Goal: Task Accomplishment & Management: Use online tool/utility

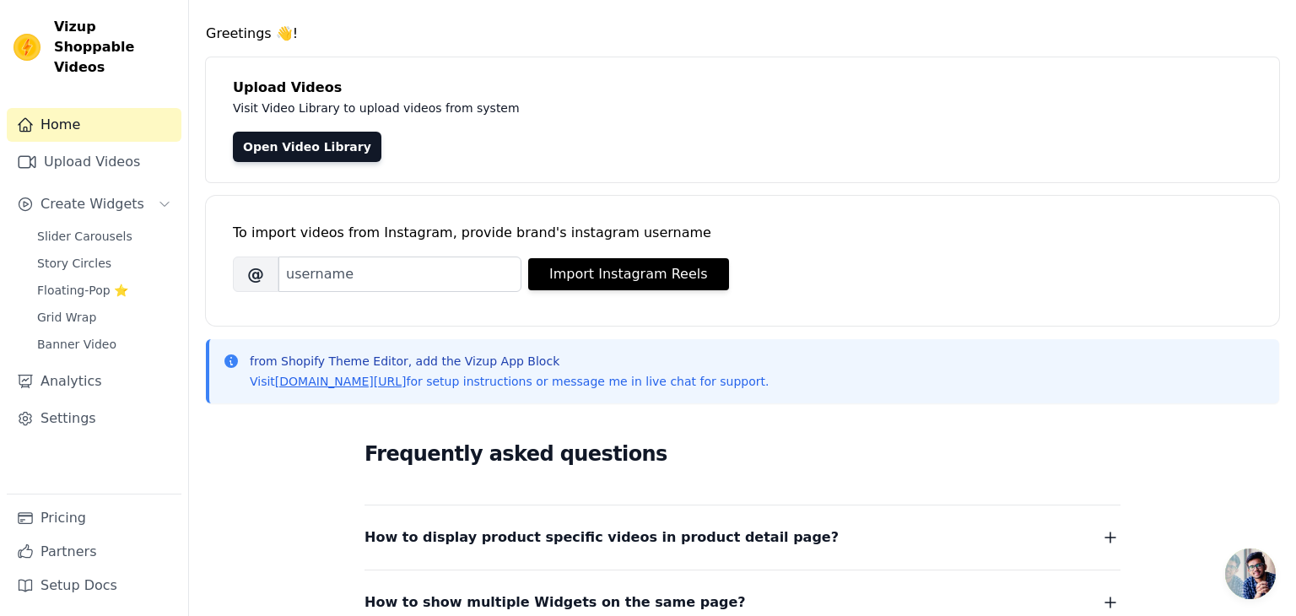
scroll to position [44, 0]
drag, startPoint x: 108, startPoint y: 180, endPoint x: 127, endPoint y: 187, distance: 20.1
click at [107, 194] on span "Create Widgets" at bounding box center [93, 204] width 104 height 20
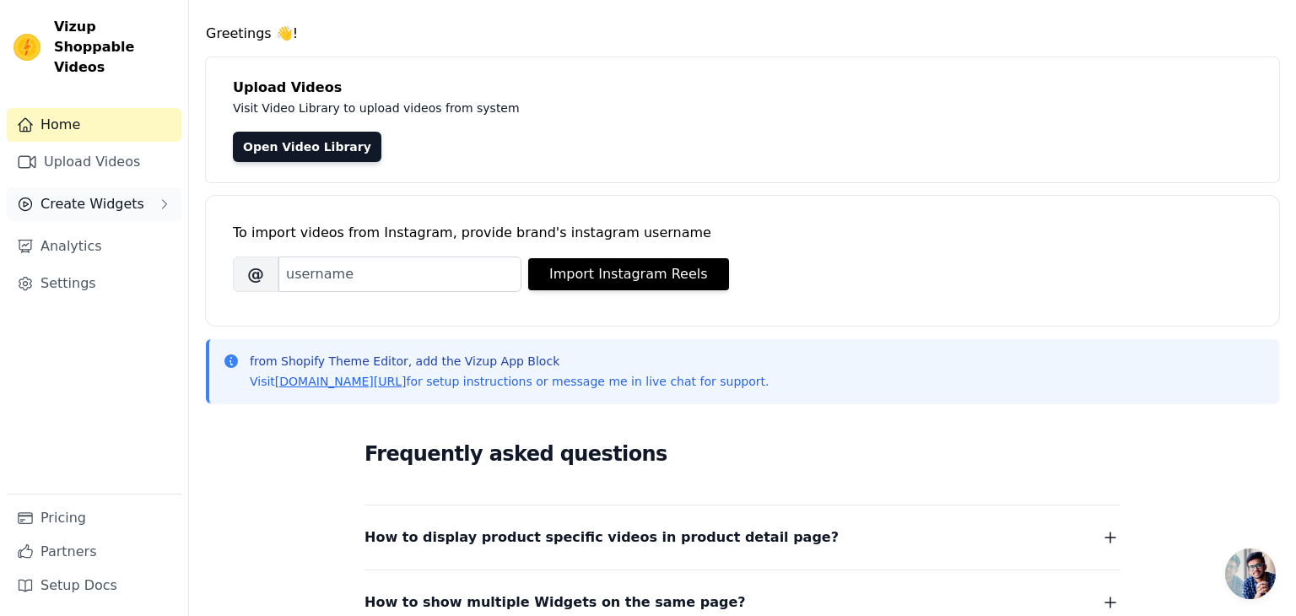
click at [158, 197] on icon "Sidebar" at bounding box center [165, 204] width 14 height 14
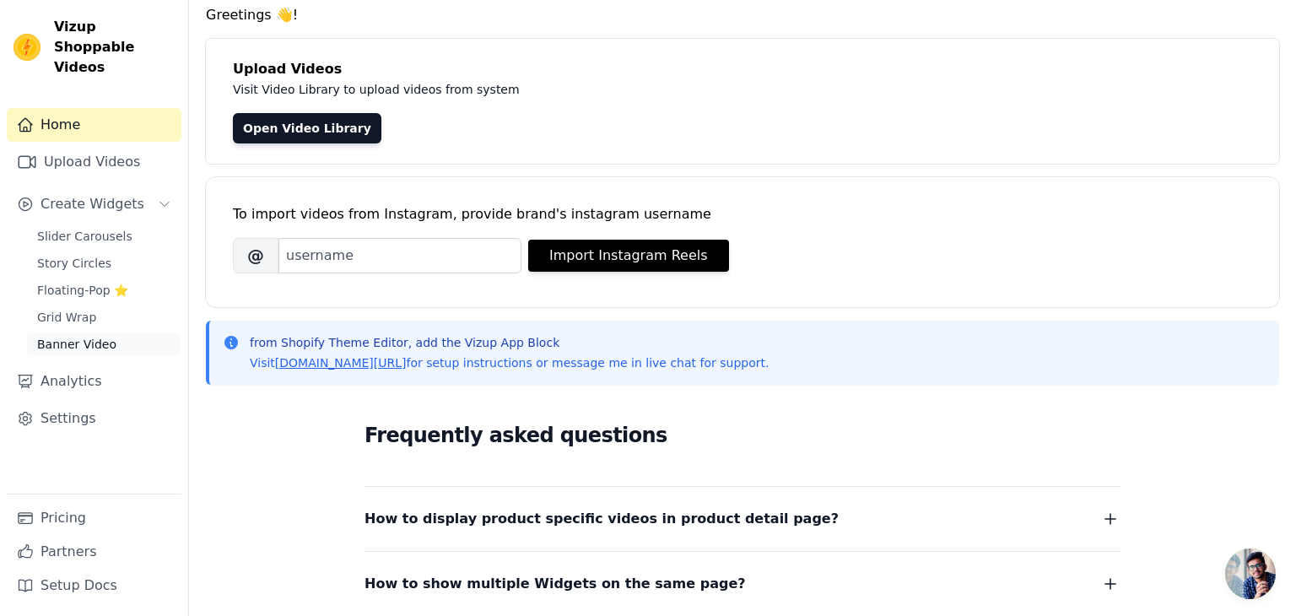
scroll to position [49, 0]
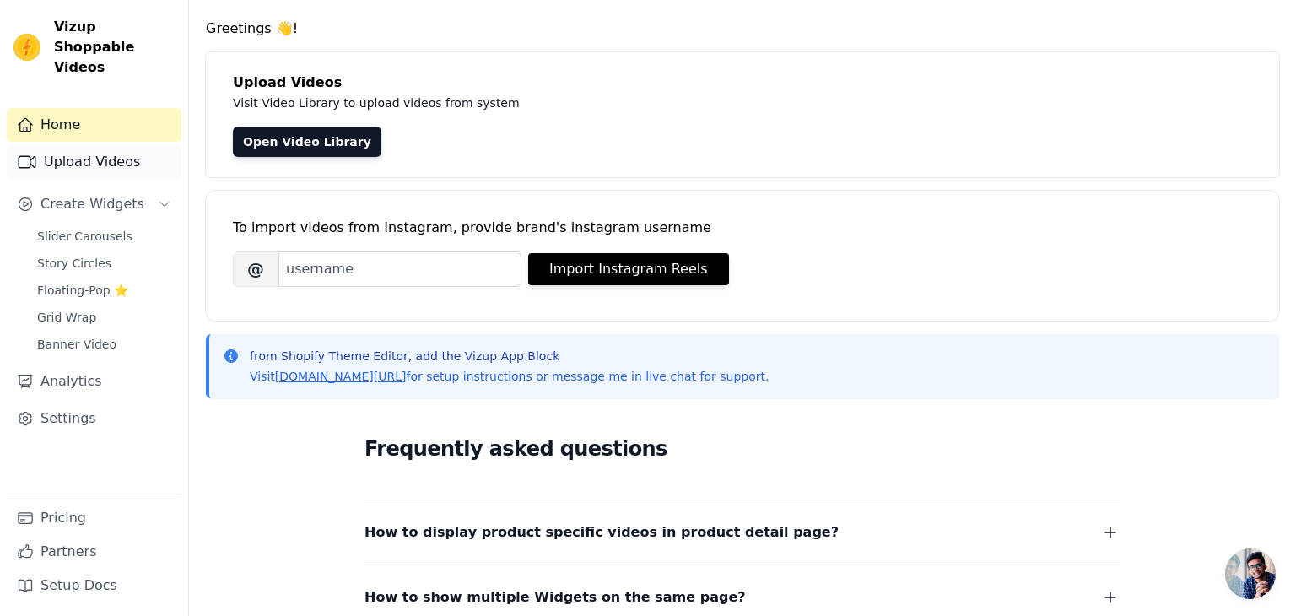
click at [89, 149] on link "Upload Videos" at bounding box center [94, 162] width 175 height 34
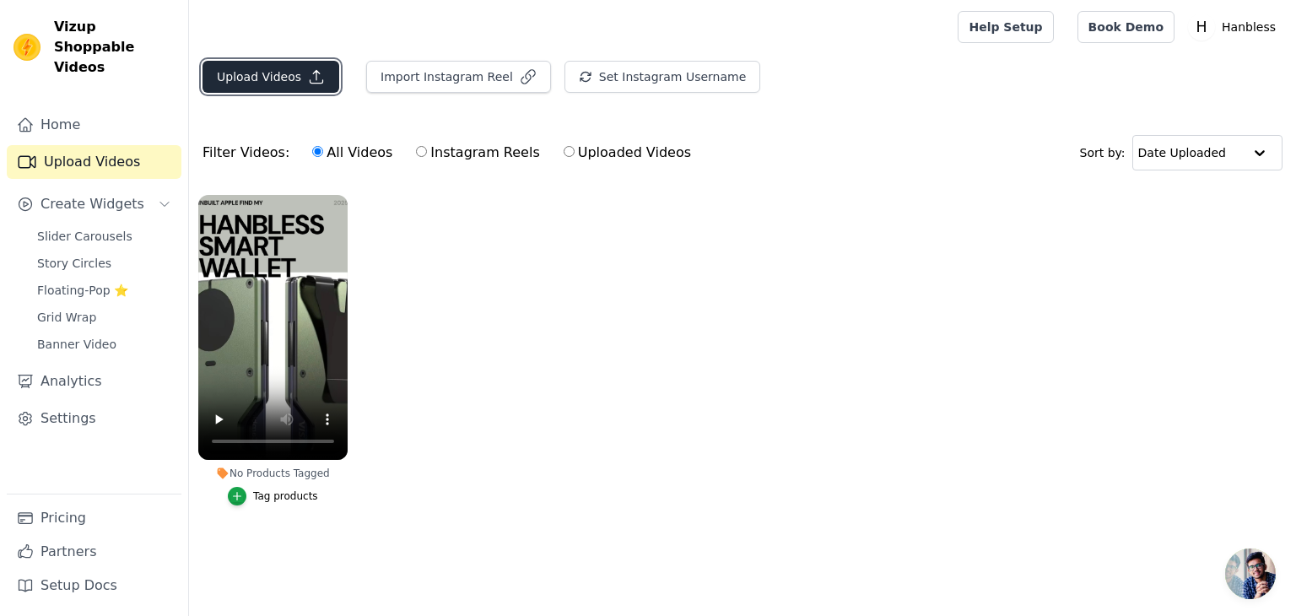
click at [280, 78] on button "Upload Videos" at bounding box center [271, 77] width 137 height 32
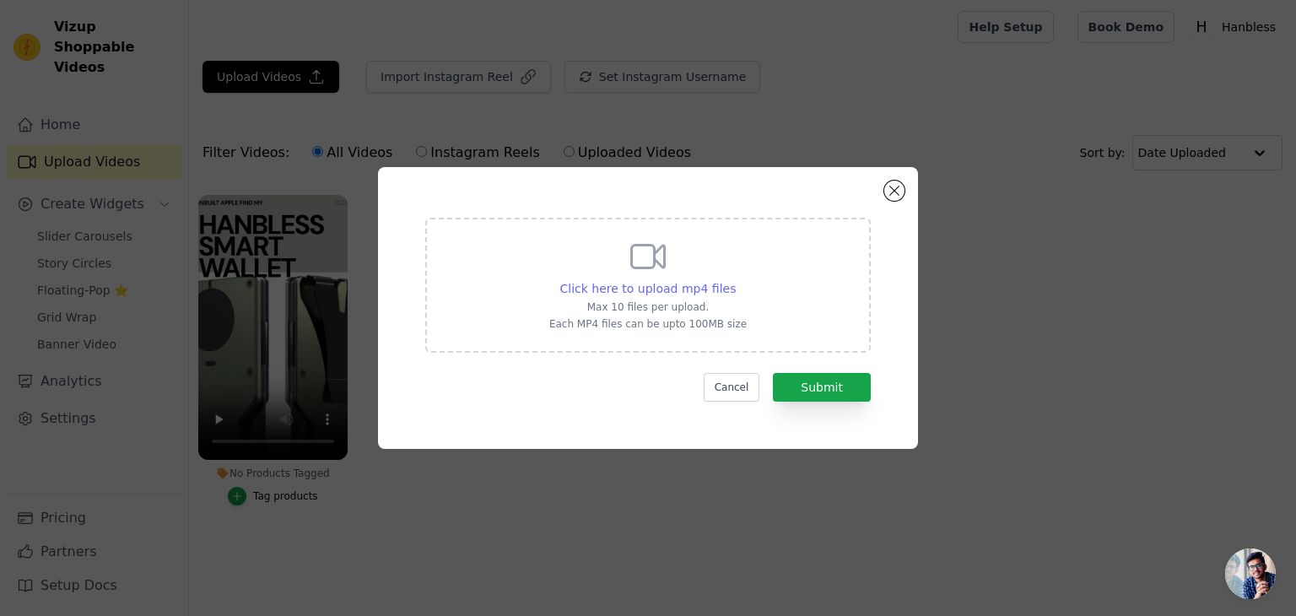
click at [679, 264] on div "Click here to upload mp4 files Max 10 files per upload. Each MP4 files can be u…" at bounding box center [647, 283] width 197 height 95
click at [735, 279] on input "Click here to upload mp4 files Max 10 files per upload. Each MP4 files can be u…" at bounding box center [735, 279] width 1 height 1
type input "C:\fakepath\39a3eb493797400b9aa8a17792098c30.mp4"
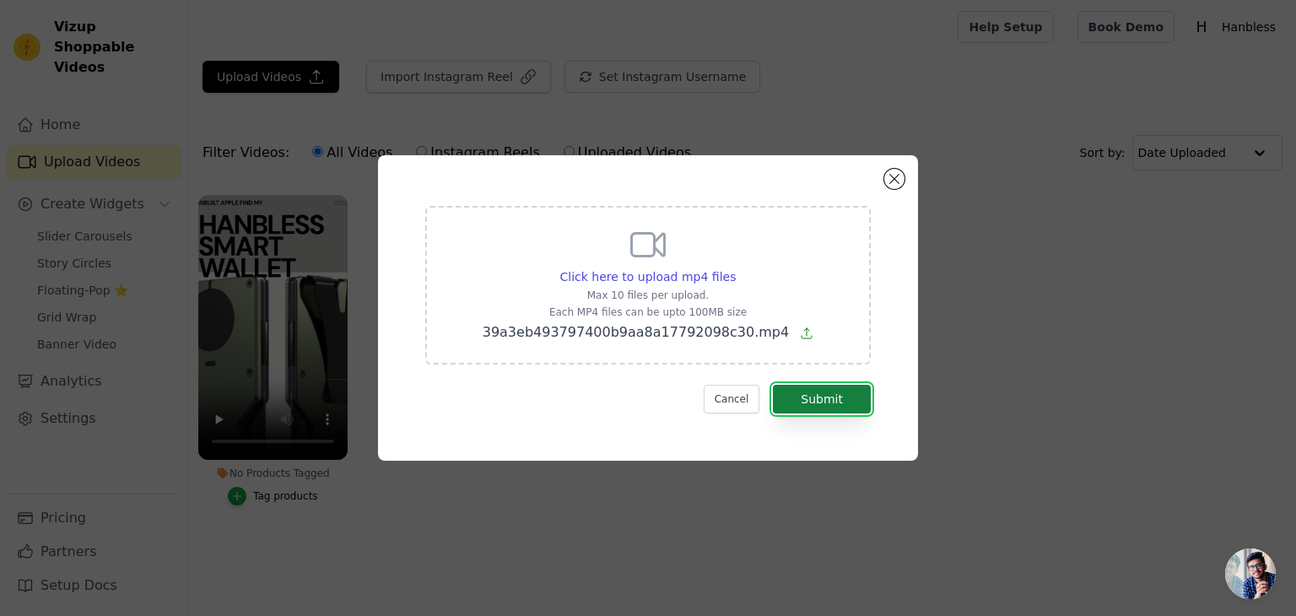
click at [843, 402] on button "Submit" at bounding box center [822, 399] width 98 height 29
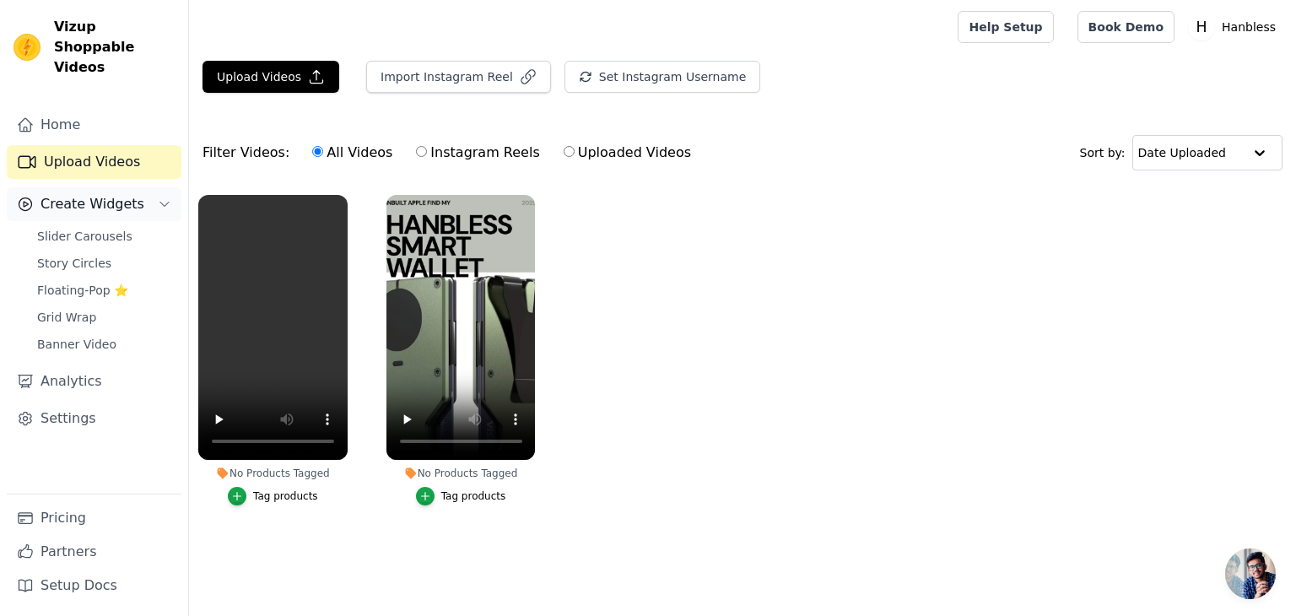
click at [35, 194] on div "Create Widgets" at bounding box center [80, 204] width 127 height 20
click at [97, 194] on span "Create Widgets" at bounding box center [93, 204] width 104 height 20
click at [105, 336] on span "Banner Video" at bounding box center [76, 344] width 79 height 17
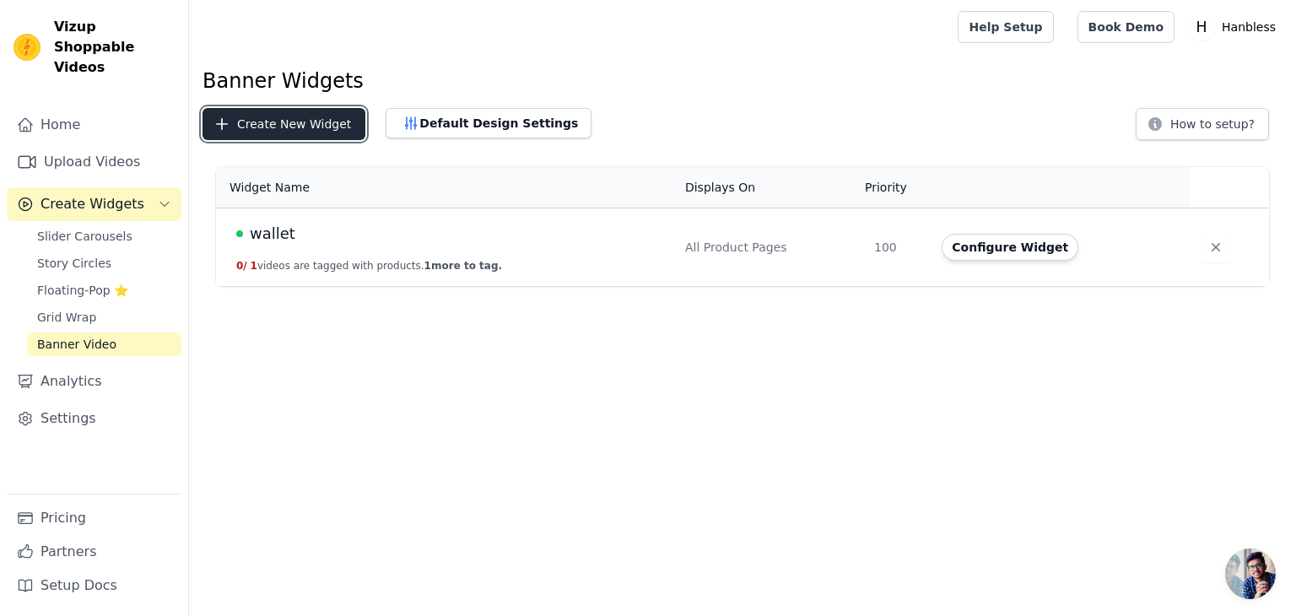
click at [329, 122] on button "Create New Widget" at bounding box center [284, 124] width 163 height 32
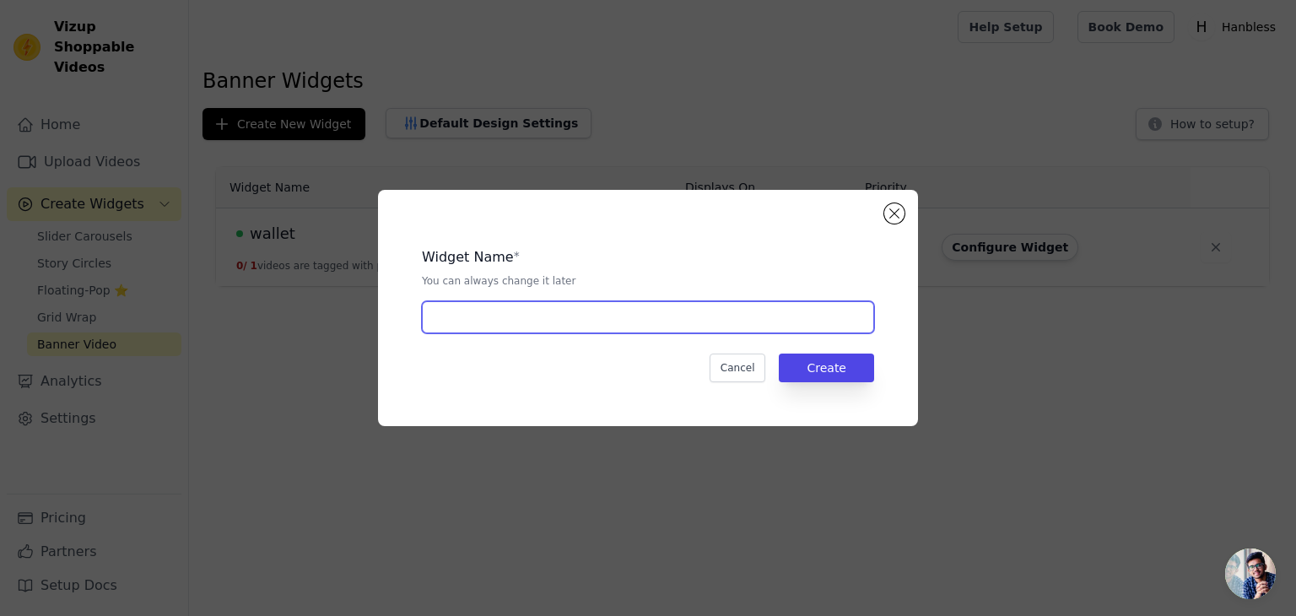
click at [560, 311] on input "text" at bounding box center [648, 317] width 452 height 32
type input "skincare"
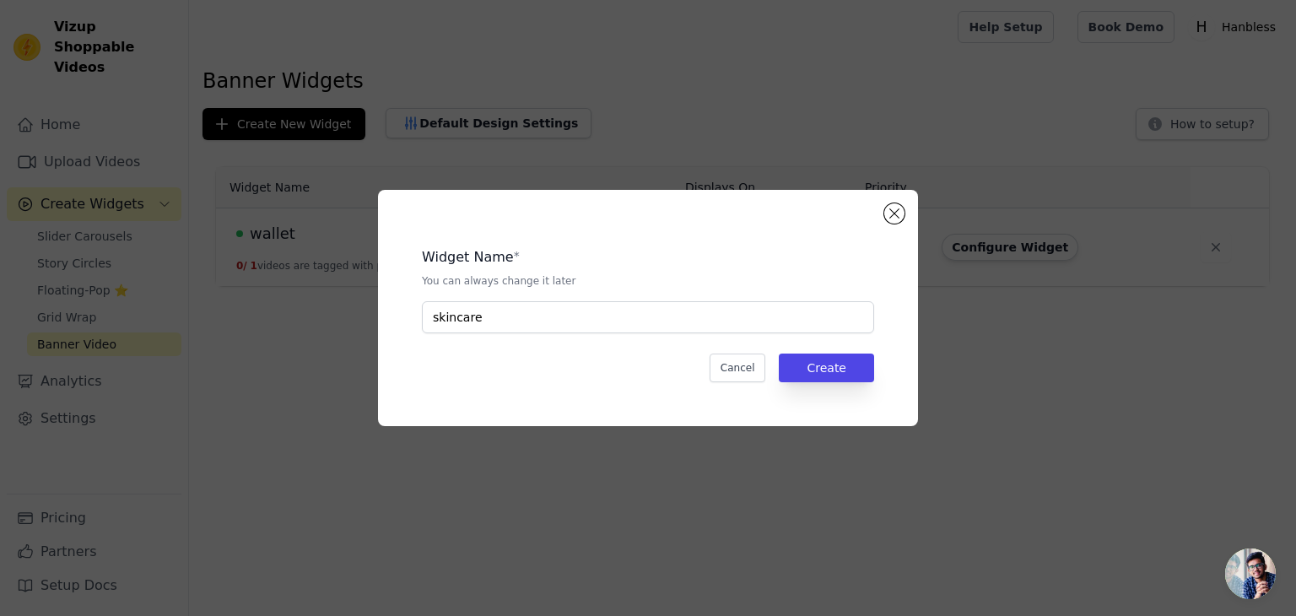
click at [834, 351] on div "Widget Name * You can always change it later skincare Cancel Create" at bounding box center [648, 308] width 486 height 182
click at [834, 359] on button "Create" at bounding box center [826, 368] width 95 height 29
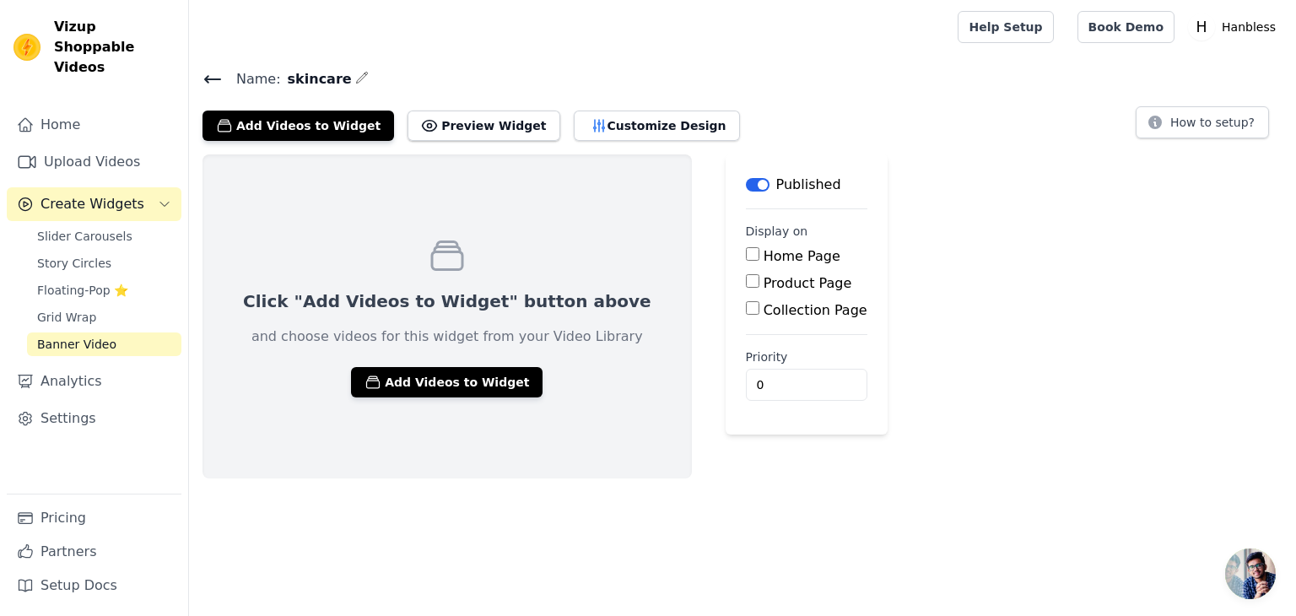
click at [746, 282] on input "Product Page" at bounding box center [753, 281] width 14 height 14
checkbox input "true"
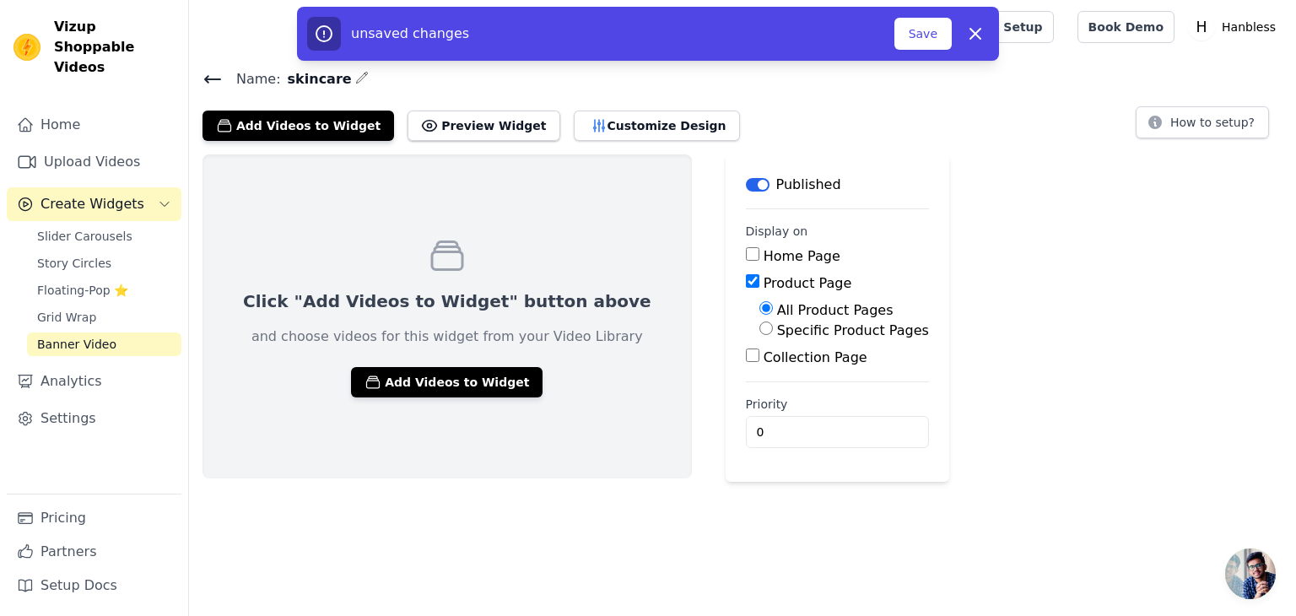
click at [760, 330] on input "Specific Product Pages" at bounding box center [767, 329] width 14 height 14
radio input "true"
click at [760, 360] on button "Select Products" at bounding box center [816, 368] width 113 height 29
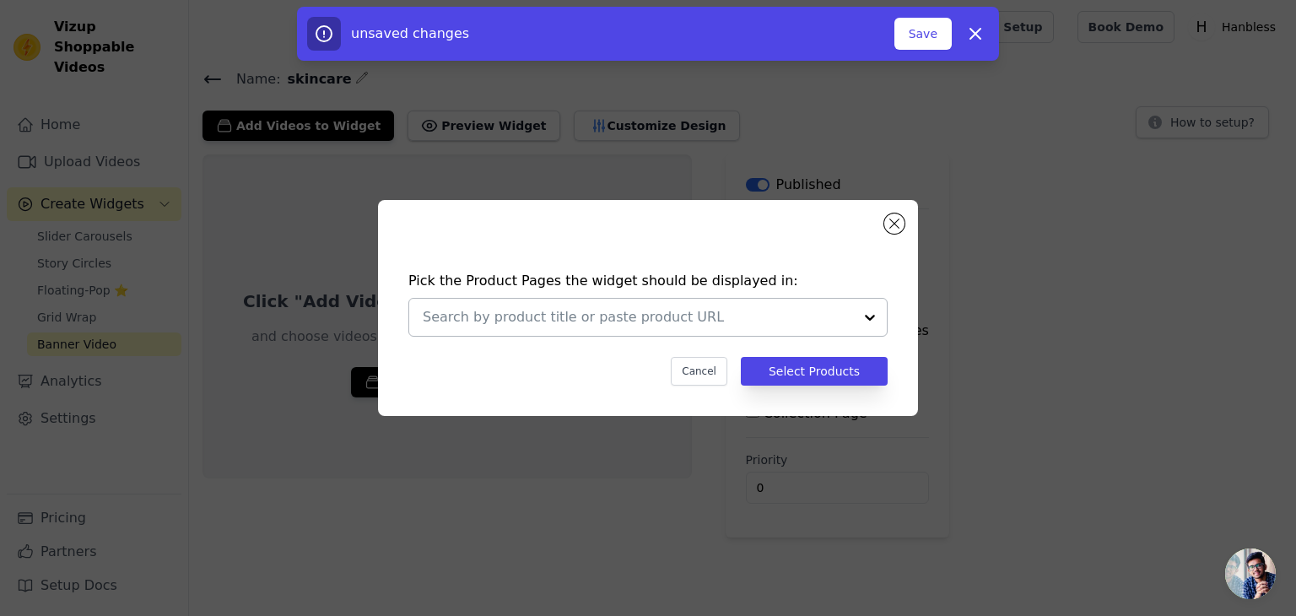
click at [866, 314] on div at bounding box center [870, 317] width 34 height 37
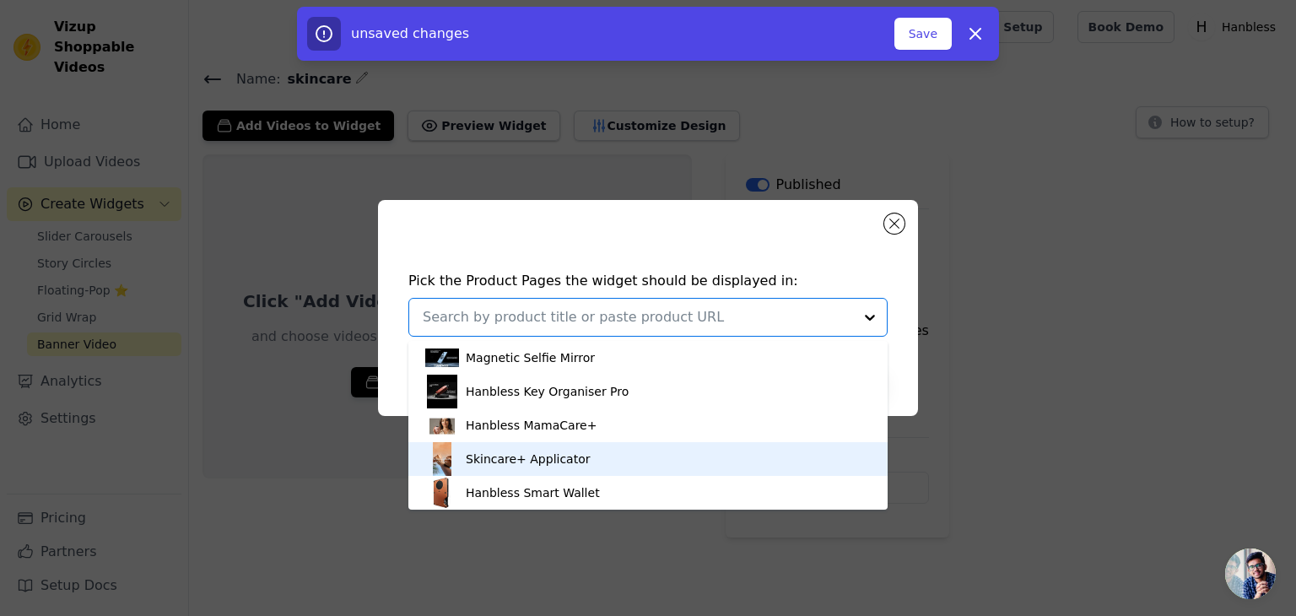
click at [495, 463] on div "Skincare+ Applicator" at bounding box center [528, 459] width 125 height 17
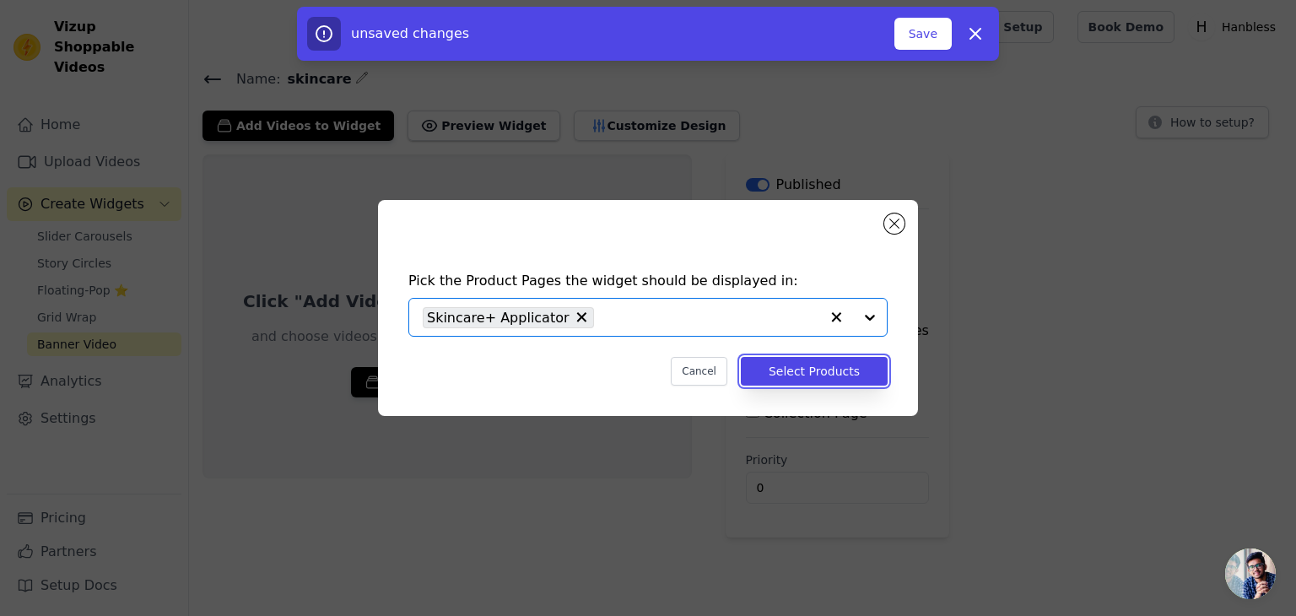
drag, startPoint x: 816, startPoint y: 373, endPoint x: 796, endPoint y: 381, distance: 21.9
click at [815, 375] on button "Select Products" at bounding box center [814, 371] width 147 height 29
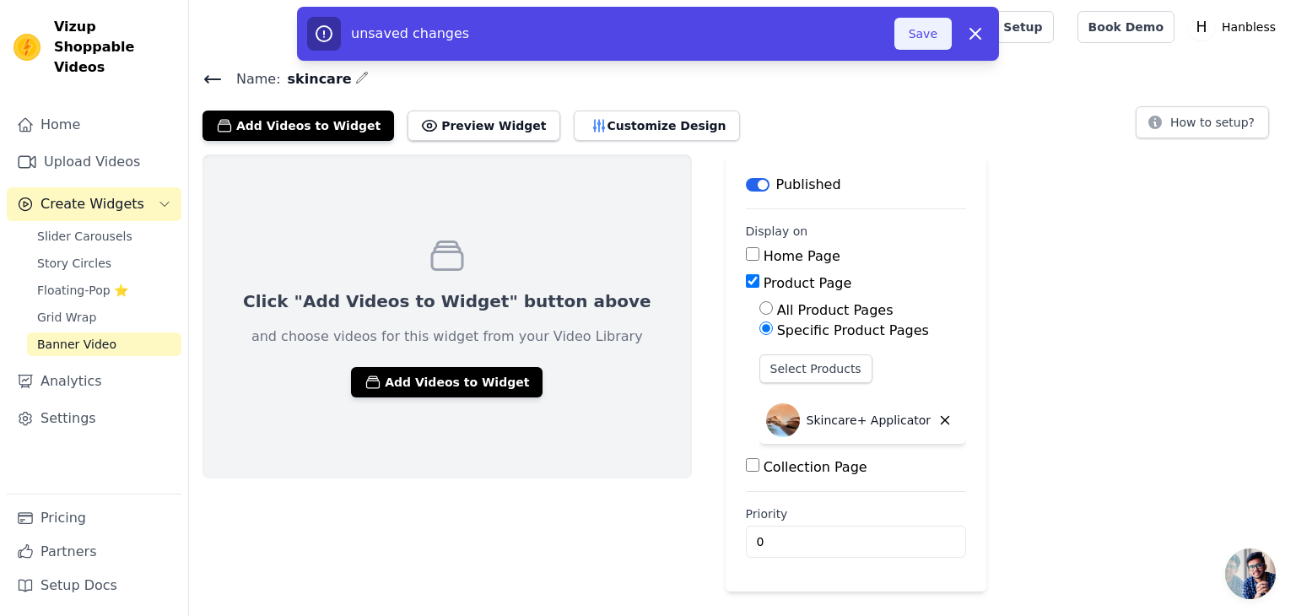
click at [906, 24] on button "Save" at bounding box center [923, 34] width 57 height 32
click at [943, 35] on button "Save" at bounding box center [923, 34] width 57 height 32
click at [928, 38] on button "Save" at bounding box center [923, 34] width 57 height 32
click at [928, 37] on button "Save" at bounding box center [923, 34] width 57 height 32
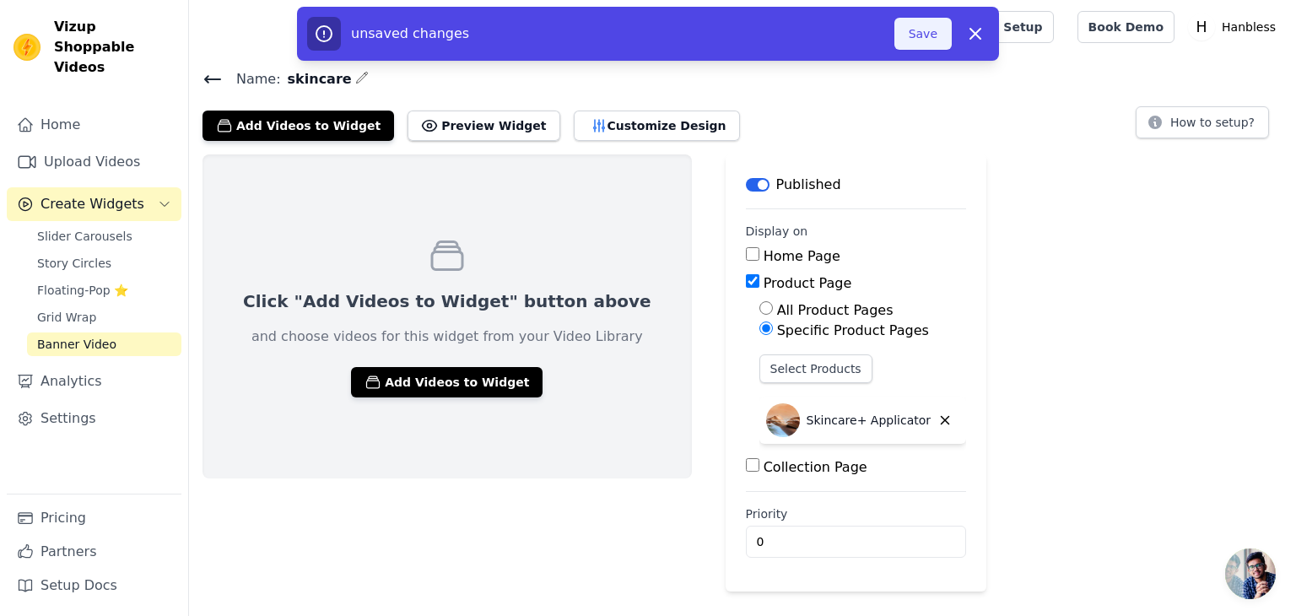
click at [928, 38] on button "Save" at bounding box center [923, 34] width 57 height 32
click at [928, 37] on button "Save" at bounding box center [923, 34] width 57 height 32
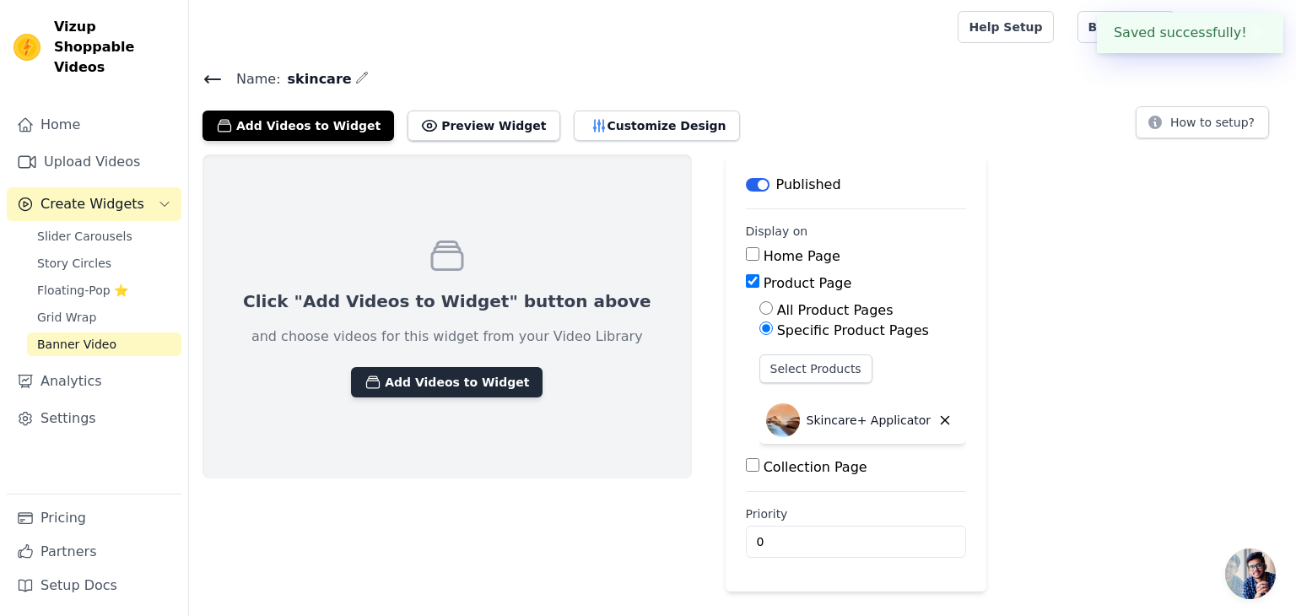
click at [442, 381] on button "Add Videos to Widget" at bounding box center [447, 382] width 192 height 30
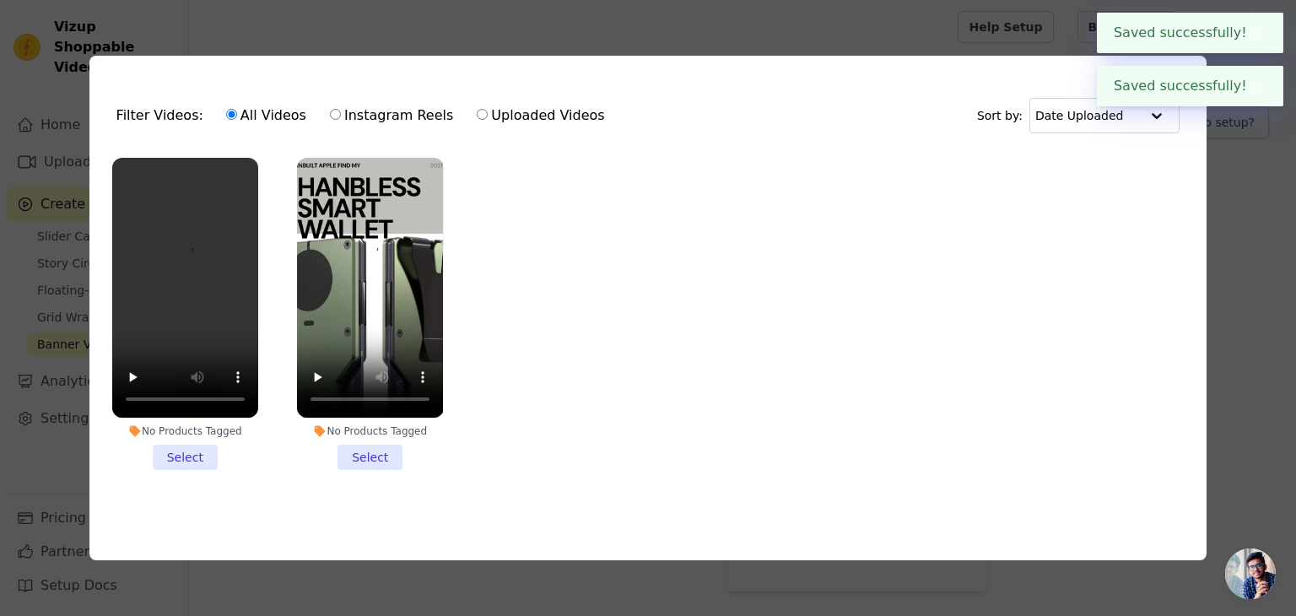
click at [196, 446] on li "No Products Tagged Select" at bounding box center [185, 314] width 146 height 312
click at [0, 0] on input "No Products Tagged Select" at bounding box center [0, 0] width 0 height 0
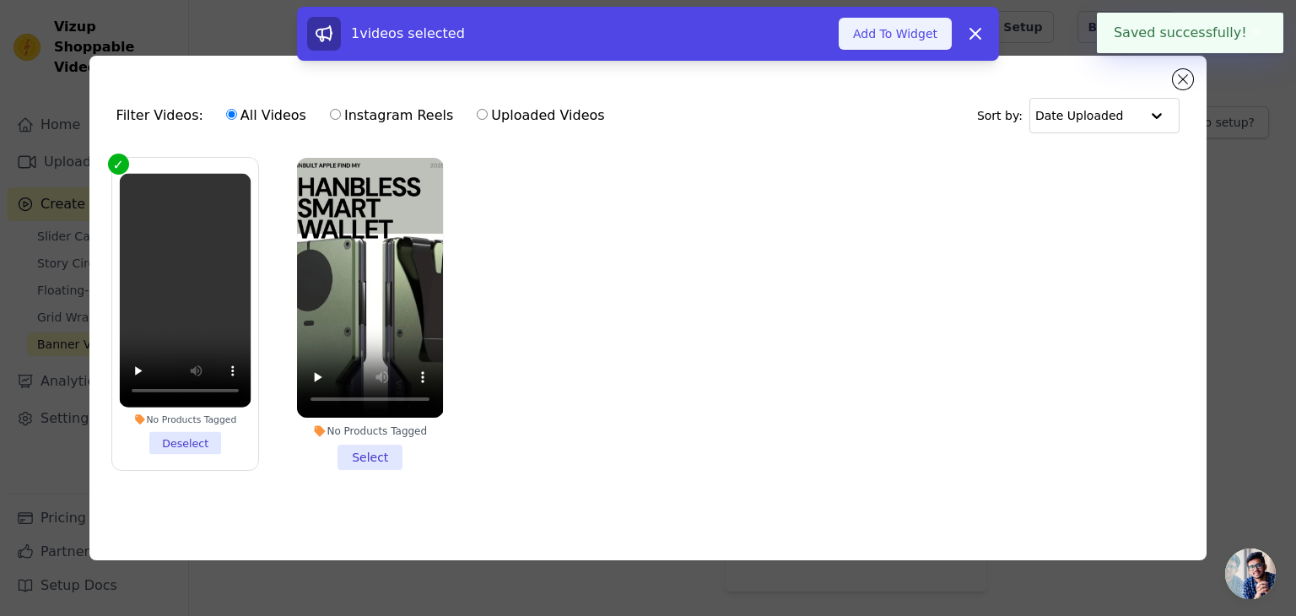
click at [890, 26] on button "Add To Widget" at bounding box center [895, 34] width 113 height 32
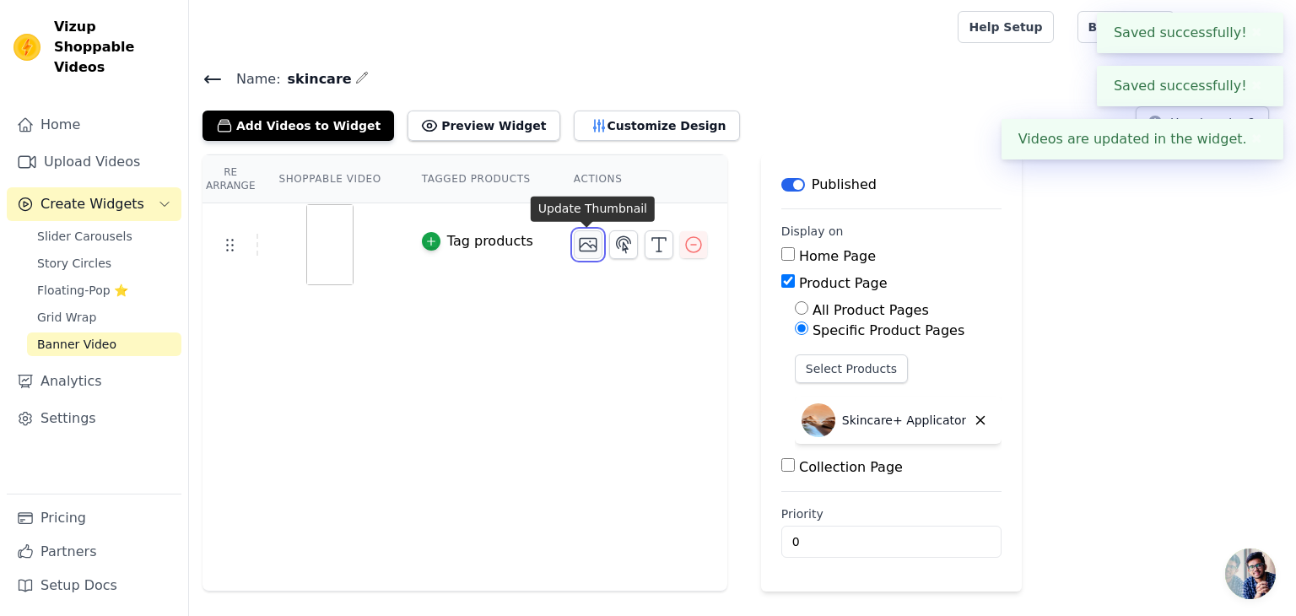
click at [588, 248] on icon "button" at bounding box center [588, 245] width 20 height 20
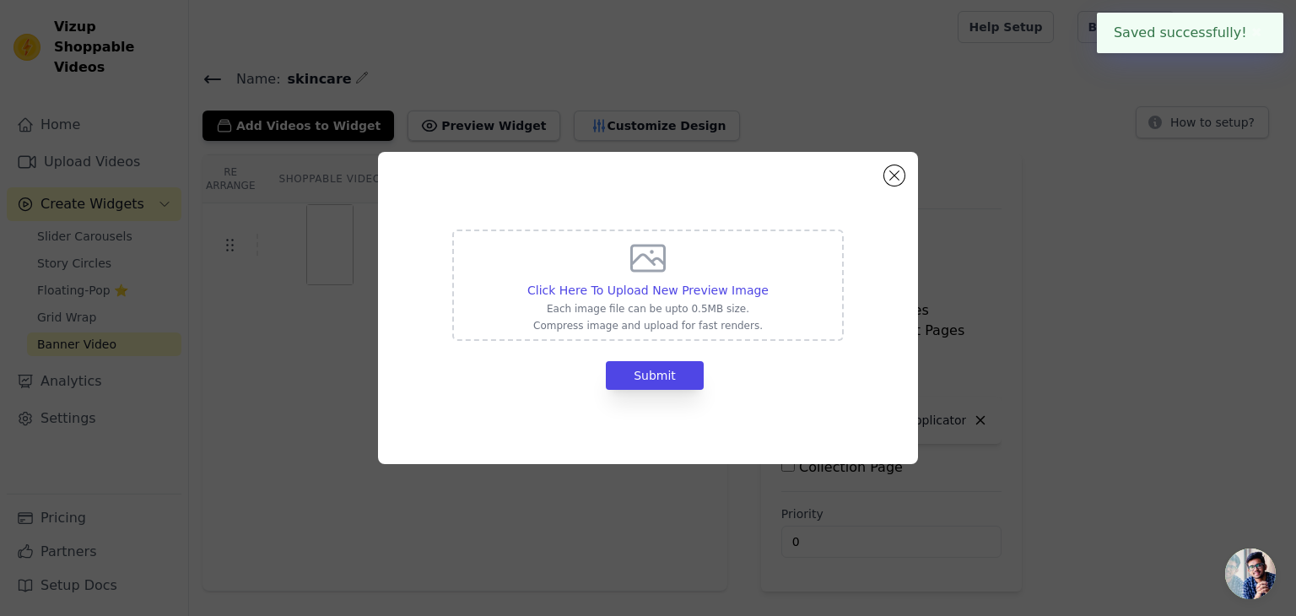
click at [633, 279] on div "Click Here To Upload New Preview Image Each image file can be upto 0.5MB size. …" at bounding box center [647, 285] width 241 height 95
click at [768, 281] on input "Click Here To Upload New Preview Image Each image file can be upto 0.5MB size. …" at bounding box center [768, 281] width 1 height 1
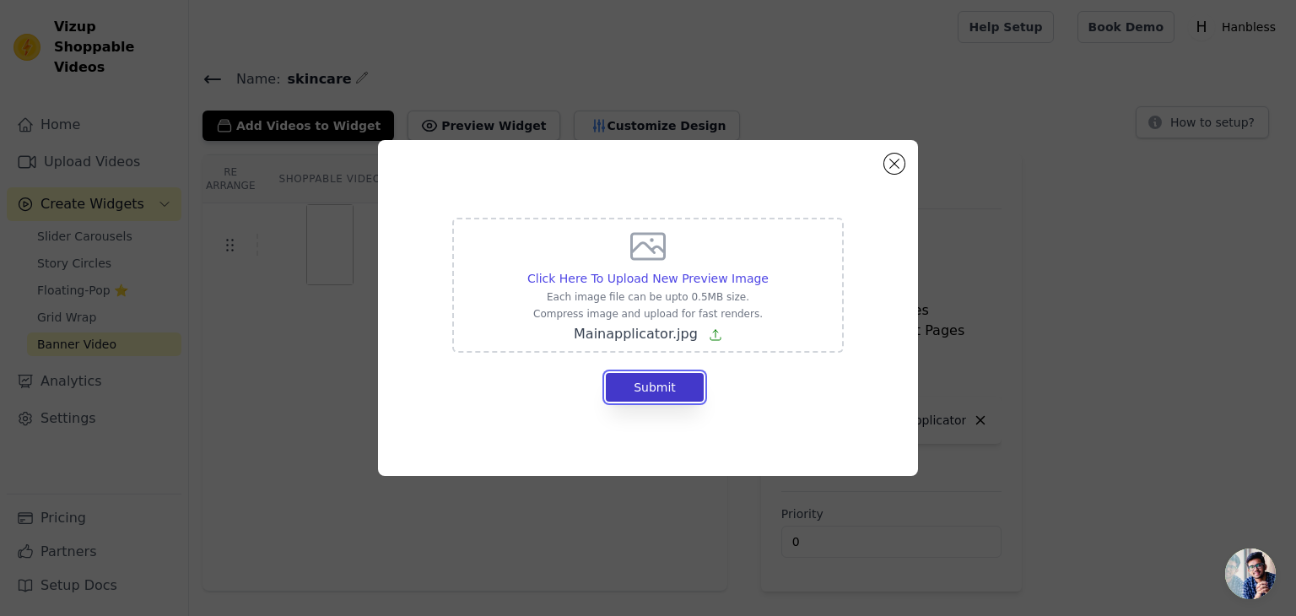
click at [680, 379] on button "Submit" at bounding box center [655, 387] width 98 height 29
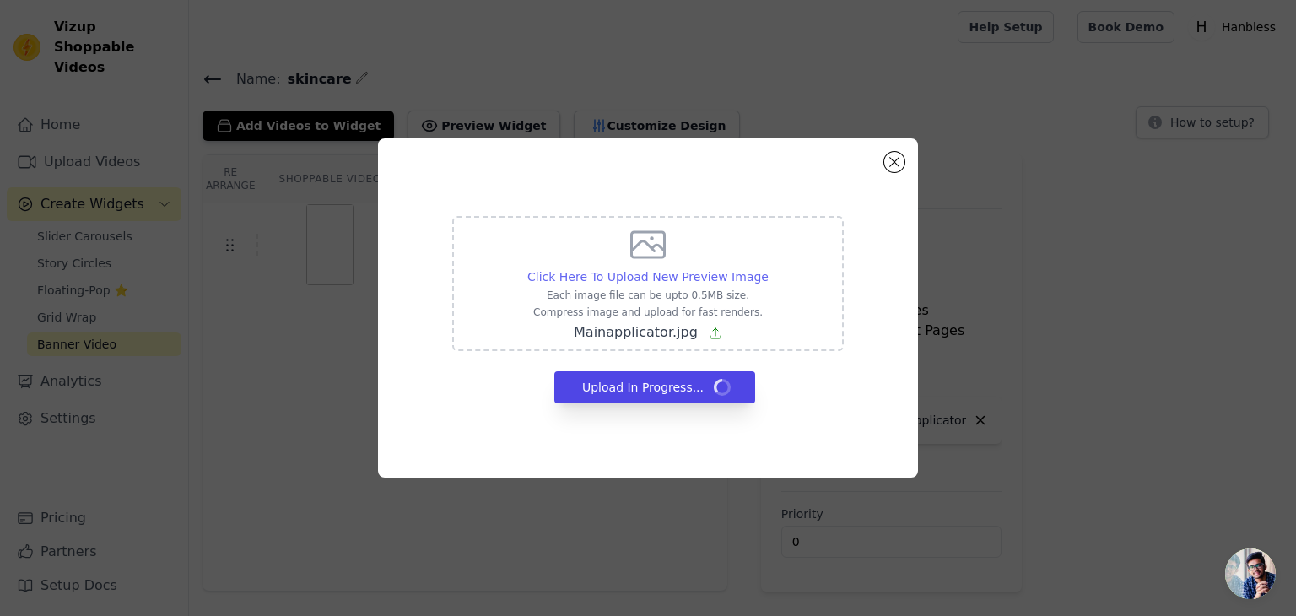
click at [667, 275] on span "Click Here To Upload New Preview Image" at bounding box center [647, 277] width 241 height 14
click at [768, 268] on input "Click Here To Upload New Preview Image Each image file can be upto 0.5MB size. …" at bounding box center [768, 268] width 1 height 1
type input "C:\fakepath\IMG_2931.PNG"
drag, startPoint x: 893, startPoint y: 156, endPoint x: 858, endPoint y: 176, distance: 40.1
click at [894, 155] on div "Re Arrange Shoppable Video Tagged Products Actions Tag products Click Here To U…" at bounding box center [742, 372] width 1107 height 437
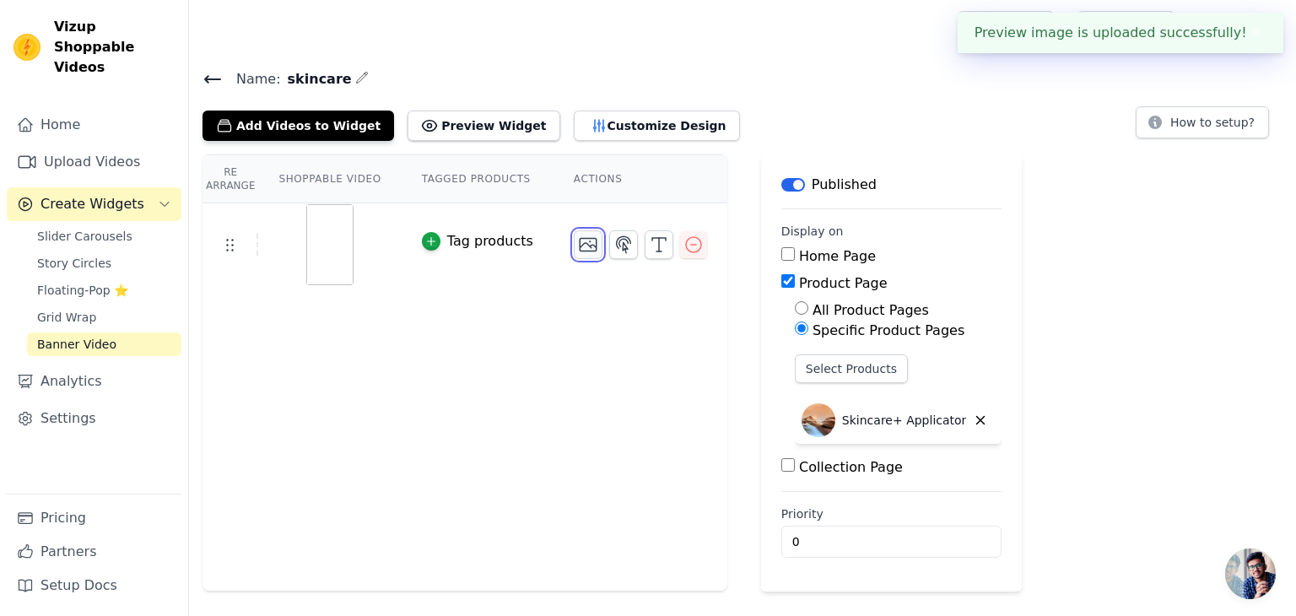
click at [588, 245] on icon "button" at bounding box center [588, 245] width 20 height 20
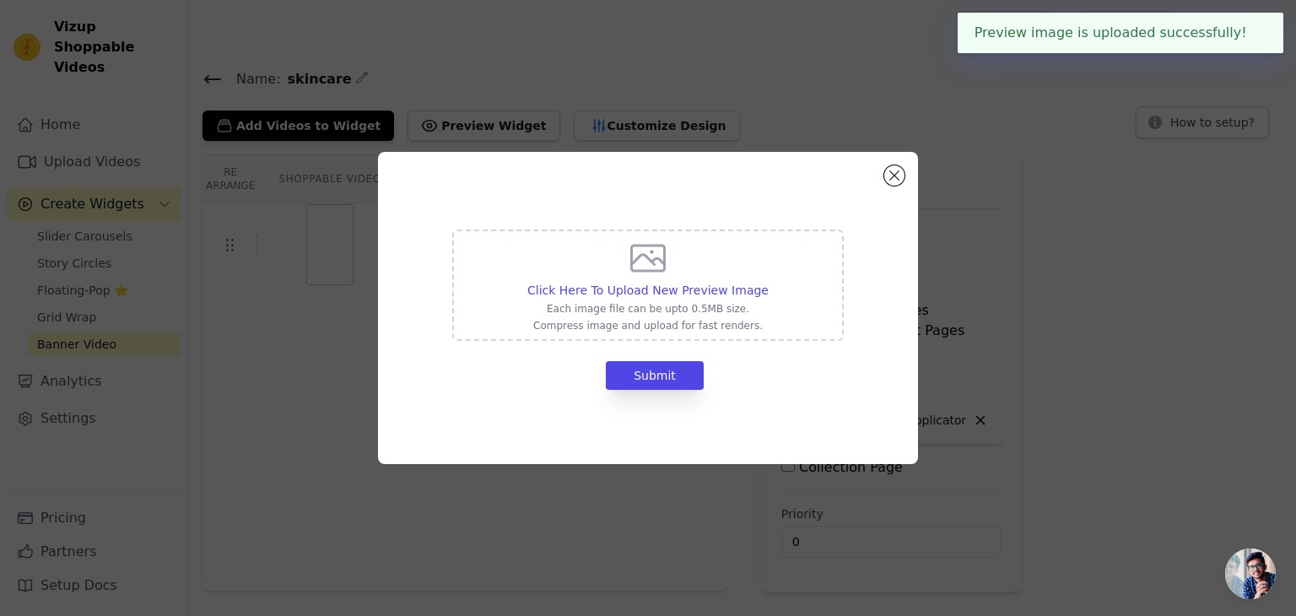
drag, startPoint x: 657, startPoint y: 271, endPoint x: 643, endPoint y: 265, distance: 15.5
click at [658, 271] on icon at bounding box center [648, 258] width 33 height 25
click at [768, 281] on input "Click Here To Upload New Preview Image Each image file can be upto 0.5MB size. …" at bounding box center [768, 281] width 1 height 1
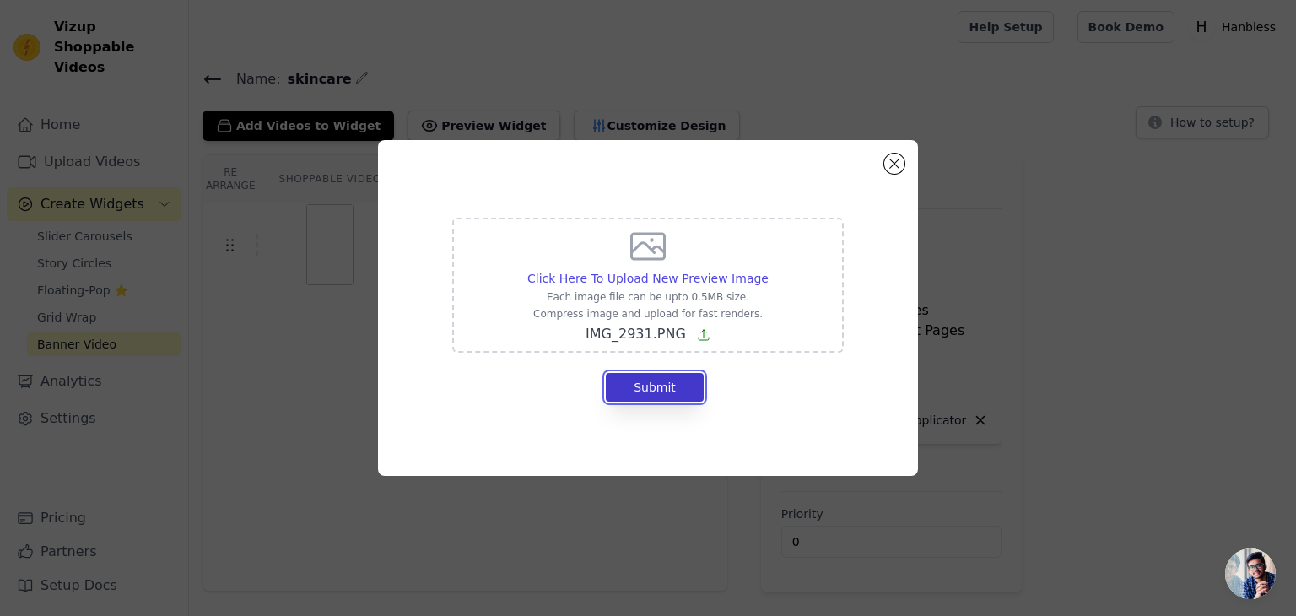
click at [687, 396] on button "Submit" at bounding box center [655, 387] width 98 height 29
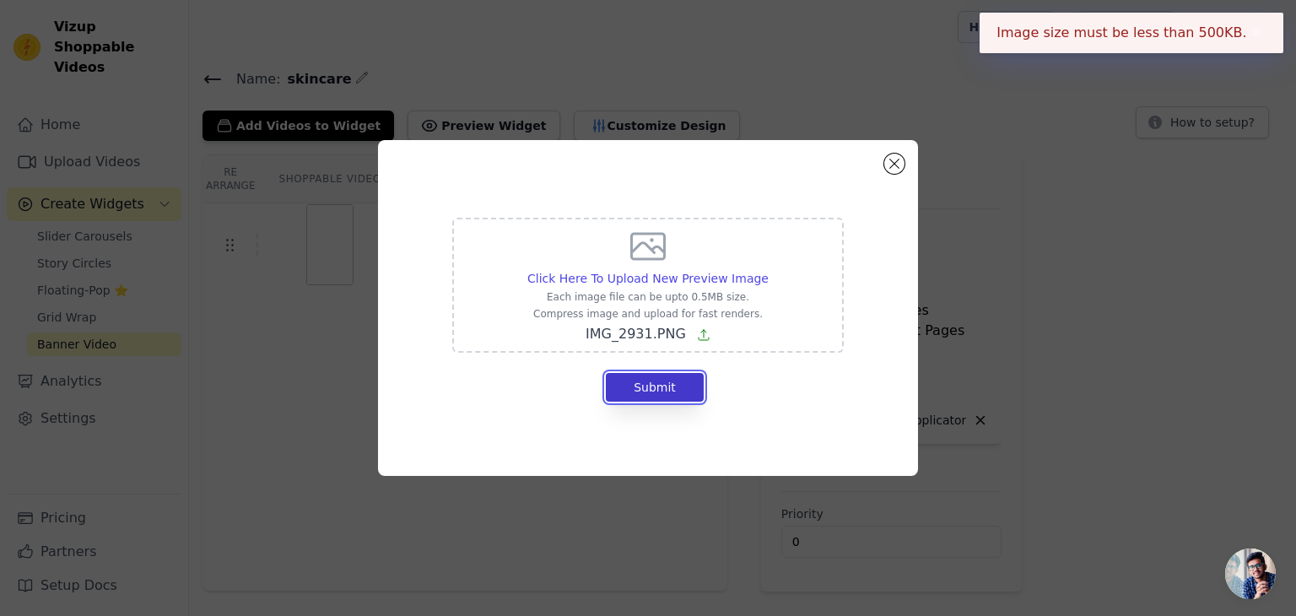
click at [676, 393] on button "Submit" at bounding box center [655, 387] width 98 height 29
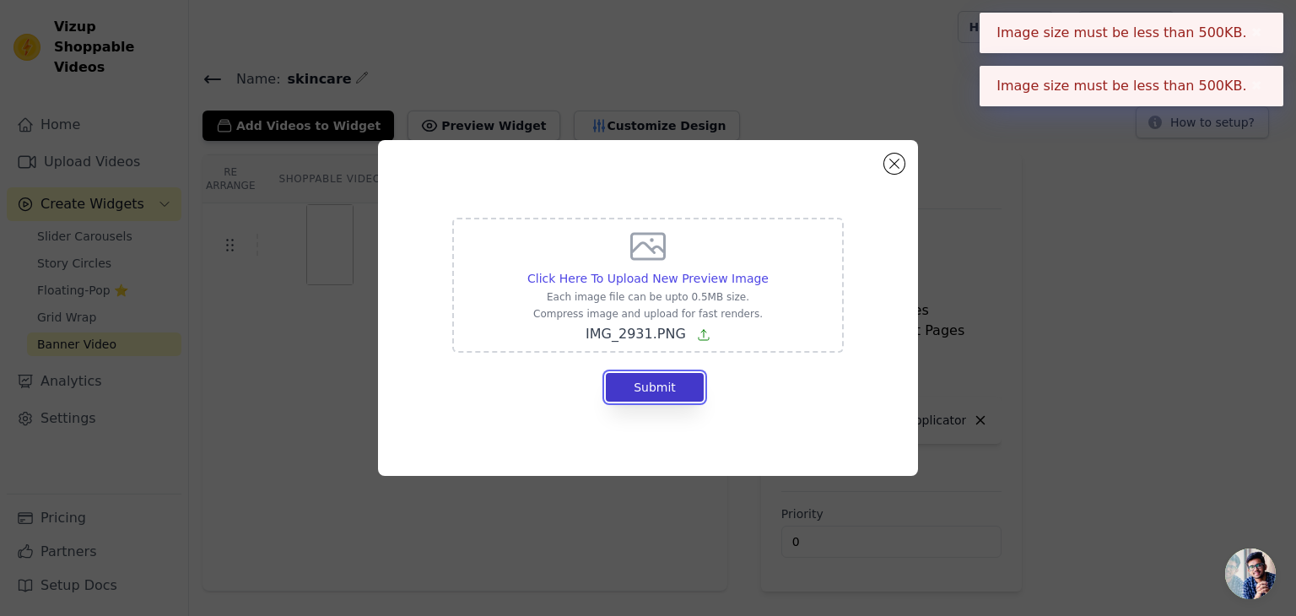
click at [676, 393] on button "Submit" at bounding box center [655, 387] width 98 height 29
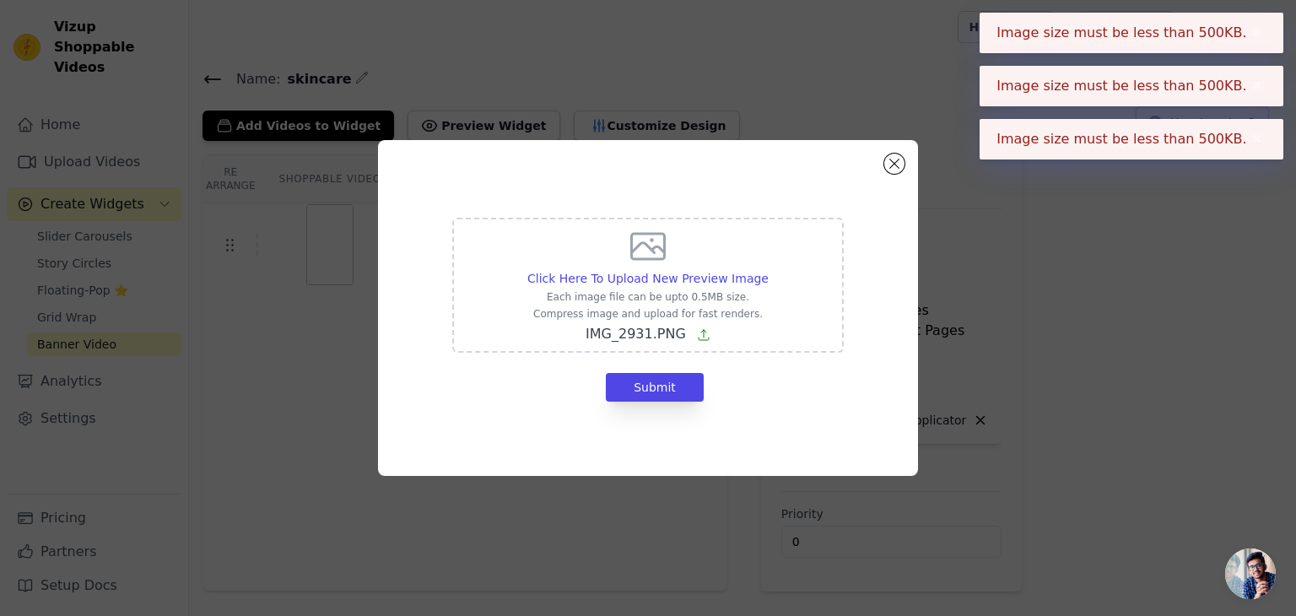
click at [652, 288] on div "Click Here To Upload New Preview Image Each image file can be upto 0.5MB size. …" at bounding box center [647, 285] width 241 height 118
click at [768, 270] on input "Click Here To Upload New Preview Image Each image file can be upto 0.5MB size. …" at bounding box center [768, 269] width 1 height 1
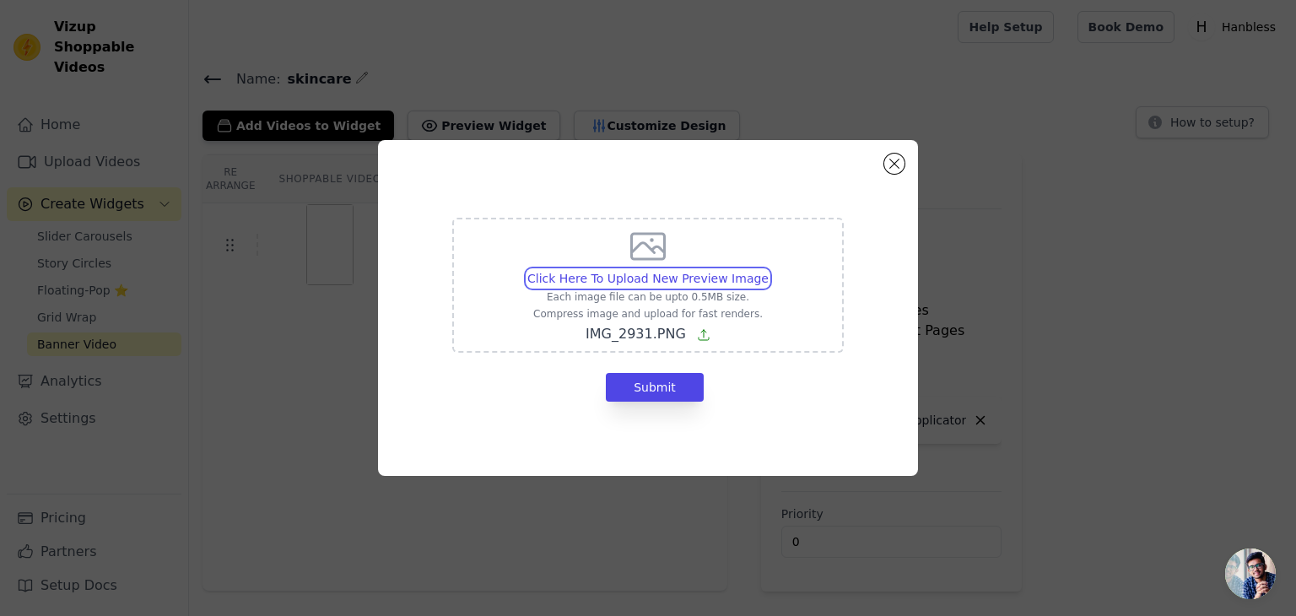
type input "C:\fakepath\IMG_2967.PNG"
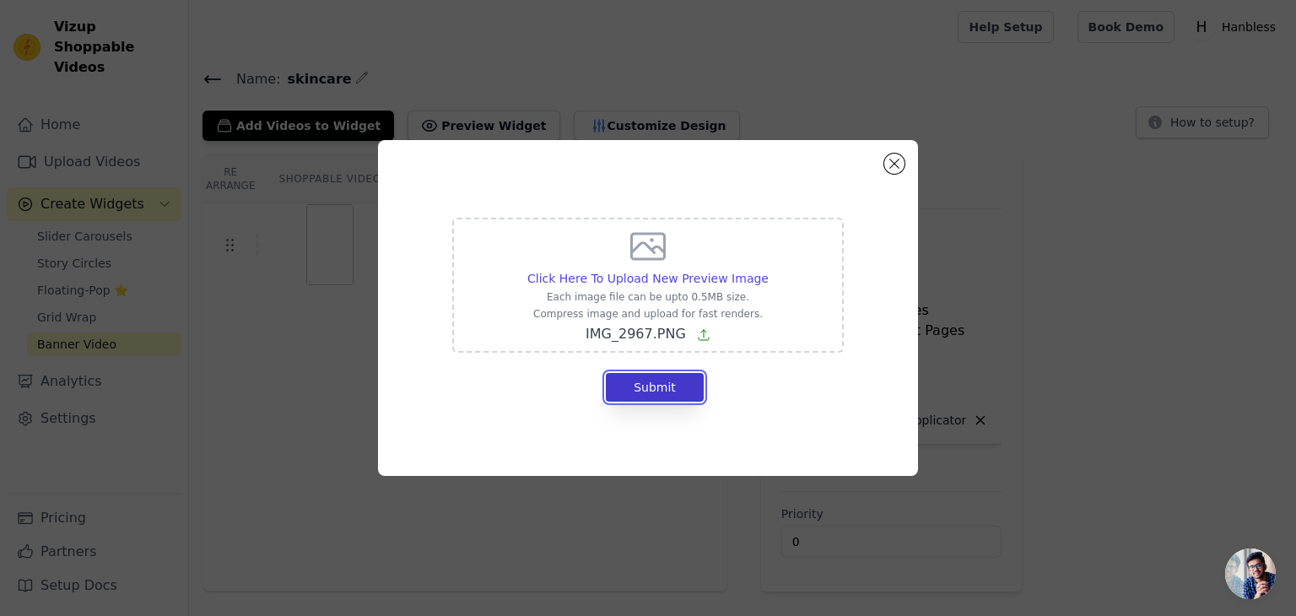
click at [679, 389] on button "Submit" at bounding box center [655, 387] width 98 height 29
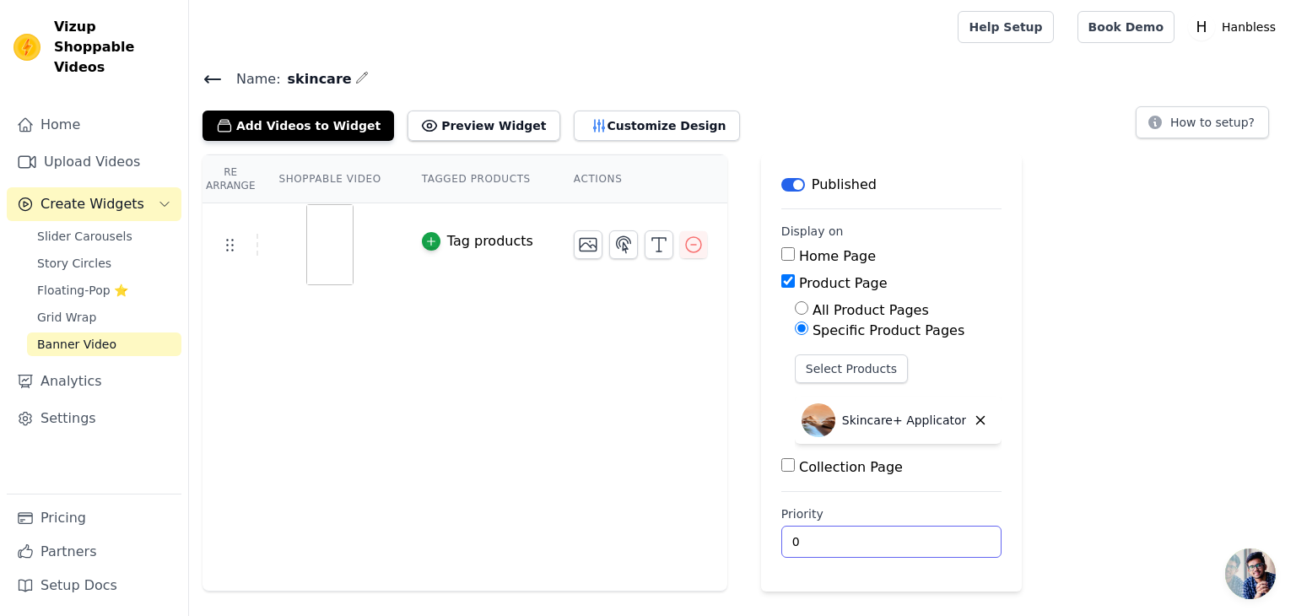
drag, startPoint x: 852, startPoint y: 540, endPoint x: 712, endPoint y: 544, distance: 140.2
click at [711, 545] on div "Re Arrange Shoppable Video Tagged Products Actions Tag products Save Videos In …" at bounding box center [742, 372] width 1107 height 437
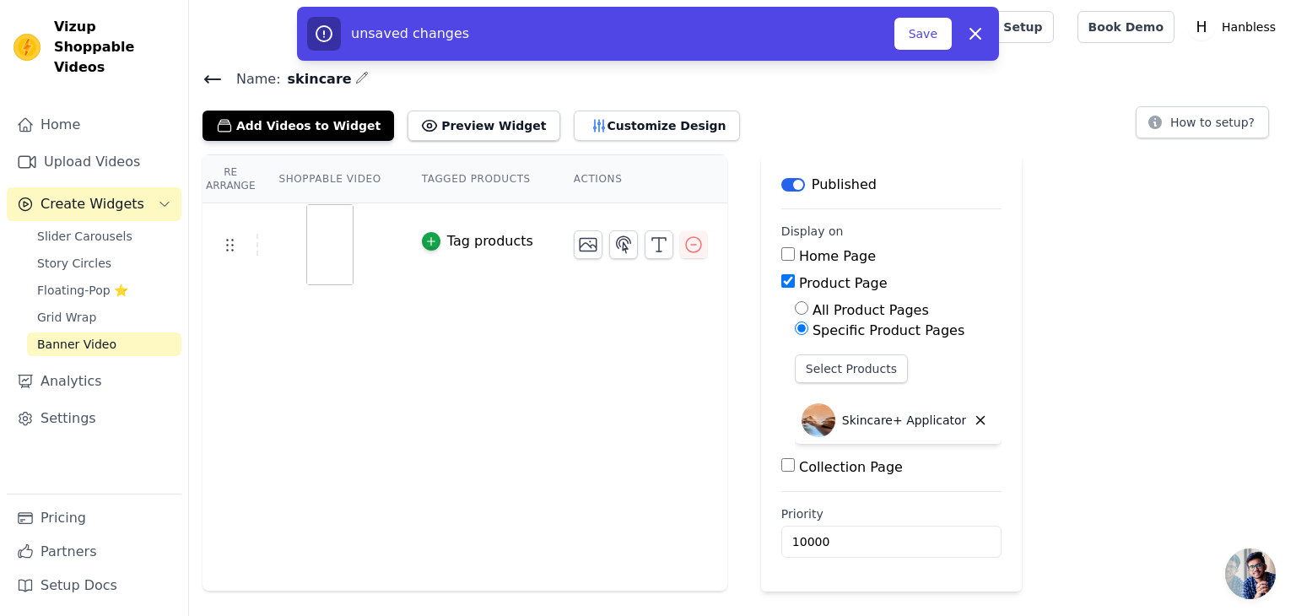
click at [689, 398] on div "Re Arrange Shoppable Video Tagged Products Actions Tag products" at bounding box center [465, 372] width 525 height 437
click at [914, 38] on button "Save" at bounding box center [923, 34] width 57 height 32
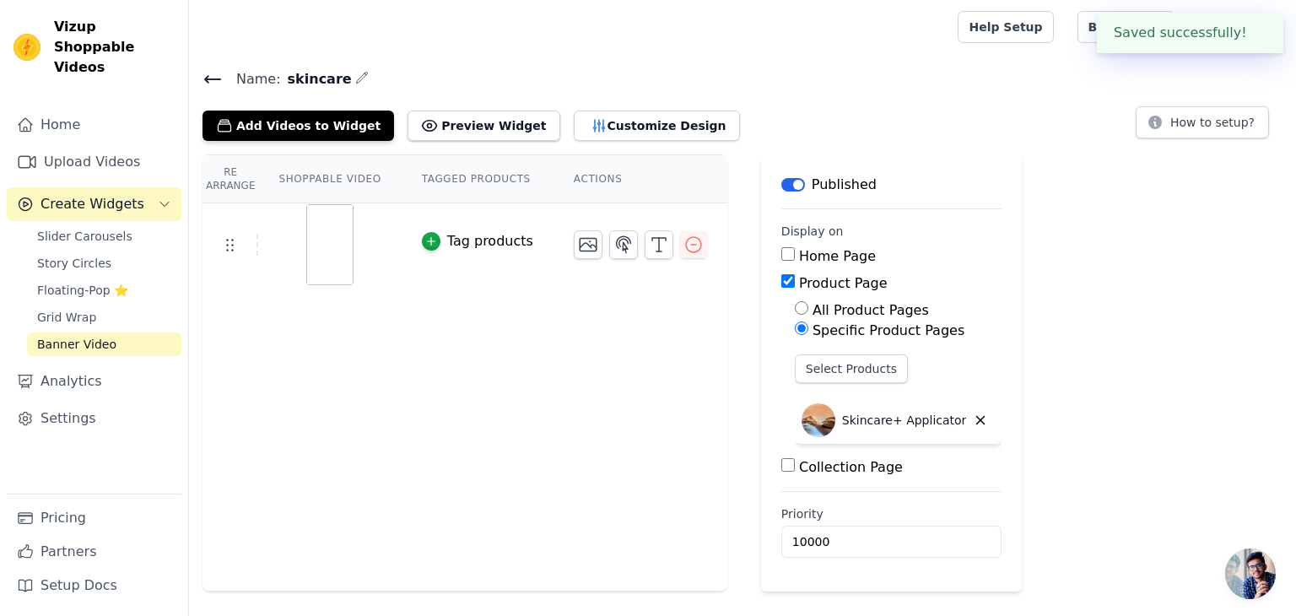
click at [915, 38] on div at bounding box center [570, 27] width 735 height 54
click at [1185, 123] on button "How to setup?" at bounding box center [1202, 122] width 133 height 32
drag, startPoint x: 839, startPoint y: 532, endPoint x: 806, endPoint y: 542, distance: 34.4
click at [806, 542] on input "10000" at bounding box center [892, 542] width 221 height 32
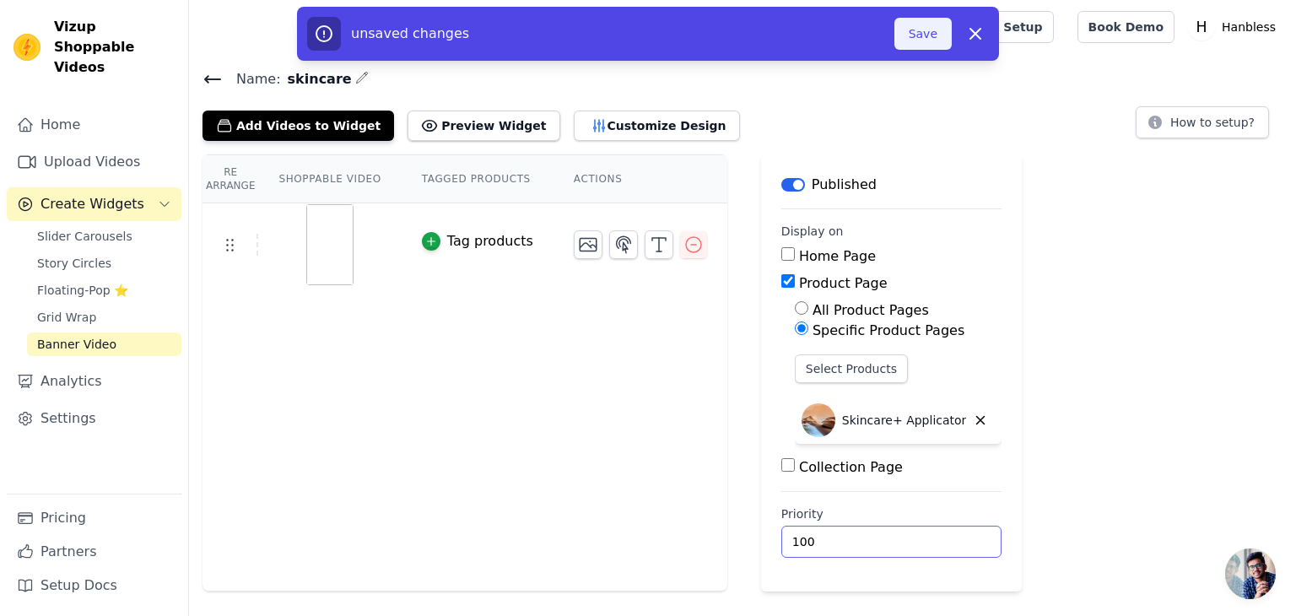
type input "100"
click at [906, 37] on button "Save" at bounding box center [923, 34] width 57 height 32
click at [906, 40] on button "Save" at bounding box center [923, 34] width 57 height 32
click at [904, 41] on button "Save" at bounding box center [923, 34] width 57 height 32
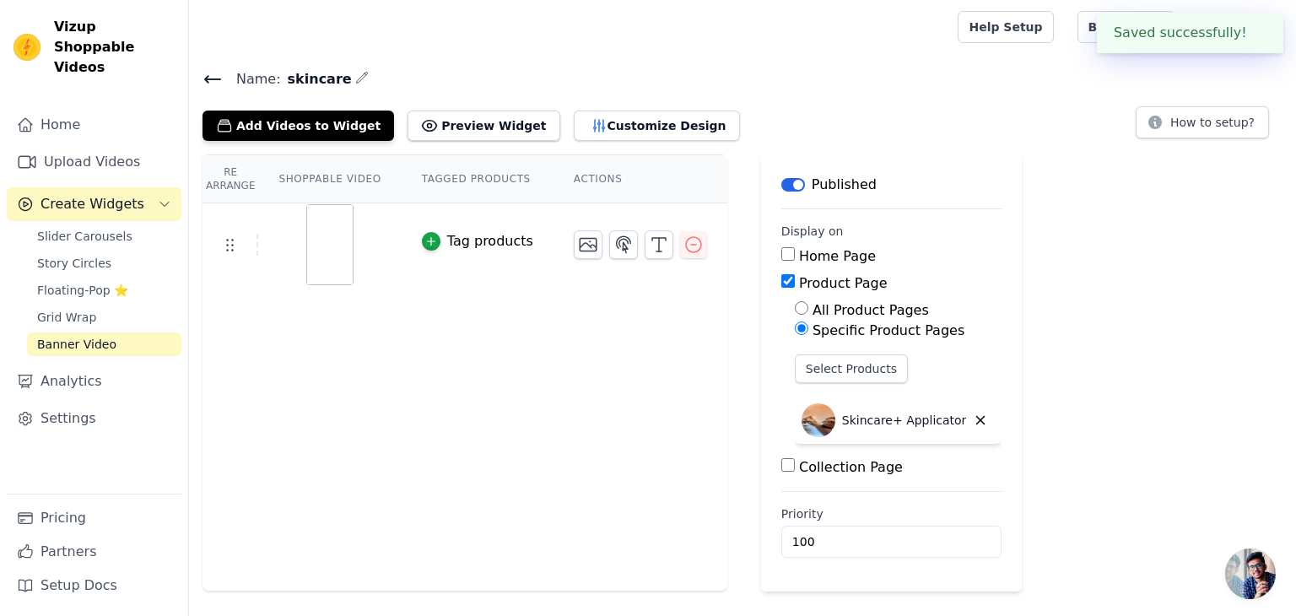
click at [329, 269] on img at bounding box center [329, 244] width 47 height 81
click at [328, 269] on img at bounding box center [329, 244] width 47 height 81
click at [351, 255] on img at bounding box center [329, 244] width 47 height 81
drag, startPoint x: 351, startPoint y: 255, endPoint x: 304, endPoint y: 246, distance: 48.0
click at [345, 255] on img at bounding box center [329, 244] width 47 height 81
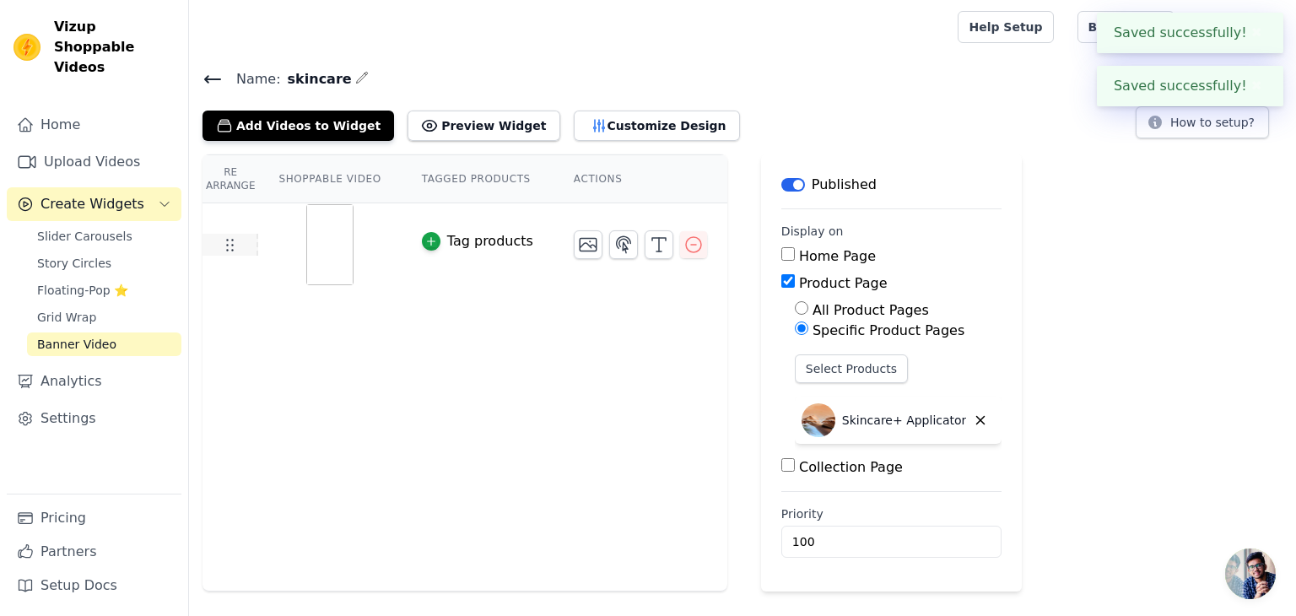
click at [243, 244] on td at bounding box center [231, 245] width 56 height 22
click at [241, 242] on td at bounding box center [231, 245] width 56 height 22
click at [312, 241] on img at bounding box center [329, 244] width 47 height 81
click at [320, 239] on img at bounding box center [329, 244] width 47 height 81
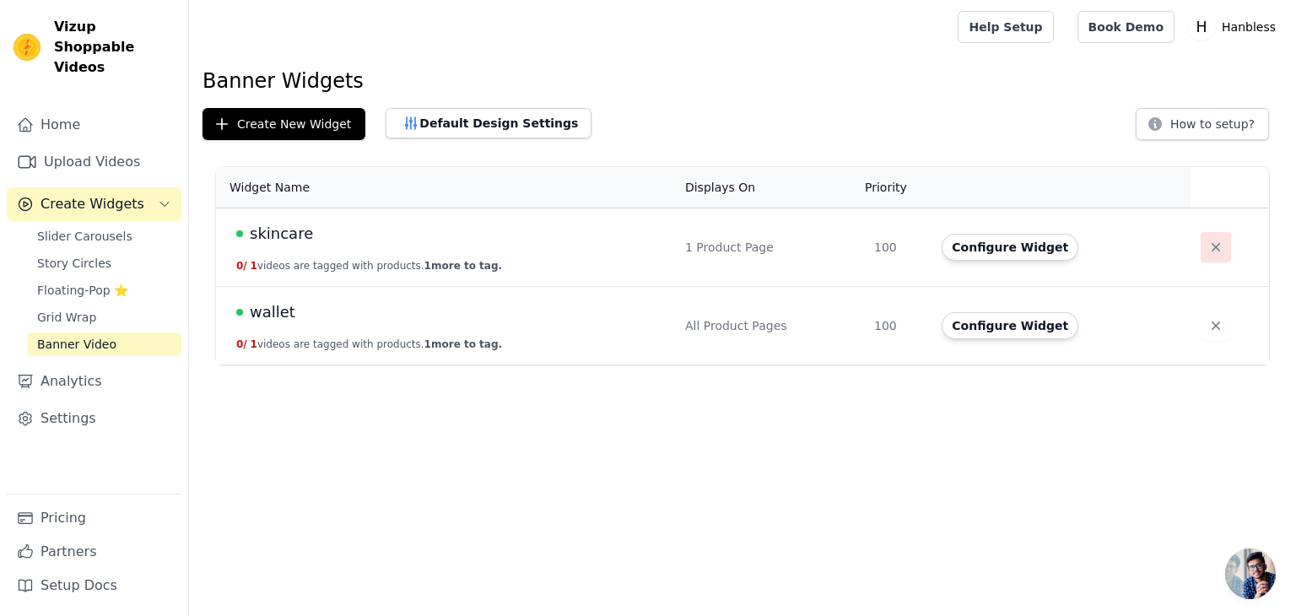
click at [1219, 241] on button "button" at bounding box center [1216, 247] width 30 height 30
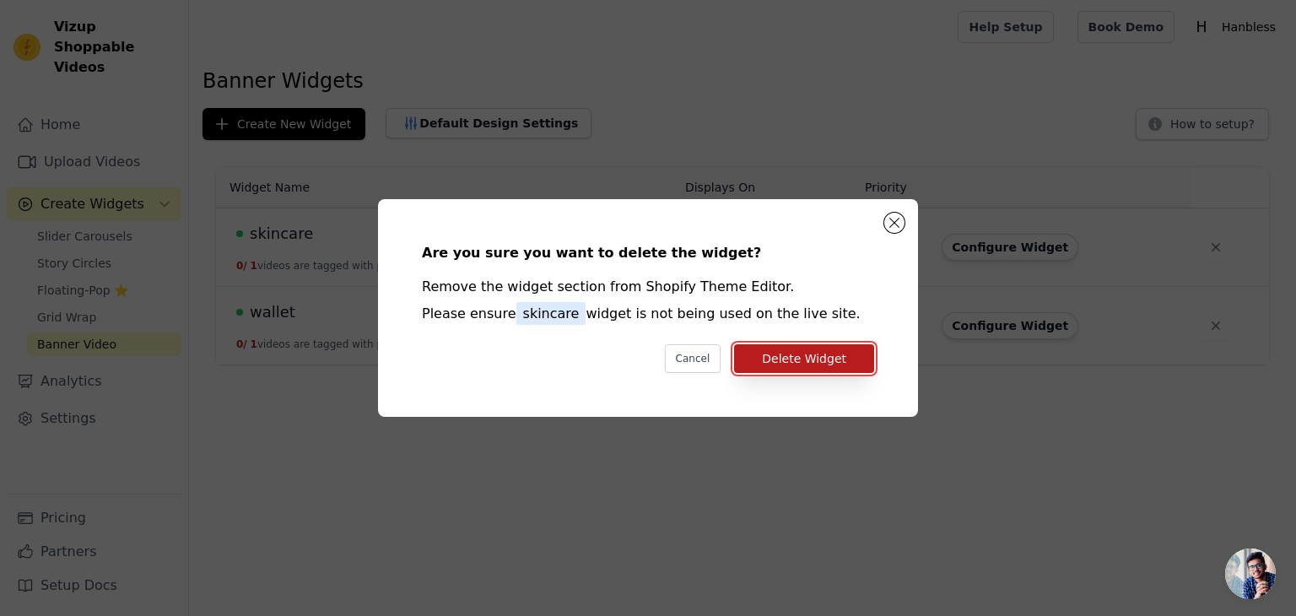
click at [803, 354] on button "Delete Widget" at bounding box center [804, 358] width 140 height 29
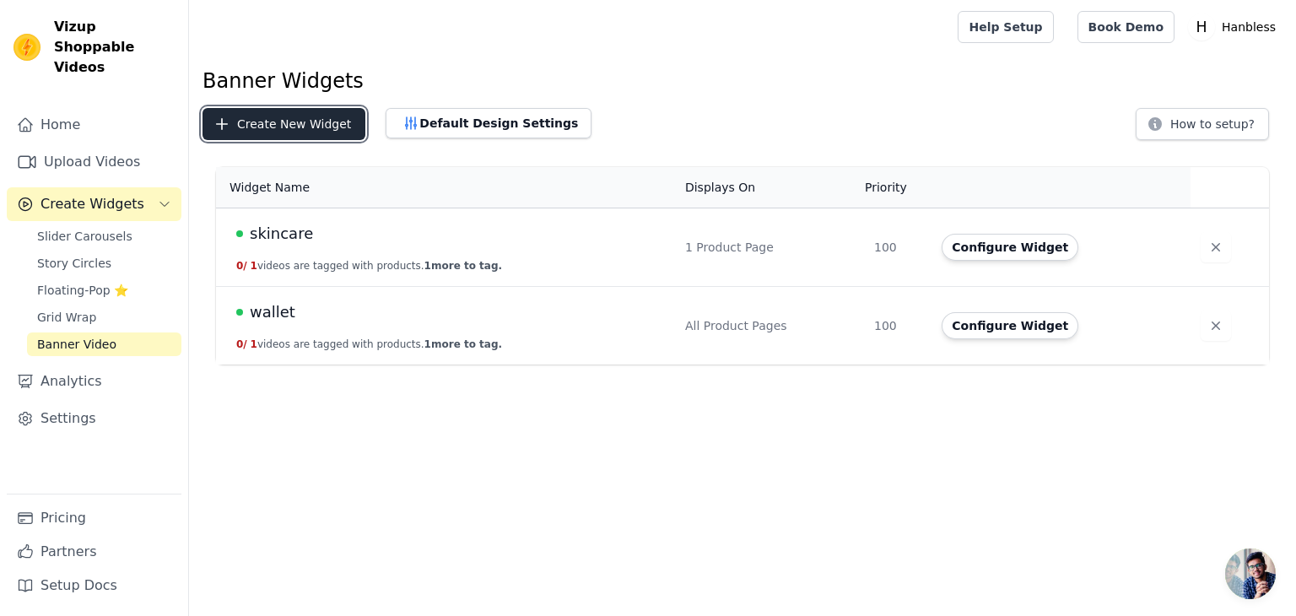
click at [279, 118] on button "Create New Widget" at bounding box center [284, 124] width 163 height 32
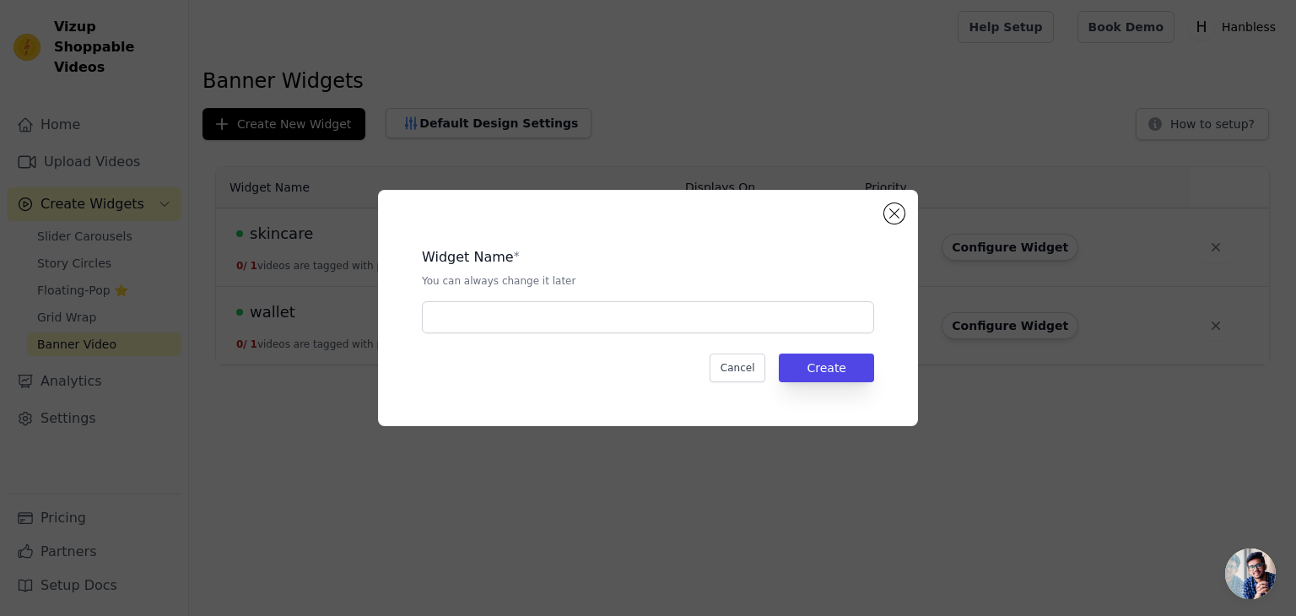
click at [506, 295] on div "Widget Name * You can always change it later" at bounding box center [648, 284] width 452 height 100
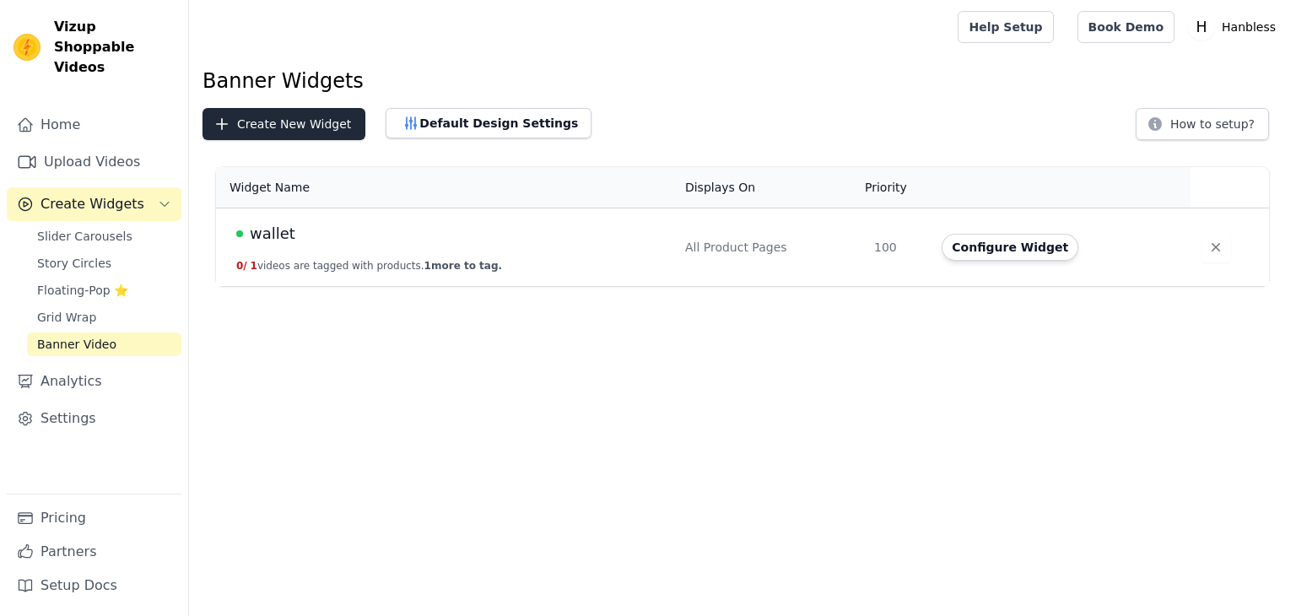
drag, startPoint x: 293, startPoint y: 145, endPoint x: 293, endPoint y: 134, distance: 11.0
click at [293, 145] on div "Banner Widgets Create New Widget Default Design Settings How to setup? Widget N…" at bounding box center [742, 180] width 1107 height 225
click at [291, 115] on button "Create New Widget" at bounding box center [284, 124] width 163 height 32
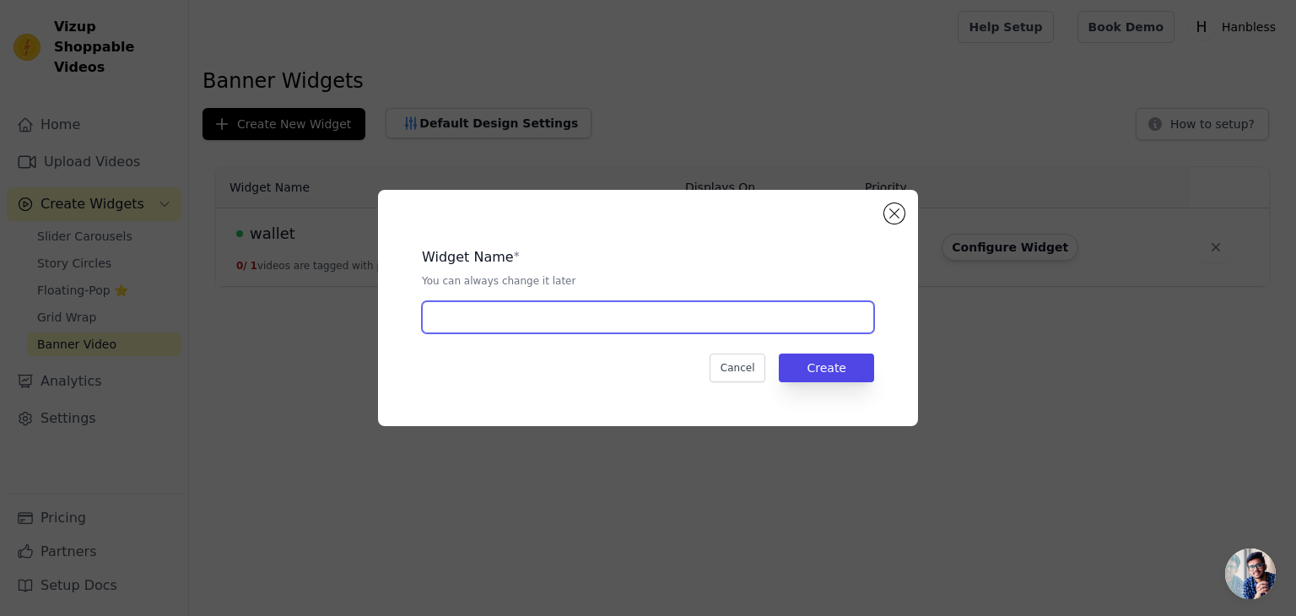
click at [488, 312] on input "text" at bounding box center [648, 317] width 452 height 32
type input "skincare"
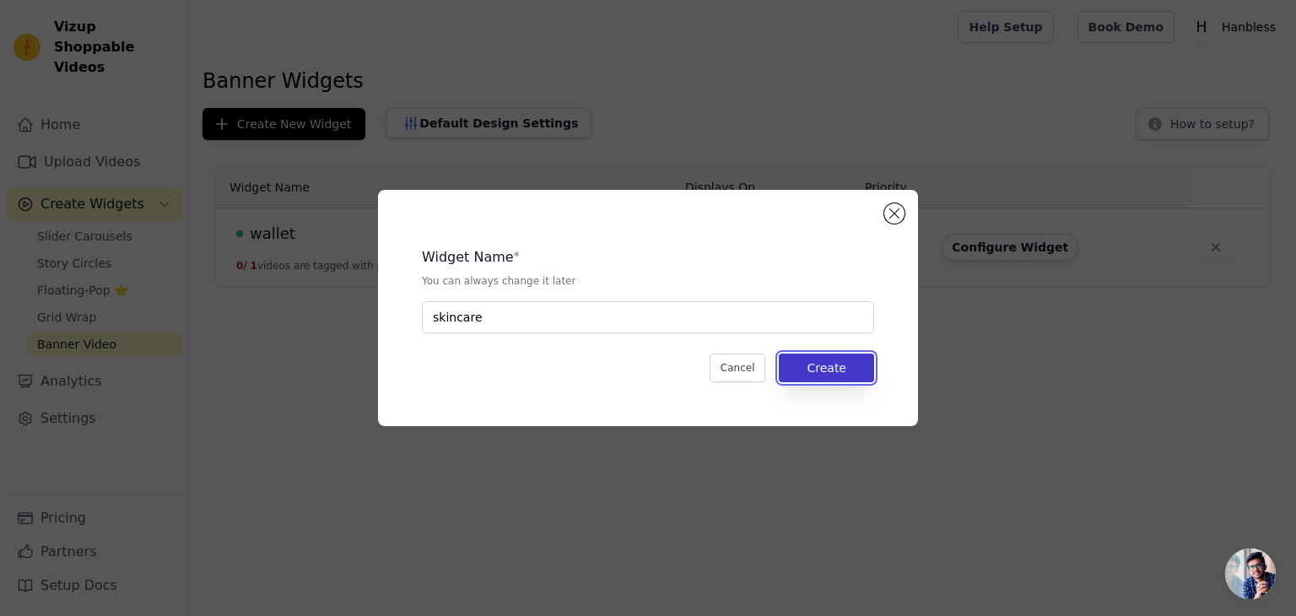
click at [817, 381] on button "Create" at bounding box center [826, 368] width 95 height 29
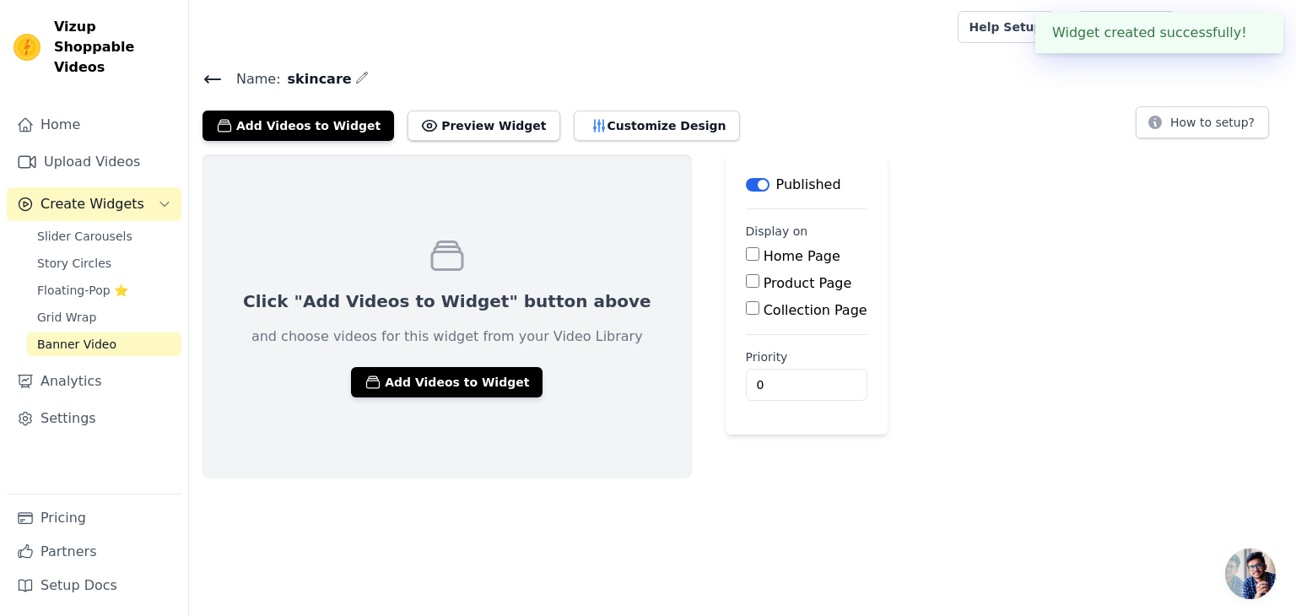
drag, startPoint x: 690, startPoint y: 288, endPoint x: 706, endPoint y: 308, distance: 25.8
click at [746, 289] on div "Product Page" at bounding box center [807, 283] width 122 height 20
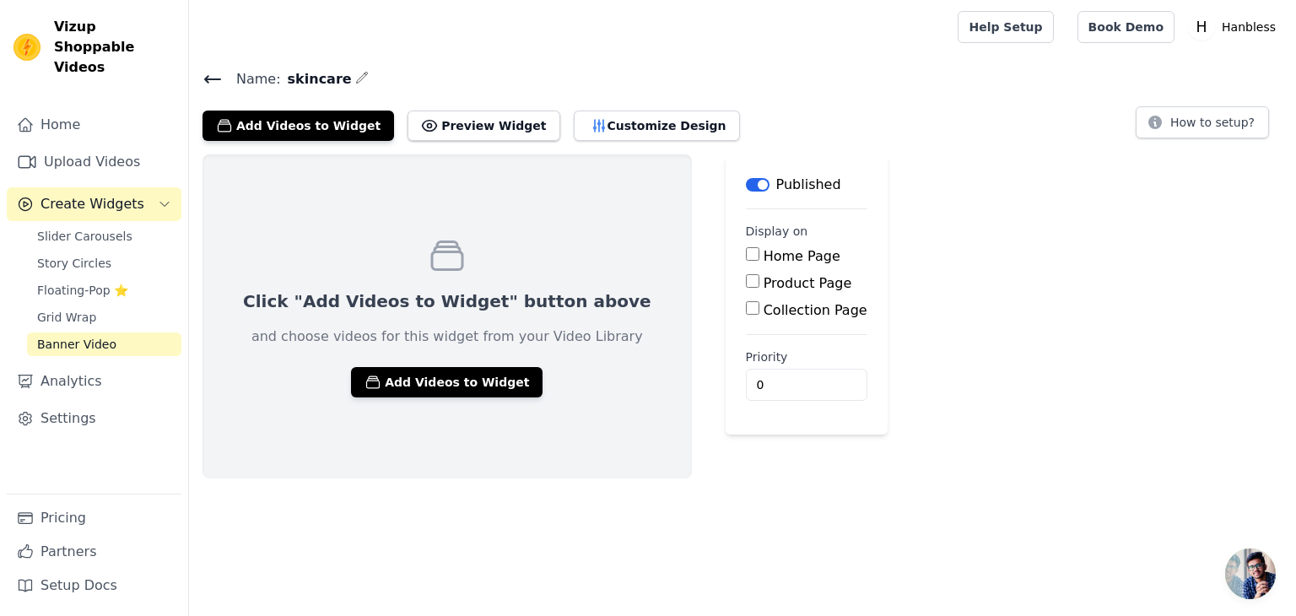
drag, startPoint x: 688, startPoint y: 279, endPoint x: 698, endPoint y: 294, distance: 17.6
click at [746, 280] on input "Product Page" at bounding box center [753, 281] width 14 height 14
checkbox input "true"
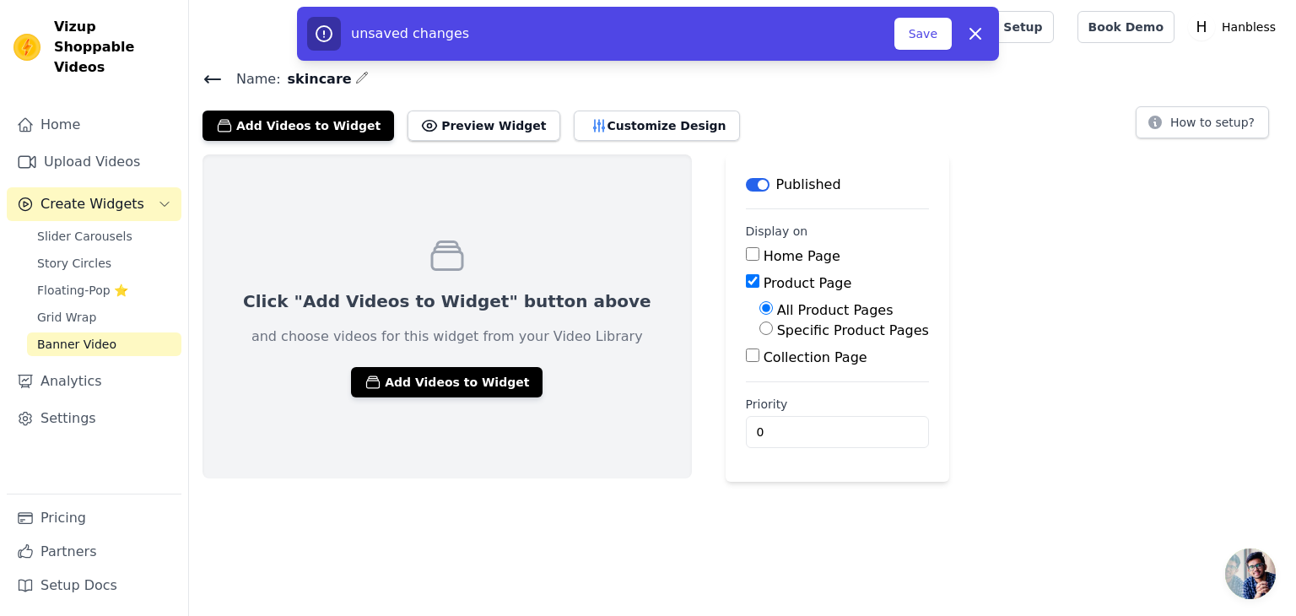
drag, startPoint x: 701, startPoint y: 332, endPoint x: 720, endPoint y: 343, distance: 21.6
click at [760, 334] on div "Specific Product Pages" at bounding box center [845, 331] width 170 height 20
click at [760, 334] on input "Specific Product Pages" at bounding box center [767, 329] width 14 height 14
radio input "true"
click at [920, 33] on button "Save" at bounding box center [923, 34] width 57 height 32
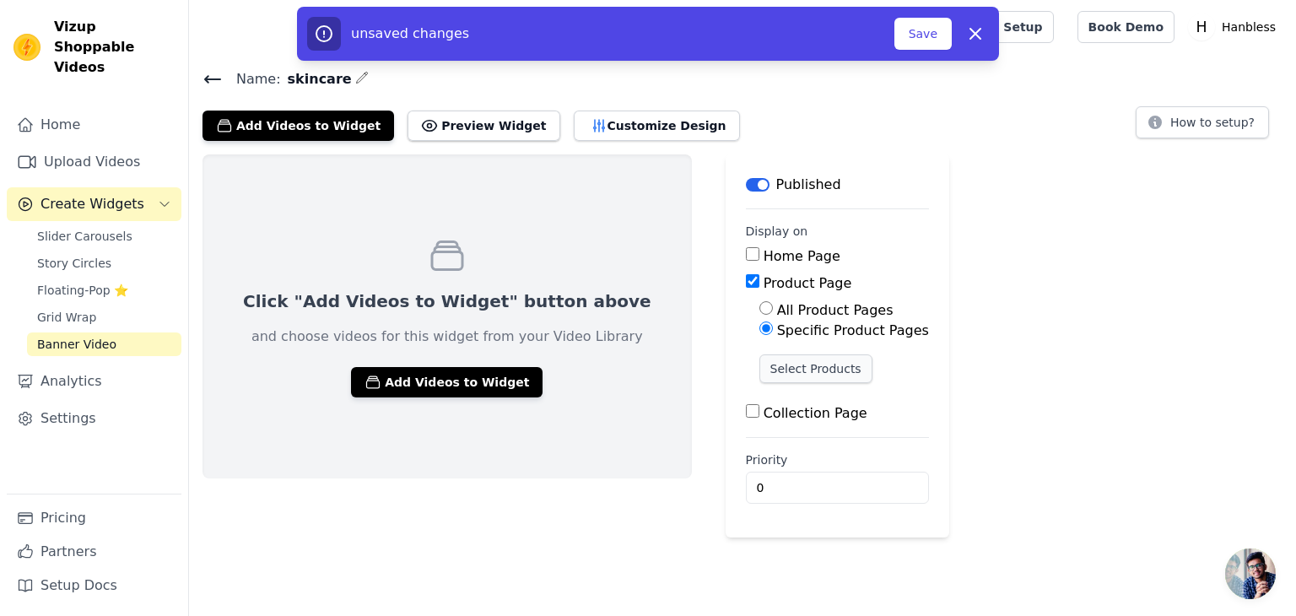
drag, startPoint x: 747, startPoint y: 347, endPoint x: 735, endPoint y: 361, distance: 18.6
click at [747, 350] on div "All Product Pages Specific Product Pages Select Products" at bounding box center [837, 348] width 183 height 96
click at [760, 360] on button "Select Products" at bounding box center [816, 368] width 113 height 29
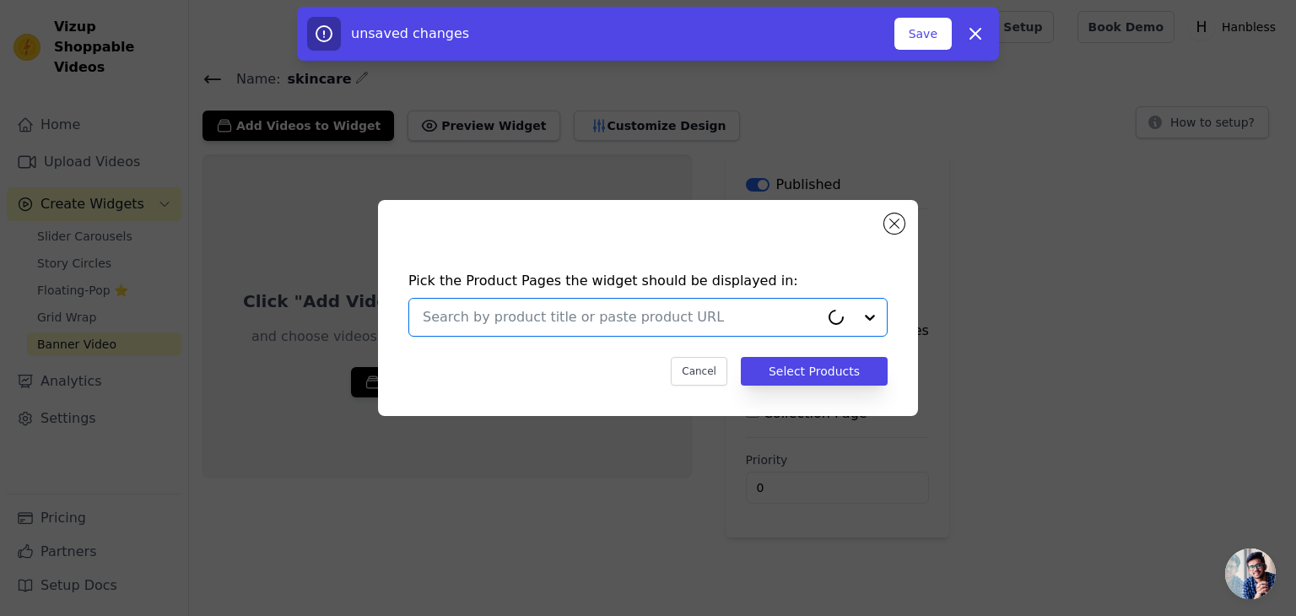
click at [582, 322] on input "text" at bounding box center [621, 317] width 397 height 20
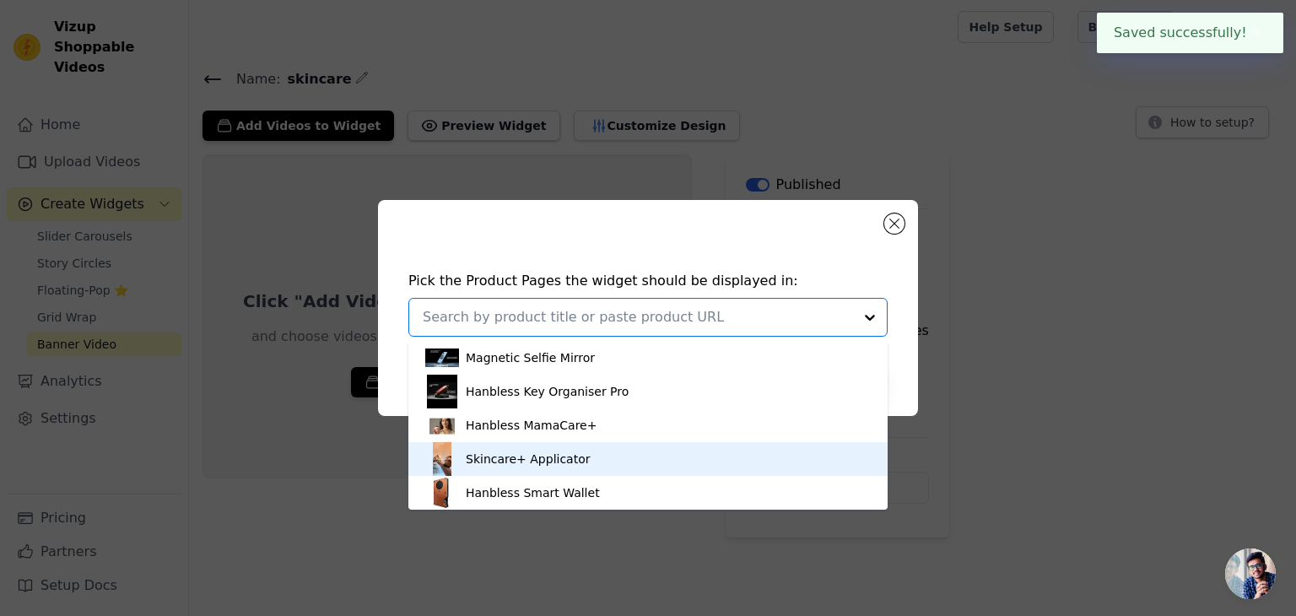
click at [469, 457] on div "Skincare+ Applicator" at bounding box center [528, 459] width 125 height 17
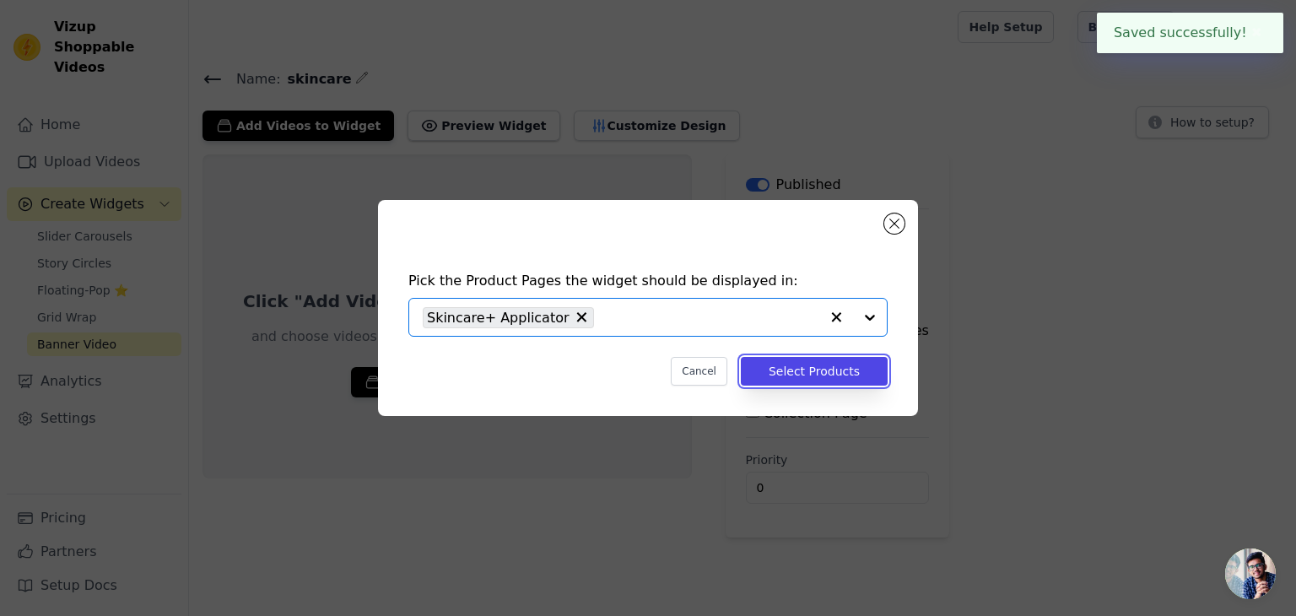
drag, startPoint x: 814, startPoint y: 371, endPoint x: 749, endPoint y: 477, distance: 123.5
click at [803, 379] on button "Select Products" at bounding box center [814, 371] width 147 height 29
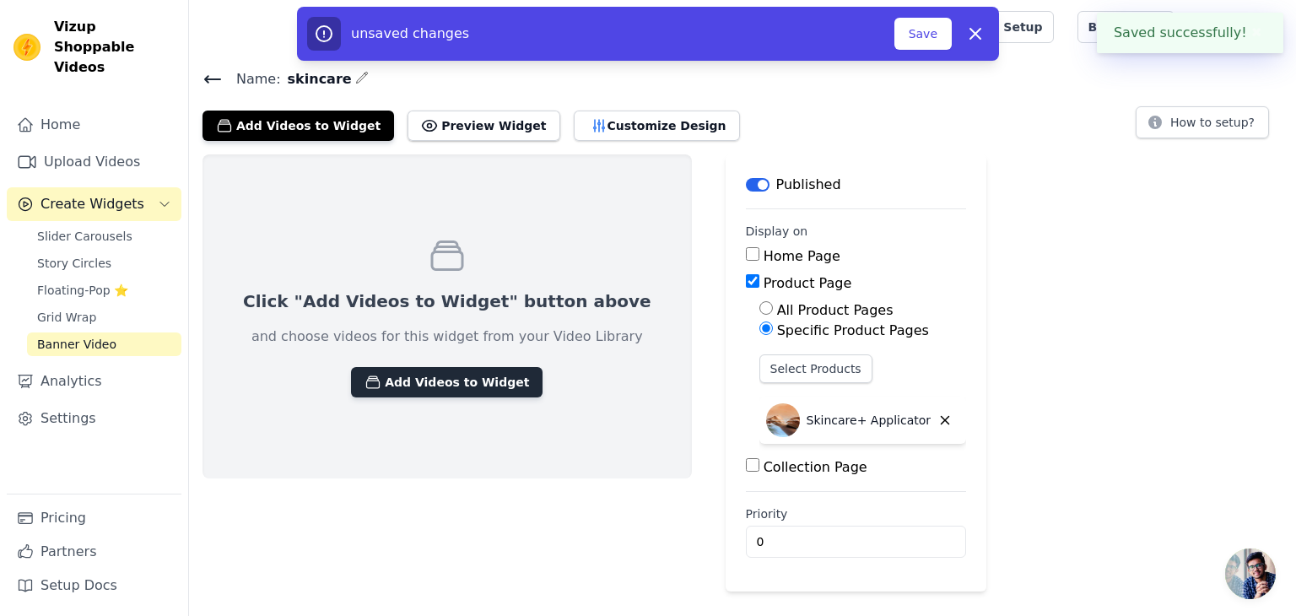
click at [406, 379] on button "Add Videos to Widget" at bounding box center [447, 382] width 192 height 30
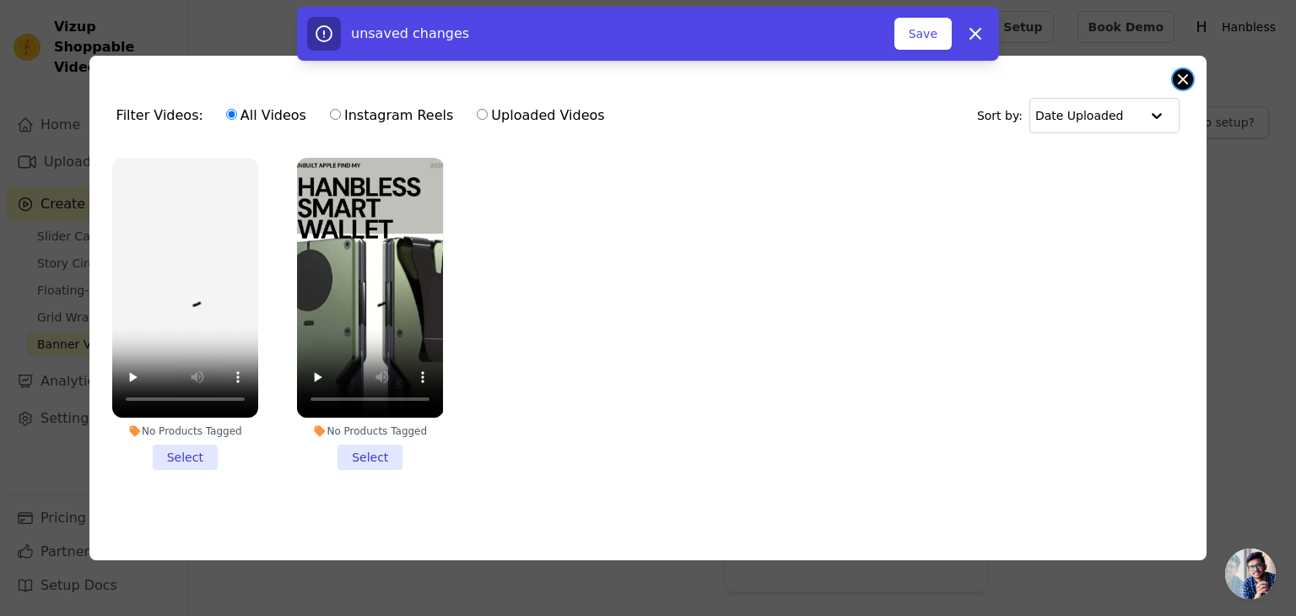
click at [1187, 85] on button "Close modal" at bounding box center [1183, 79] width 20 height 20
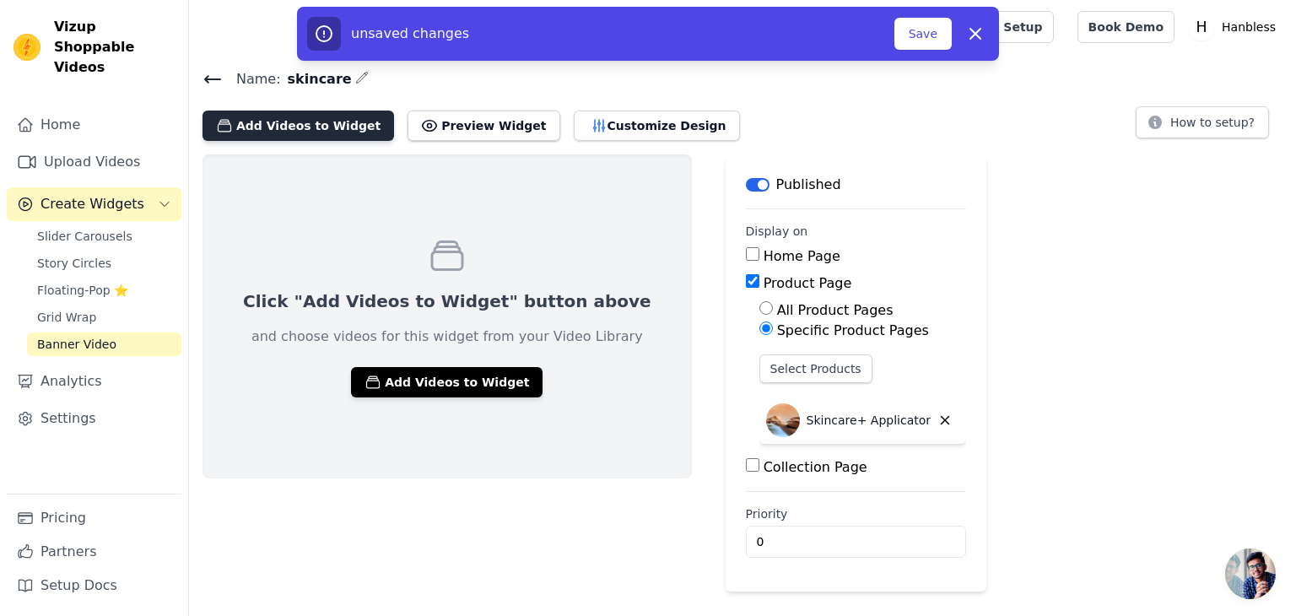
click at [317, 113] on button "Add Videos to Widget" at bounding box center [299, 126] width 192 height 30
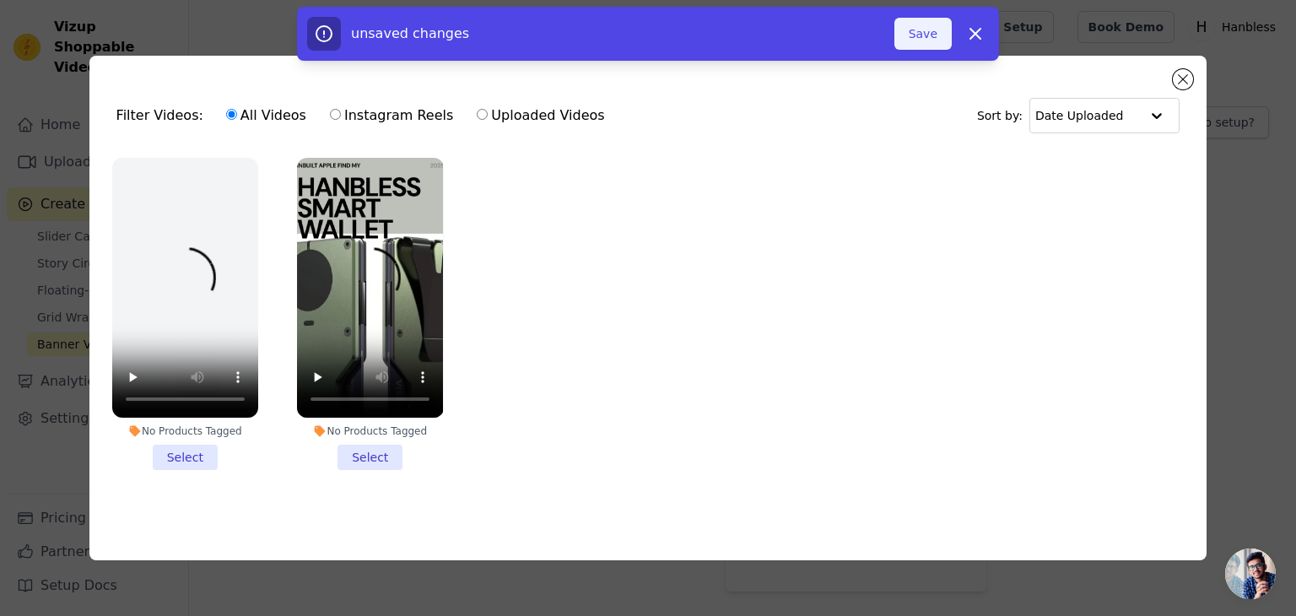
click at [933, 34] on button "Save" at bounding box center [923, 34] width 57 height 32
click at [932, 35] on button "Save" at bounding box center [923, 34] width 57 height 32
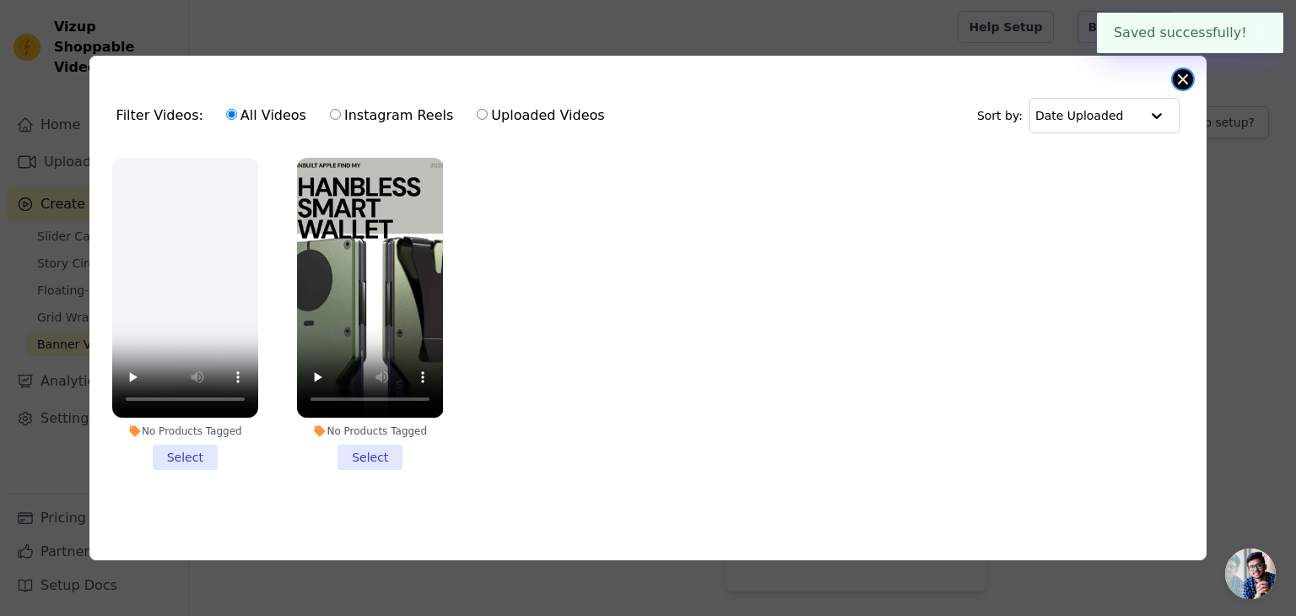
click at [1178, 86] on button "Close modal" at bounding box center [1183, 79] width 20 height 20
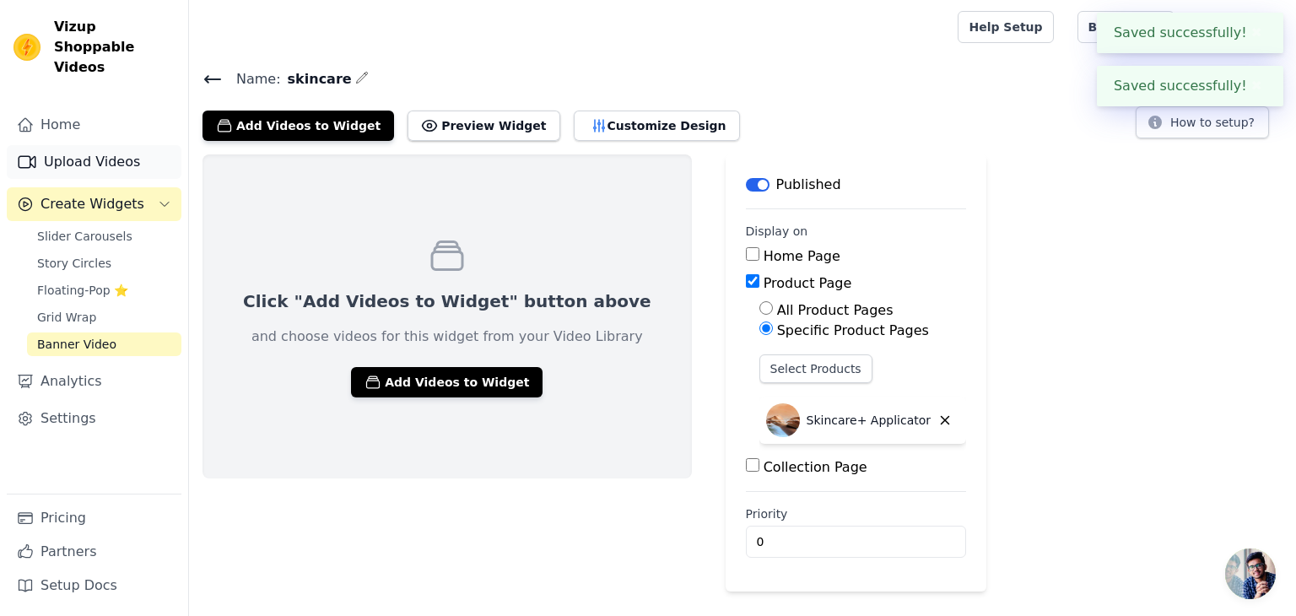
click at [91, 145] on link "Upload Videos" at bounding box center [94, 162] width 175 height 34
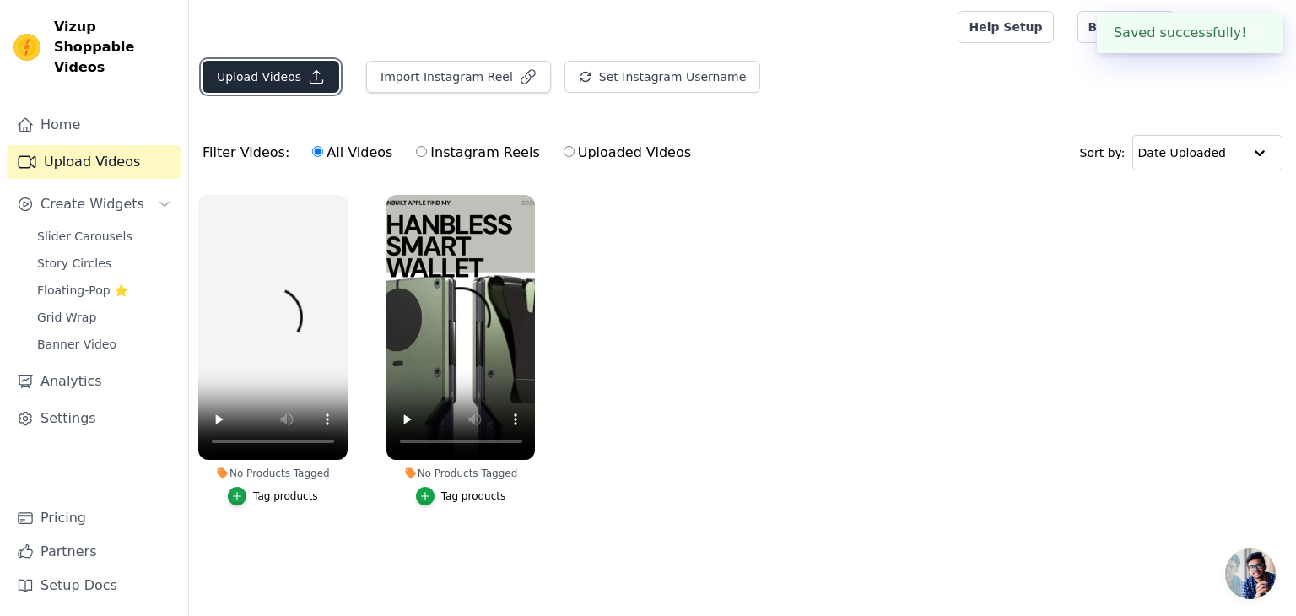
click at [308, 79] on icon "button" at bounding box center [316, 76] width 17 height 17
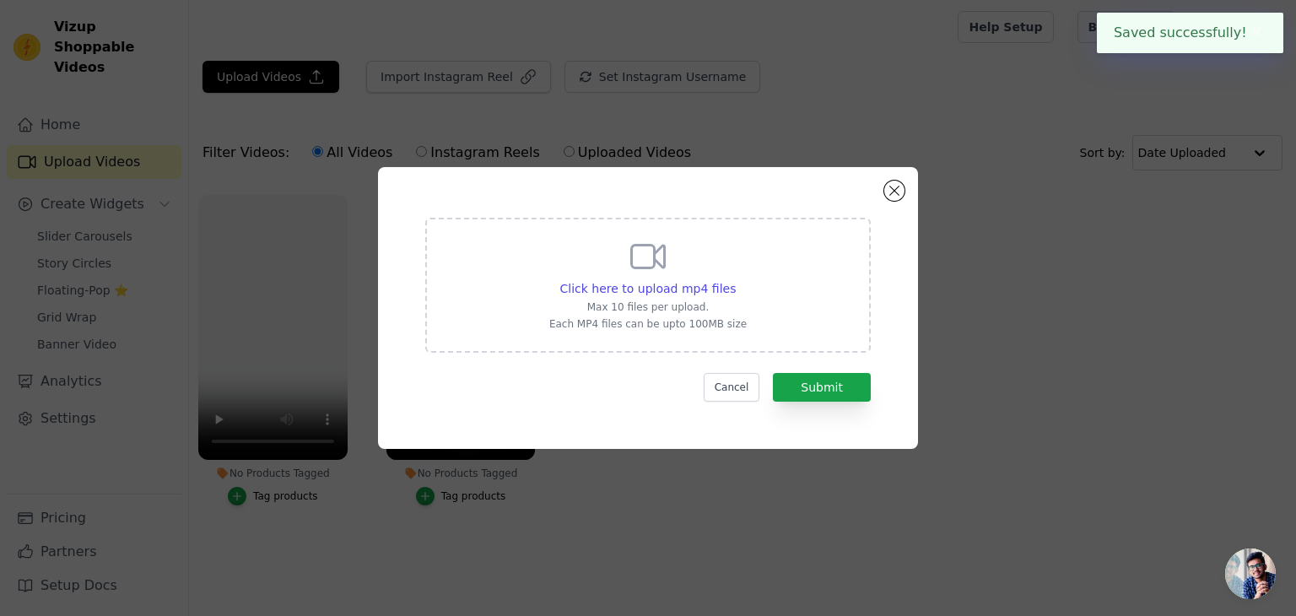
click at [657, 299] on div "Click here to upload mp4 files Max 10 files per upload. Each MP4 files can be u…" at bounding box center [647, 283] width 197 height 95
click at [735, 280] on input "Click here to upload mp4 files Max 10 files per upload. Each MP4 files can be u…" at bounding box center [735, 279] width 1 height 1
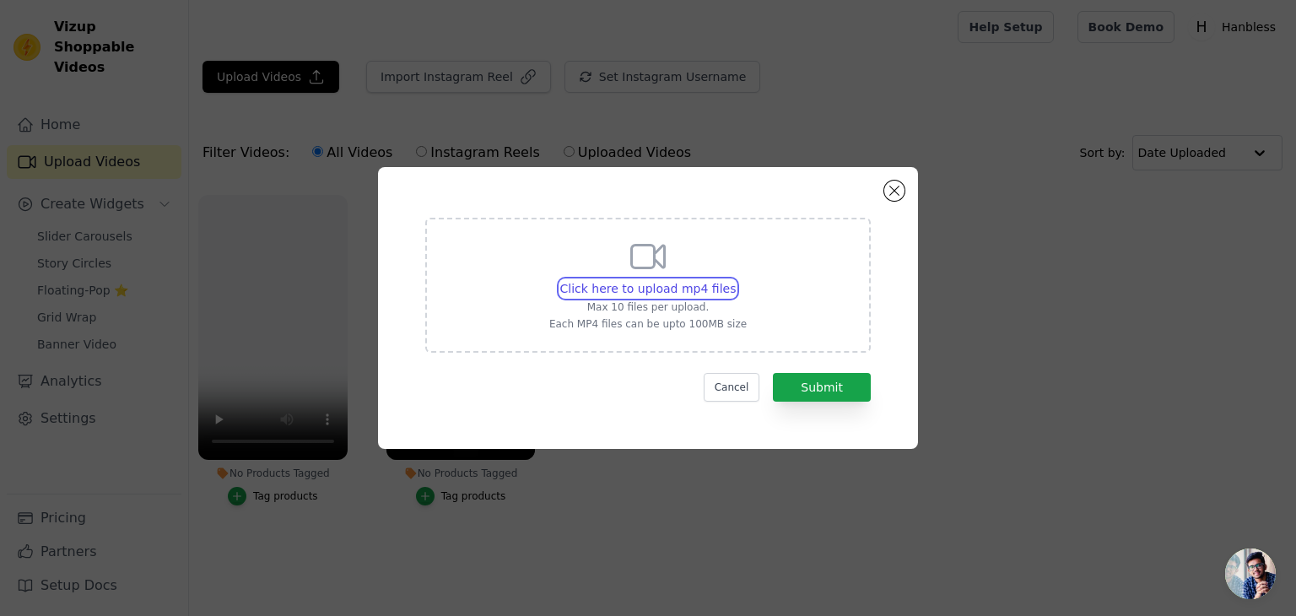
type input "C:\fakepath\Scene (5).mp4"
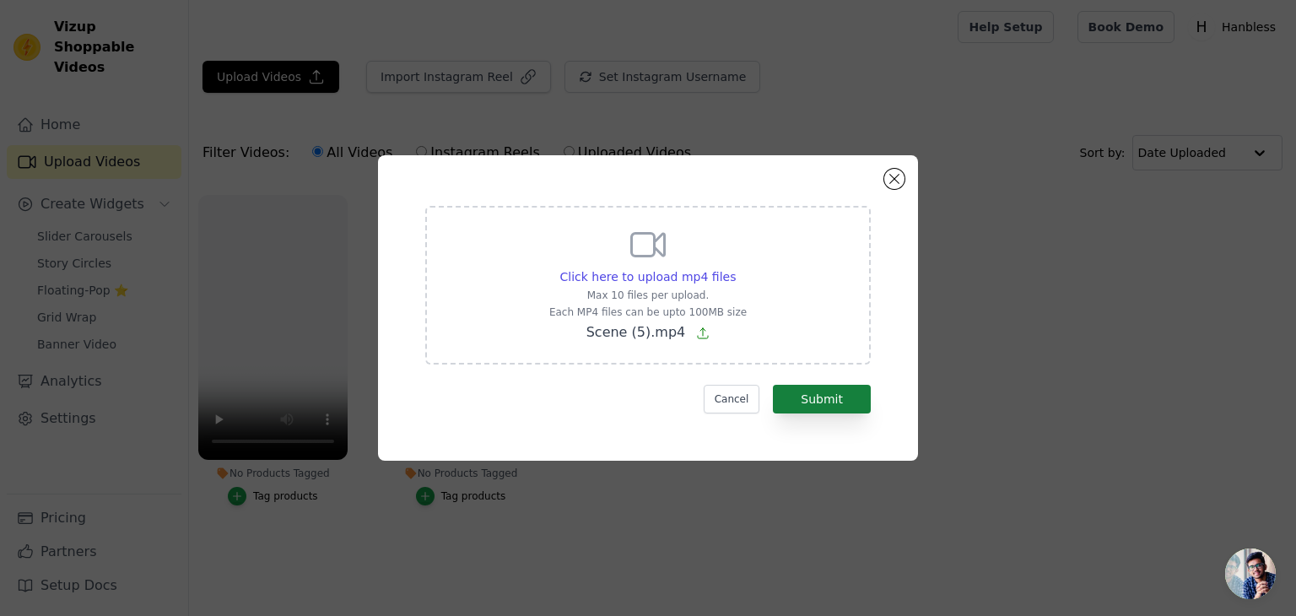
click at [815, 411] on div "Click here to upload mp4 files Max 10 files per upload. Each MP4 files can be u…" at bounding box center [647, 308] width 479 height 245
click at [824, 404] on button "Submit" at bounding box center [822, 399] width 98 height 29
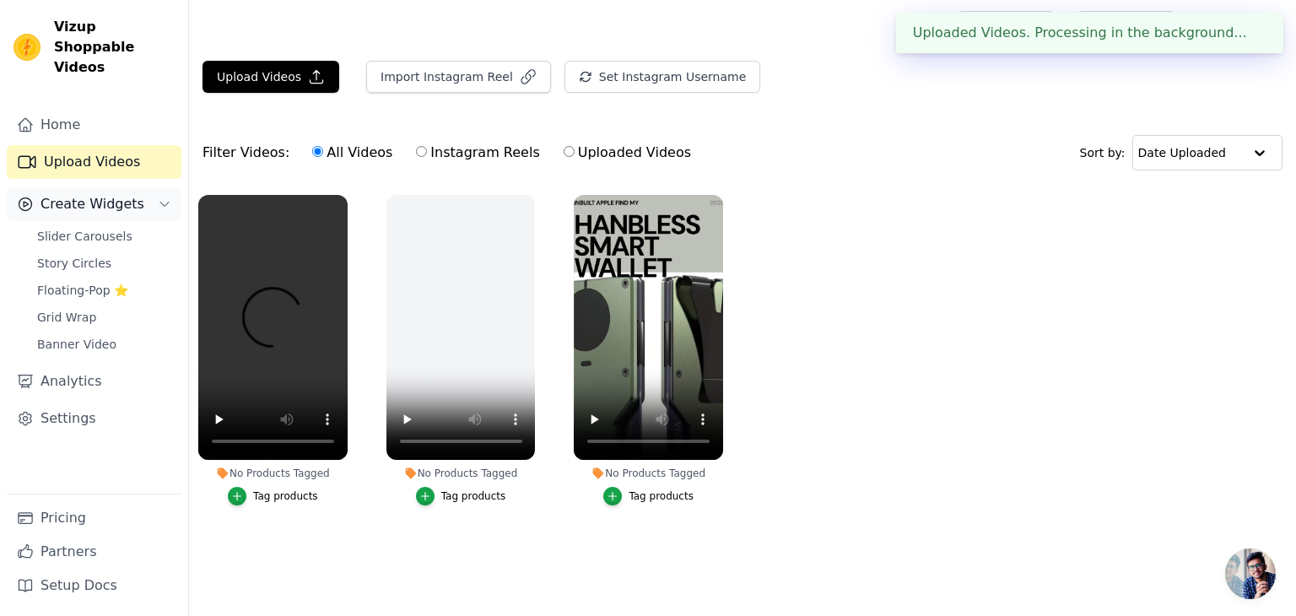
click at [91, 194] on span "Create Widgets" at bounding box center [93, 204] width 104 height 20
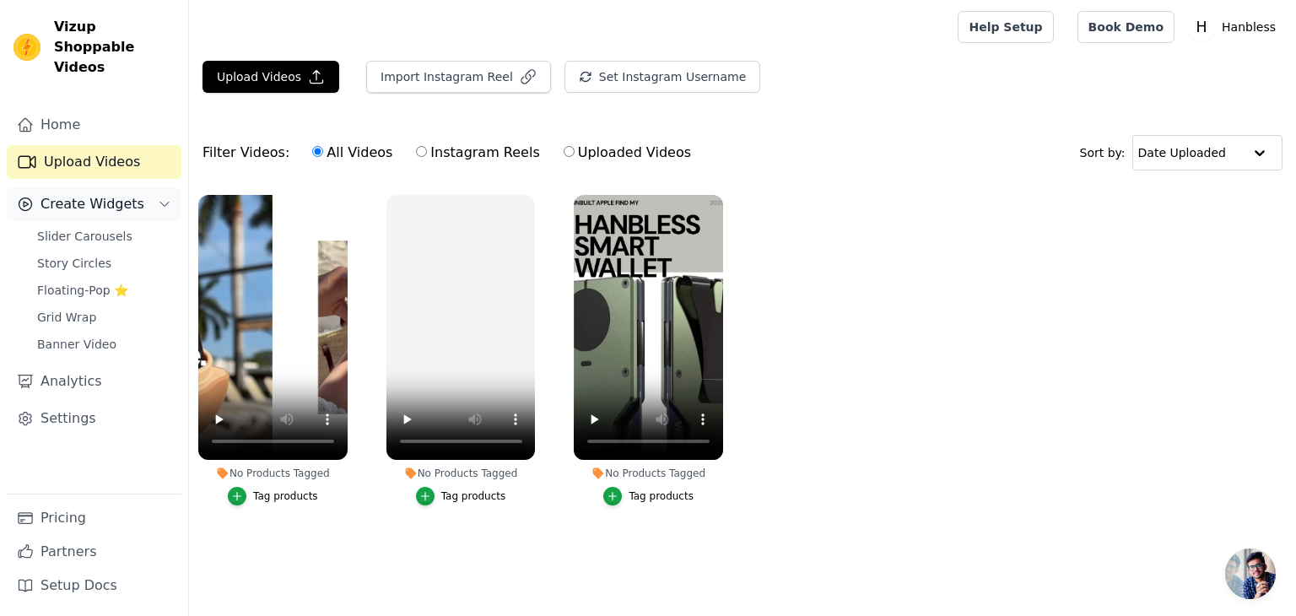
click at [89, 194] on span "Create Widgets" at bounding box center [93, 204] width 104 height 20
click at [77, 336] on span "Banner Video" at bounding box center [76, 344] width 79 height 17
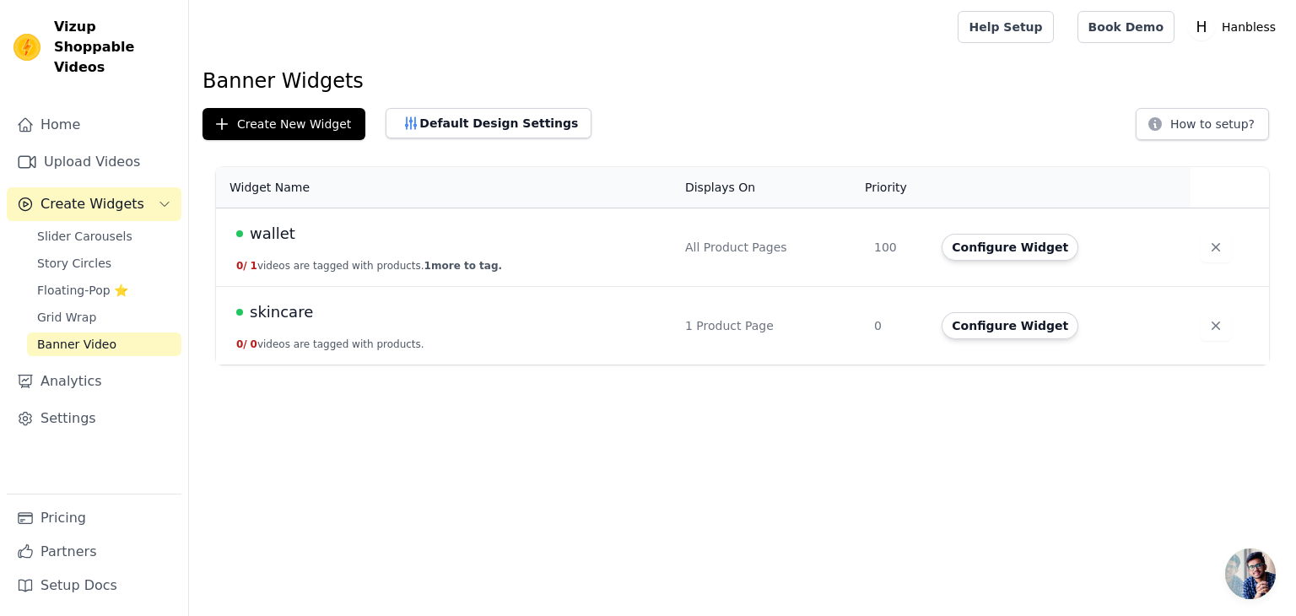
click at [343, 326] on td "skincare 0 / 0 videos are tagged with products." at bounding box center [445, 326] width 459 height 78
click at [983, 332] on button "Configure Widget" at bounding box center [1010, 325] width 137 height 27
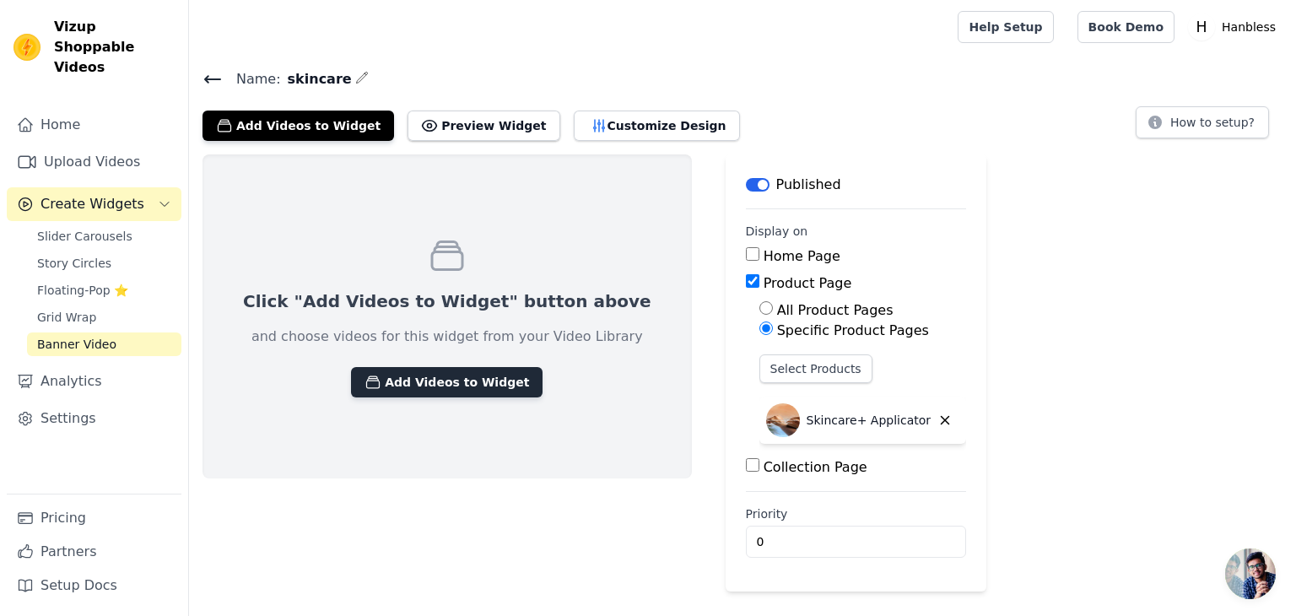
click at [431, 370] on button "Add Videos to Widget" at bounding box center [447, 382] width 192 height 30
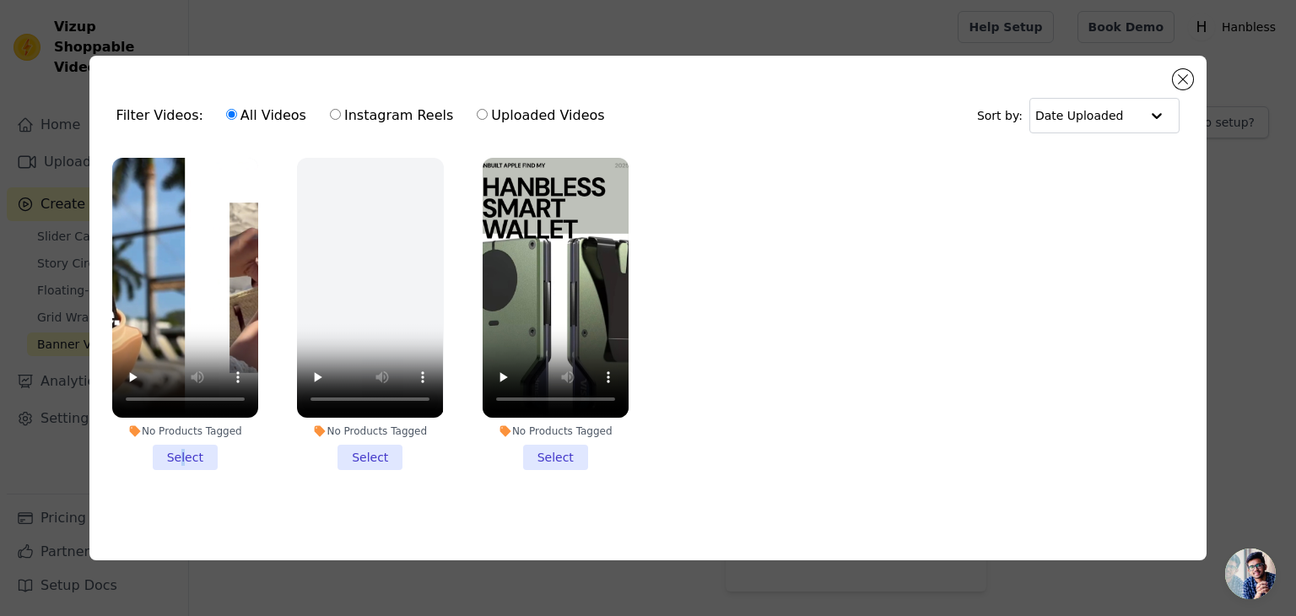
click at [184, 450] on li "No Products Tagged Select" at bounding box center [185, 314] width 146 height 312
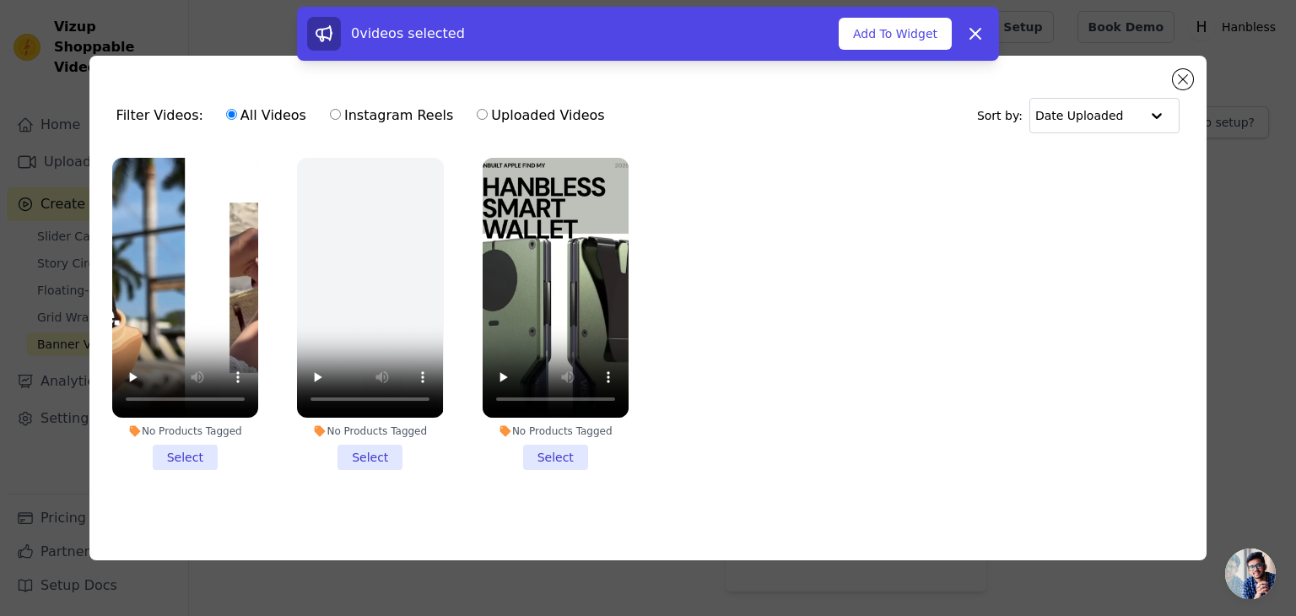
click at [193, 457] on li "No Products Tagged Select" at bounding box center [185, 314] width 146 height 312
click at [0, 0] on input "No Products Tagged Select" at bounding box center [0, 0] width 0 height 0
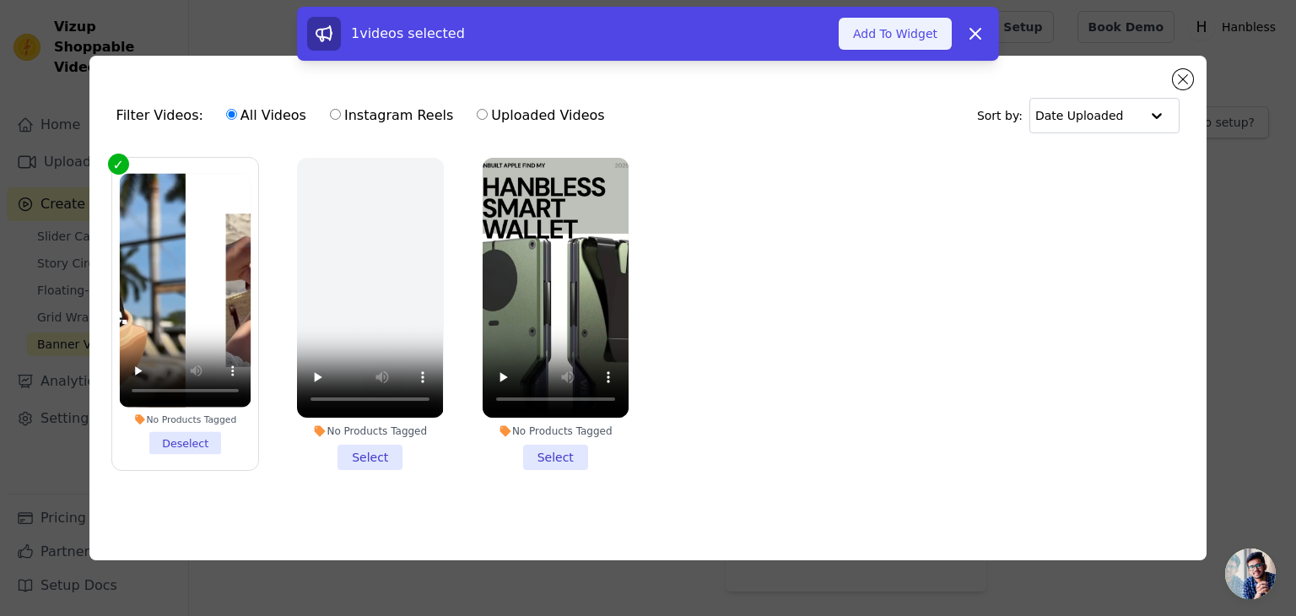
click at [916, 42] on button "Add To Widget" at bounding box center [895, 34] width 113 height 32
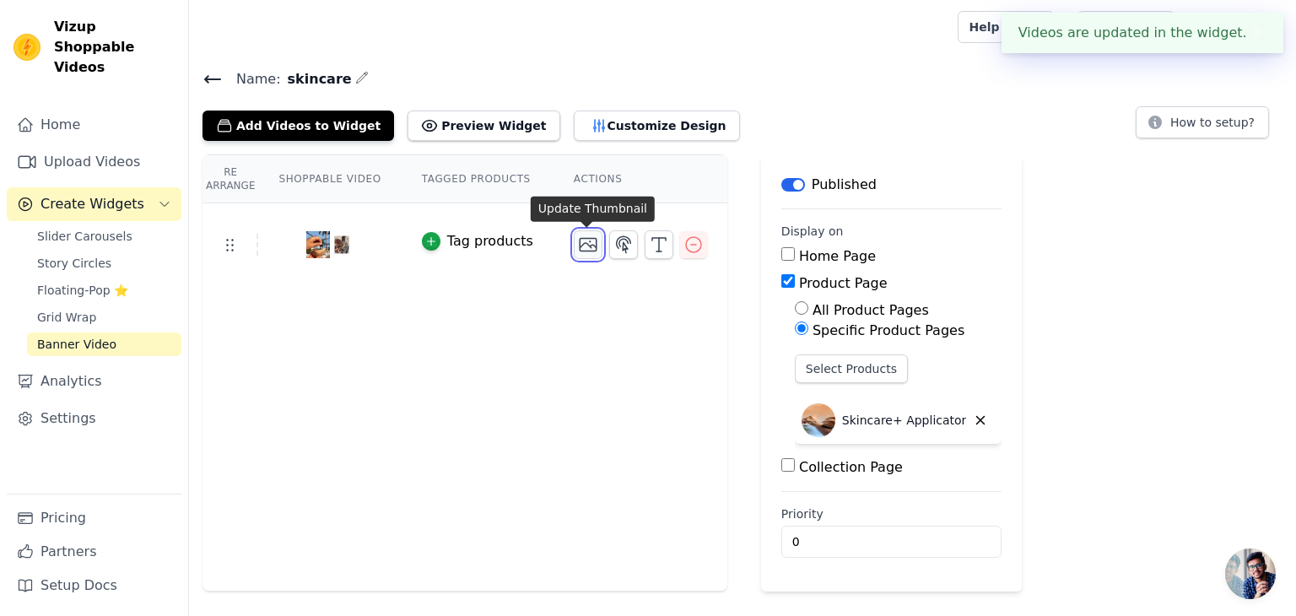
click at [581, 247] on icon "button" at bounding box center [588, 245] width 20 height 20
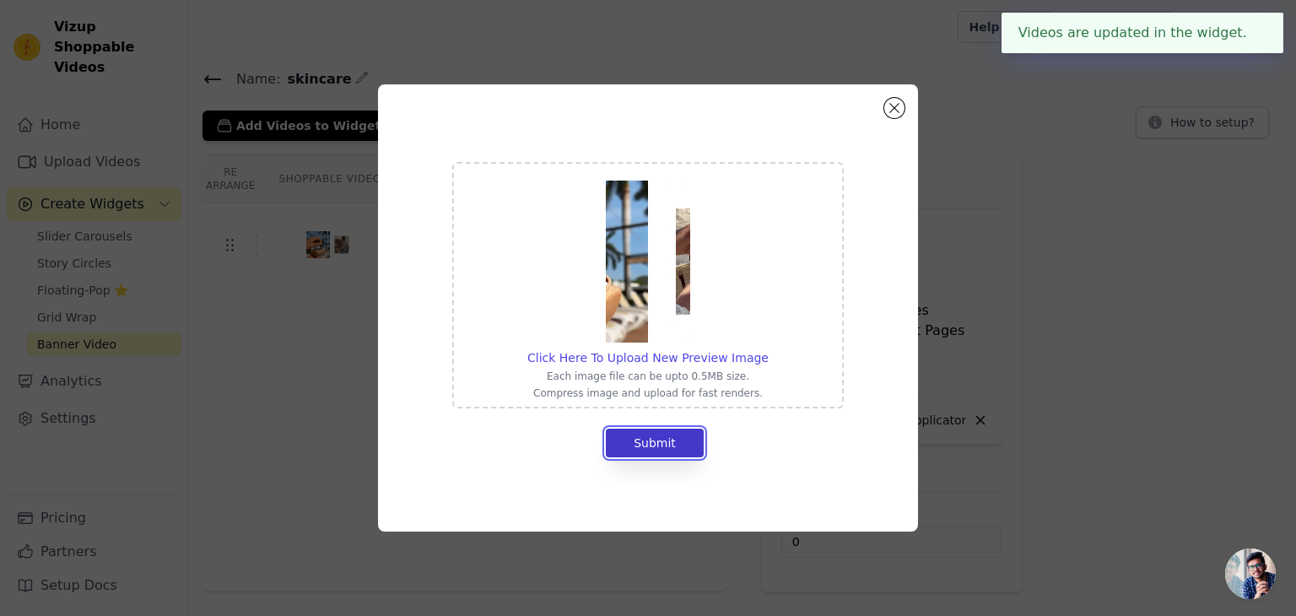
click at [655, 446] on button "Submit" at bounding box center [655, 443] width 98 height 29
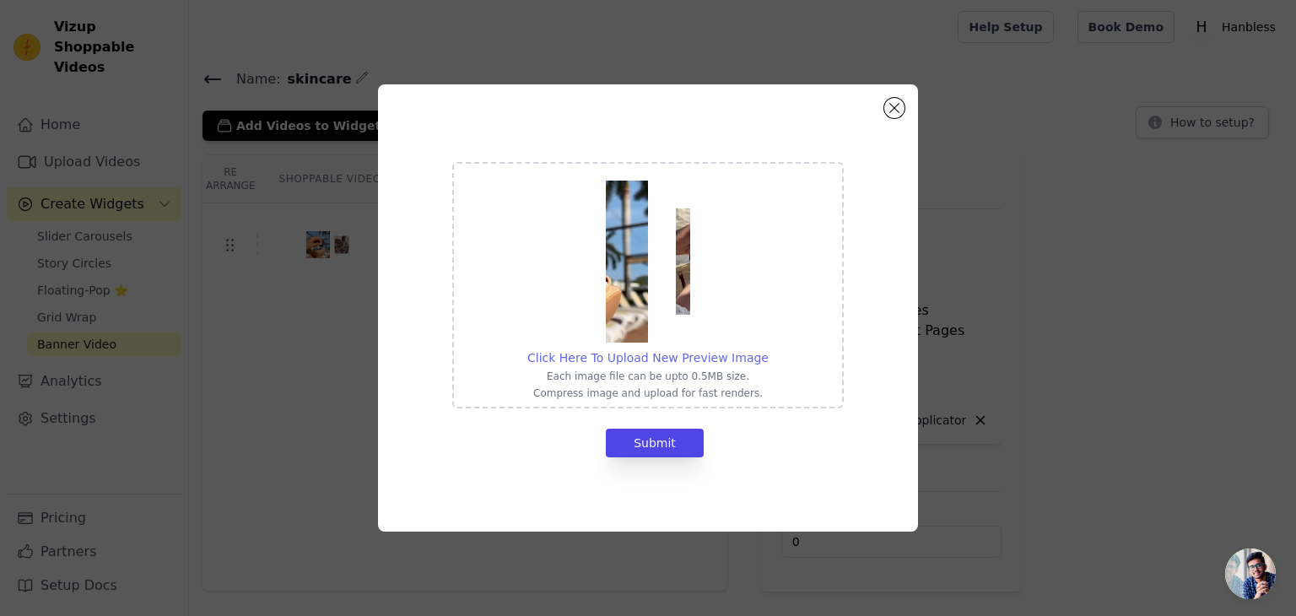
click at [646, 357] on span "Click Here To Upload New Preview Image" at bounding box center [647, 358] width 241 height 14
click at [768, 349] on input "Click Here To Upload New Preview Image Each image file can be upto 0.5MB size. …" at bounding box center [768, 349] width 1 height 1
type input "C:\fakepath\IMG_2967.PNG"
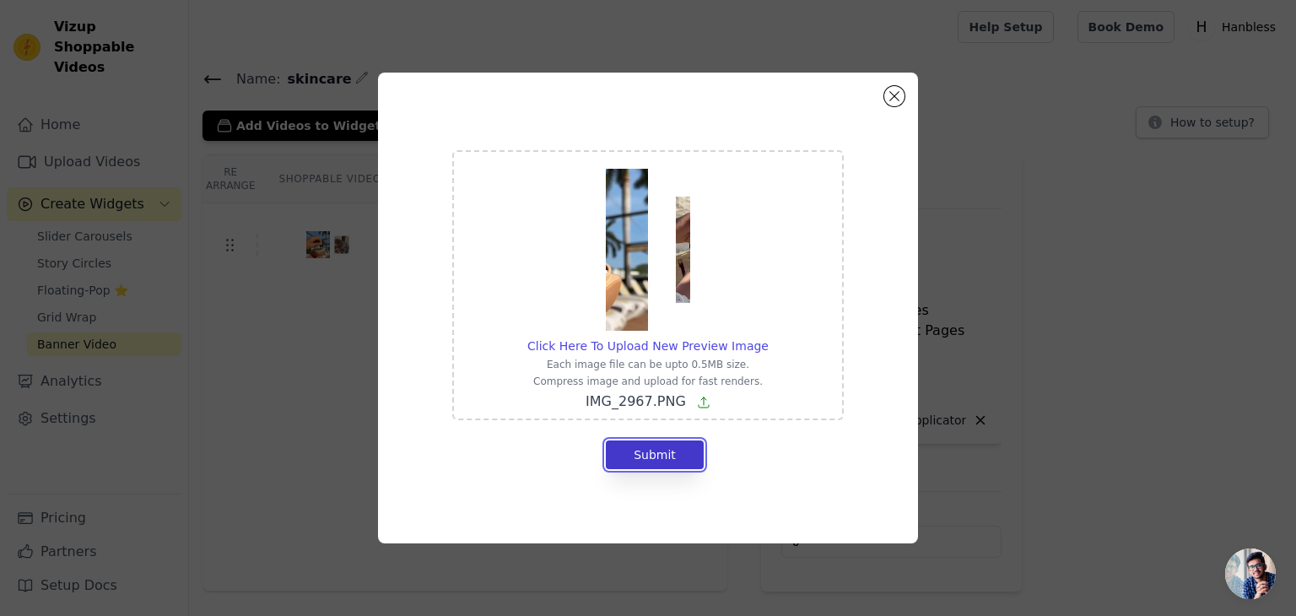
click at [688, 463] on button "Submit" at bounding box center [655, 455] width 98 height 29
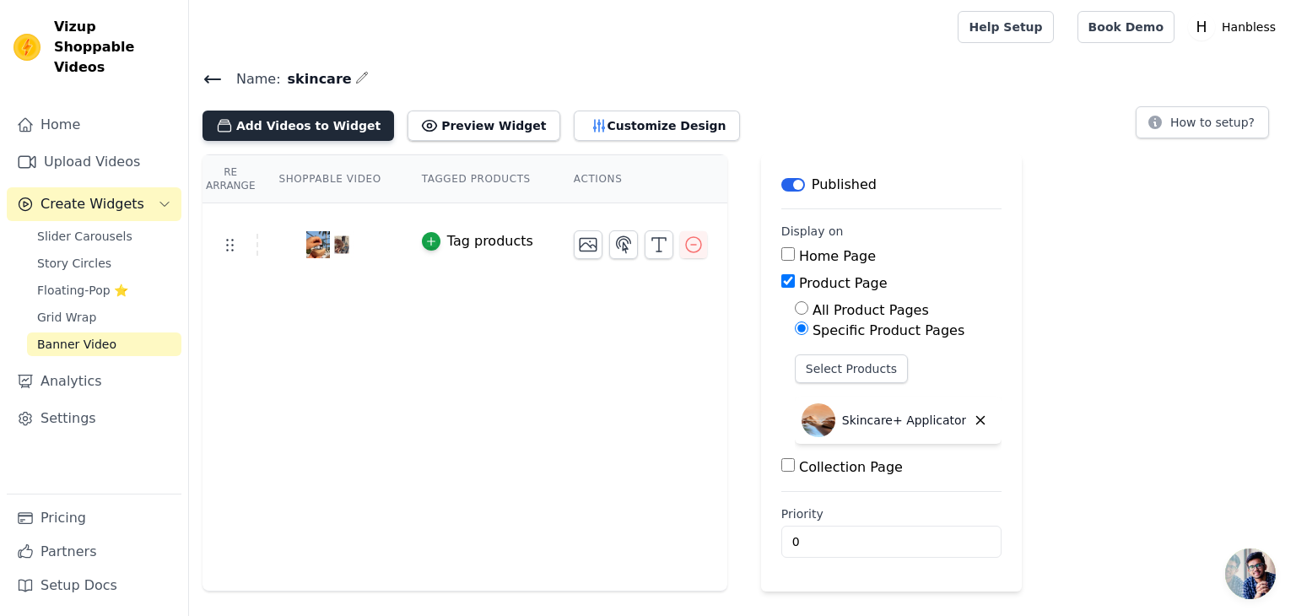
click at [297, 133] on button "Add Videos to Widget" at bounding box center [299, 126] width 192 height 30
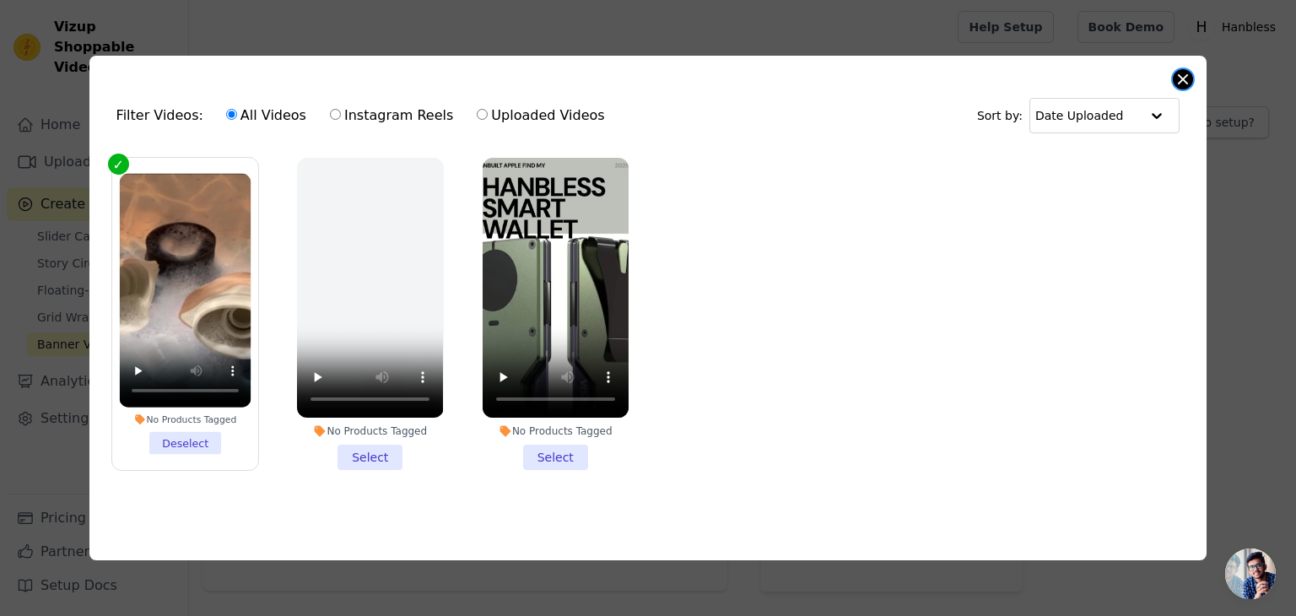
click at [1180, 76] on button "Close modal" at bounding box center [1183, 79] width 20 height 20
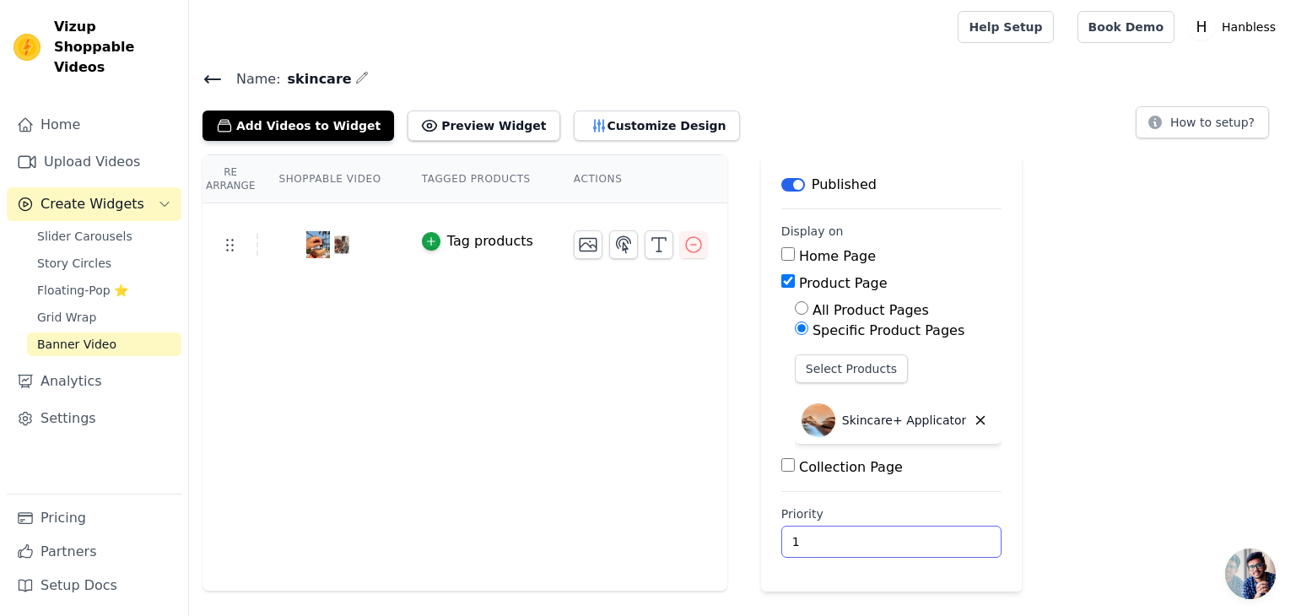
click at [939, 535] on input "1" at bounding box center [892, 542] width 221 height 32
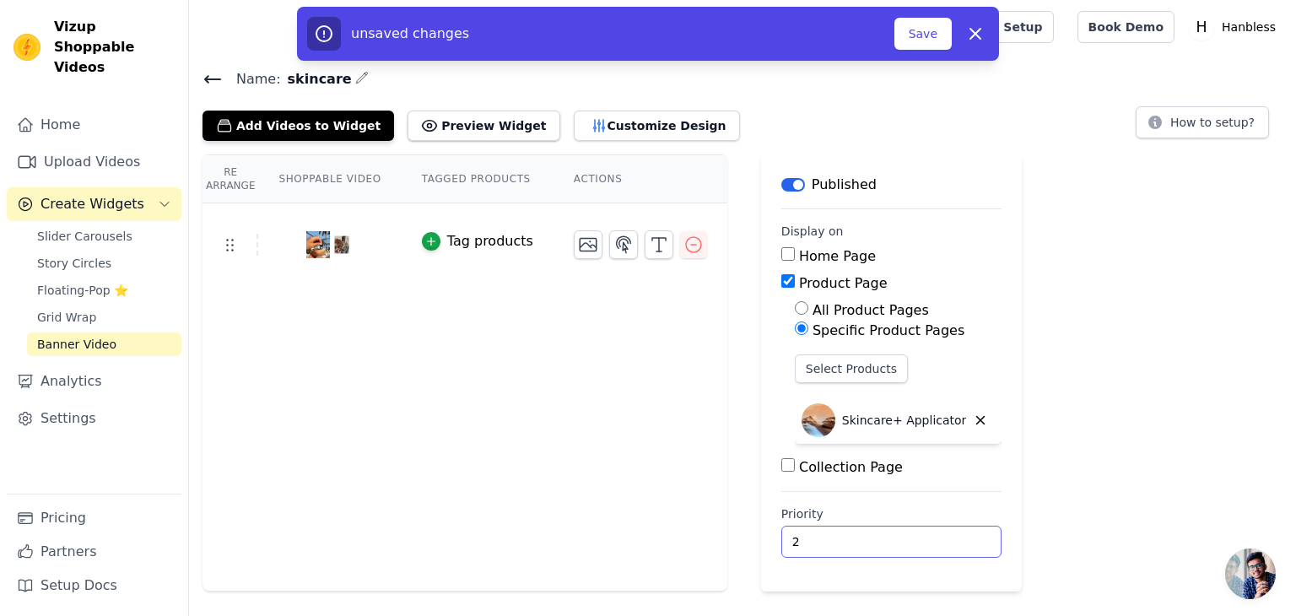
click at [939, 535] on input "2" at bounding box center [892, 542] width 221 height 32
click at [938, 536] on input "2" at bounding box center [892, 542] width 221 height 32
drag, startPoint x: 896, startPoint y: 554, endPoint x: 810, endPoint y: 538, distance: 87.7
click at [764, 523] on main "Label Published Display on Home Page Product Page All Product Pages Specific Pr…" at bounding box center [892, 372] width 262 height 437
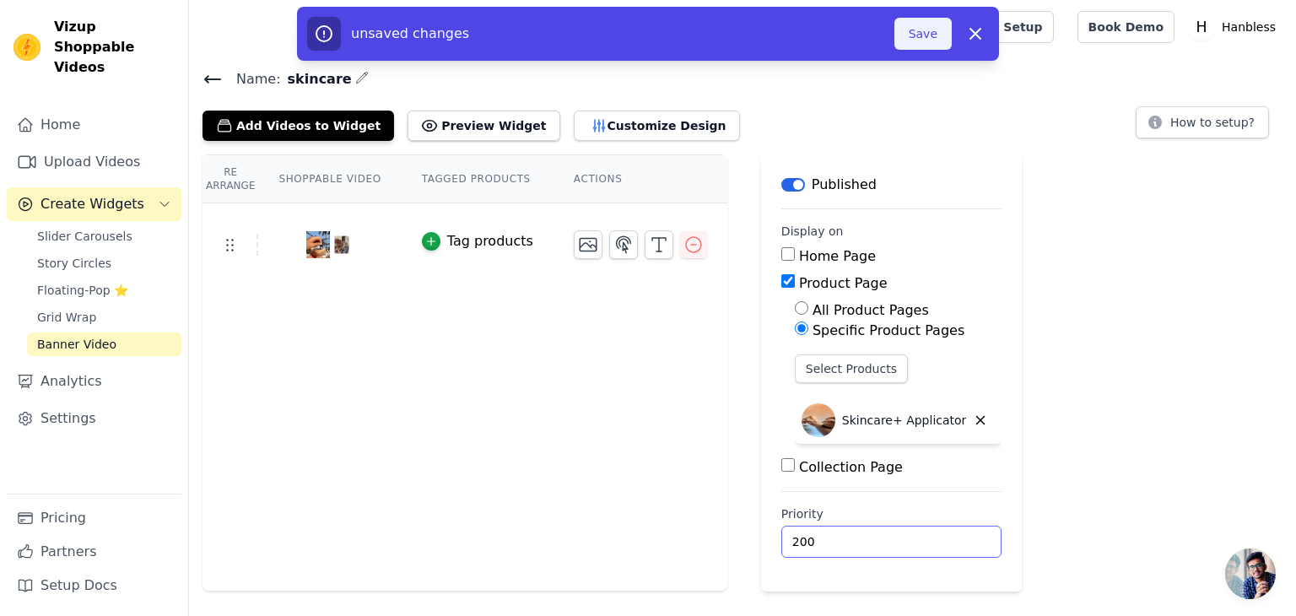
type input "200"
click at [928, 36] on button "Save" at bounding box center [923, 34] width 57 height 32
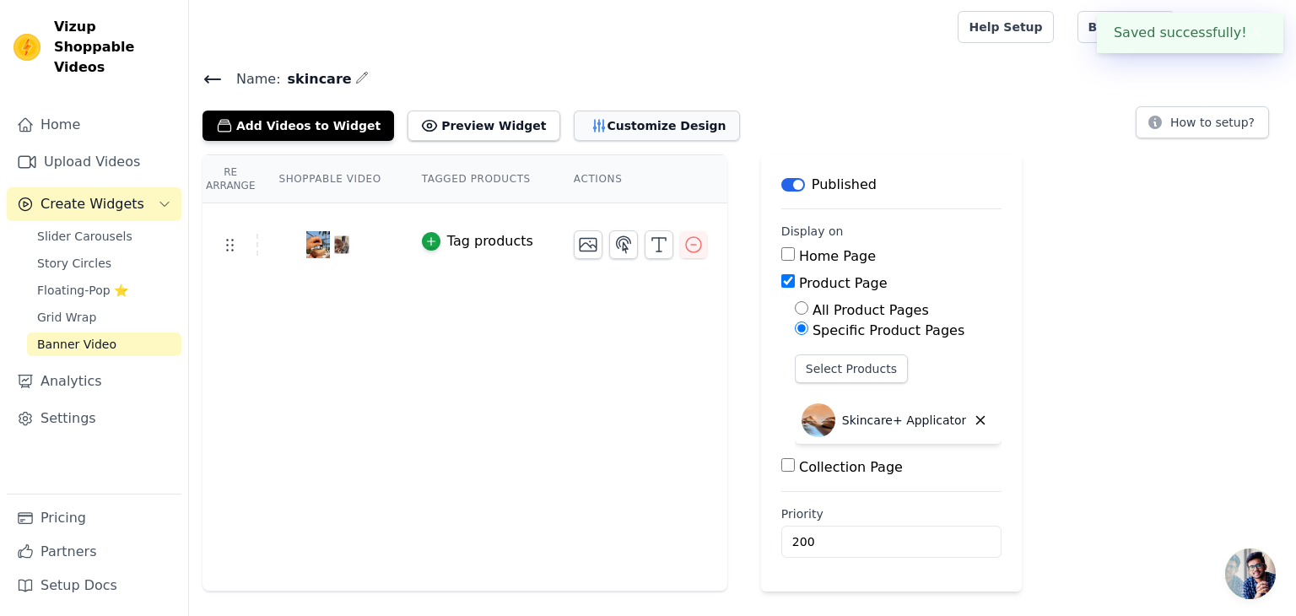
click at [581, 122] on button "Customize Design" at bounding box center [657, 126] width 166 height 30
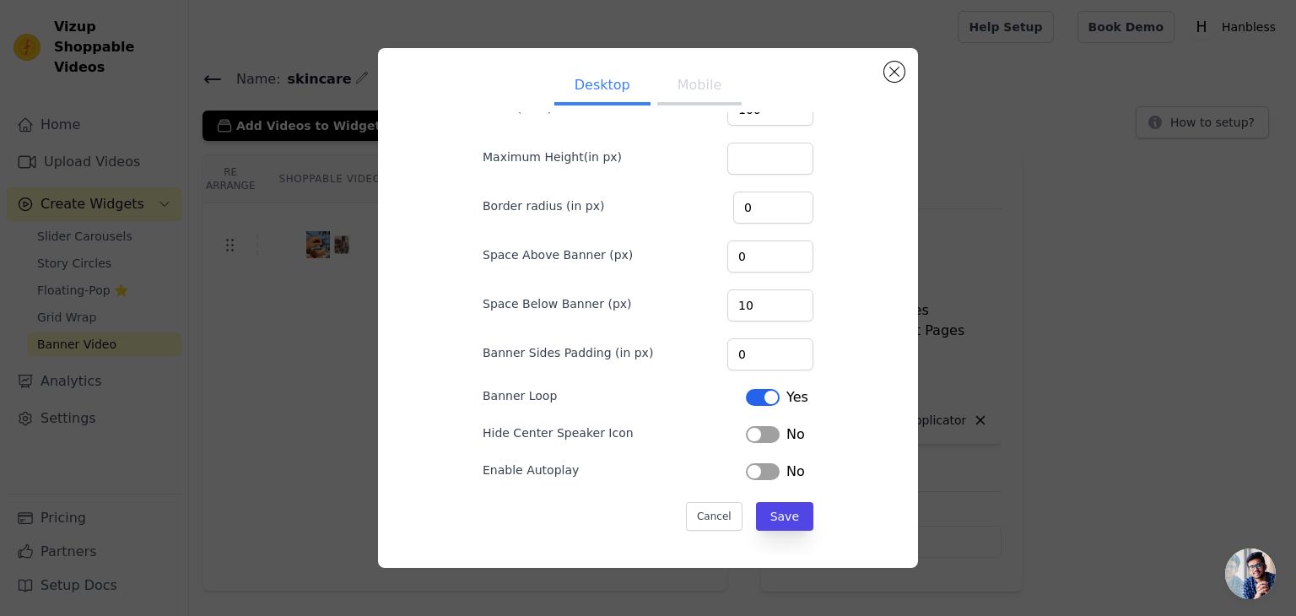
scroll to position [63, 0]
click at [771, 431] on button "Label" at bounding box center [763, 433] width 34 height 17
click at [767, 464] on button "Label" at bounding box center [763, 470] width 34 height 17
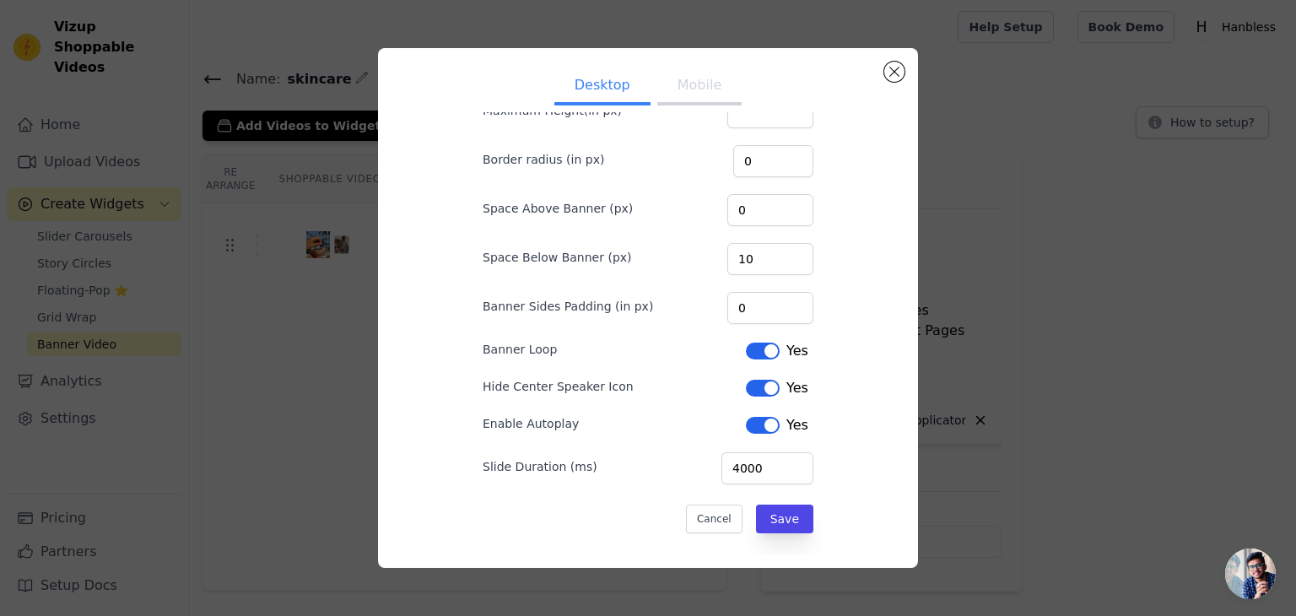
scroll to position [111, 0]
click at [790, 514] on button "Save" at bounding box center [784, 516] width 57 height 29
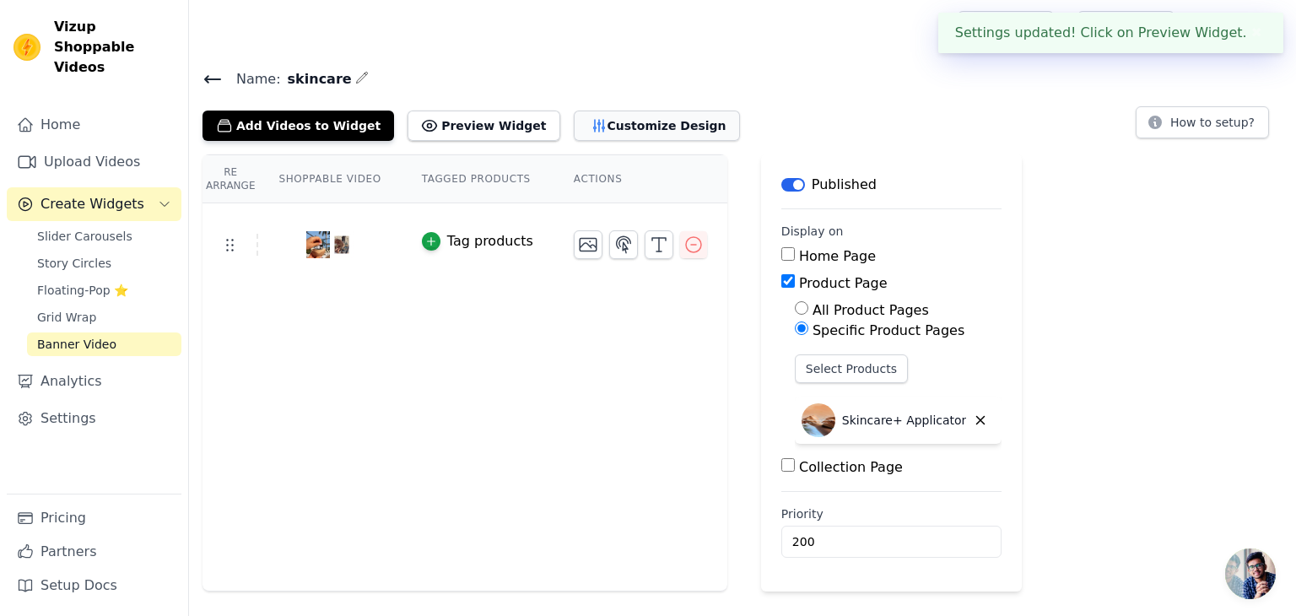
click at [645, 135] on button "Customize Design" at bounding box center [657, 126] width 166 height 30
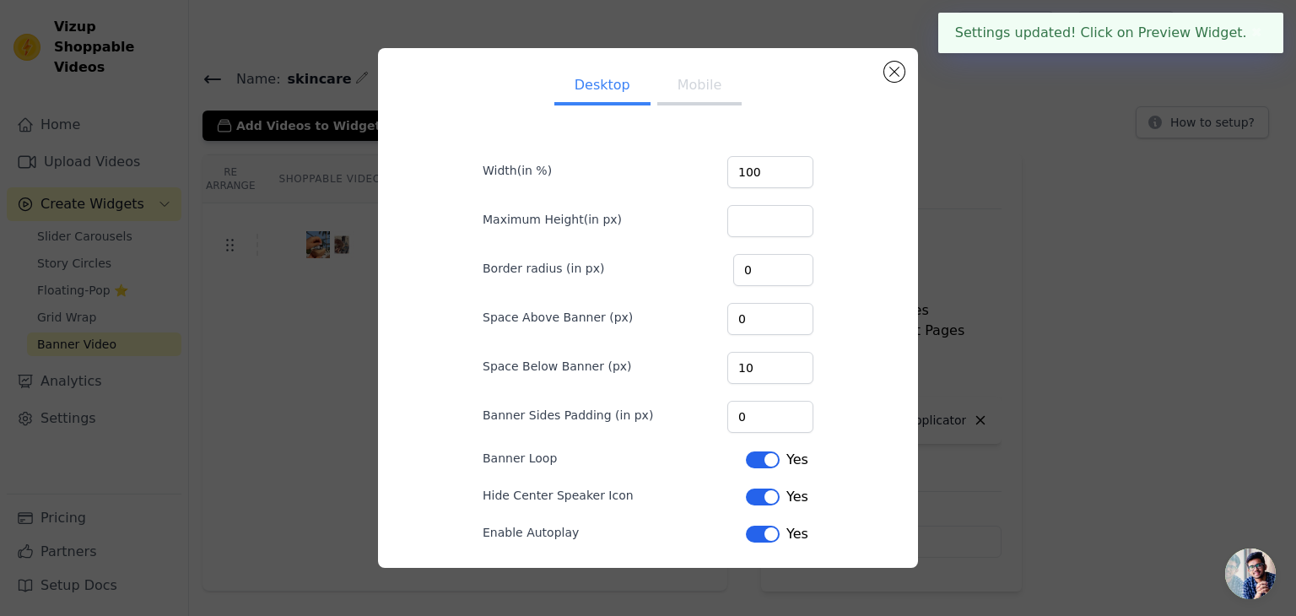
drag, startPoint x: 696, startPoint y: 77, endPoint x: 694, endPoint y: 88, distance: 11.3
click at [695, 81] on button "Mobile" at bounding box center [699, 86] width 84 height 37
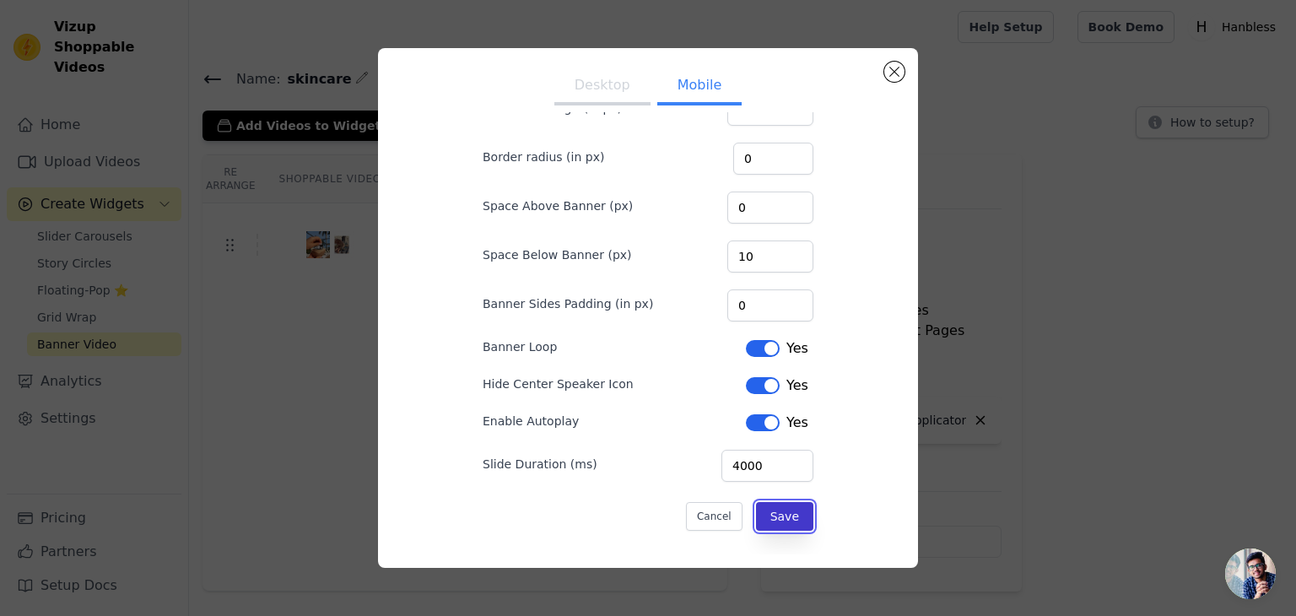
click at [785, 516] on button "Save" at bounding box center [784, 516] width 57 height 29
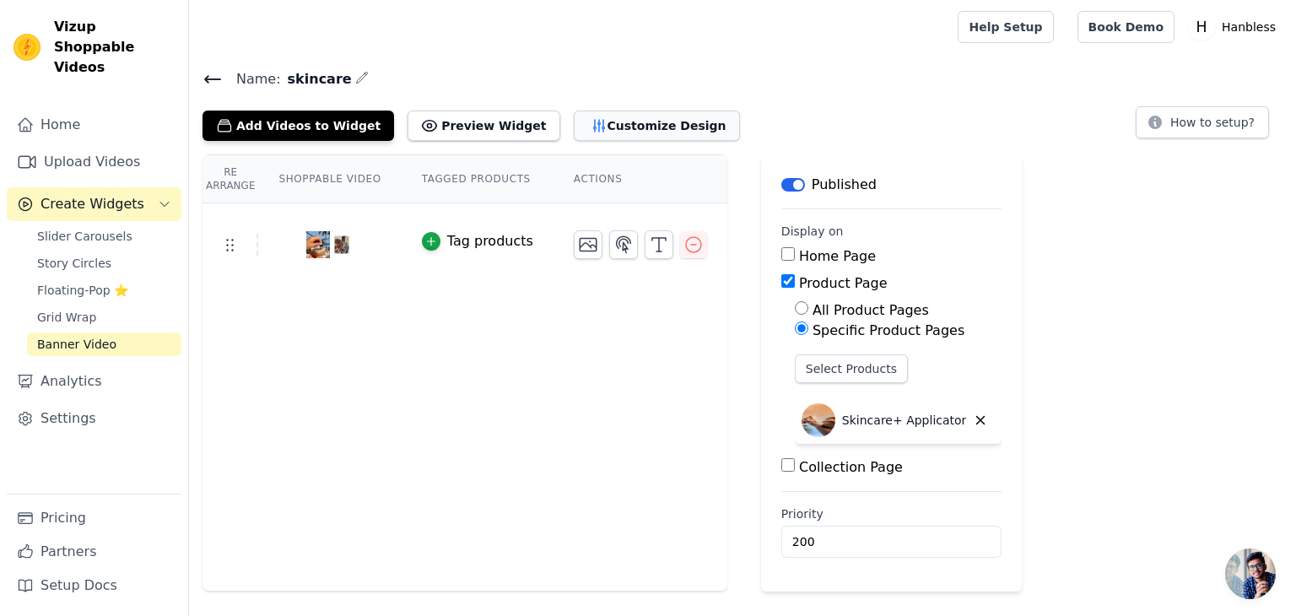
click at [610, 124] on button "Customize Design" at bounding box center [657, 126] width 166 height 30
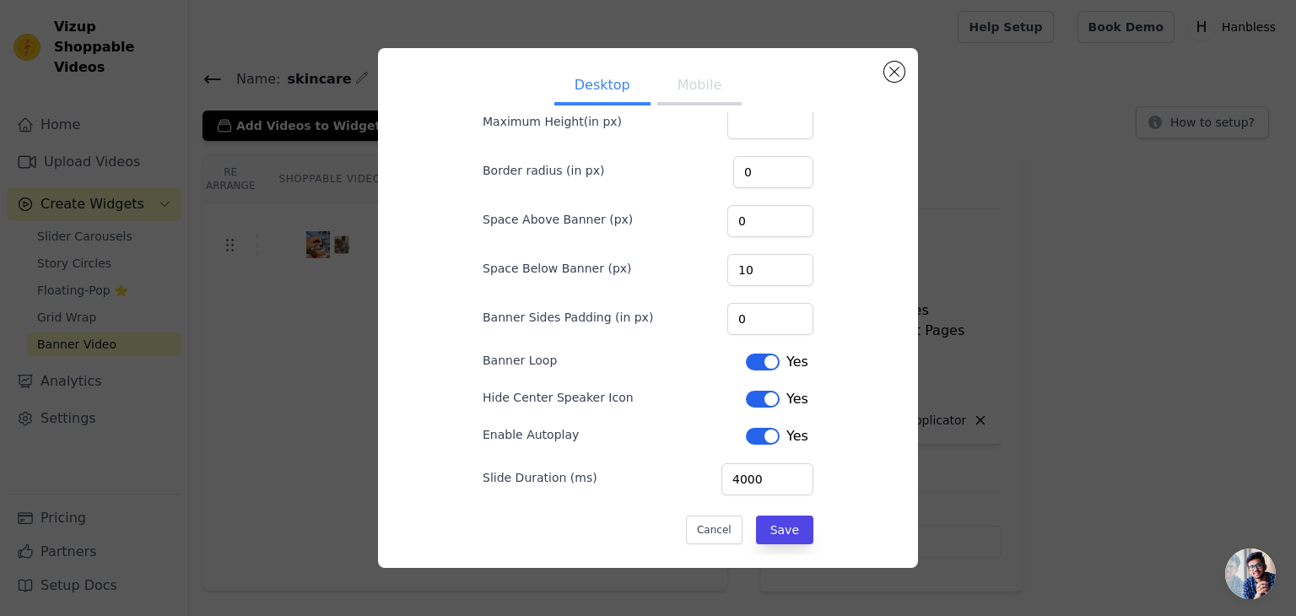
scroll to position [87, 0]
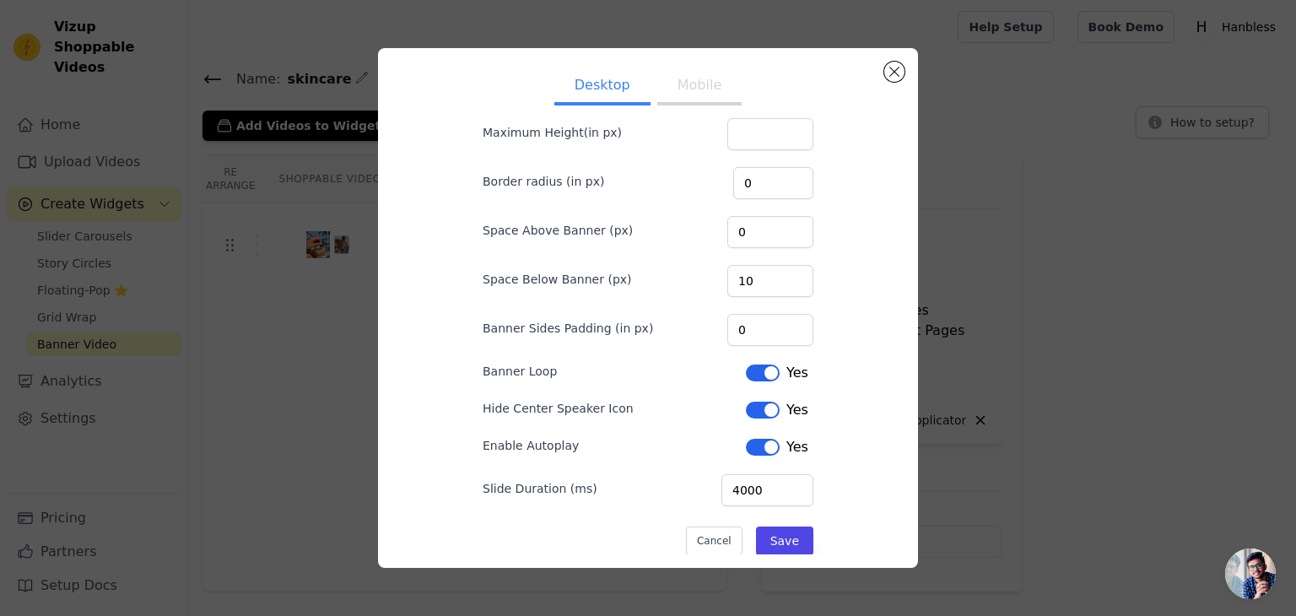
click at [712, 76] on button "Mobile" at bounding box center [699, 86] width 84 height 37
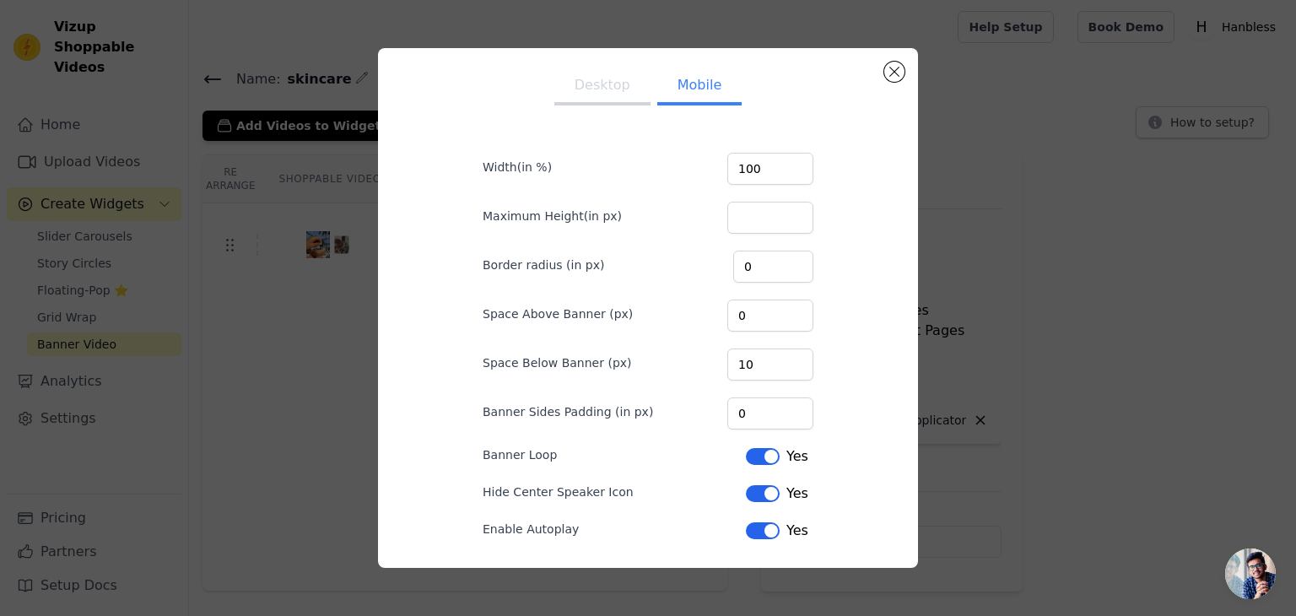
scroll to position [0, 0]
click at [891, 73] on button "Close modal" at bounding box center [894, 72] width 20 height 20
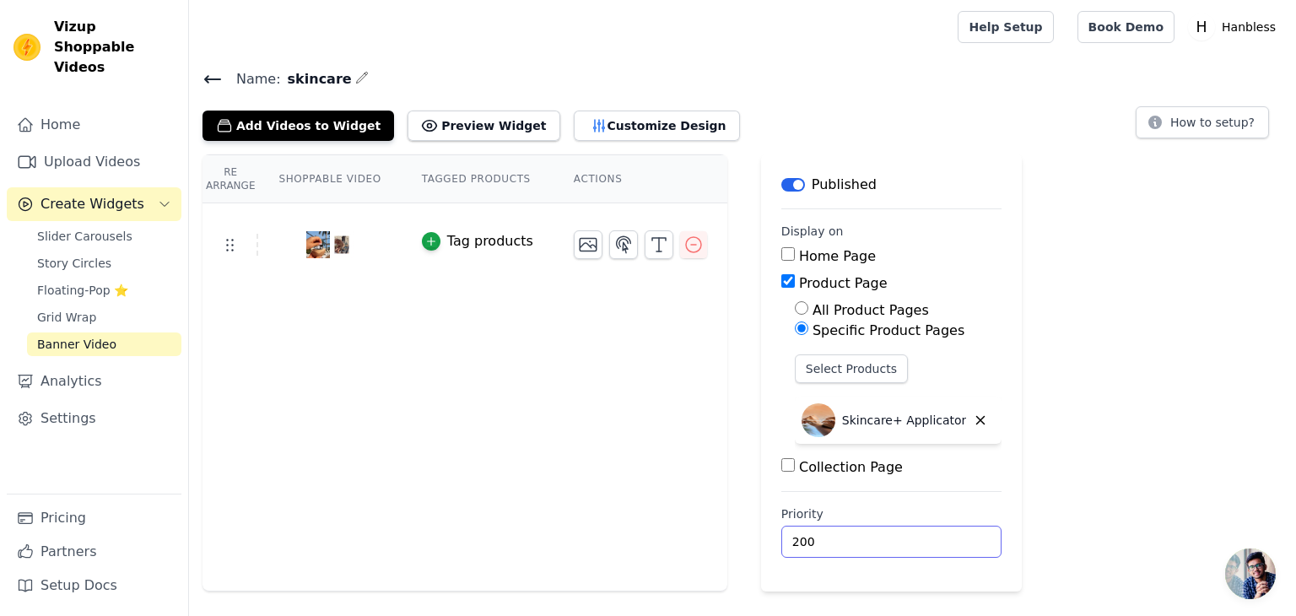
drag, startPoint x: 835, startPoint y: 538, endPoint x: 695, endPoint y: 517, distance: 140.8
click at [695, 517] on div "Re Arrange Shoppable Video Tagged Products Actions Tag products Save Videos In …" at bounding box center [742, 372] width 1107 height 437
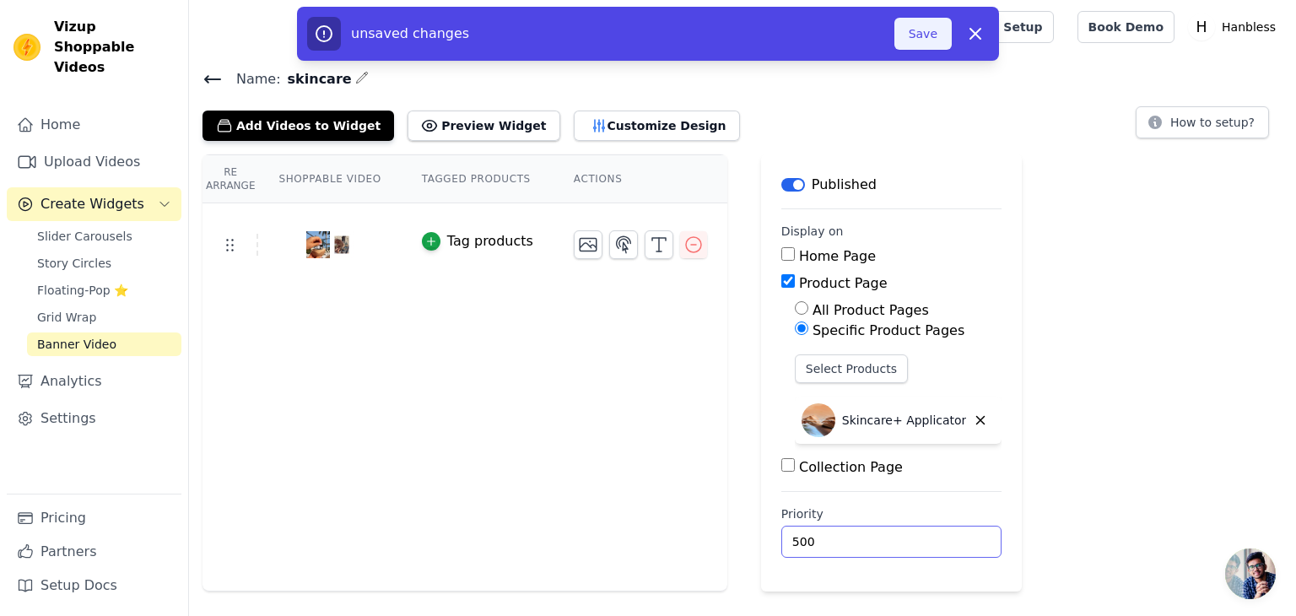
type input "500"
click at [921, 37] on button "Save" at bounding box center [923, 34] width 57 height 32
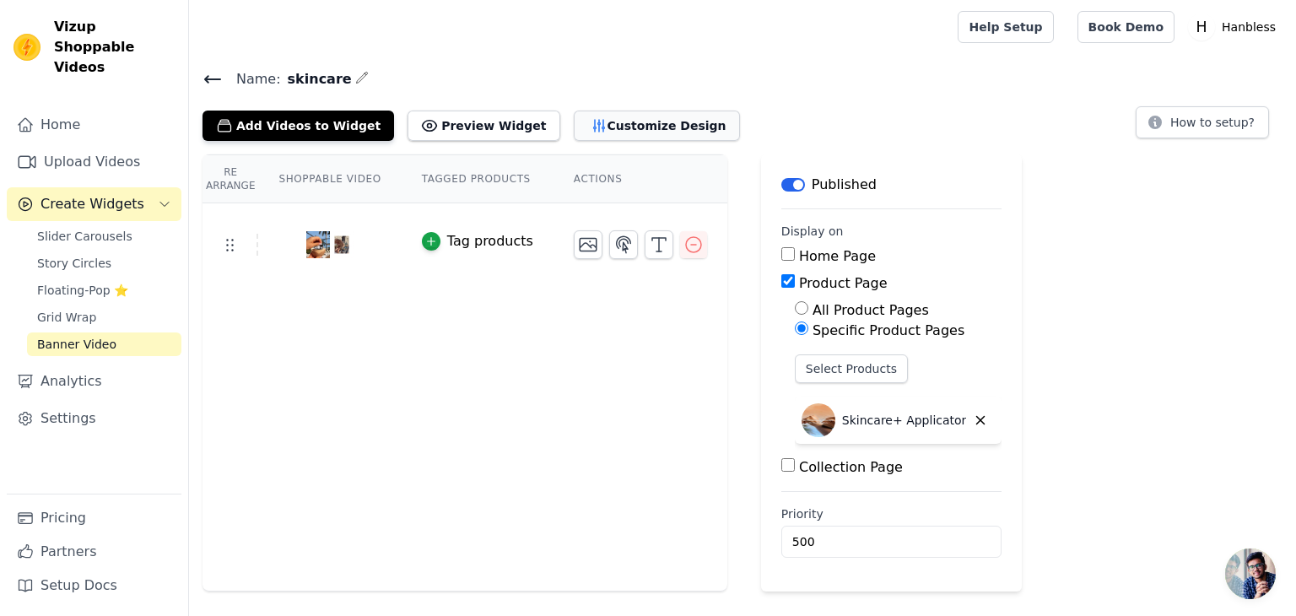
click at [624, 125] on button "Customize Design" at bounding box center [657, 126] width 166 height 30
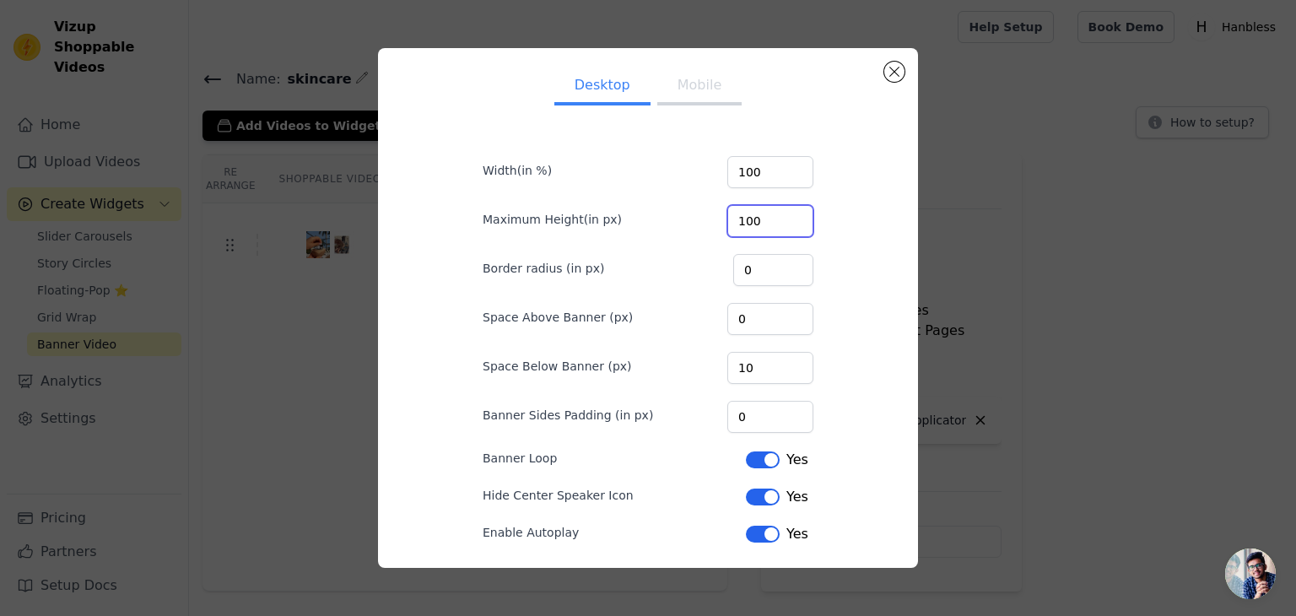
click at [798, 215] on input "100" at bounding box center [771, 221] width 86 height 32
click at [799, 217] on input "101" at bounding box center [771, 221] width 86 height 32
click at [799, 217] on input "102" at bounding box center [771, 221] width 86 height 32
click at [799, 217] on input "103" at bounding box center [771, 221] width 86 height 32
click at [799, 217] on input "104" at bounding box center [771, 221] width 86 height 32
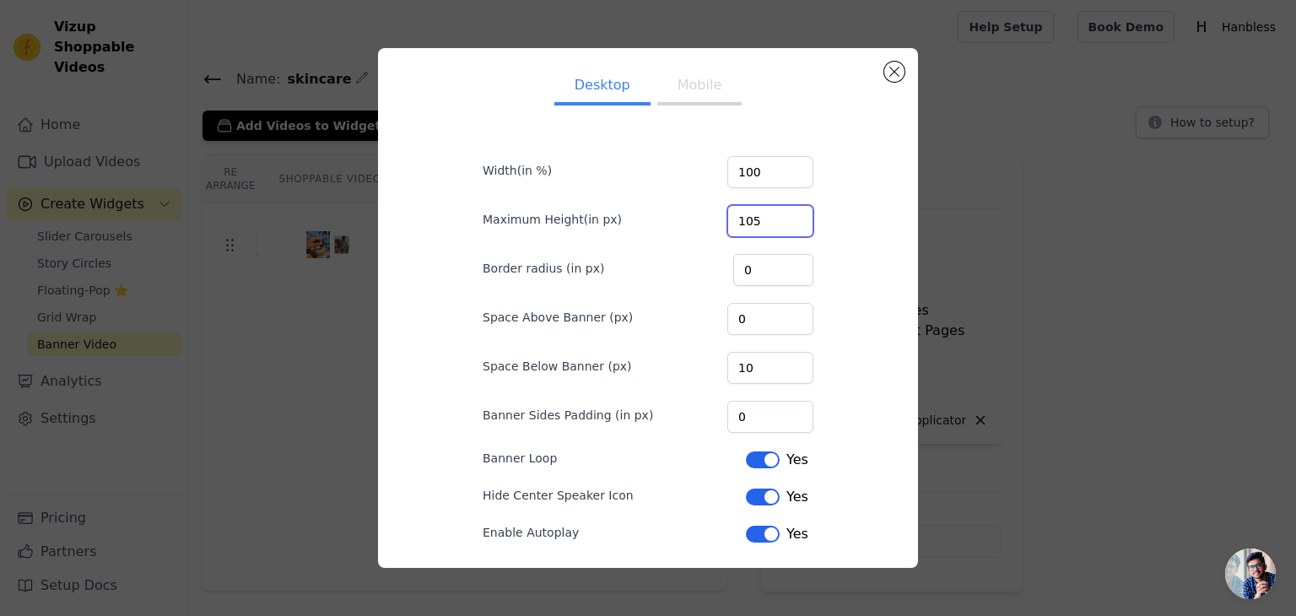
click at [799, 217] on input "105" at bounding box center [771, 221] width 86 height 32
click at [799, 217] on input "106" at bounding box center [771, 221] width 86 height 32
click at [799, 217] on input "107" at bounding box center [771, 221] width 86 height 32
click at [800, 216] on input "108" at bounding box center [771, 221] width 86 height 32
click at [800, 217] on input "109" at bounding box center [771, 221] width 86 height 32
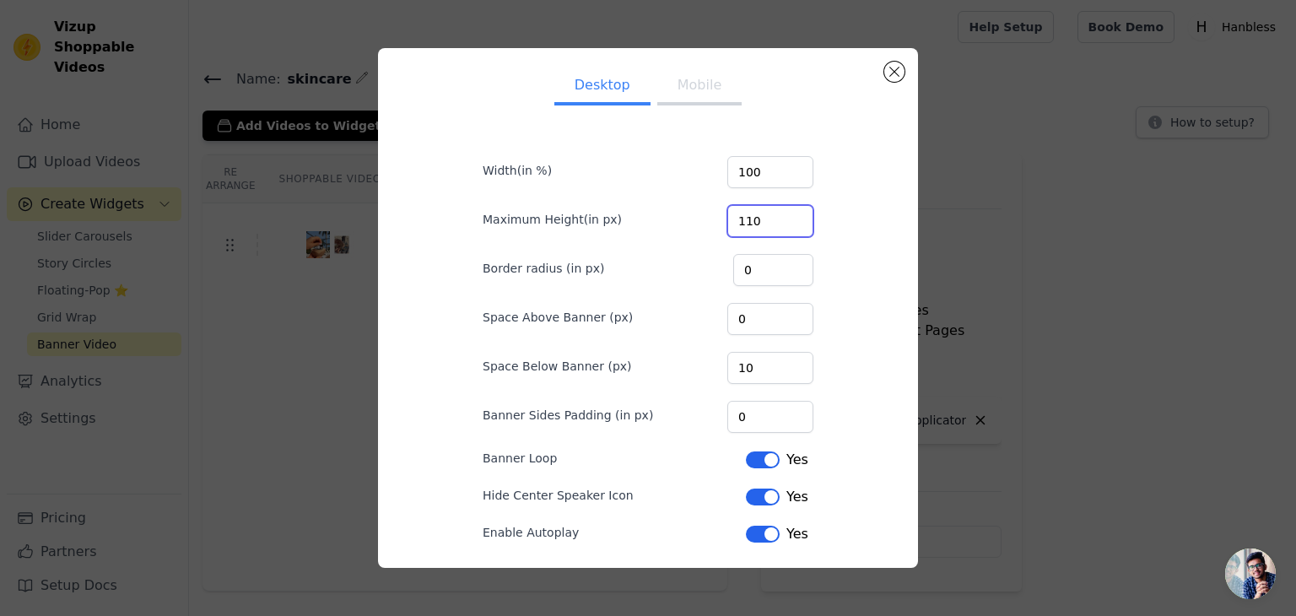
click at [800, 216] on input "110" at bounding box center [771, 221] width 86 height 32
click at [800, 216] on input "111" at bounding box center [771, 221] width 86 height 32
click at [799, 218] on input "112" at bounding box center [771, 221] width 86 height 32
click at [799, 218] on input "113" at bounding box center [771, 221] width 86 height 32
click at [800, 219] on input "114" at bounding box center [771, 221] width 86 height 32
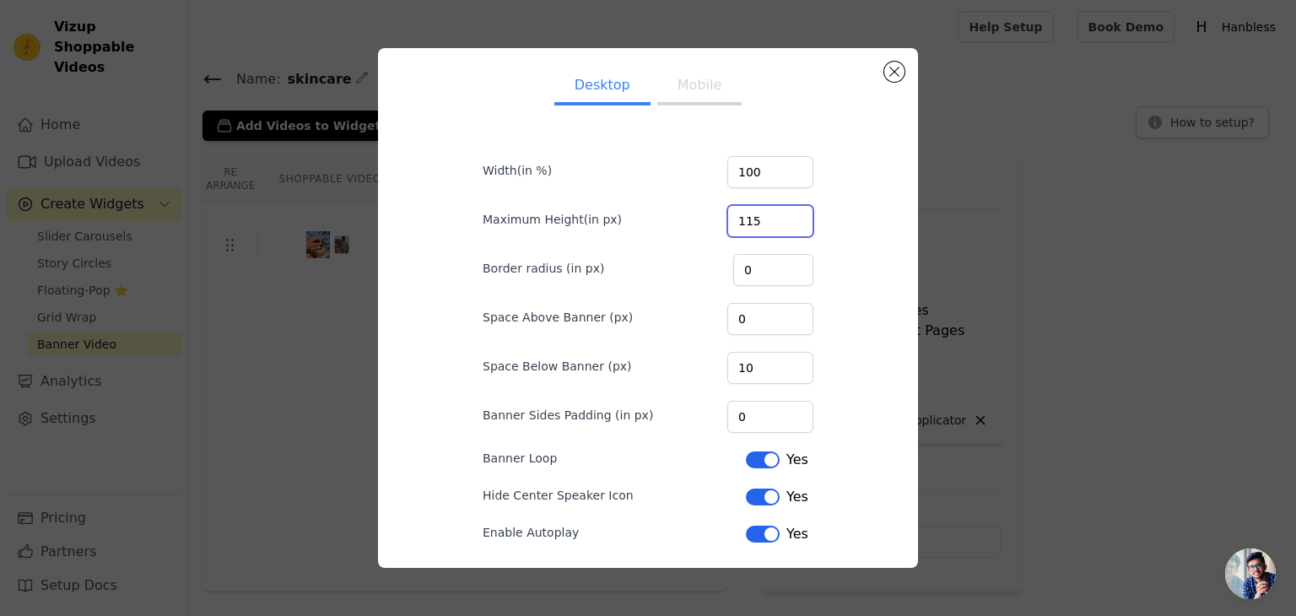
click at [800, 219] on input "115" at bounding box center [771, 221] width 86 height 32
click at [800, 219] on input "116" at bounding box center [771, 221] width 86 height 32
click at [800, 219] on input "117" at bounding box center [771, 221] width 86 height 32
click at [799, 219] on input "118" at bounding box center [771, 221] width 86 height 32
click at [799, 219] on input "119" at bounding box center [771, 221] width 86 height 32
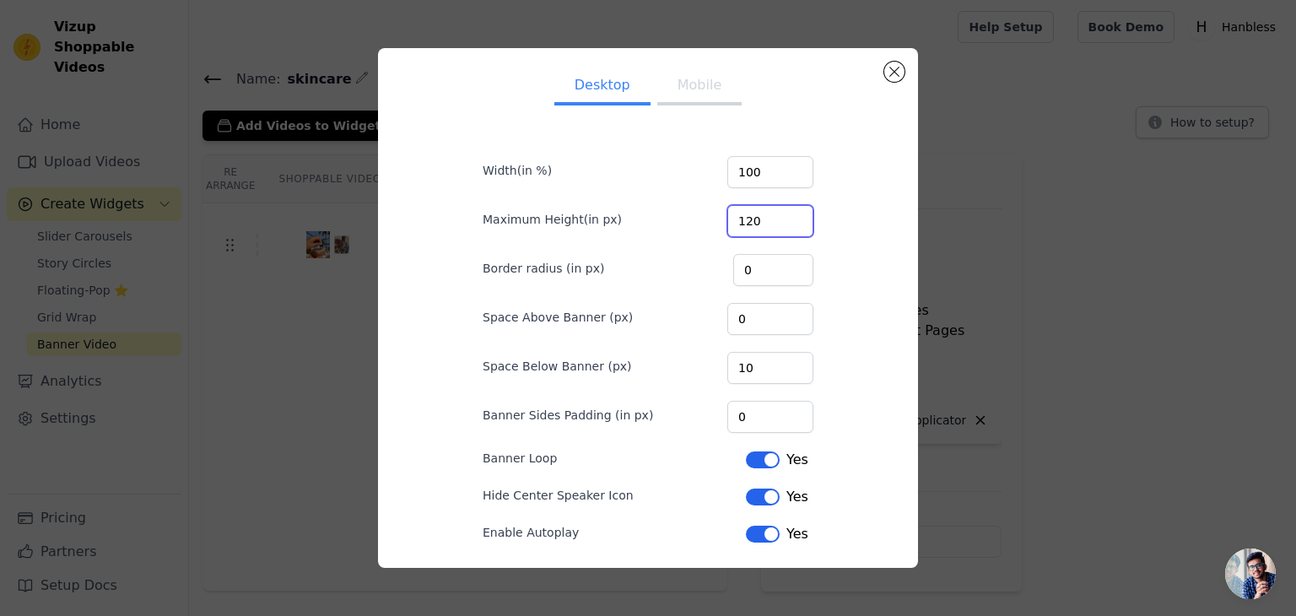
click at [799, 219] on input "120" at bounding box center [771, 221] width 86 height 32
click at [799, 219] on input "121" at bounding box center [771, 221] width 86 height 32
click at [799, 219] on input "122" at bounding box center [771, 221] width 86 height 32
click at [799, 217] on input "123" at bounding box center [771, 221] width 86 height 32
click at [800, 219] on input "146" at bounding box center [771, 221] width 86 height 32
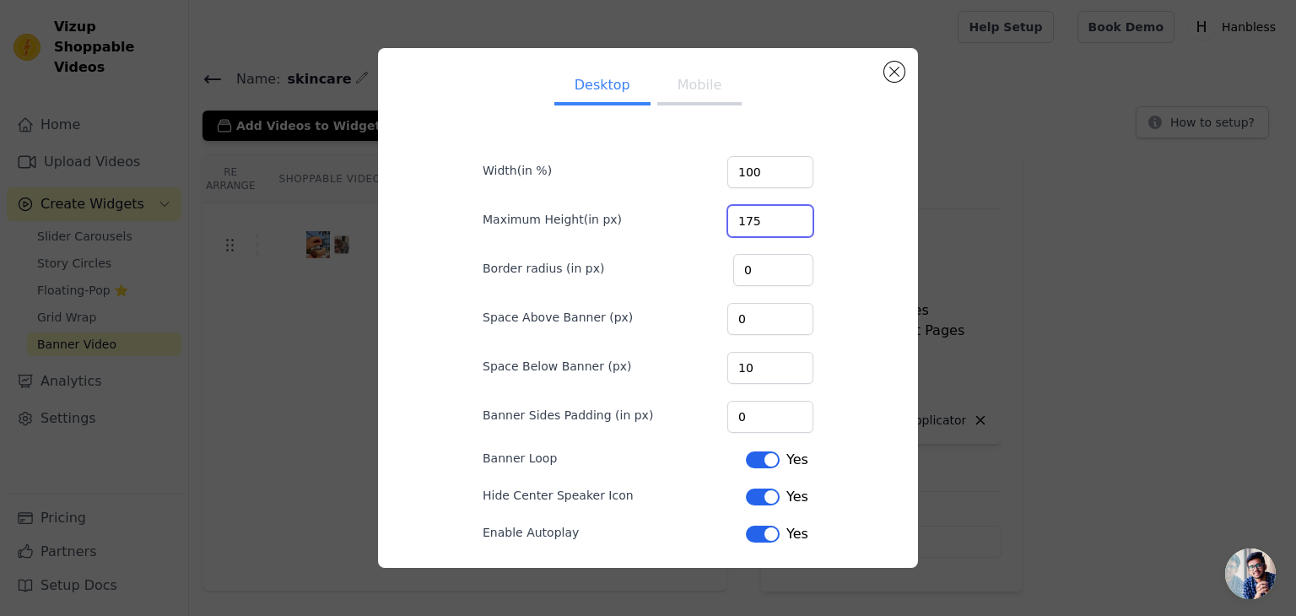
click at [798, 219] on input "175" at bounding box center [771, 221] width 86 height 32
click at [799, 220] on input "192" at bounding box center [771, 221] width 86 height 32
click at [801, 215] on input "193" at bounding box center [771, 221] width 86 height 32
click at [801, 215] on input "194" at bounding box center [771, 221] width 86 height 32
click at [801, 215] on input "195" at bounding box center [771, 221] width 86 height 32
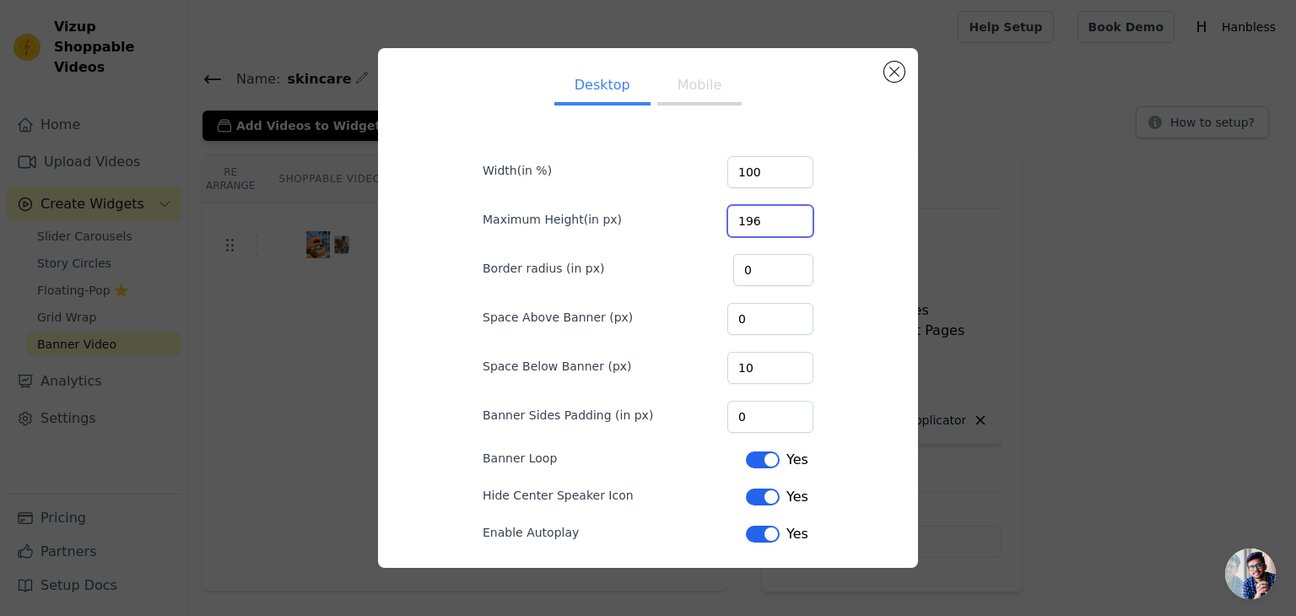
click at [801, 215] on input "196" at bounding box center [771, 221] width 86 height 32
click at [801, 215] on input "197" at bounding box center [771, 221] width 86 height 32
click at [801, 215] on input "198" at bounding box center [771, 221] width 86 height 32
click at [801, 215] on input "199" at bounding box center [771, 221] width 86 height 32
type input "200"
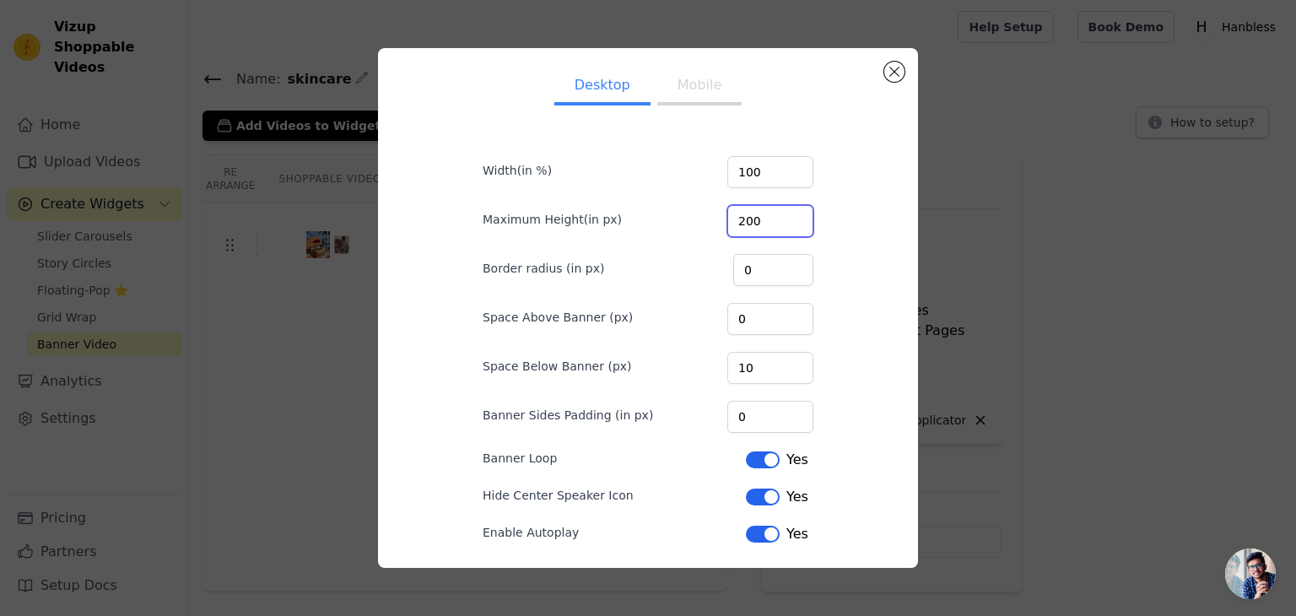
click at [801, 215] on input "200" at bounding box center [771, 221] width 86 height 32
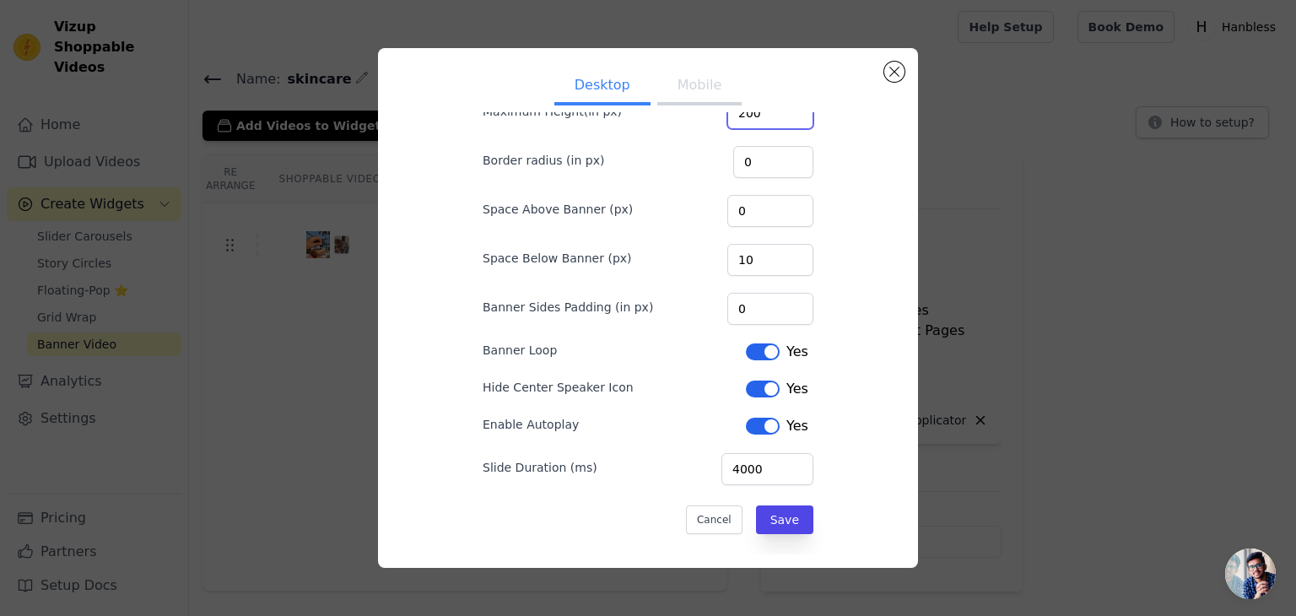
scroll to position [111, 0]
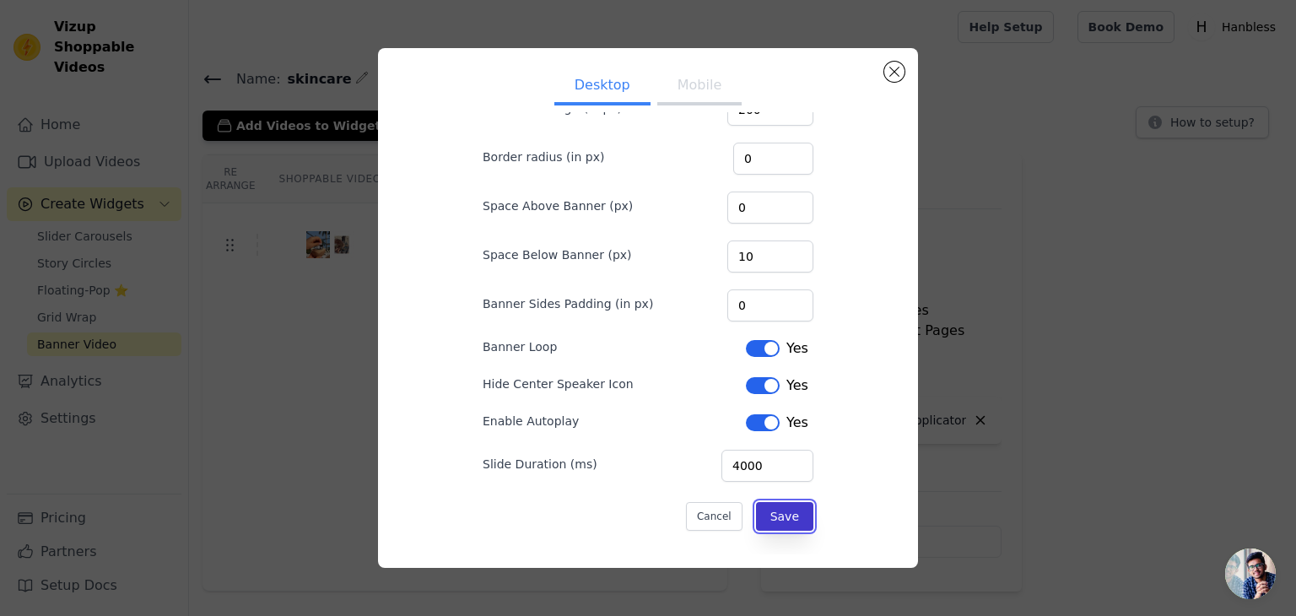
click at [773, 509] on button "Save" at bounding box center [784, 516] width 57 height 29
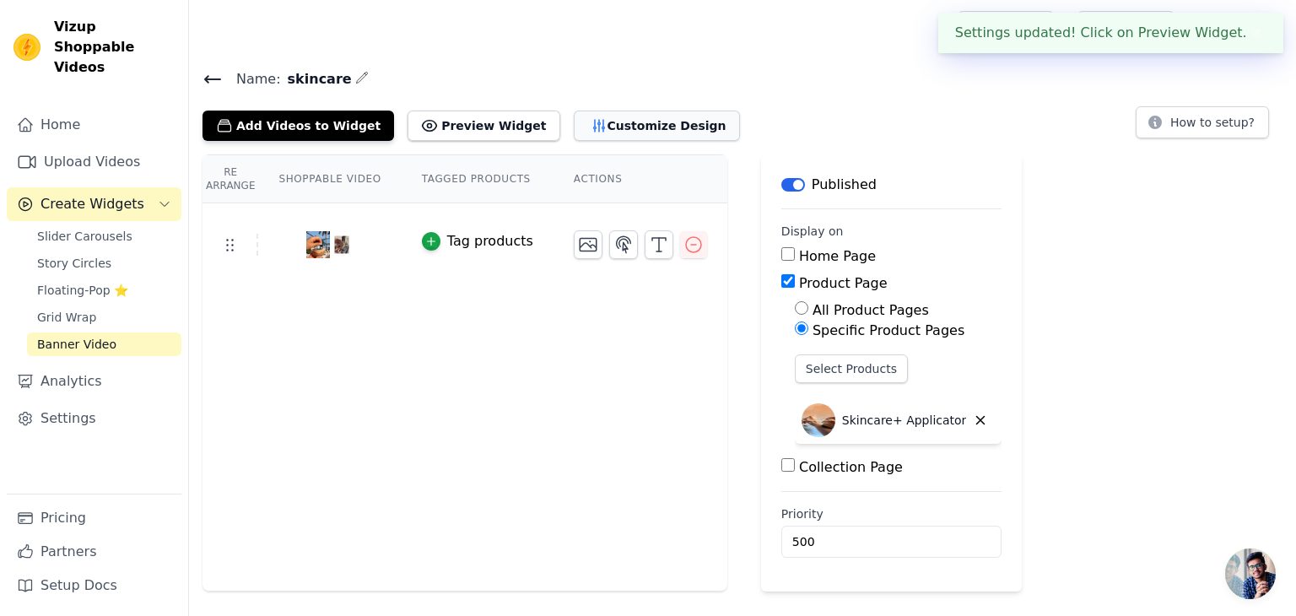
click at [576, 127] on button "Customize Design" at bounding box center [657, 126] width 166 height 30
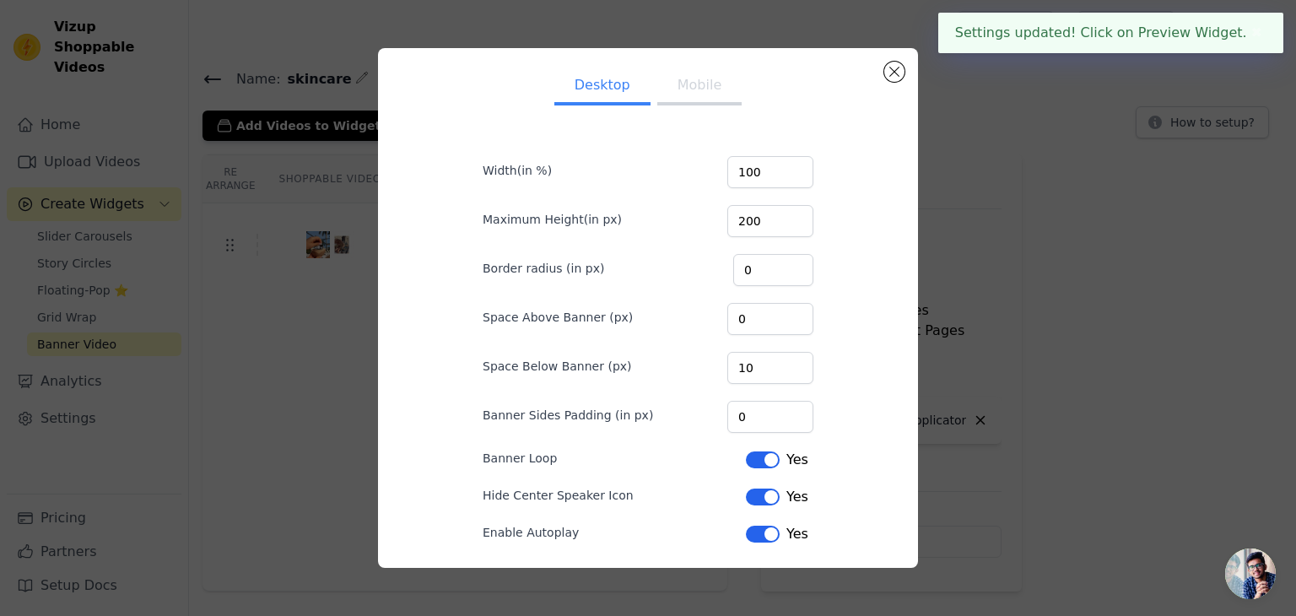
click at [719, 95] on button "Mobile" at bounding box center [699, 86] width 84 height 37
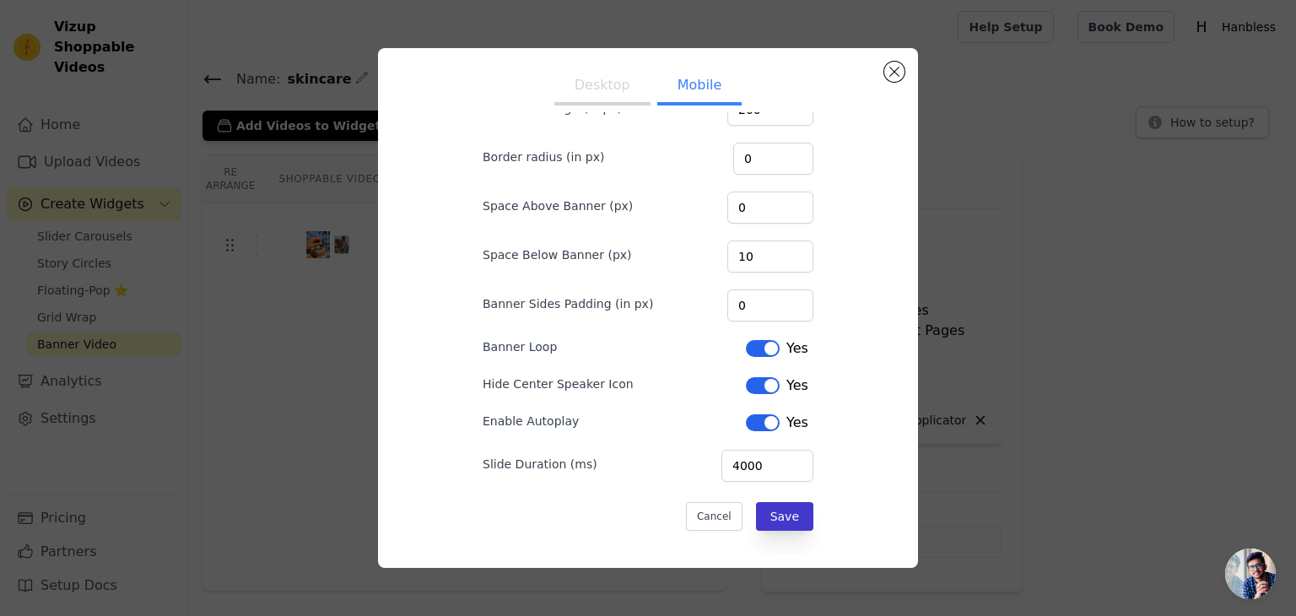
click at [771, 499] on form "Width(in %) 100 Maximum Height(in px) 200 Border radius (in px) 0 Space Above B…" at bounding box center [648, 279] width 358 height 530
click at [788, 527] on form "Width(in %) 100 Maximum Height(in px) 200 Border radius (in px) 0 Space Above B…" at bounding box center [648, 279] width 358 height 530
click at [785, 517] on button "Save" at bounding box center [784, 516] width 57 height 29
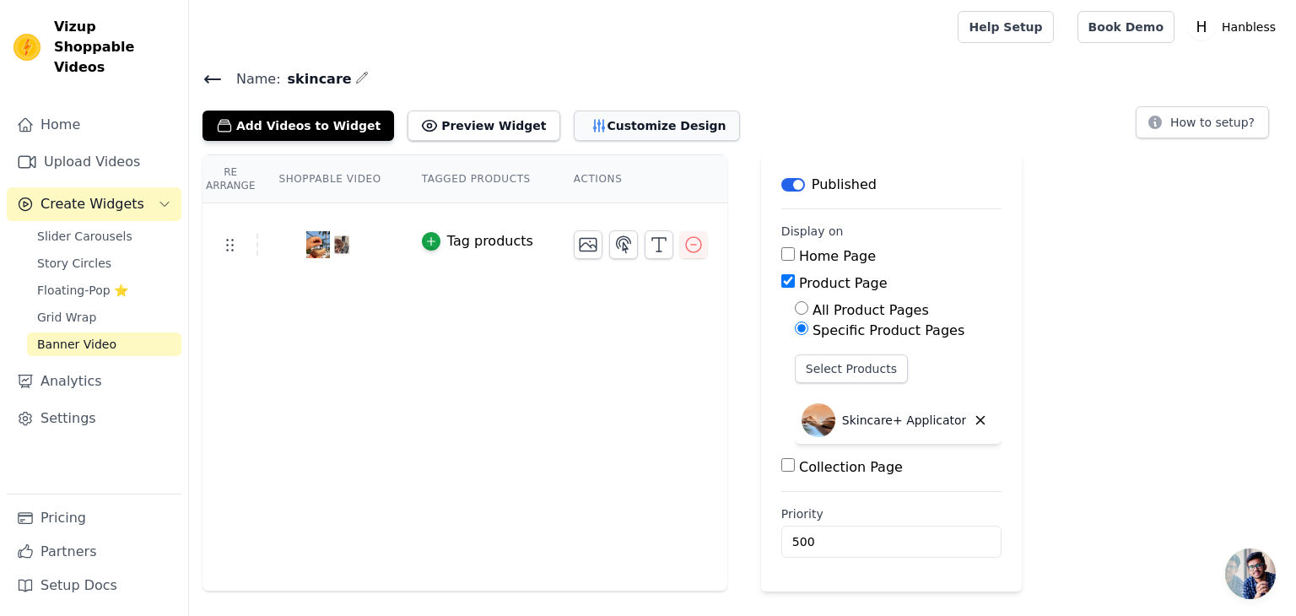
click at [663, 128] on button "Customize Design" at bounding box center [657, 126] width 166 height 30
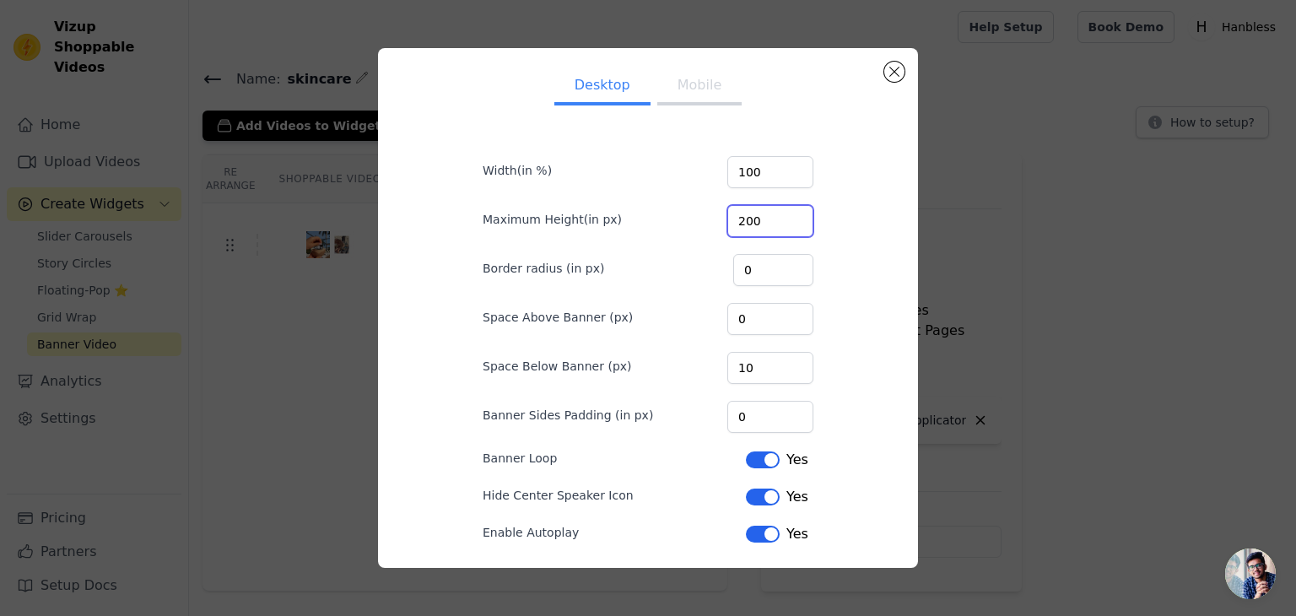
drag, startPoint x: 777, startPoint y: 221, endPoint x: 684, endPoint y: 229, distance: 94.0
click at [684, 229] on div "Maximum Height(in px) 200" at bounding box center [648, 219] width 331 height 35
type input "0"
click at [869, 272] on div "Desktop Mobile Width(in %) 100 Maximum Height(in px) 0 Border radius (in px) 0 …" at bounding box center [648, 308] width 513 height 493
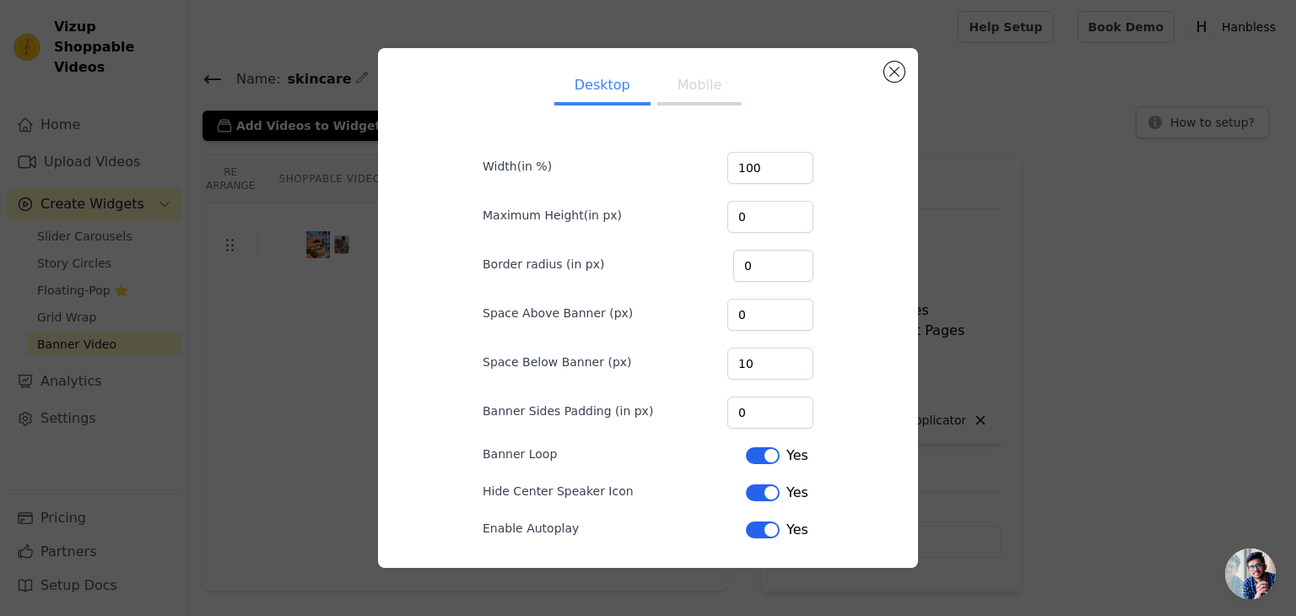
scroll to position [0, 0]
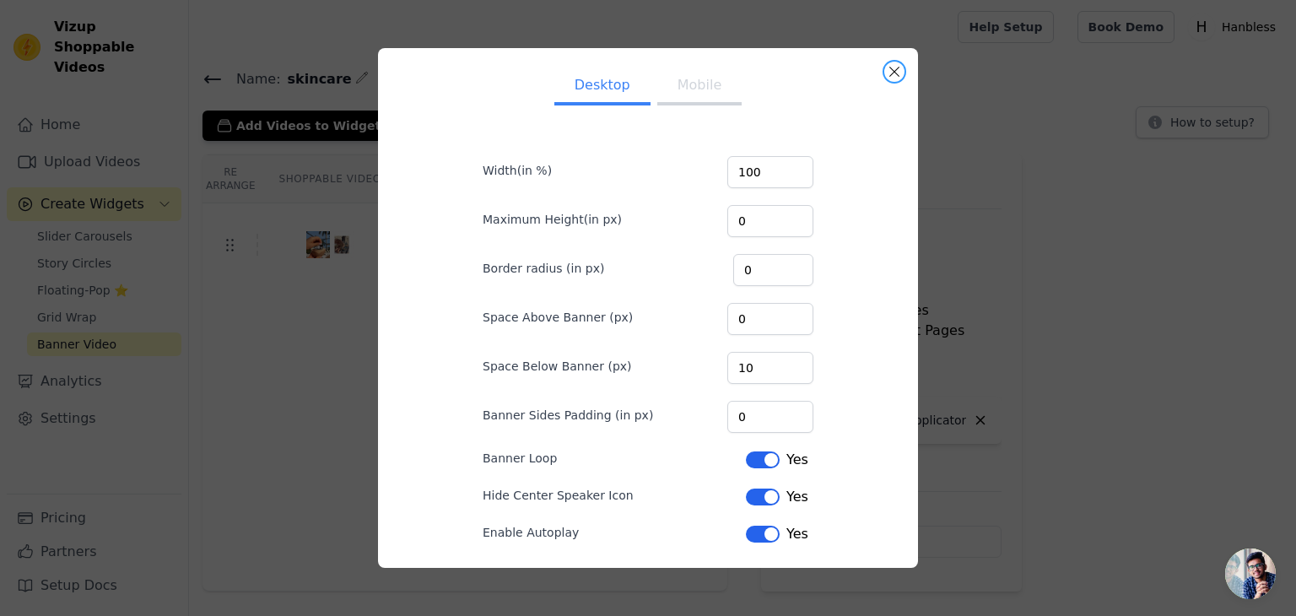
drag, startPoint x: 890, startPoint y: 71, endPoint x: 662, endPoint y: 22, distance: 233.9
click at [887, 68] on button "Close modal" at bounding box center [894, 72] width 20 height 20
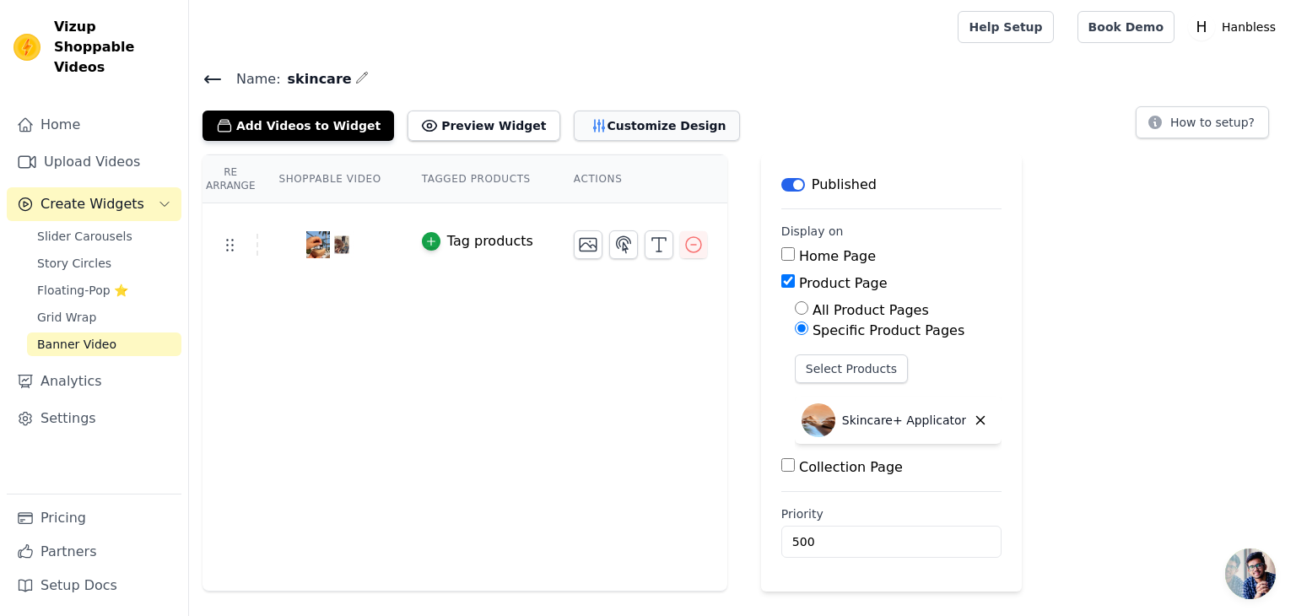
click at [609, 115] on button "Customize Design" at bounding box center [657, 126] width 166 height 30
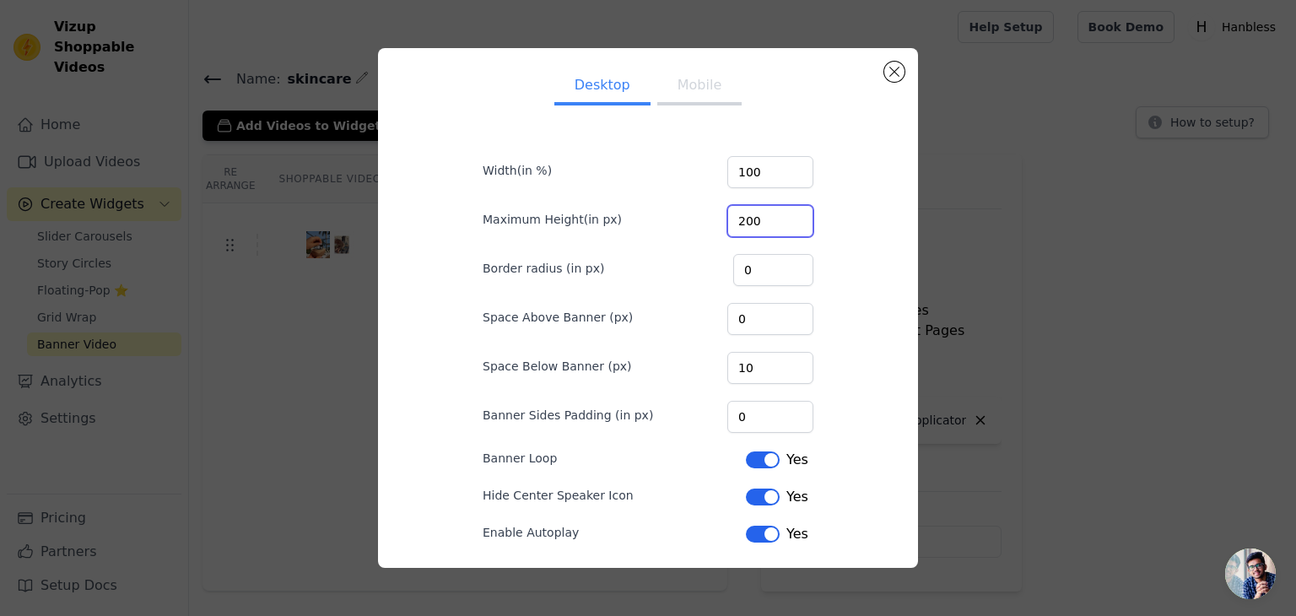
drag, startPoint x: 786, startPoint y: 218, endPoint x: 526, endPoint y: 247, distance: 261.6
click at [527, 246] on form "Width(in %) 100 Maximum Height(in px) 200 Border radius (in px) 0 Space Above B…" at bounding box center [648, 391] width 358 height 530
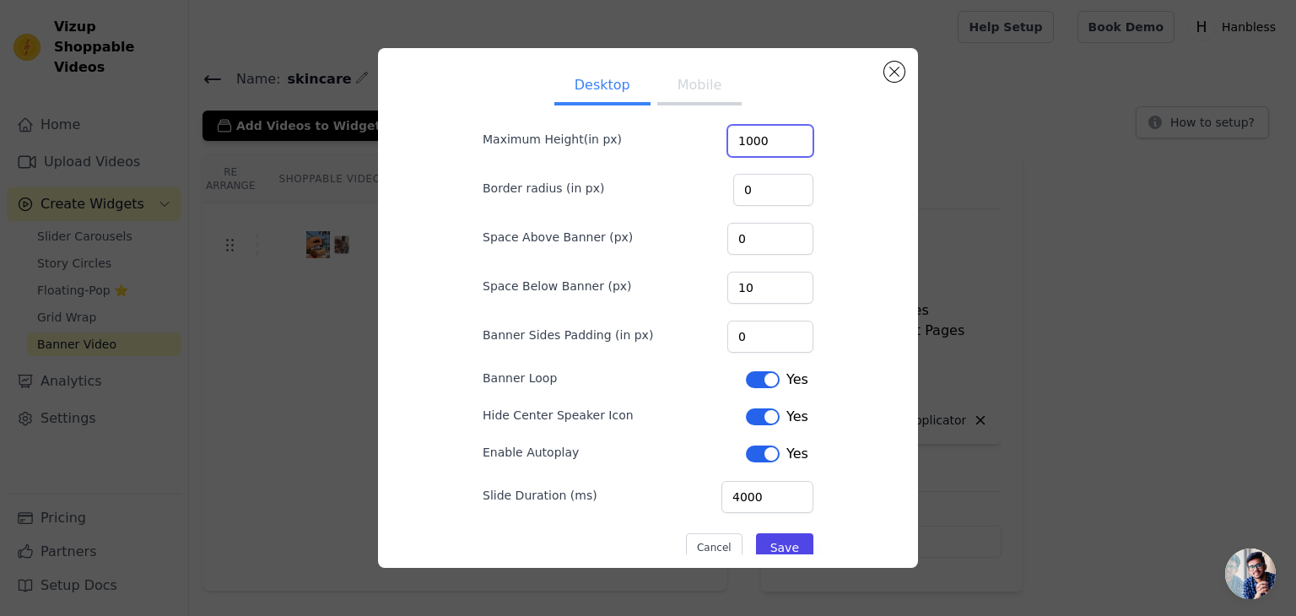
scroll to position [107, 0]
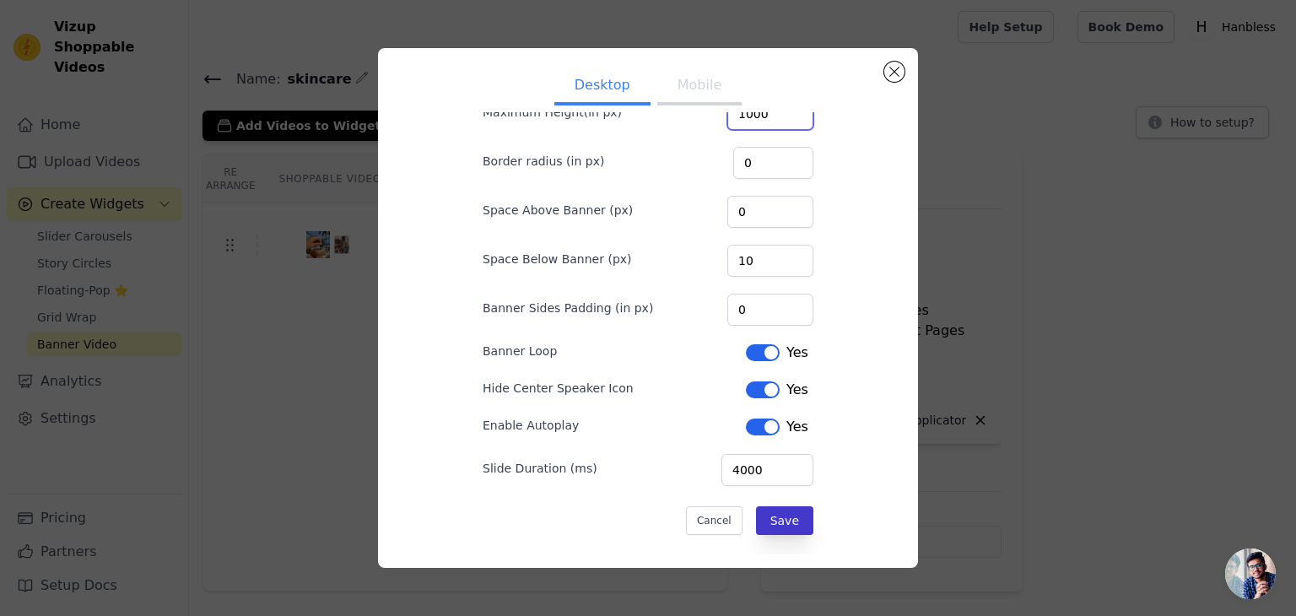
type input "1000"
click at [767, 508] on button "Save" at bounding box center [784, 520] width 57 height 29
click at [710, 95] on button "Mobile" at bounding box center [699, 86] width 84 height 37
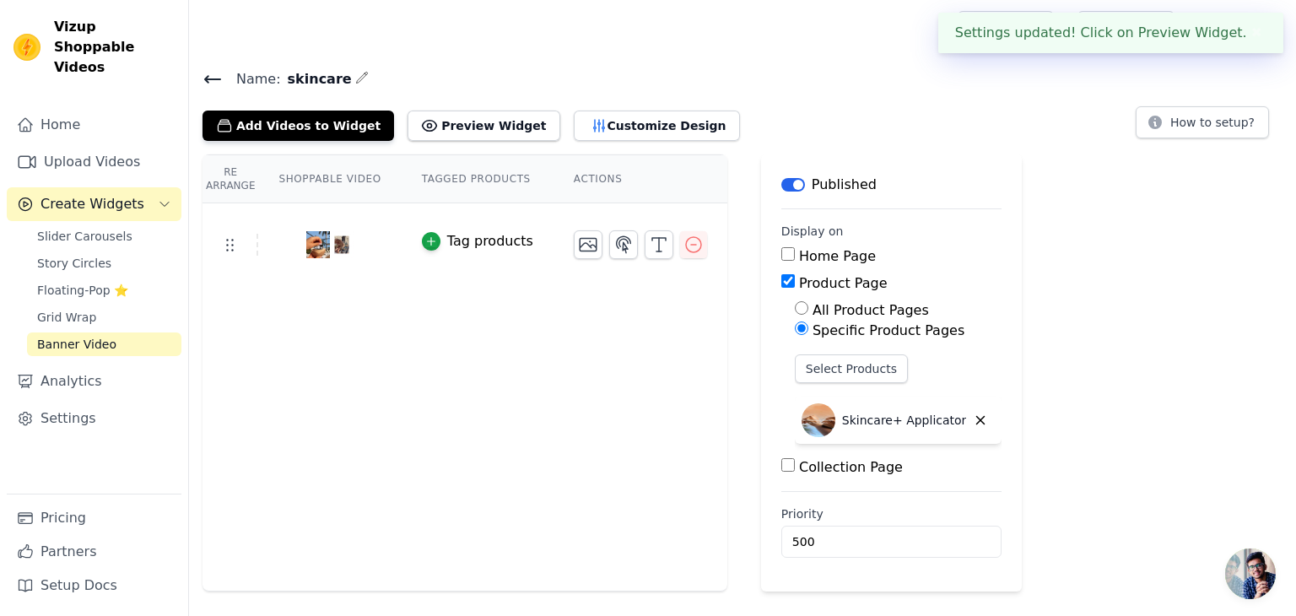
click at [658, 104] on div "Add Videos to Widget Preview Widget Customize Design" at bounding box center [478, 122] width 551 height 37
click at [666, 135] on button "Customize Design" at bounding box center [657, 126] width 166 height 30
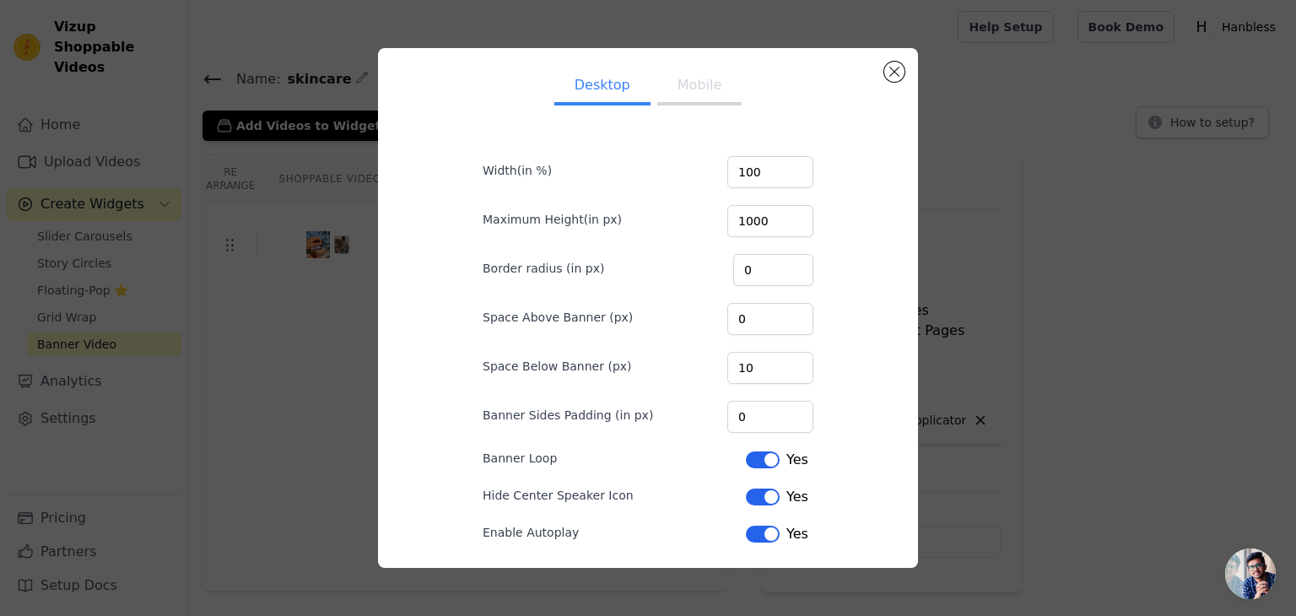
click at [682, 84] on button "Mobile" at bounding box center [699, 86] width 84 height 37
drag, startPoint x: 768, startPoint y: 207, endPoint x: 673, endPoint y: 231, distance: 97.6
click at [673, 231] on div "Maximum Height(in px) 200" at bounding box center [648, 219] width 331 height 35
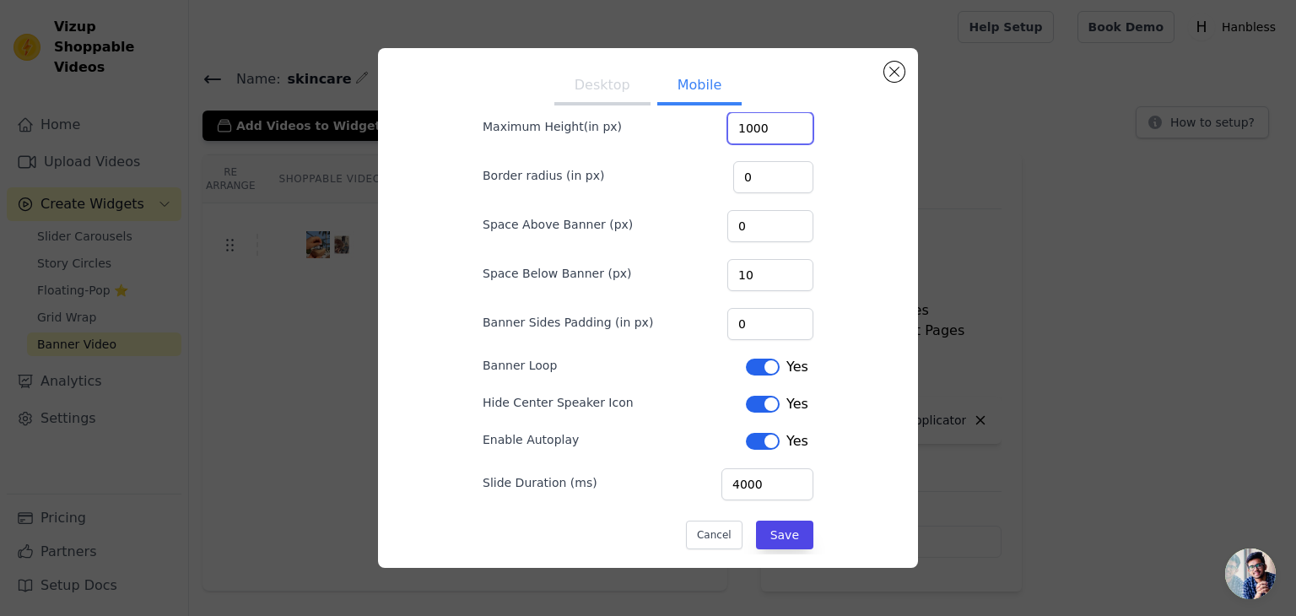
scroll to position [111, 0]
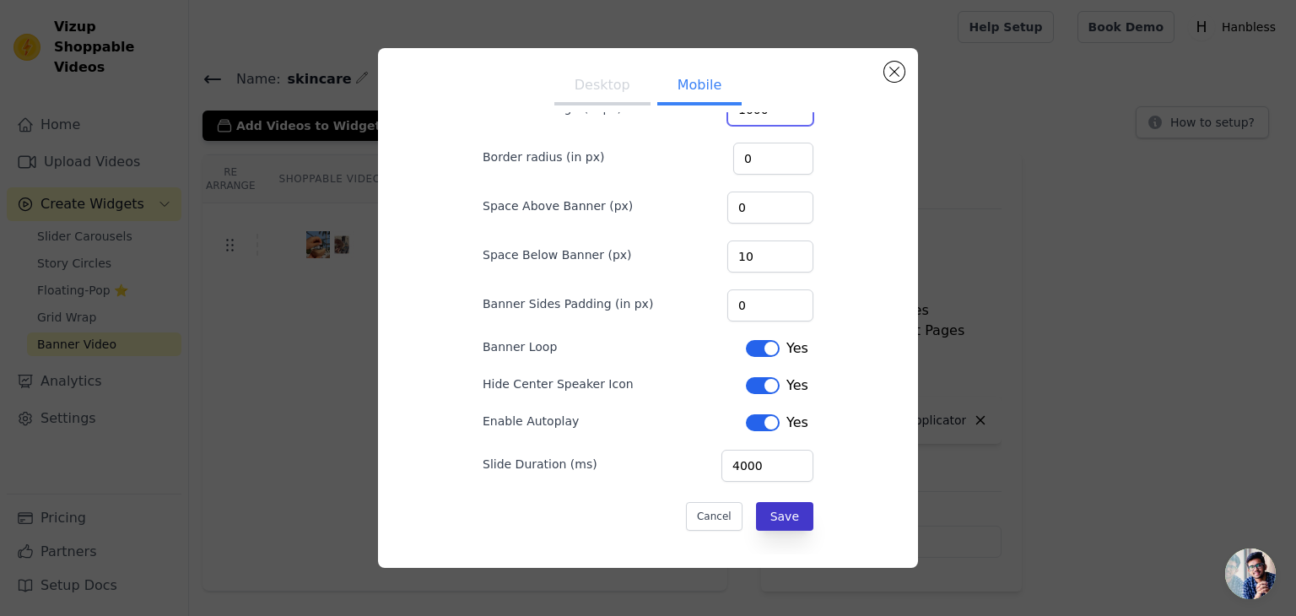
type input "1000"
click at [780, 506] on button "Save" at bounding box center [784, 516] width 57 height 29
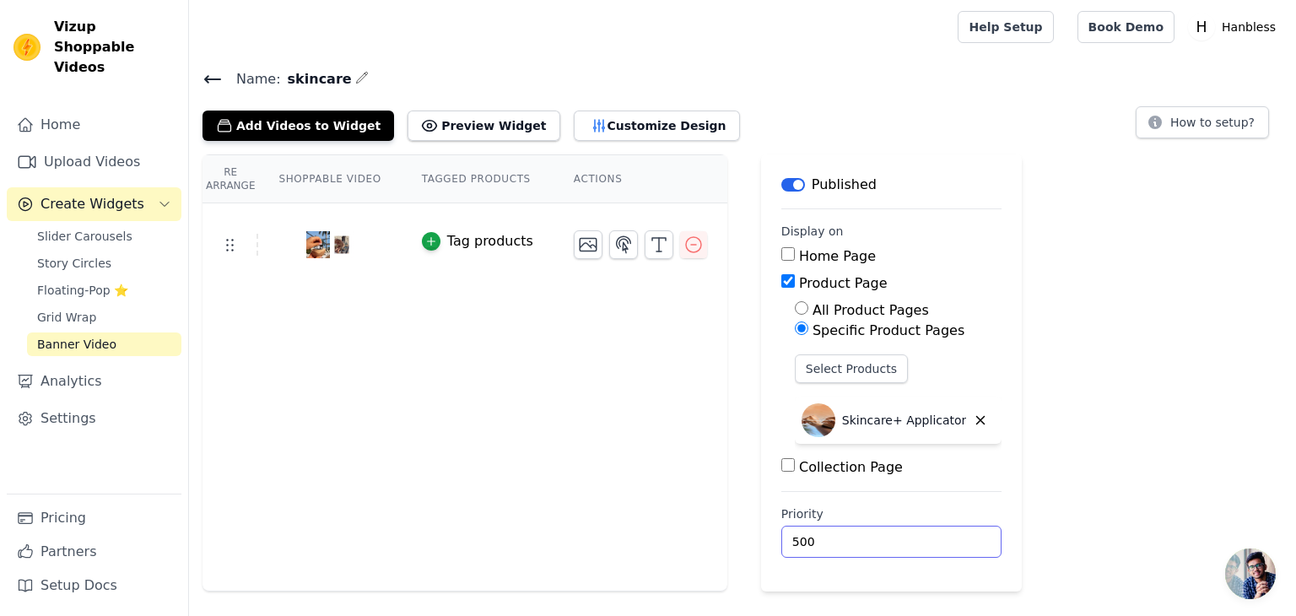
drag, startPoint x: 833, startPoint y: 533, endPoint x: 586, endPoint y: 556, distance: 248.3
click at [587, 562] on div "Re Arrange Shoppable Video Tagged Products Actions Tag products Save Videos In …" at bounding box center [742, 372] width 1107 height 437
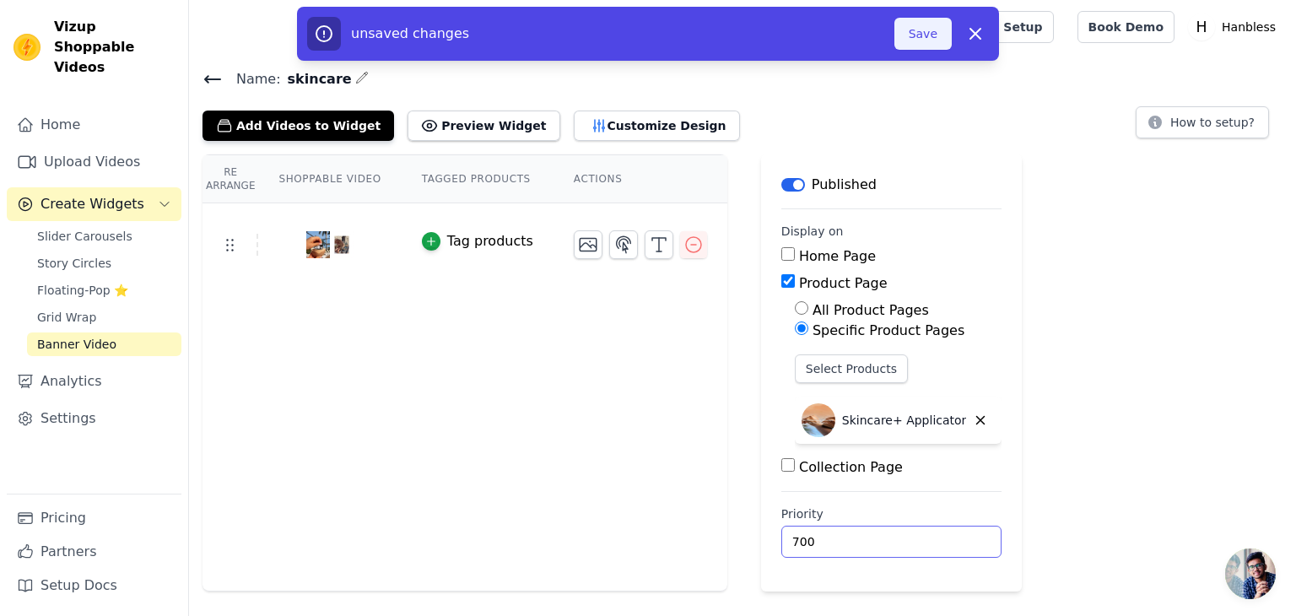
type input "700"
click at [912, 36] on button "Save" at bounding box center [923, 34] width 57 height 32
click at [922, 33] on button "Save" at bounding box center [923, 34] width 57 height 32
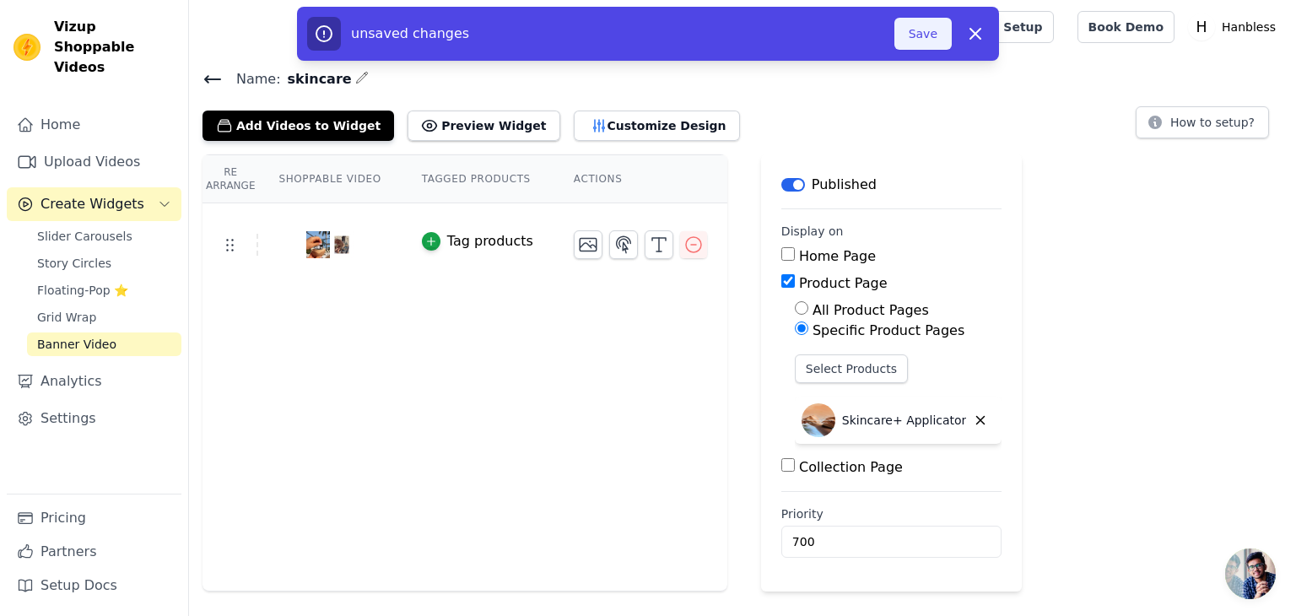
click at [922, 33] on div at bounding box center [570, 27] width 735 height 54
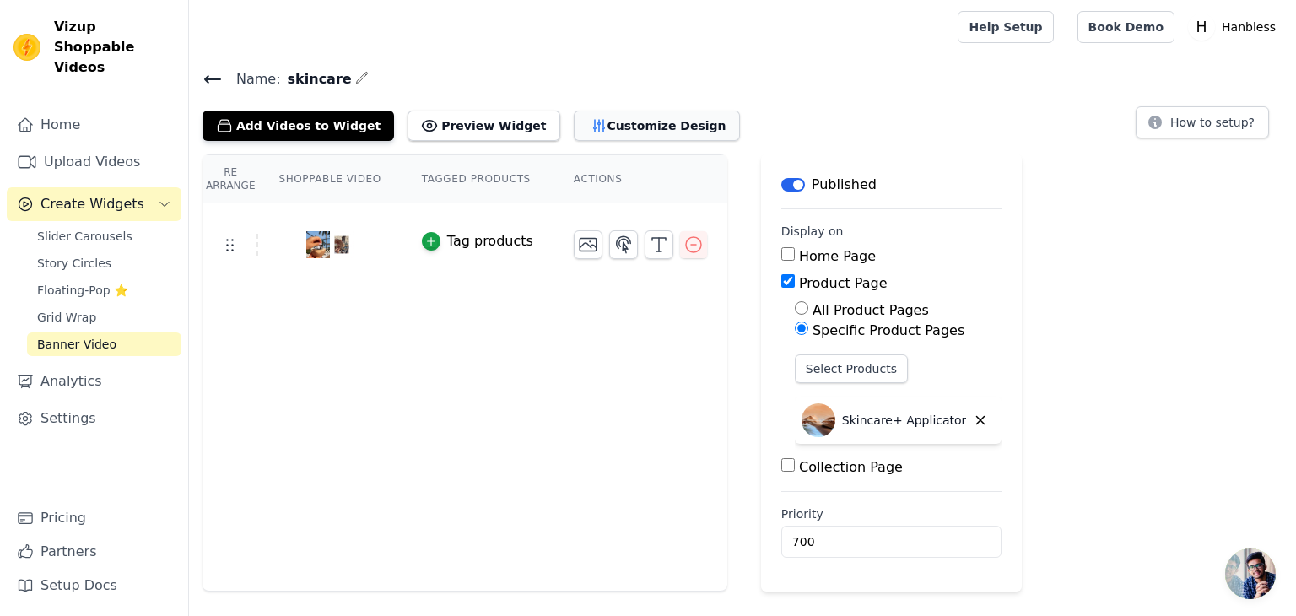
click at [606, 123] on button "Customize Design" at bounding box center [657, 126] width 166 height 30
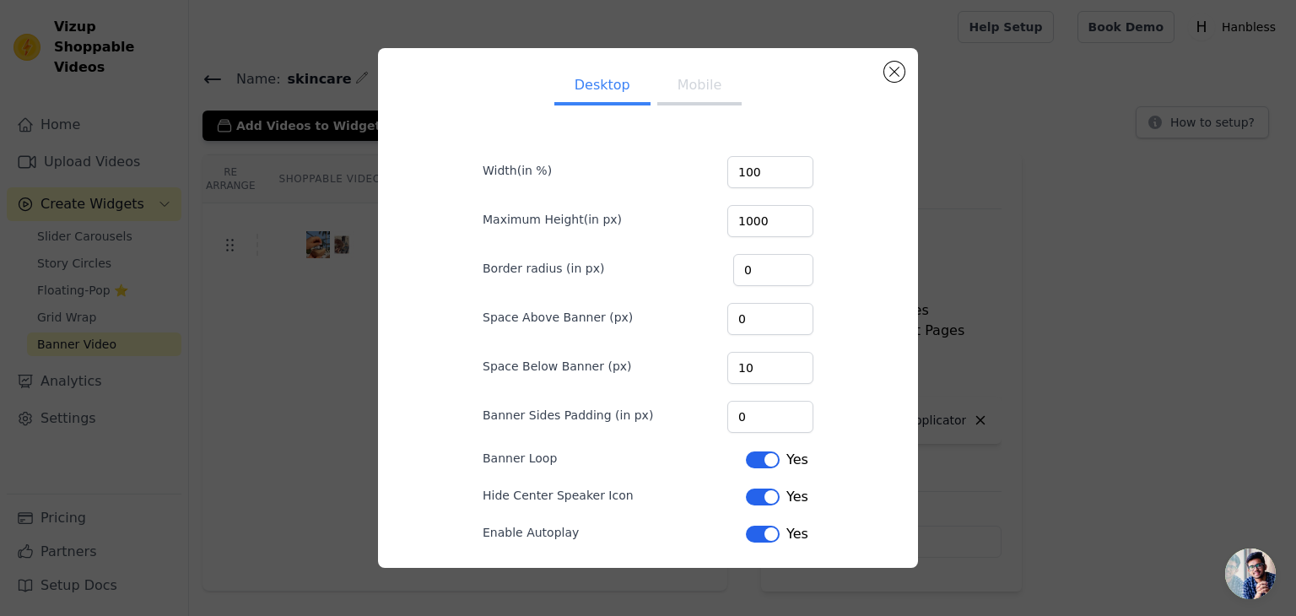
click at [703, 86] on button "Mobile" at bounding box center [699, 86] width 84 height 37
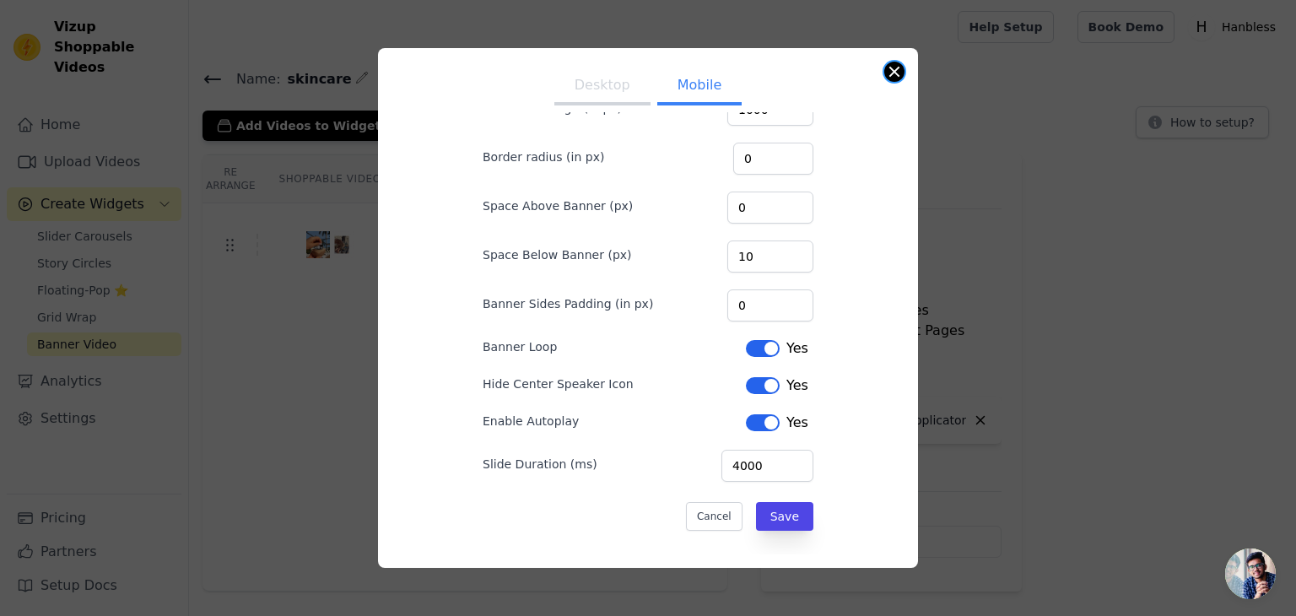
click at [892, 63] on button "Close modal" at bounding box center [894, 72] width 20 height 20
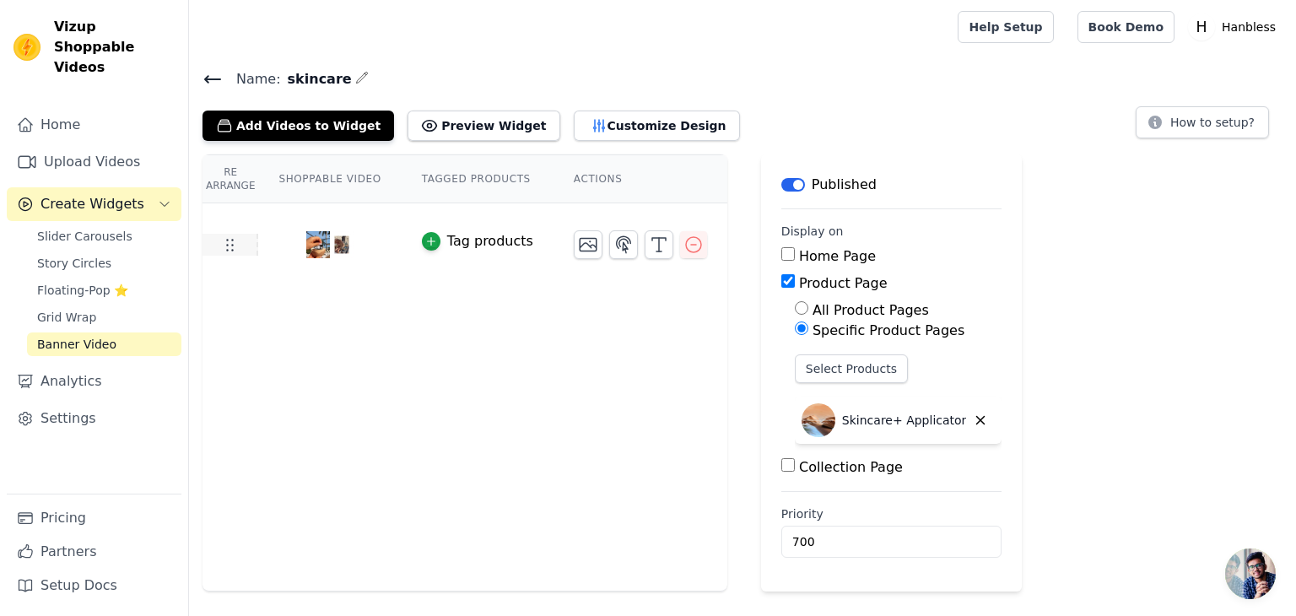
click at [227, 242] on icon at bounding box center [229, 245] width 20 height 20
click at [782, 472] on div "Collection Page" at bounding box center [892, 467] width 221 height 20
click at [790, 464] on input "Collection Page" at bounding box center [789, 465] width 14 height 14
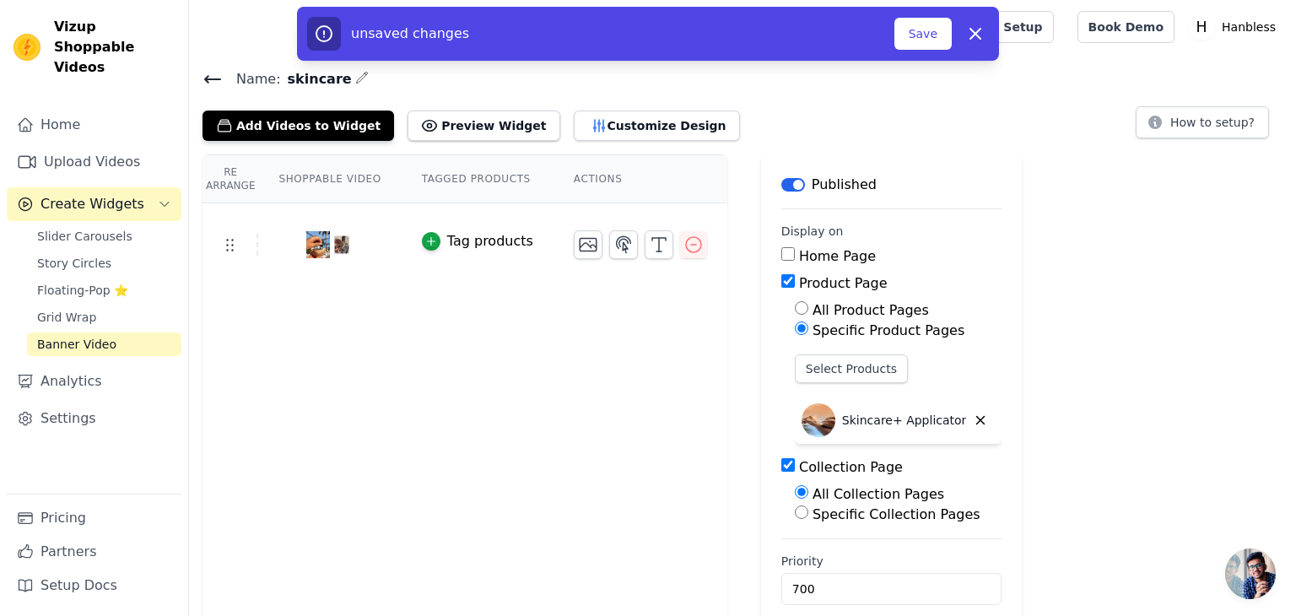
click at [790, 464] on input "Collection Page" at bounding box center [789, 465] width 14 height 14
checkbox input "false"
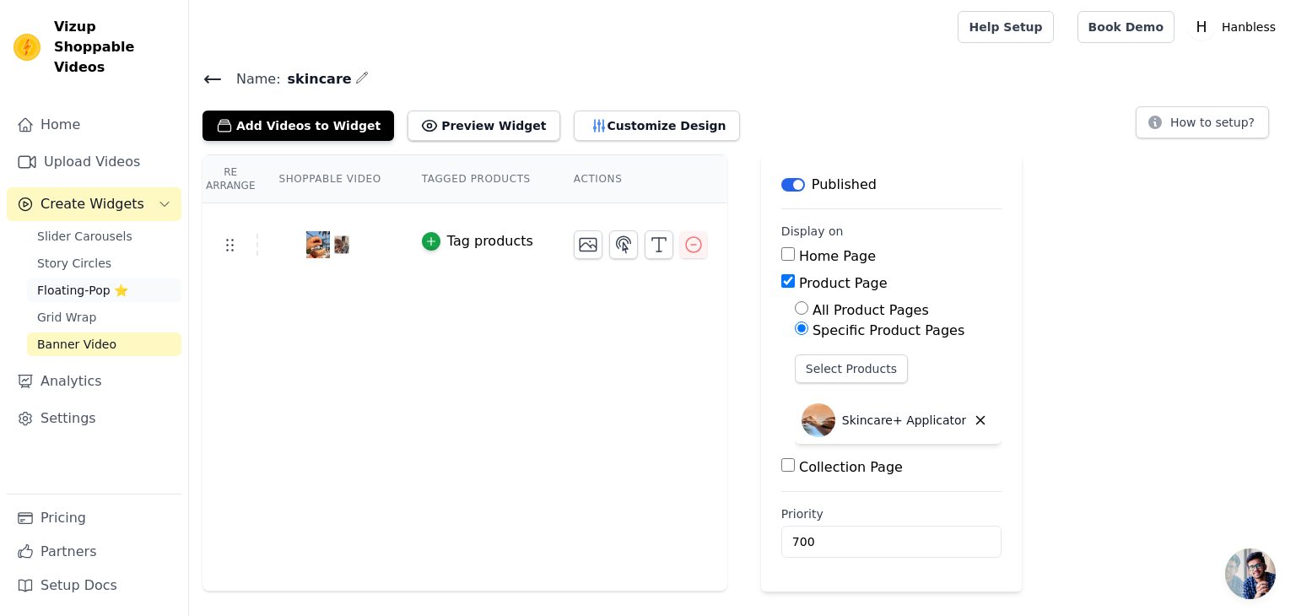
click at [90, 282] on span "Floating-Pop ⭐" at bounding box center [82, 290] width 91 height 17
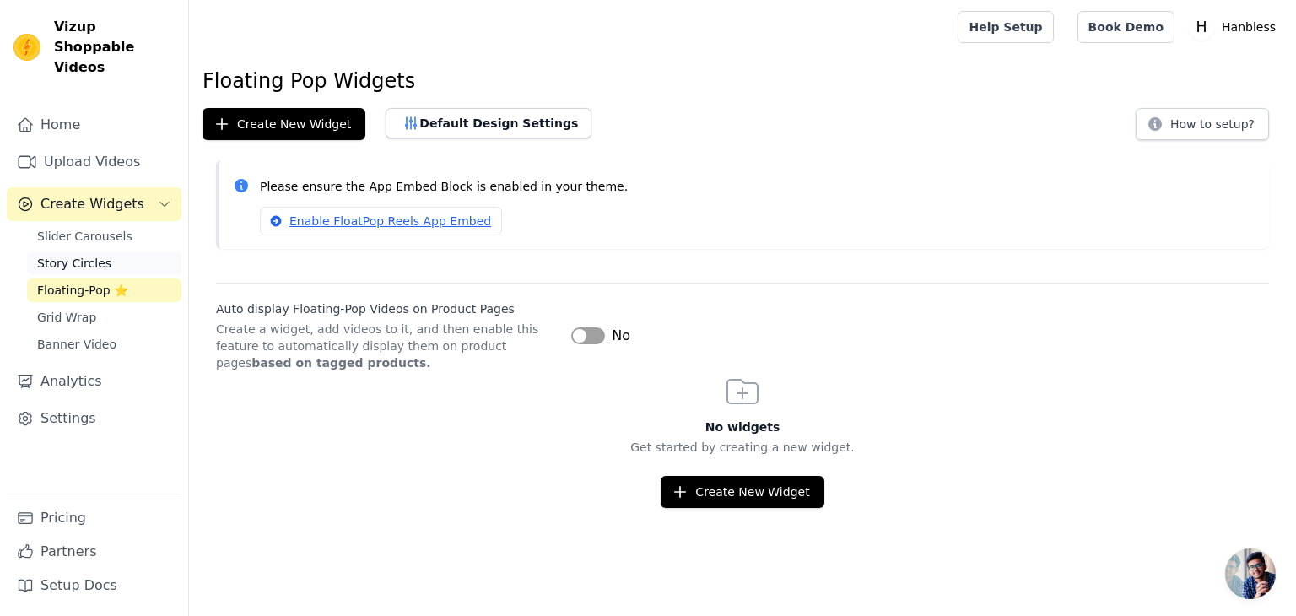
click at [101, 255] on span "Story Circles" at bounding box center [74, 263] width 74 height 17
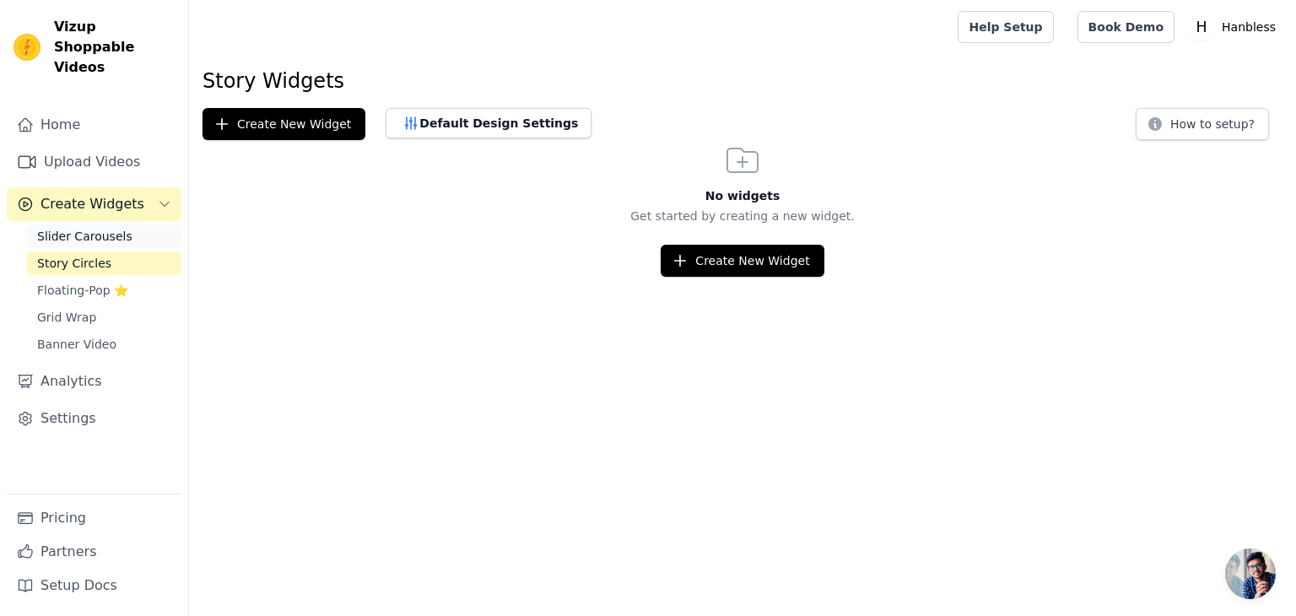
click at [108, 228] on span "Slider Carousels" at bounding box center [84, 236] width 95 height 17
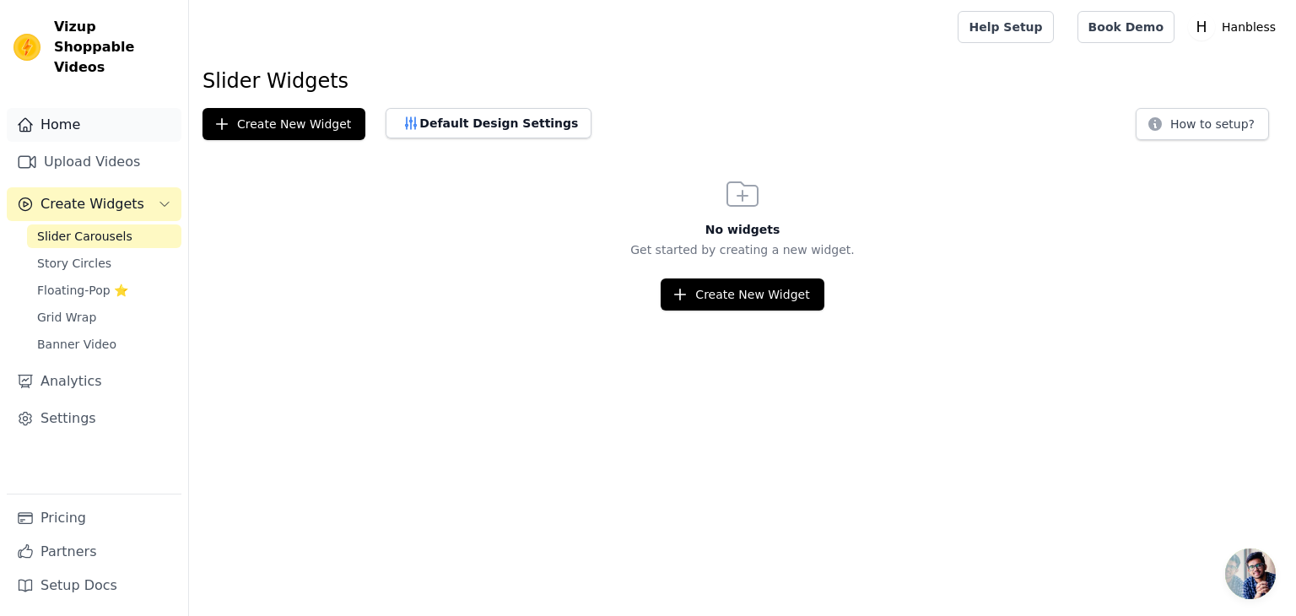
click at [58, 110] on link "Home" at bounding box center [94, 125] width 175 height 34
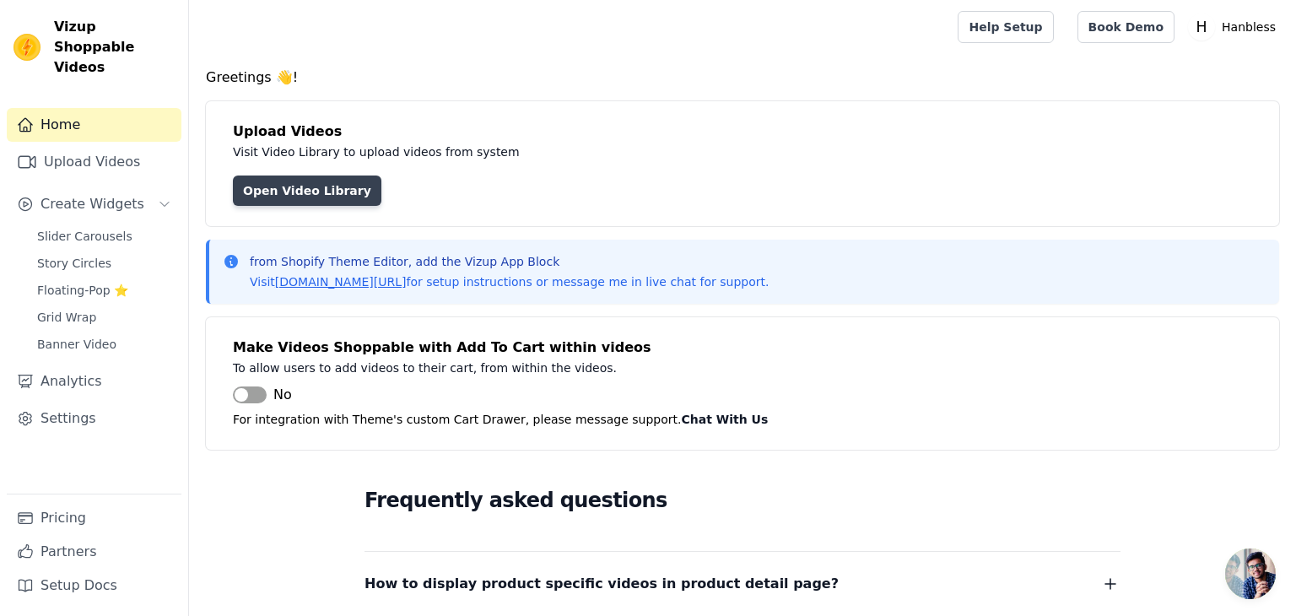
click at [317, 198] on link "Open Video Library" at bounding box center [307, 191] width 149 height 30
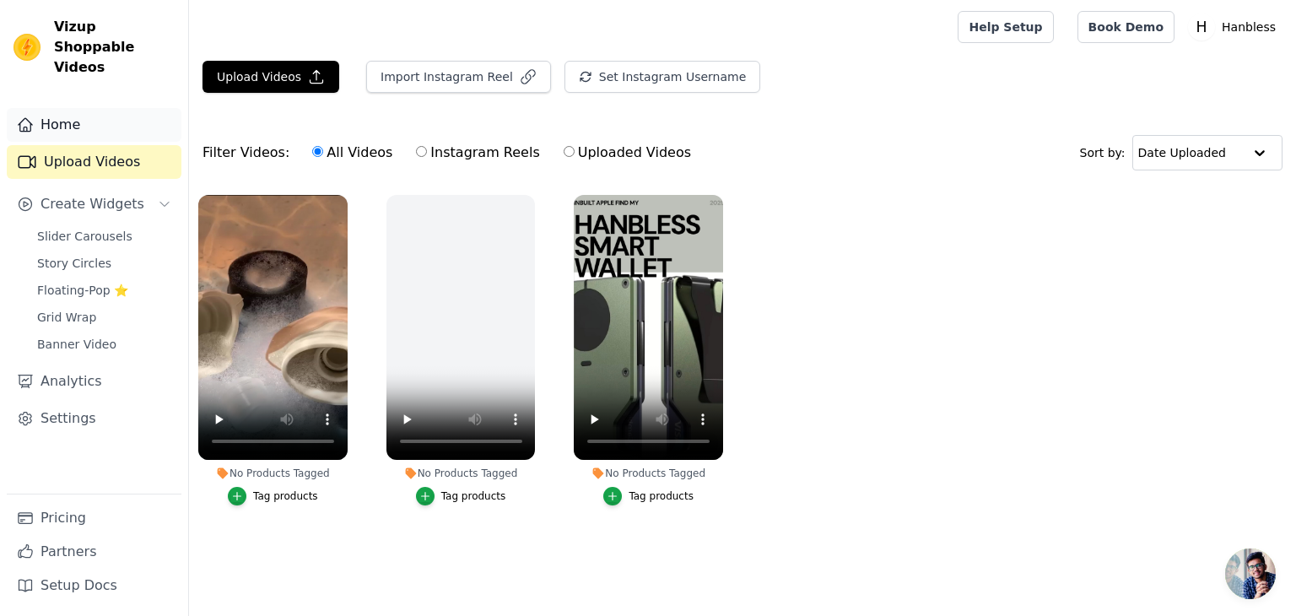
click at [90, 108] on link "Home" at bounding box center [94, 125] width 175 height 34
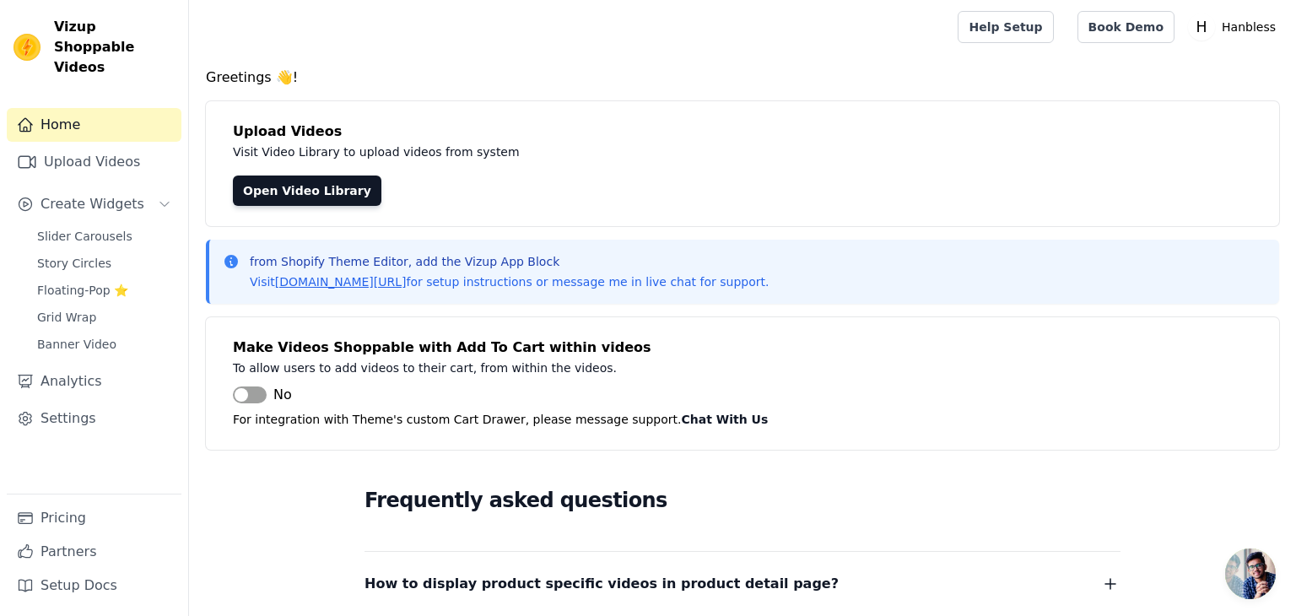
click at [89, 108] on link "Home" at bounding box center [94, 125] width 175 height 34
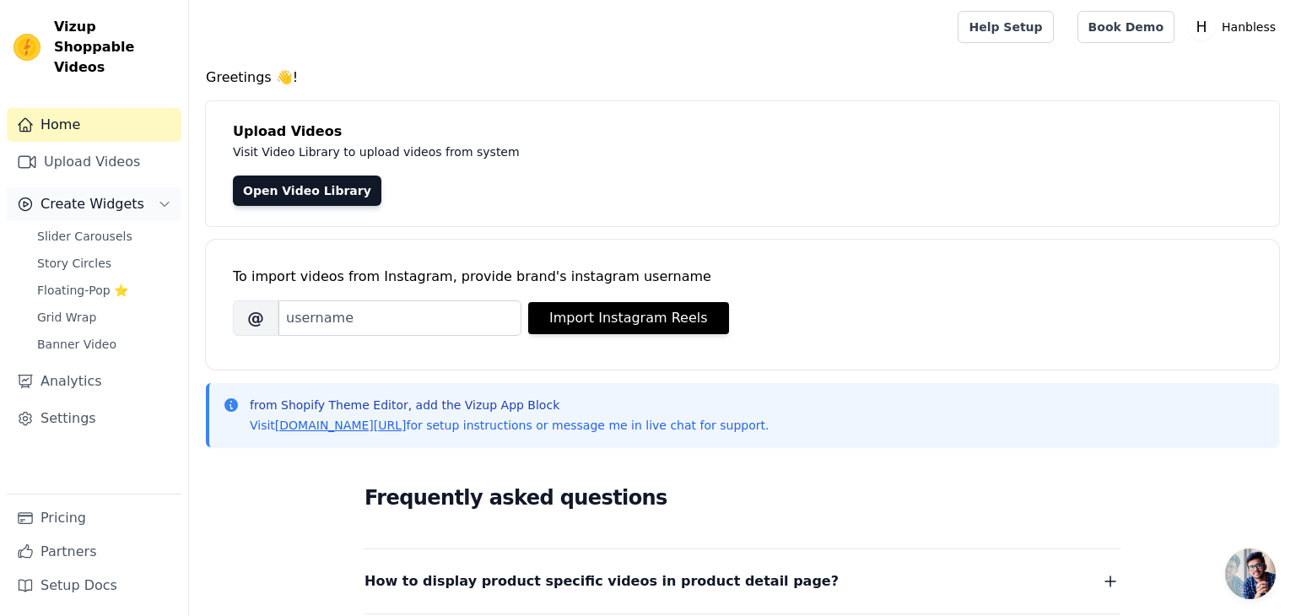
click at [140, 189] on button "Create Widgets" at bounding box center [94, 204] width 175 height 34
click at [111, 228] on span "Slider Carousels" at bounding box center [84, 236] width 95 height 17
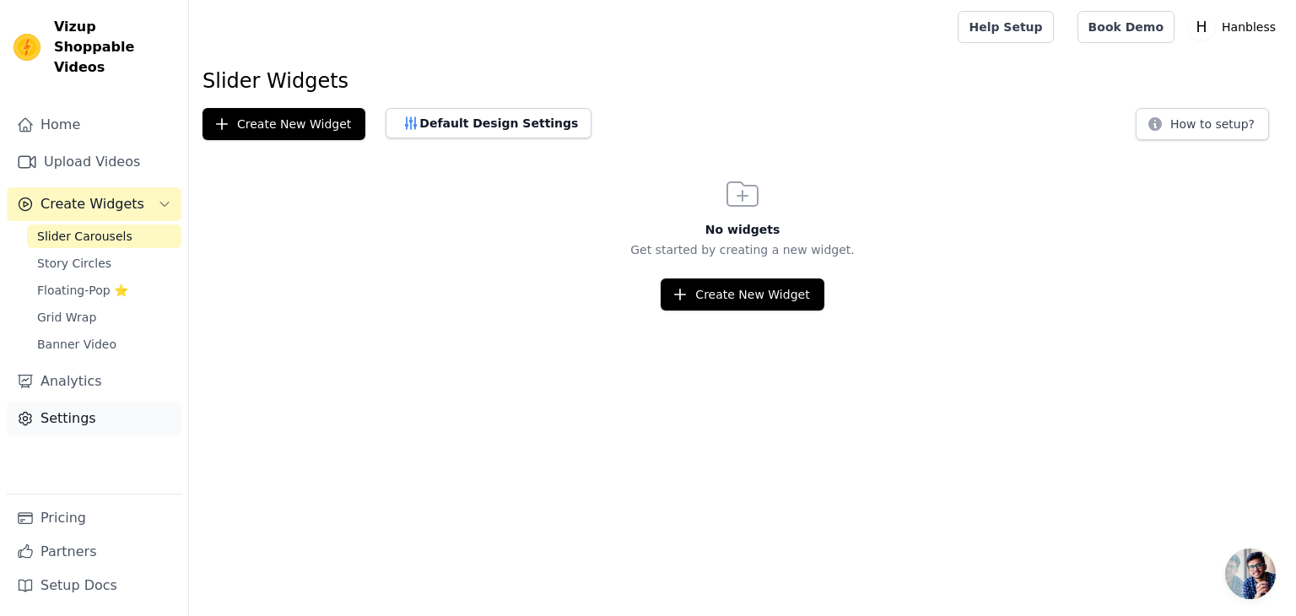
click at [96, 402] on link "Settings" at bounding box center [94, 419] width 175 height 34
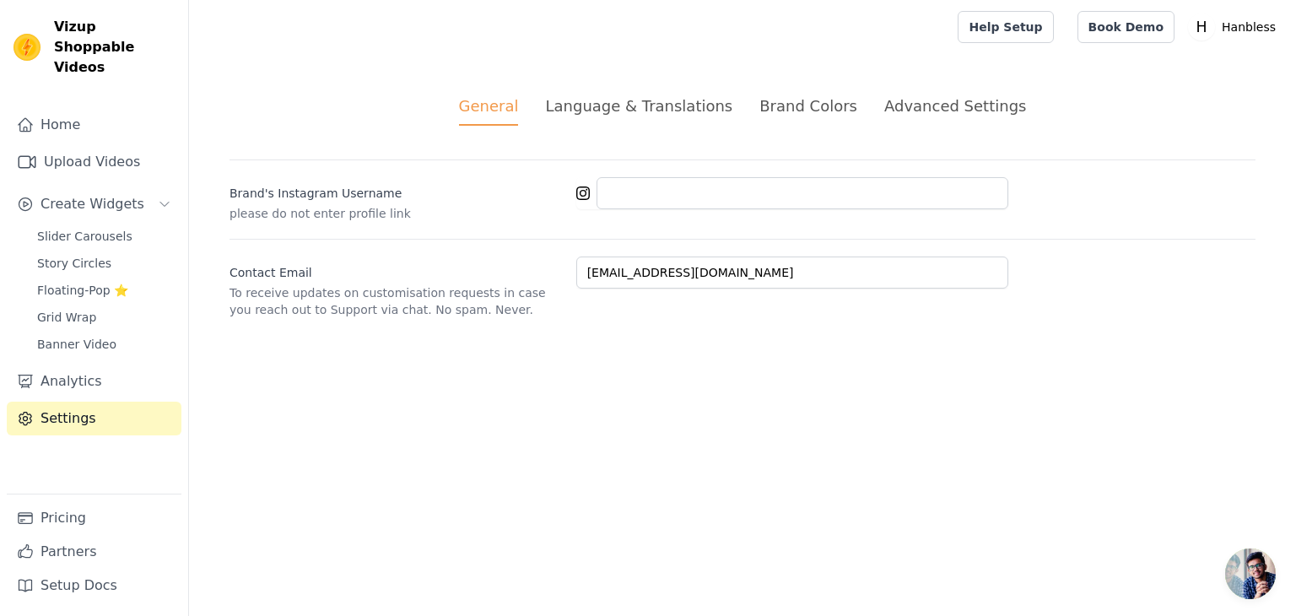
click at [939, 95] on div "Advanced Settings" at bounding box center [955, 106] width 142 height 23
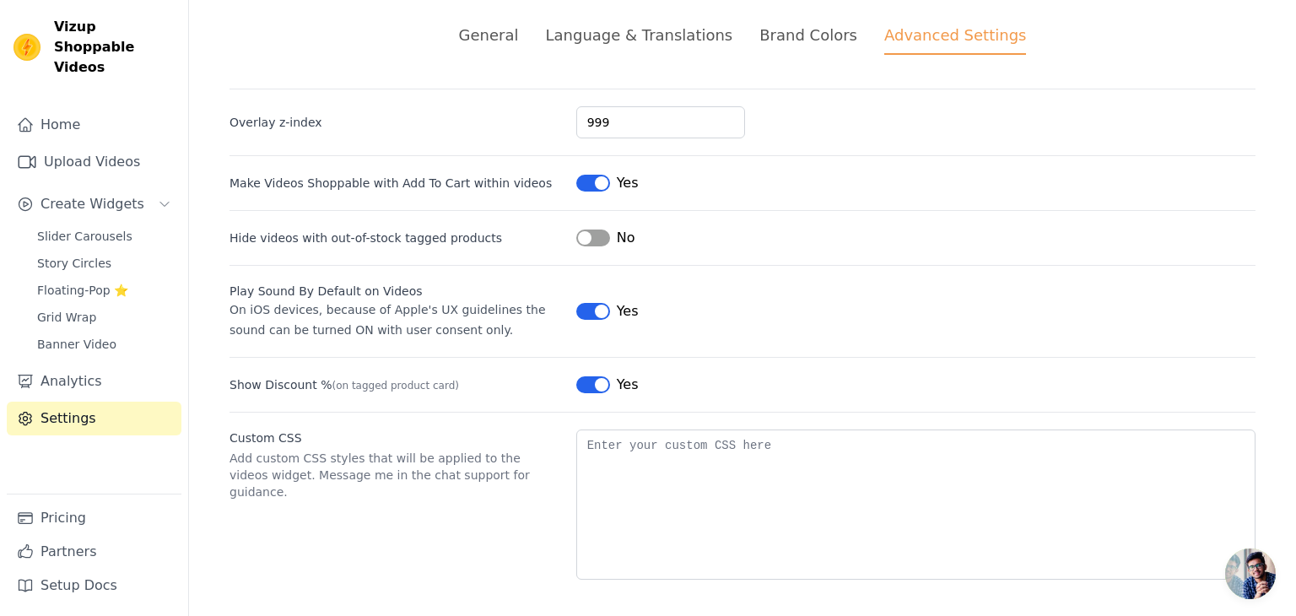
scroll to position [73, 0]
click at [56, 111] on link "Home" at bounding box center [94, 125] width 175 height 34
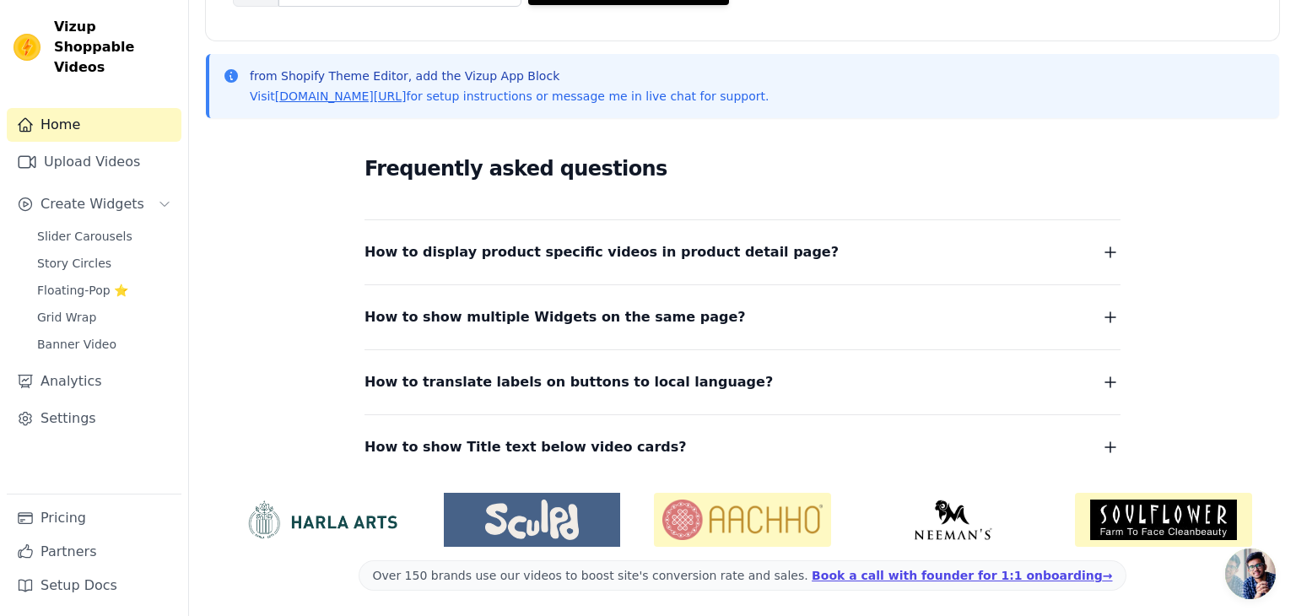
scroll to position [330, 0]
click at [99, 194] on span "Create Widgets" at bounding box center [93, 204] width 104 height 20
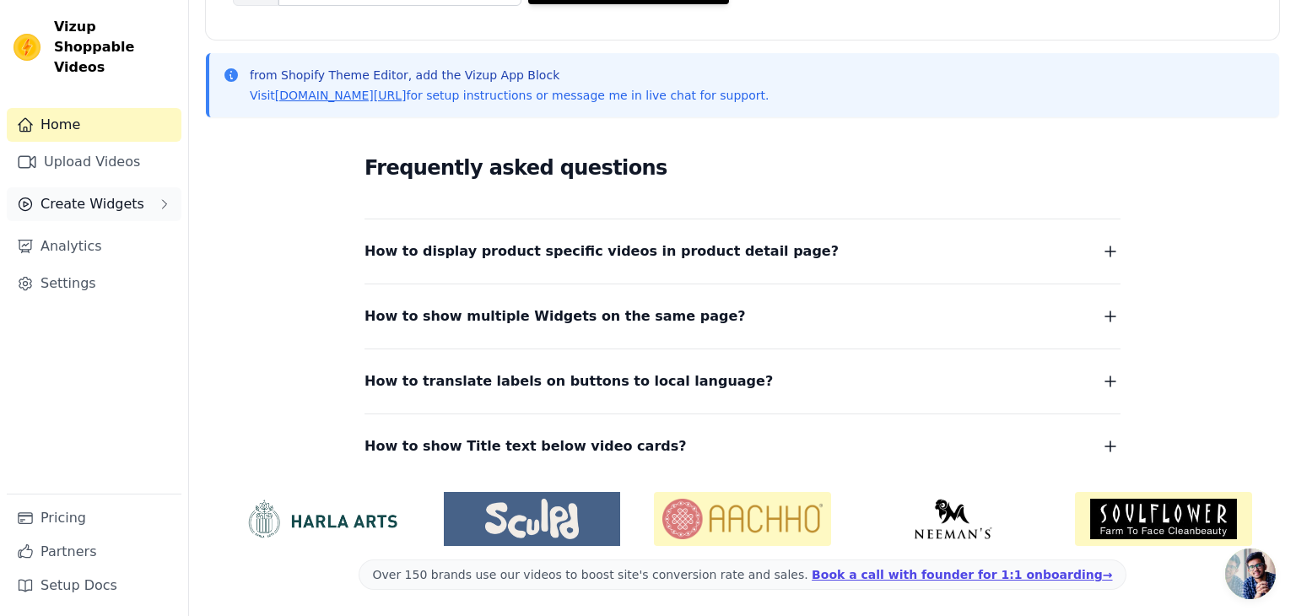
click at [153, 187] on button "Create Widgets" at bounding box center [94, 204] width 175 height 34
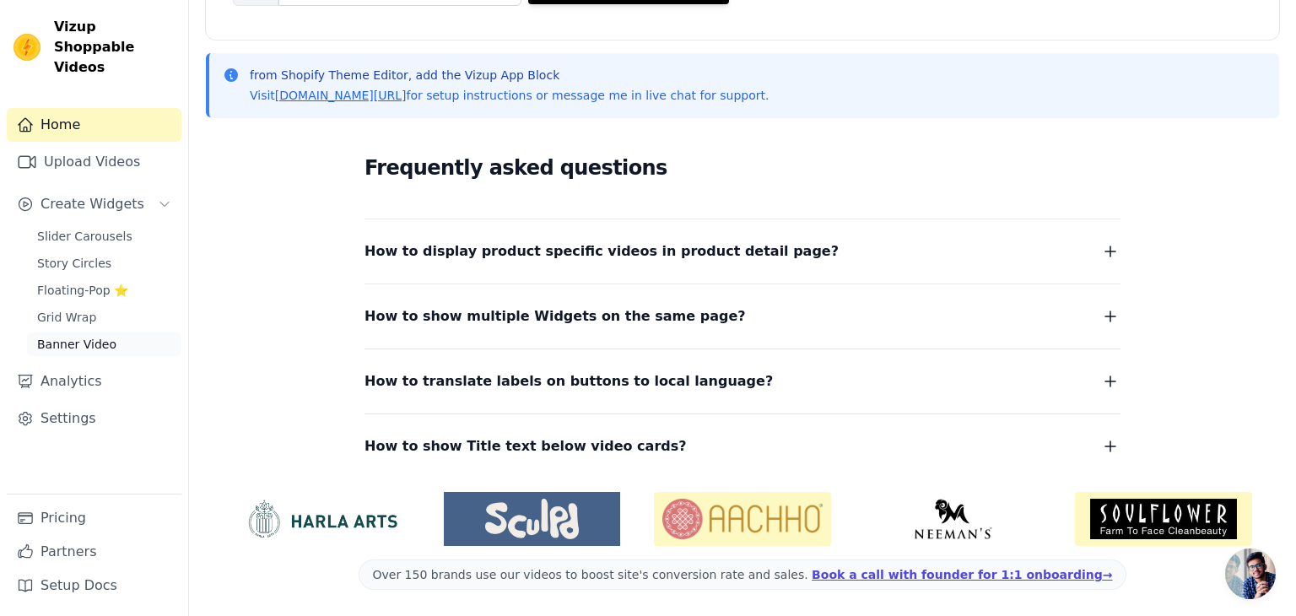
click at [122, 333] on link "Banner Video" at bounding box center [104, 345] width 154 height 24
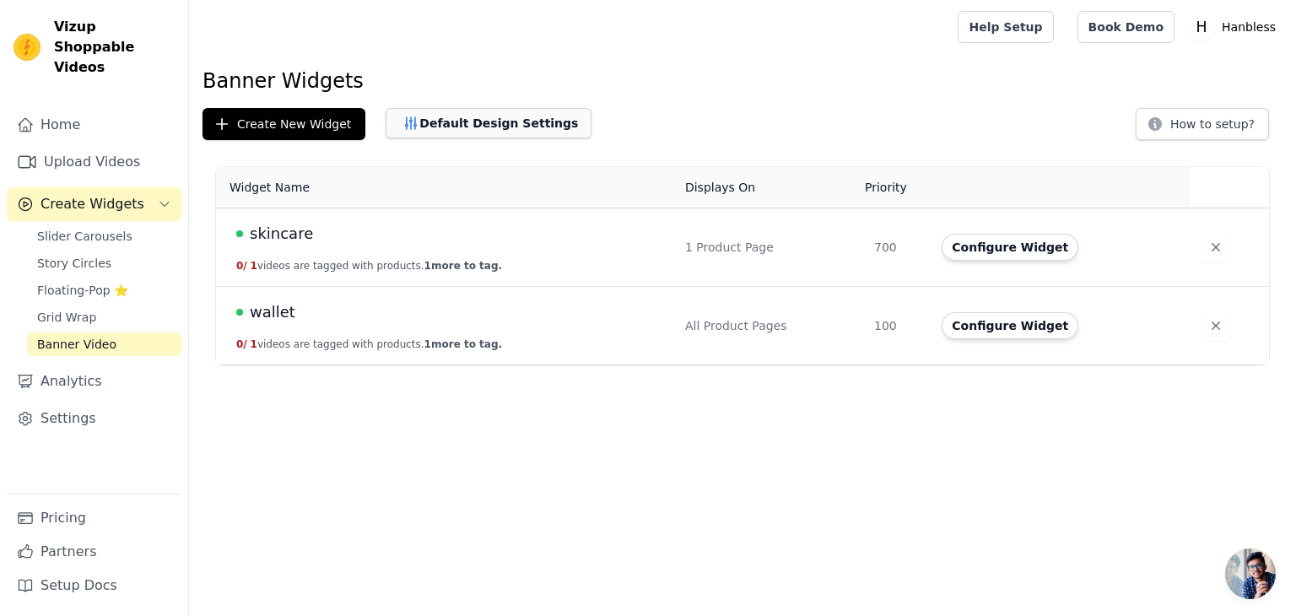
click at [473, 116] on button "Default Design Settings" at bounding box center [489, 123] width 206 height 30
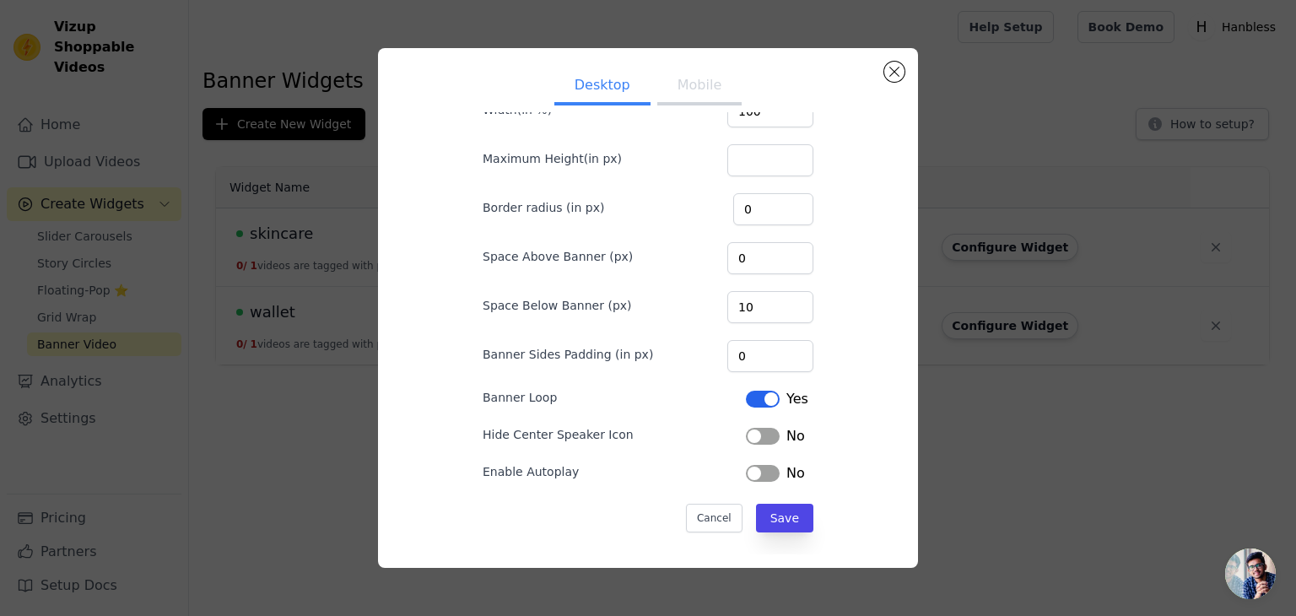
scroll to position [97, 0]
click at [679, 80] on button "Mobile" at bounding box center [699, 86] width 84 height 37
click at [772, 473] on button "Label" at bounding box center [763, 470] width 34 height 17
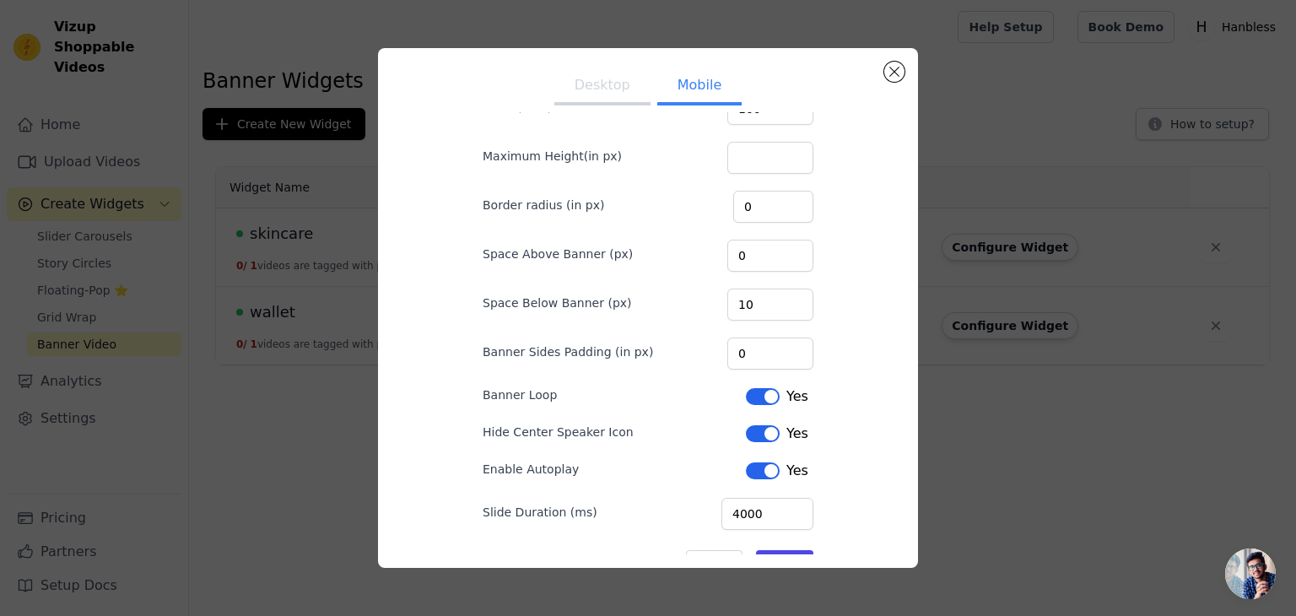
click at [884, 76] on div "Set Banner Widget Defaults Desktop Mobile Width(in %) 100 Maximum Height(in px)…" at bounding box center [648, 308] width 513 height 493
click at [892, 74] on button "Close modal" at bounding box center [894, 72] width 20 height 20
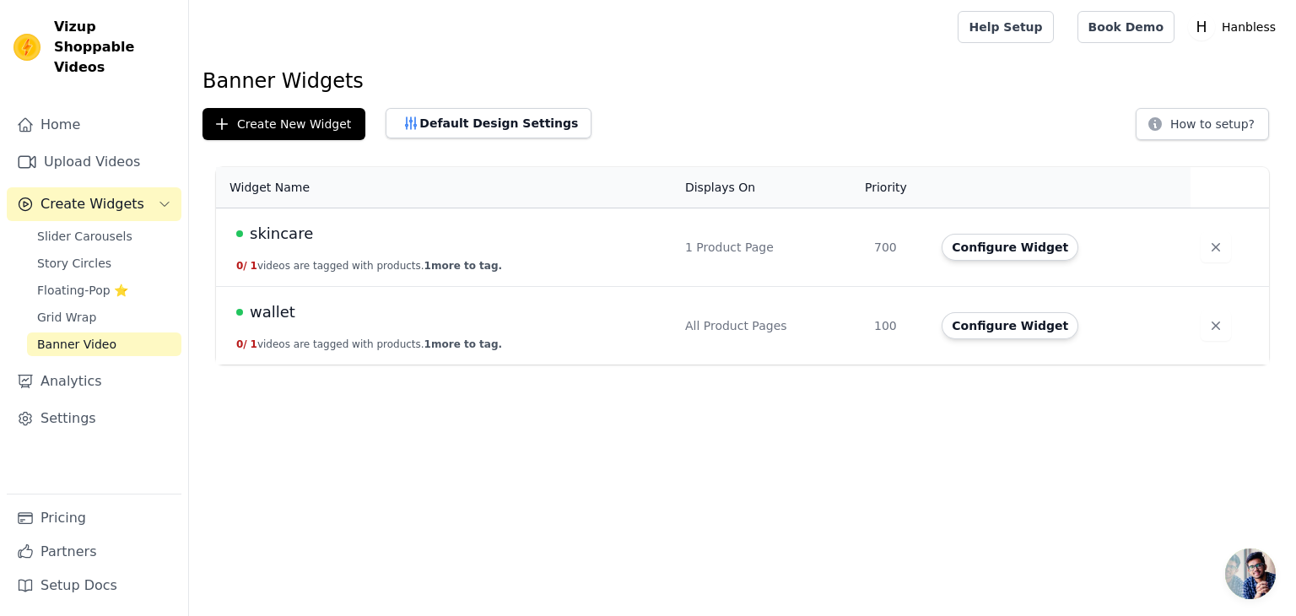
click at [392, 236] on div "skincare" at bounding box center [450, 234] width 429 height 24
click at [299, 230] on span "skincare" at bounding box center [281, 234] width 63 height 24
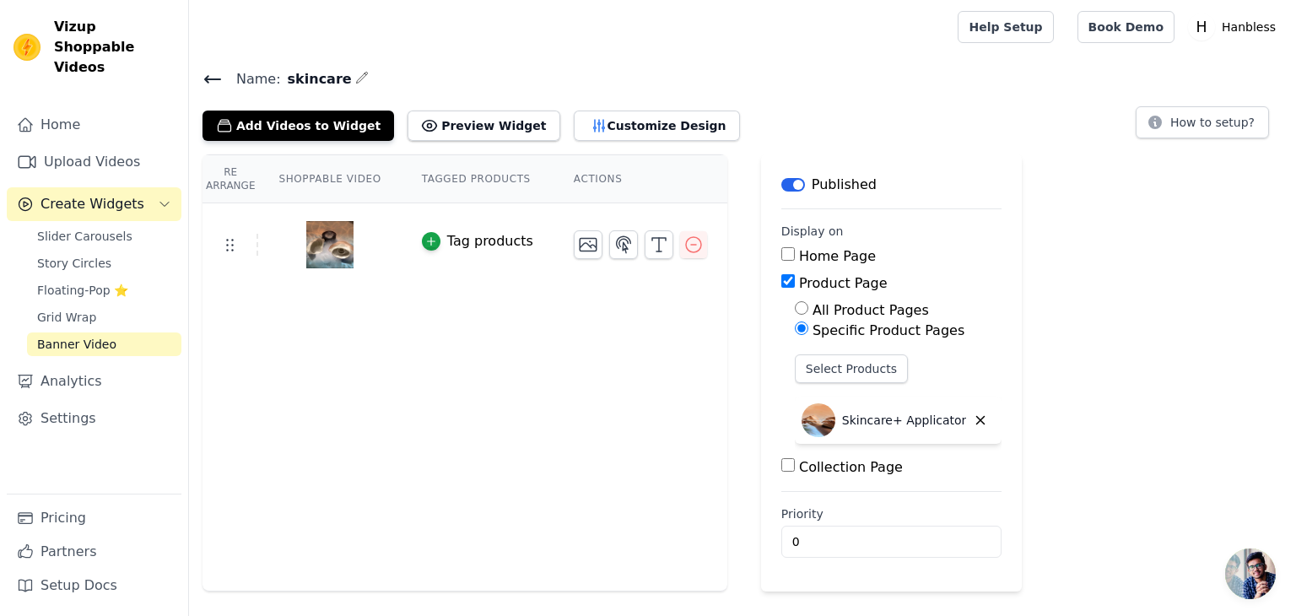
click at [219, 78] on icon at bounding box center [212, 79] width 15 height 7
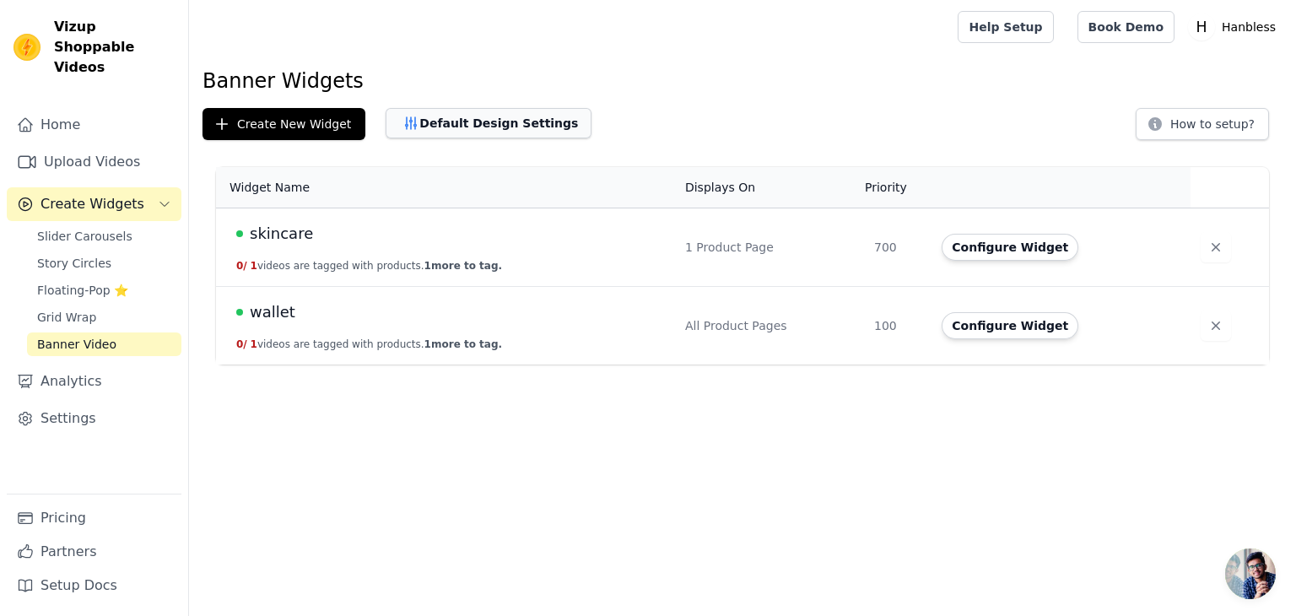
click at [478, 127] on button "Default Design Settings" at bounding box center [489, 123] width 206 height 30
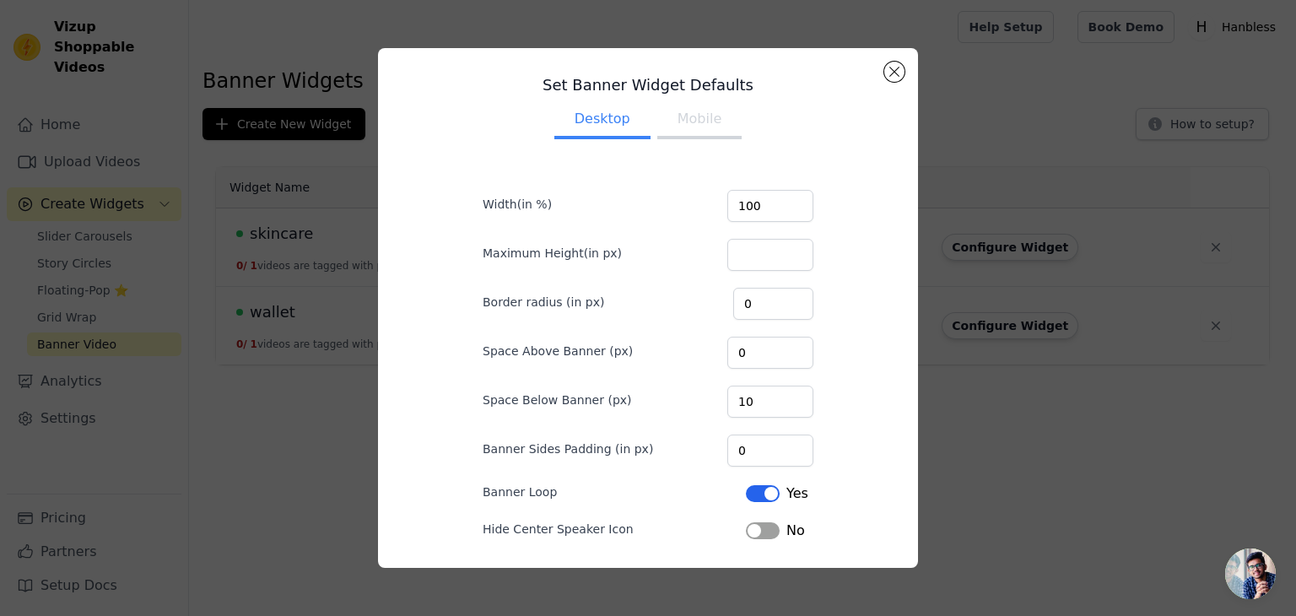
click at [695, 105] on button "Mobile" at bounding box center [699, 120] width 84 height 37
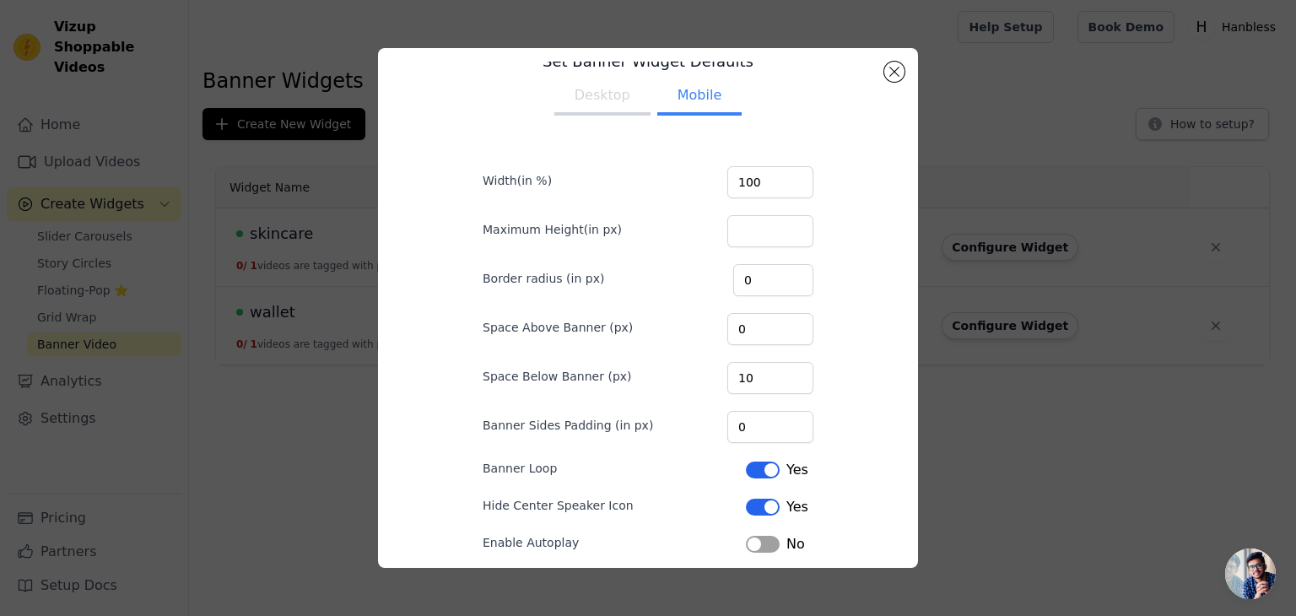
scroll to position [2, 0]
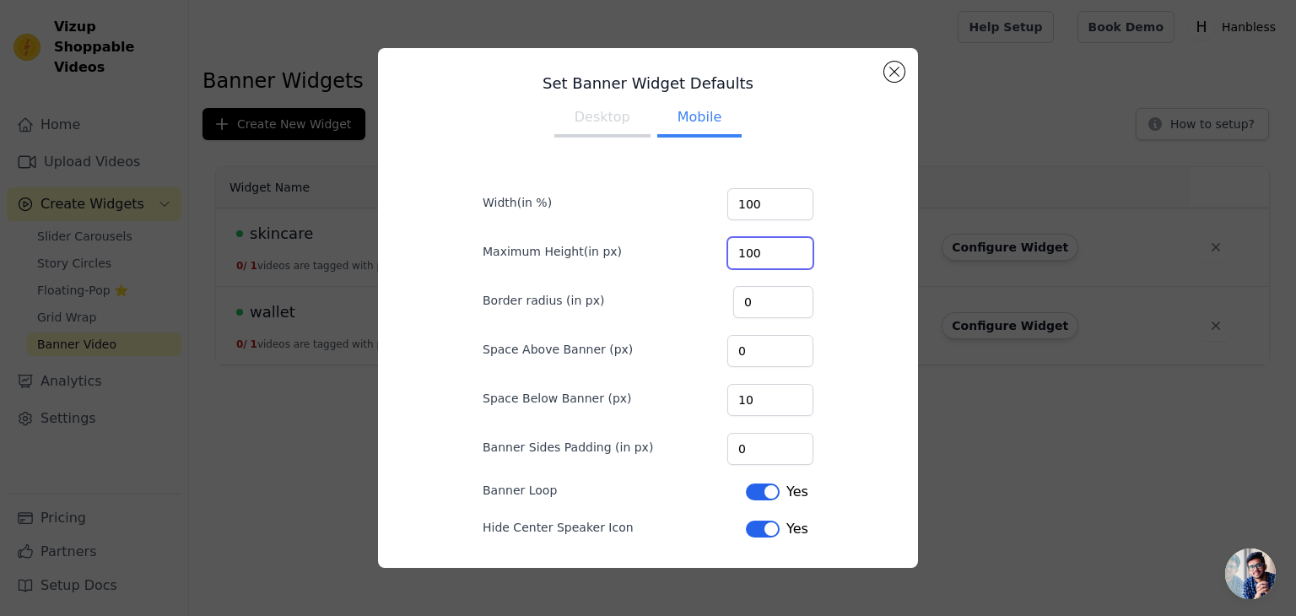
click at [800, 257] on input "100" at bounding box center [771, 253] width 86 height 32
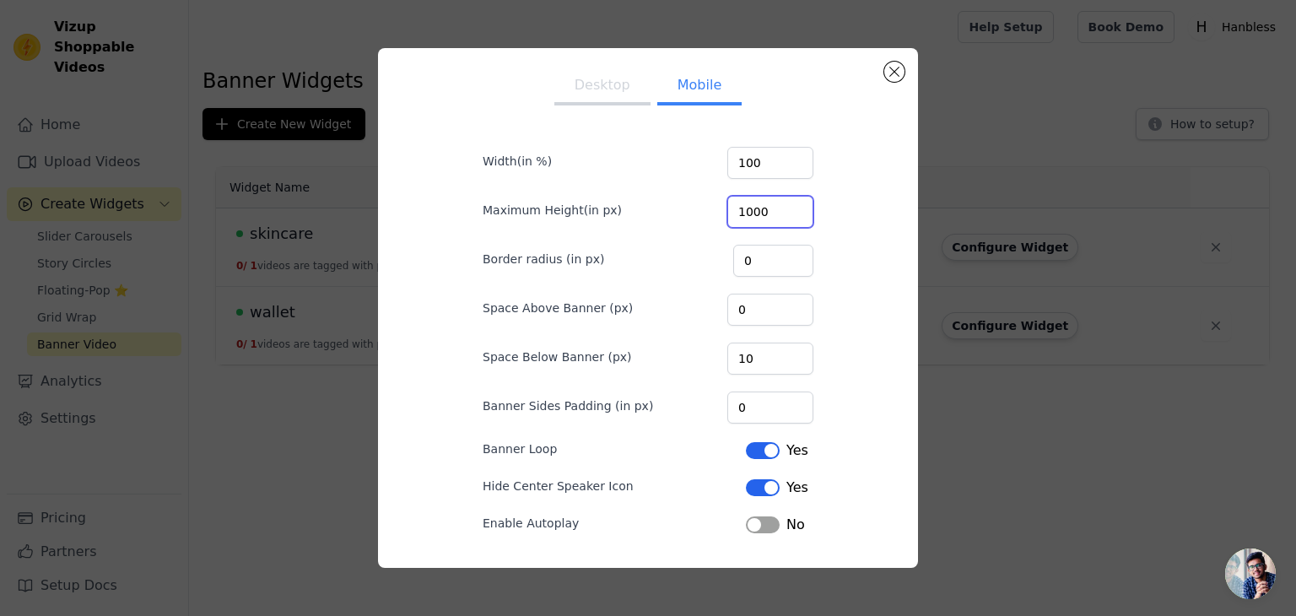
scroll to position [97, 0]
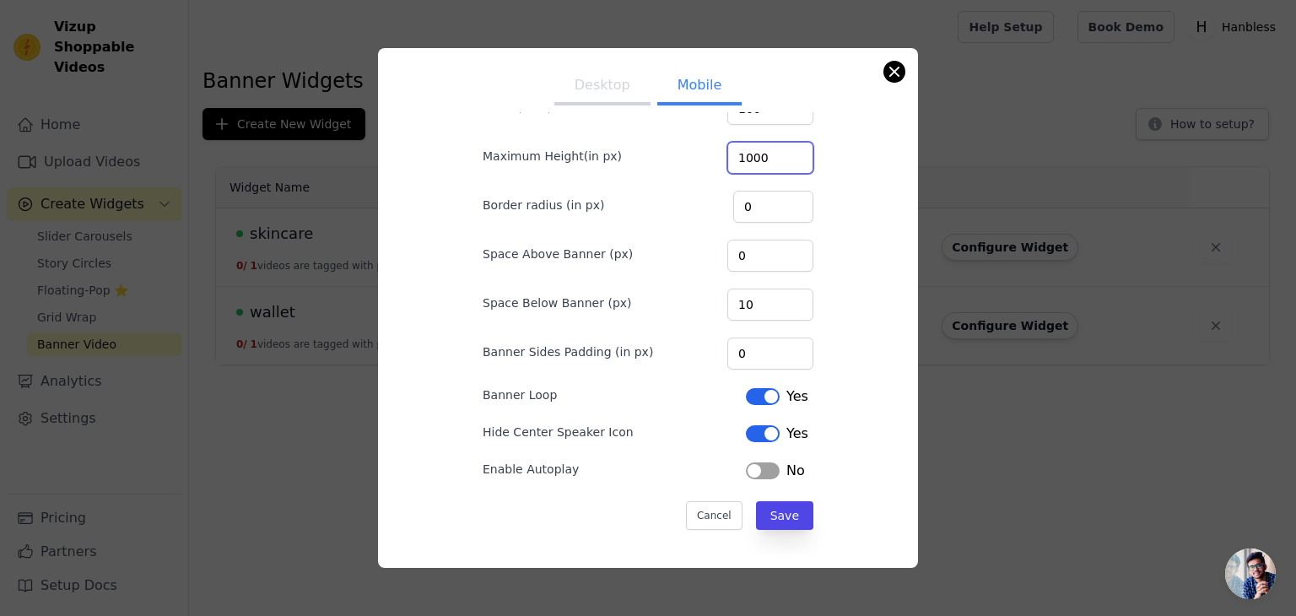
type input "1000"
click at [896, 63] on button "Close modal" at bounding box center [894, 72] width 20 height 20
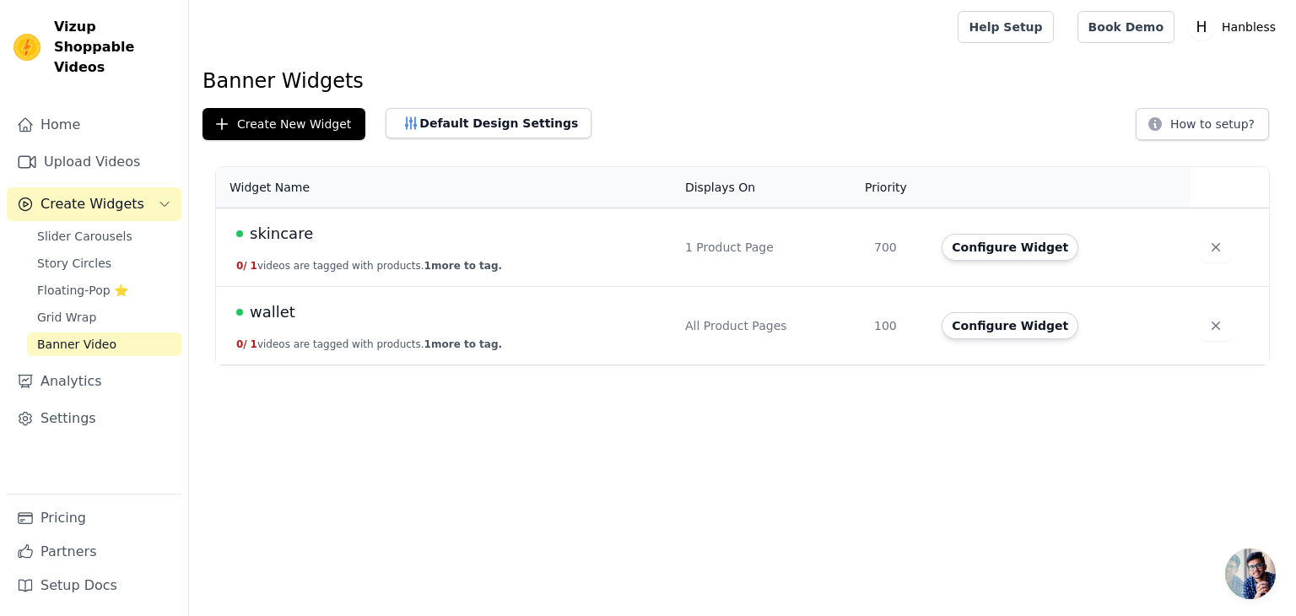
click at [457, 235] on div "skincare" at bounding box center [450, 234] width 429 height 24
click at [504, 269] on td "skincare 0 / 1 videos are tagged with products. 1 more to tag." at bounding box center [445, 247] width 459 height 78
click at [1033, 234] on button "Configure Widget" at bounding box center [1010, 247] width 137 height 27
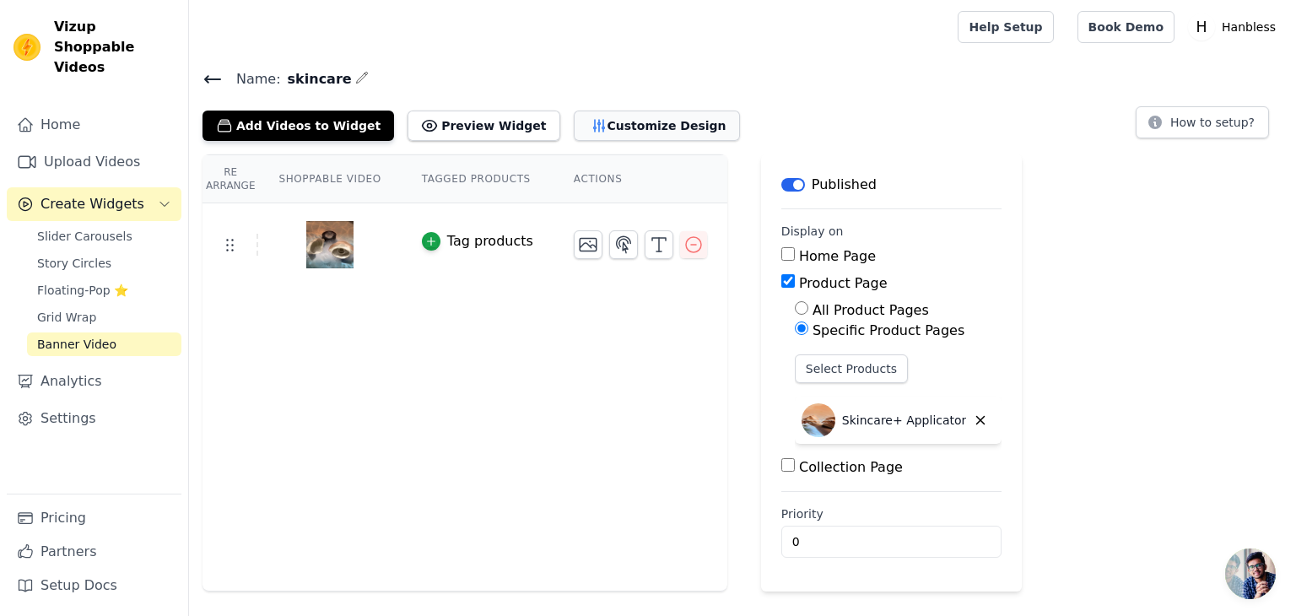
click at [614, 116] on button "Customize Design" at bounding box center [657, 126] width 166 height 30
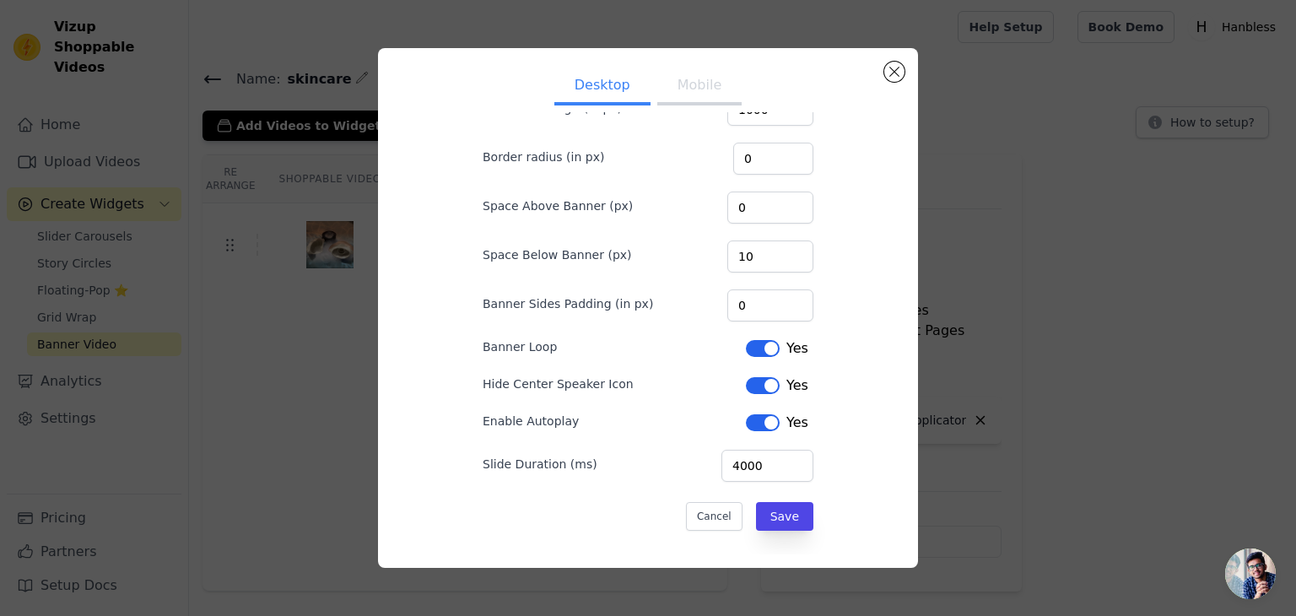
scroll to position [111, 0]
click at [771, 349] on button "Label" at bounding box center [763, 348] width 34 height 17
click at [690, 87] on button "Mobile" at bounding box center [699, 86] width 84 height 37
click at [777, 344] on button "Label" at bounding box center [763, 348] width 34 height 17
click at [800, 523] on button "Save" at bounding box center [784, 516] width 57 height 29
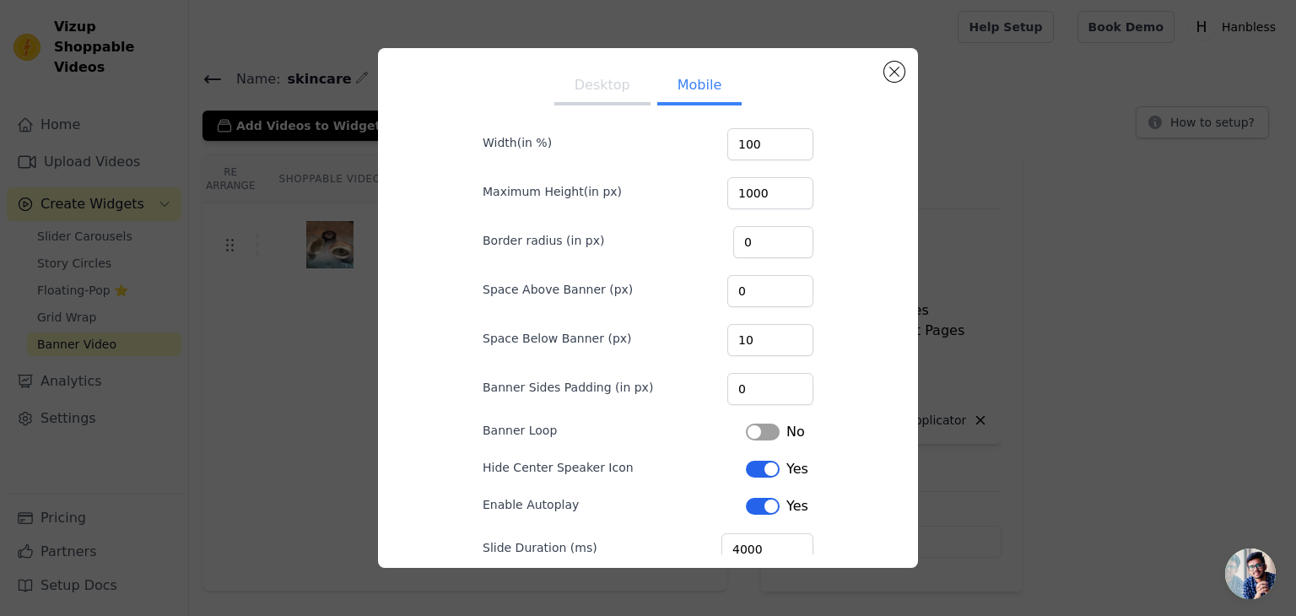
scroll to position [27, 0]
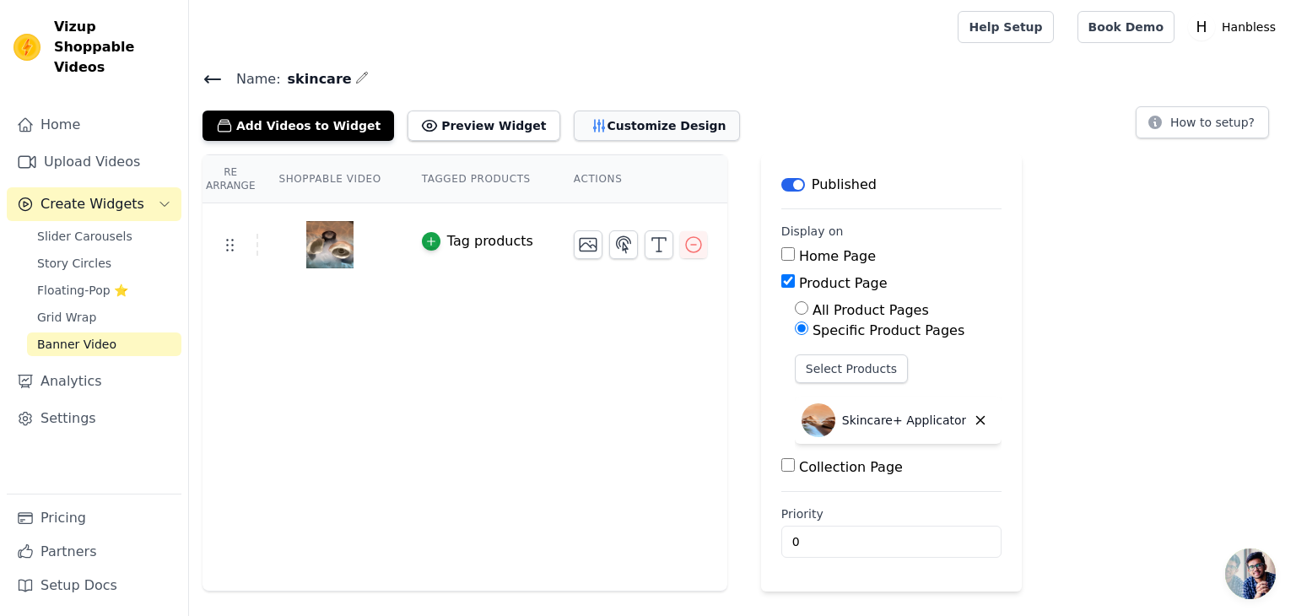
click at [592, 111] on button "Customize Design" at bounding box center [657, 126] width 166 height 30
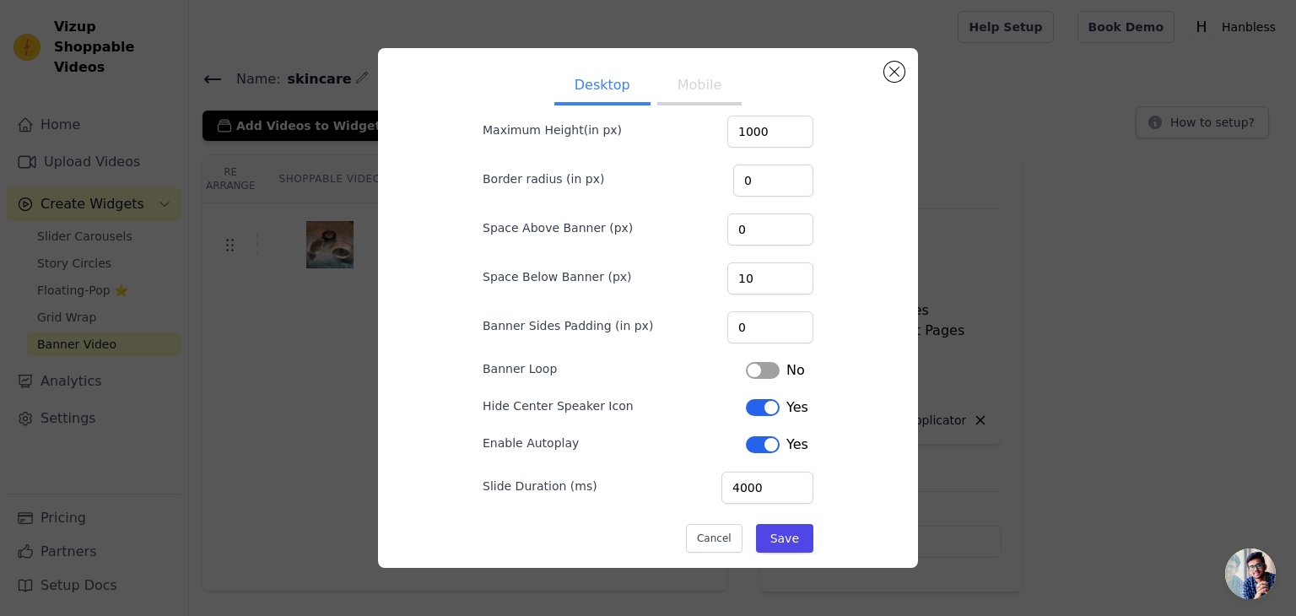
scroll to position [0, 0]
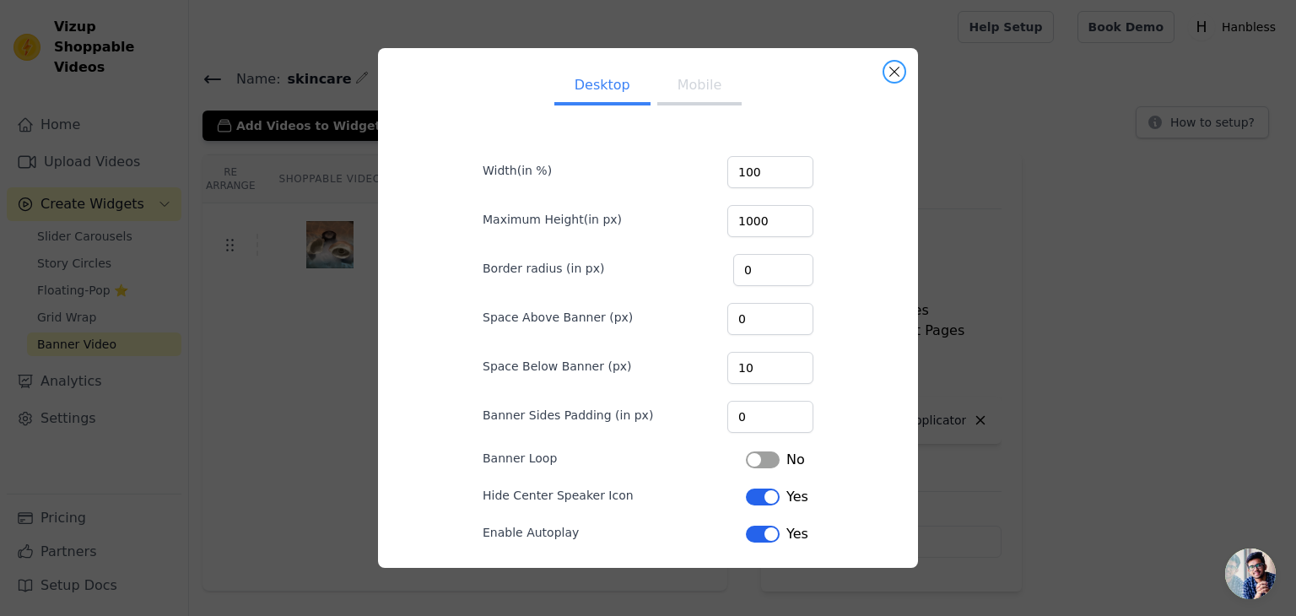
click at [895, 66] on button "Close modal" at bounding box center [894, 72] width 20 height 20
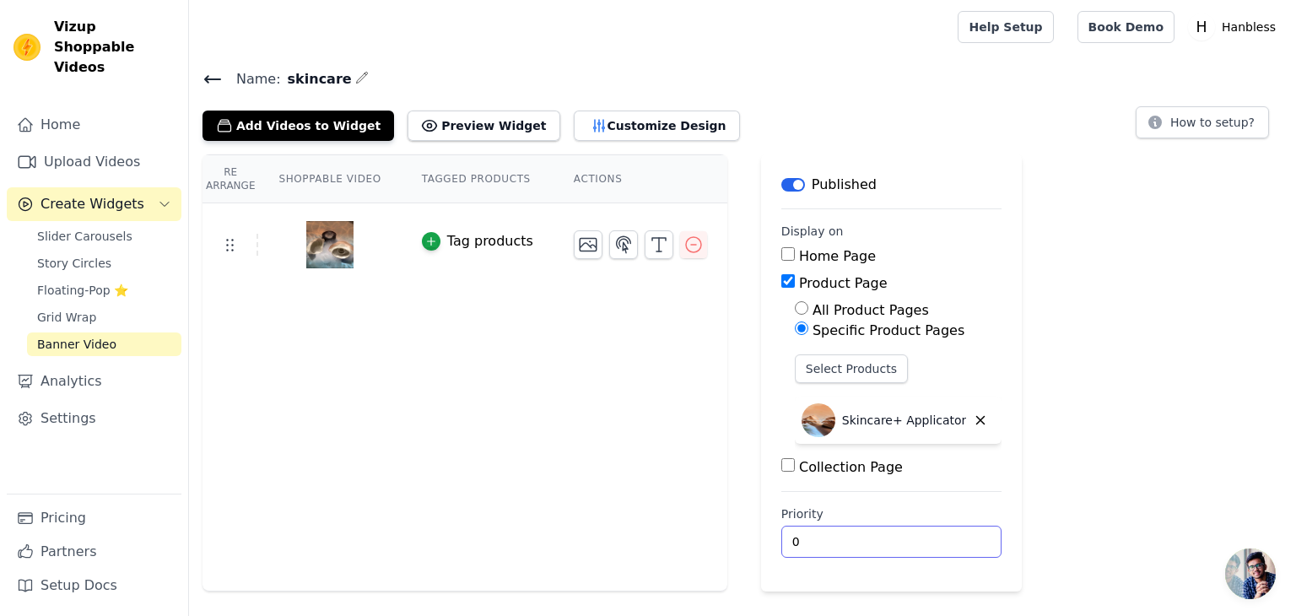
drag, startPoint x: 819, startPoint y: 545, endPoint x: 717, endPoint y: 538, distance: 102.3
click at [718, 538] on div "Re Arrange Shoppable Video Tagged Products Actions Tag products Save Videos In …" at bounding box center [742, 372] width 1107 height 437
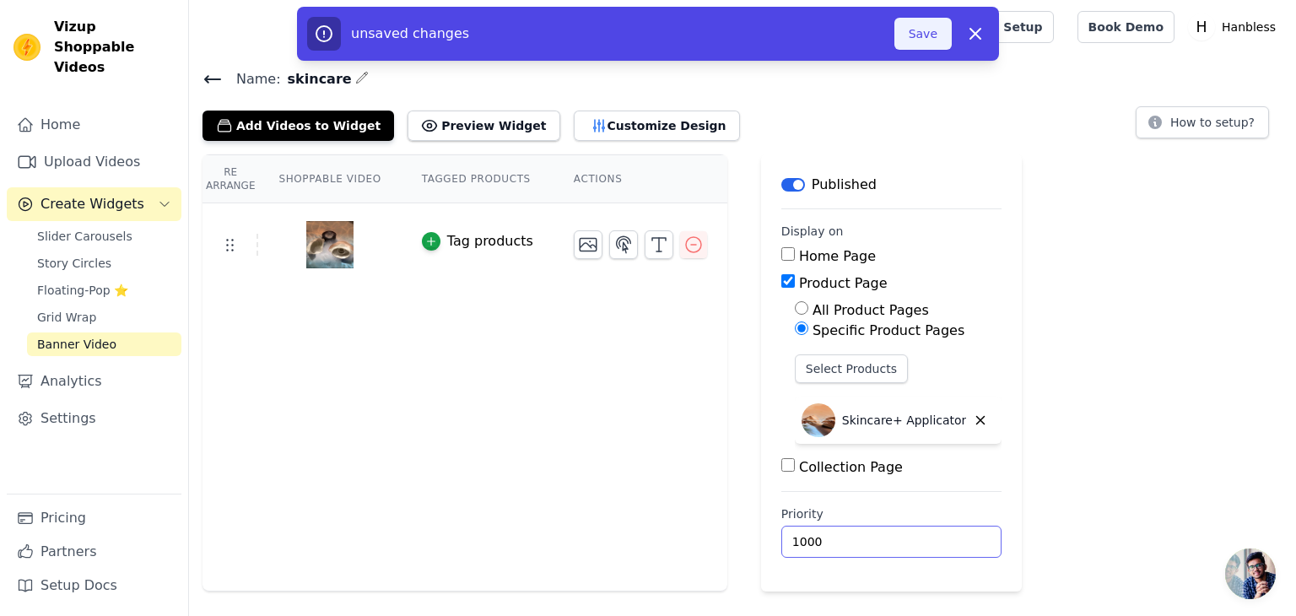
type input "1000"
click at [901, 38] on button "Save" at bounding box center [923, 34] width 57 height 32
click at [900, 35] on button "Save" at bounding box center [923, 34] width 57 height 32
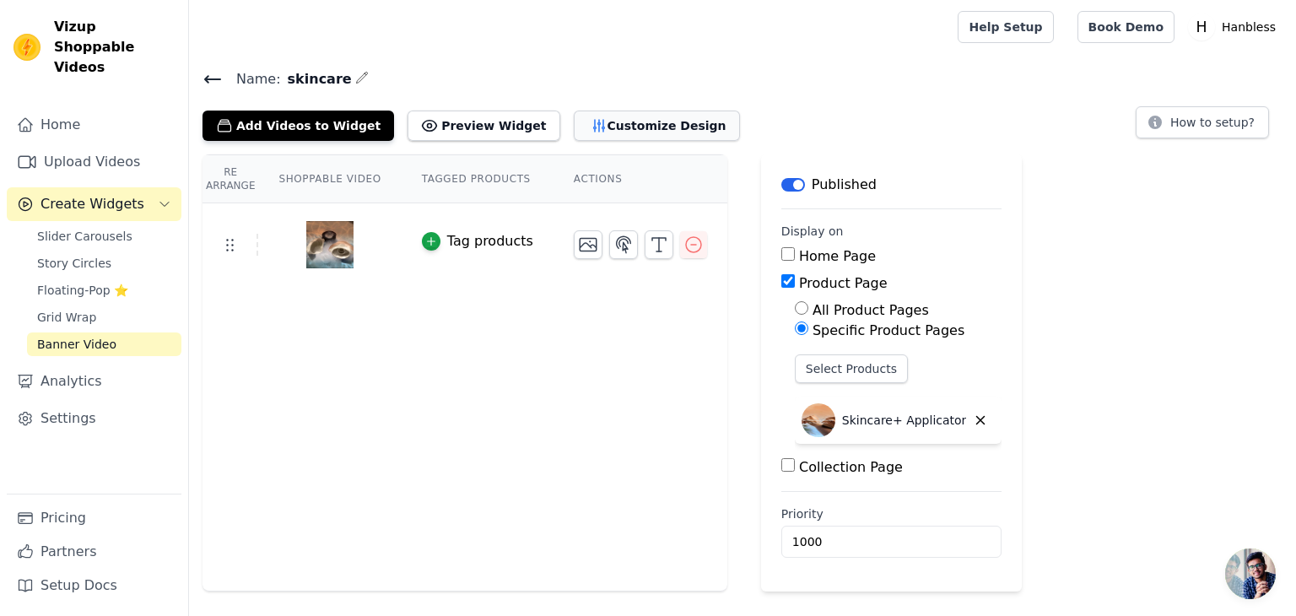
click at [649, 123] on button "Customize Design" at bounding box center [657, 126] width 166 height 30
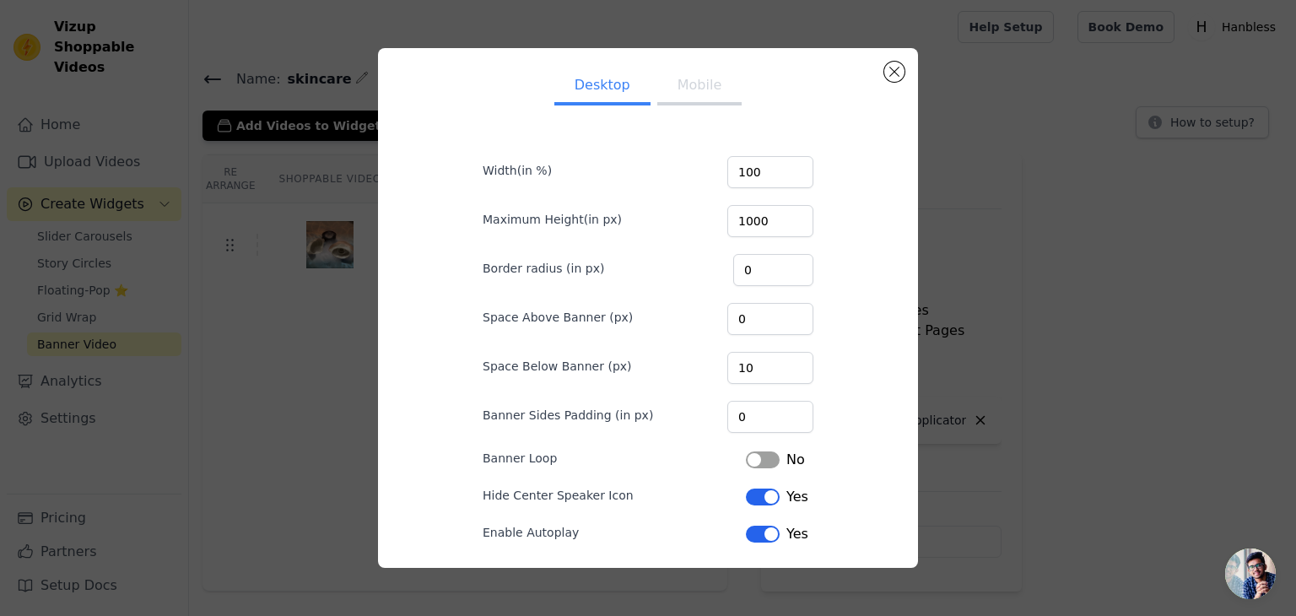
click at [695, 81] on button "Mobile" at bounding box center [699, 86] width 84 height 37
click at [768, 176] on input "100" at bounding box center [771, 172] width 86 height 32
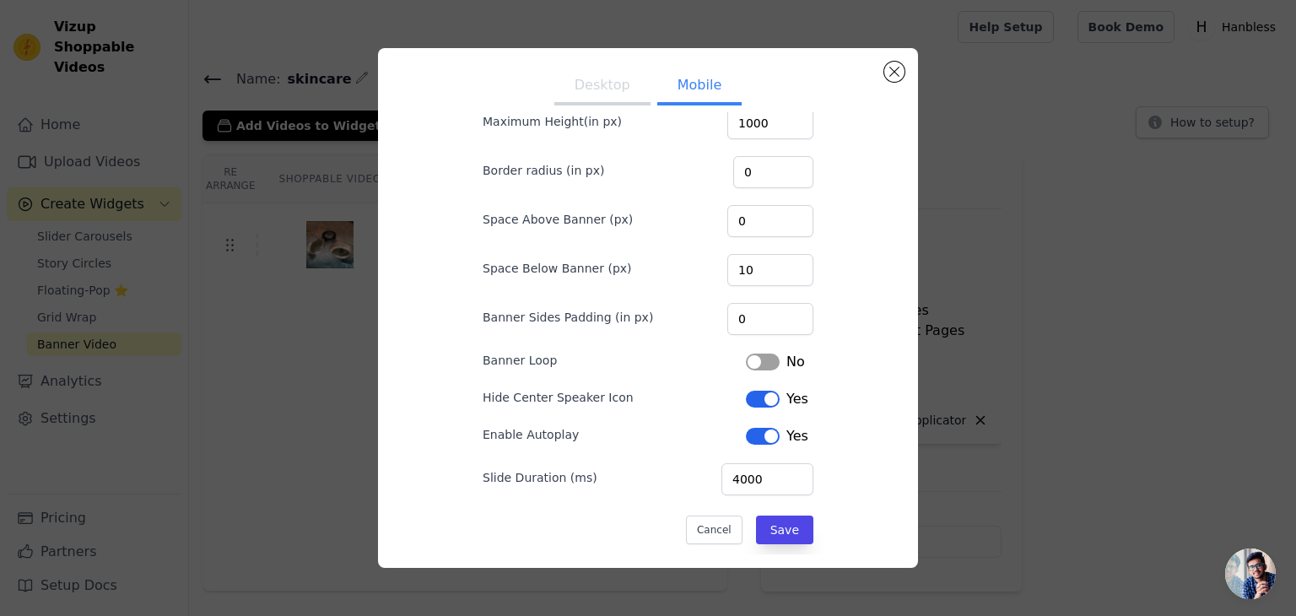
scroll to position [111, 0]
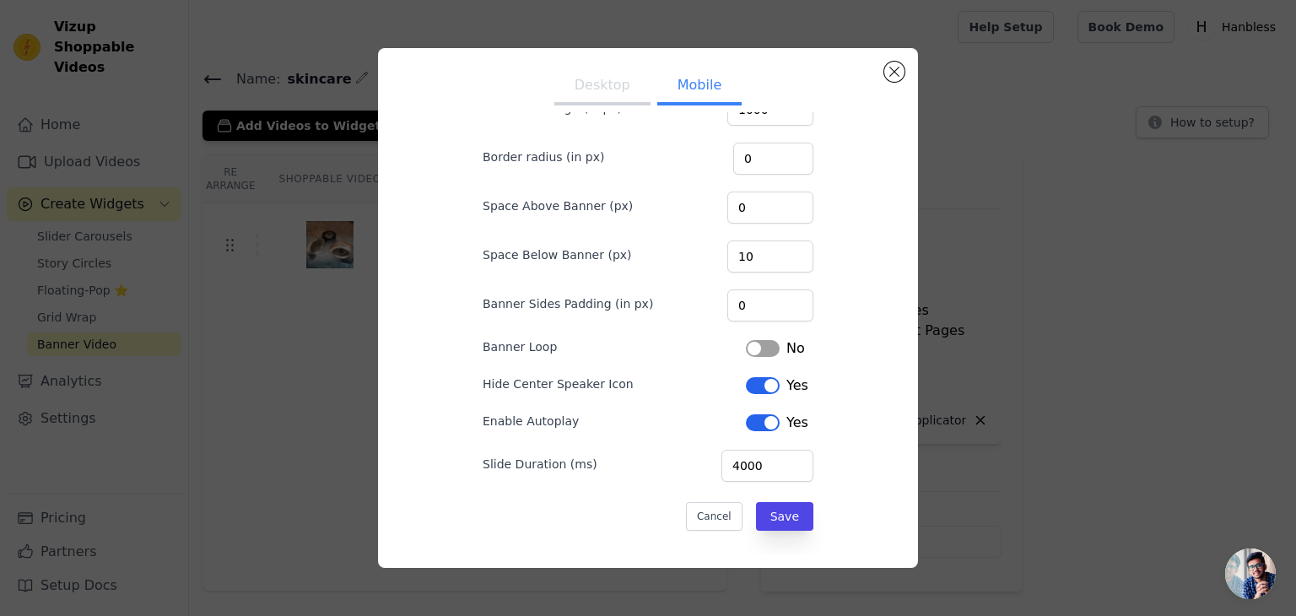
type input "1000"
click at [801, 490] on form "Width(in %) 1000 Maximum Height(in px) 1000 Border radius (in px) 0 Space Above…" at bounding box center [648, 279] width 358 height 530
click at [798, 511] on button "Save" at bounding box center [784, 516] width 57 height 29
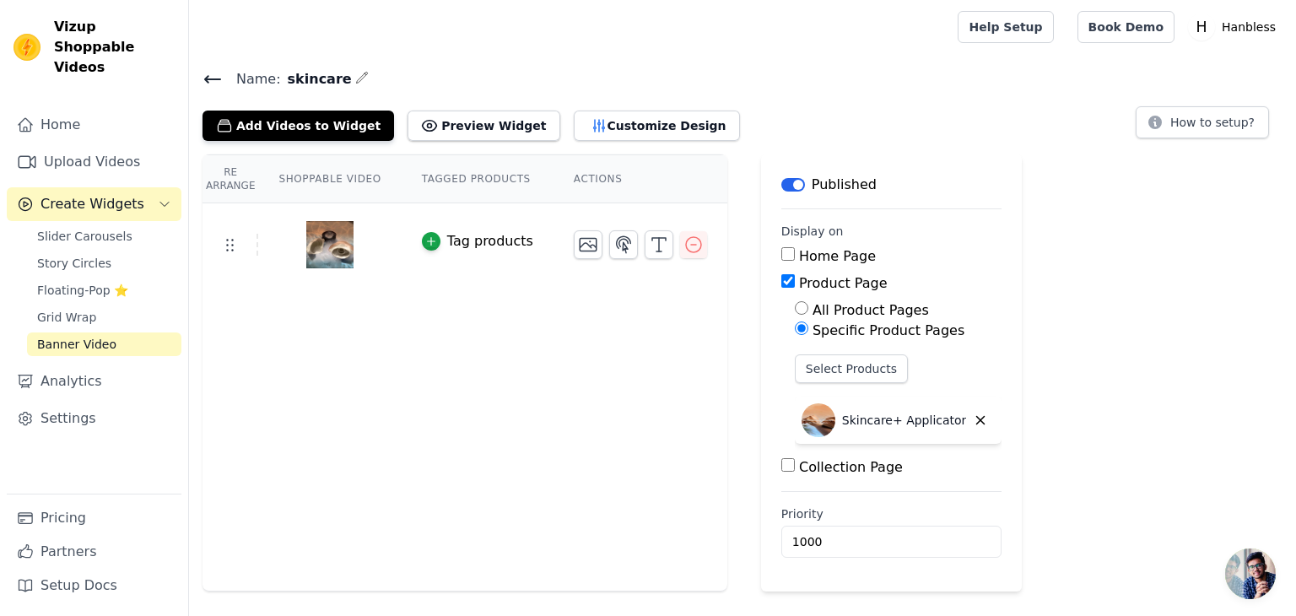
click at [591, 181] on th "Actions" at bounding box center [641, 179] width 174 height 48
click at [437, 122] on button "Preview Widget" at bounding box center [484, 126] width 152 height 30
click at [614, 115] on button "Customize Design" at bounding box center [657, 126] width 166 height 30
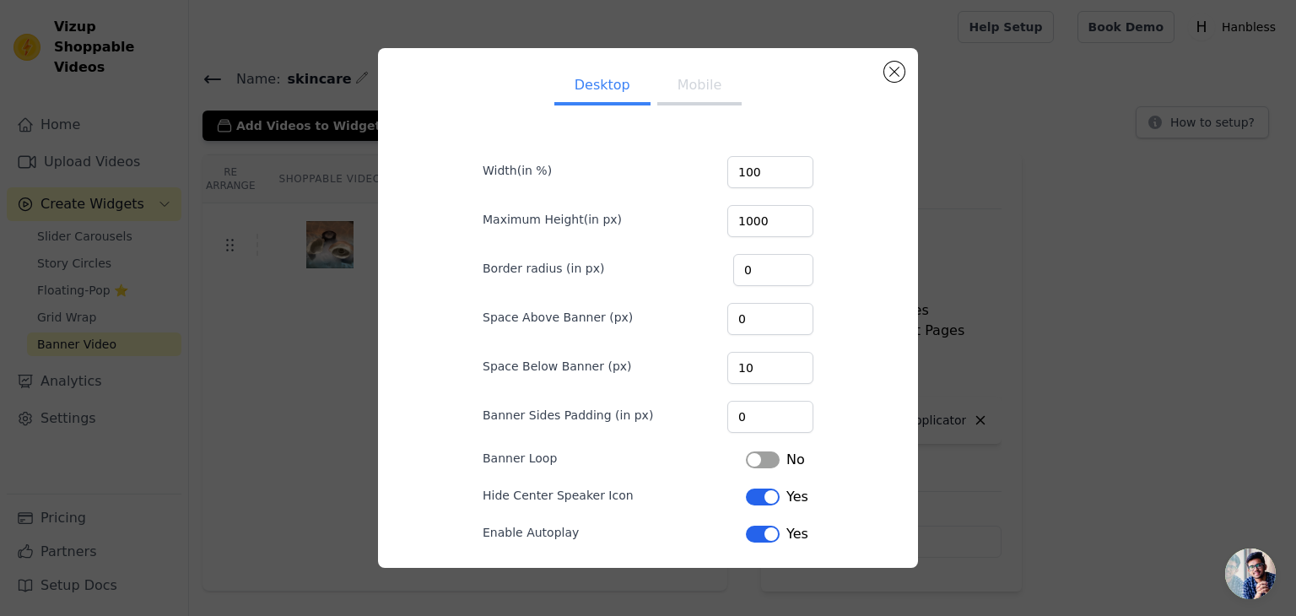
click at [722, 96] on button "Mobile" at bounding box center [699, 86] width 84 height 37
click at [1062, 393] on div "Desktop Mobile Width(in %) 1000 Maximum Height(in px) 1000 Border radius (in px…" at bounding box center [648, 308] width 1242 height 574
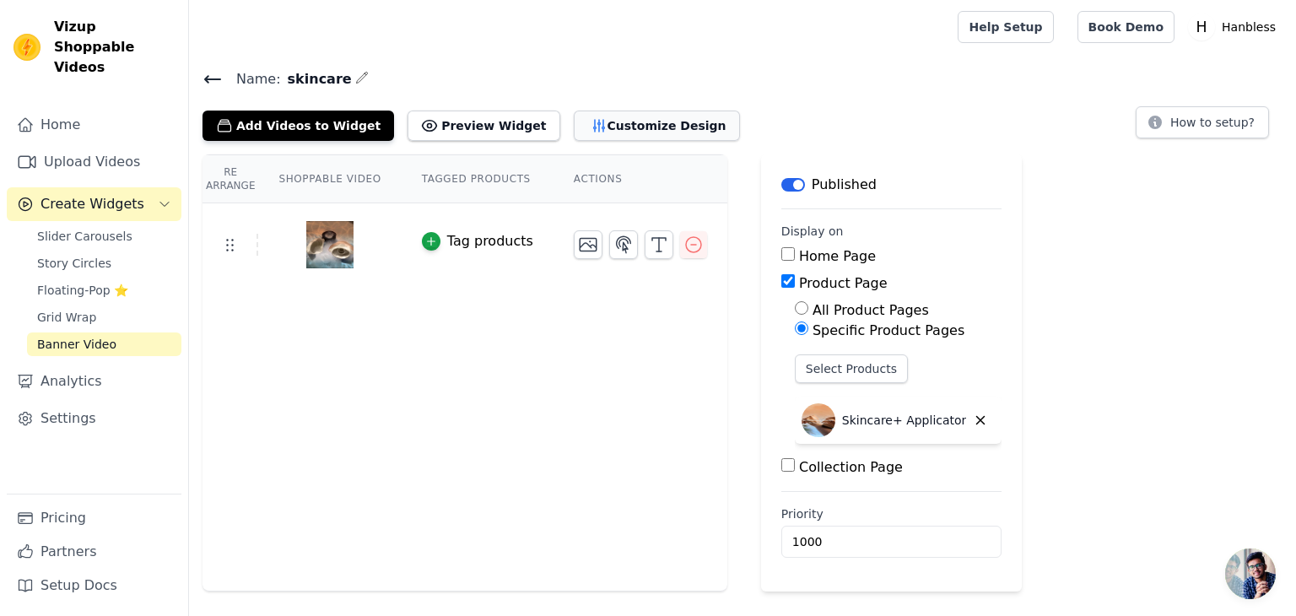
click at [673, 133] on button "Customize Design" at bounding box center [657, 126] width 166 height 30
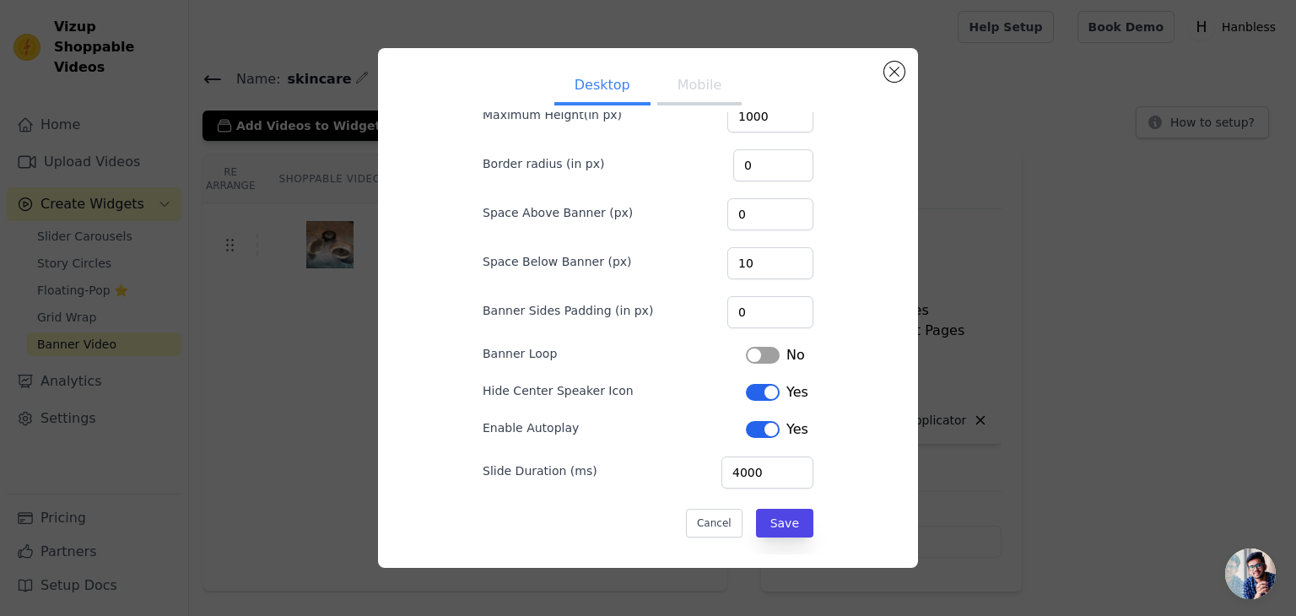
scroll to position [102, 0]
click at [692, 82] on button "Mobile" at bounding box center [699, 86] width 84 height 37
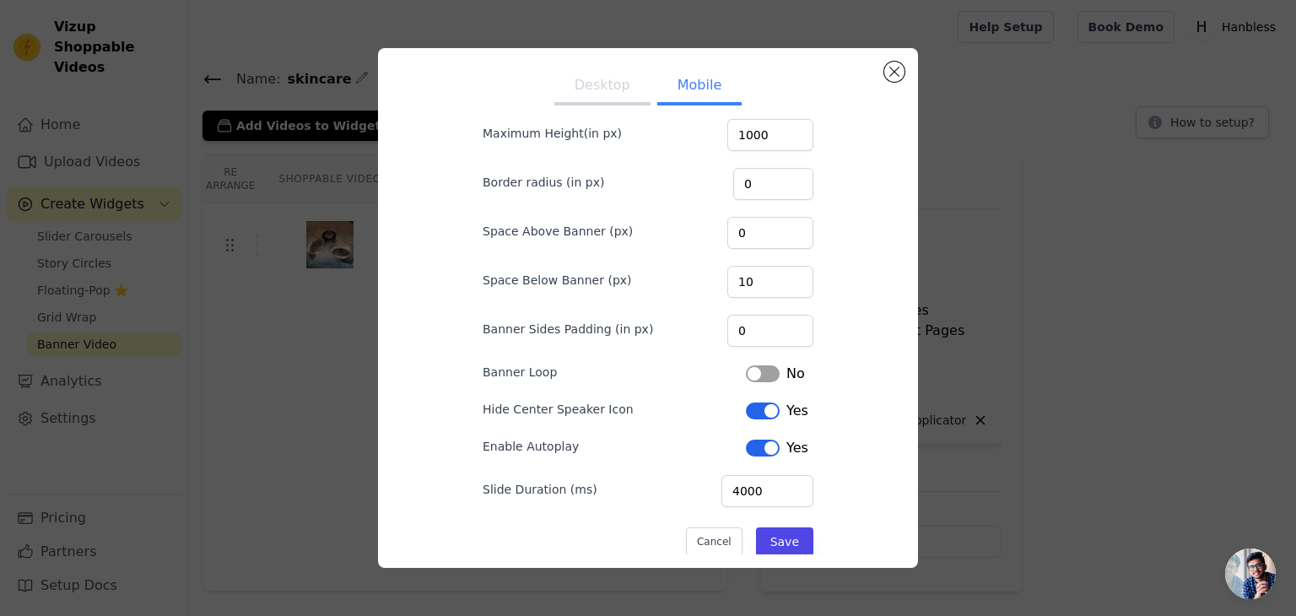
scroll to position [111, 0]
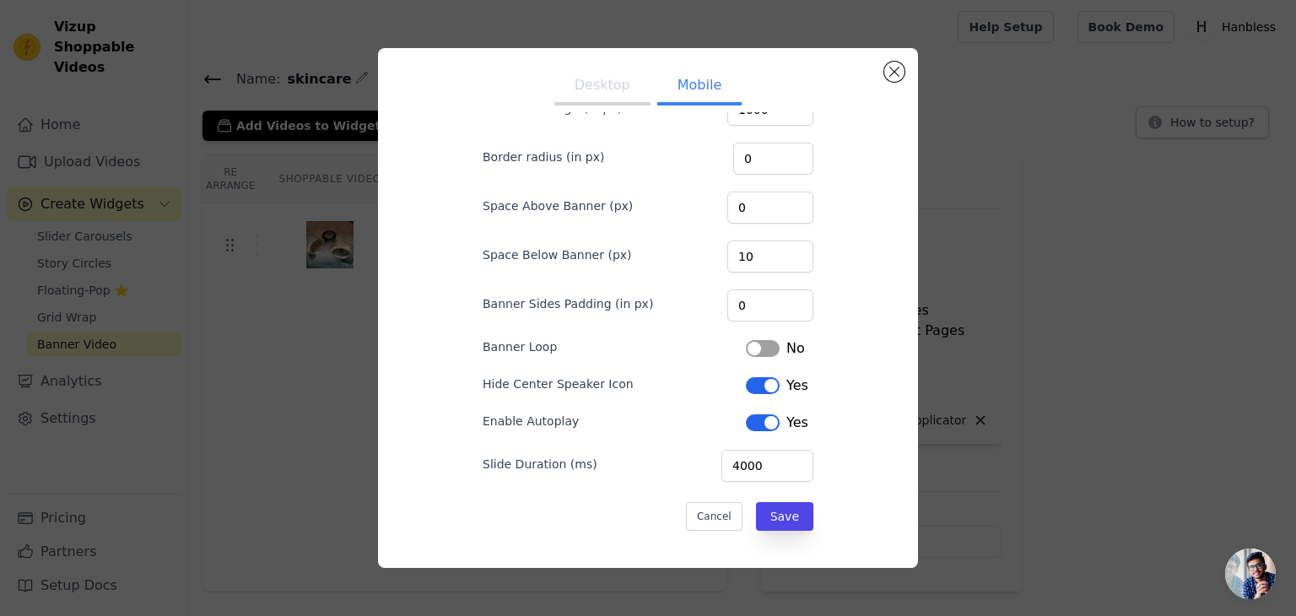
drag, startPoint x: 776, startPoint y: 351, endPoint x: 776, endPoint y: 366, distance: 15.2
click at [776, 352] on button "Label" at bounding box center [763, 348] width 34 height 17
drag, startPoint x: 790, startPoint y: 511, endPoint x: 799, endPoint y: 505, distance: 11.0
click at [789, 512] on button "Save" at bounding box center [784, 516] width 57 height 29
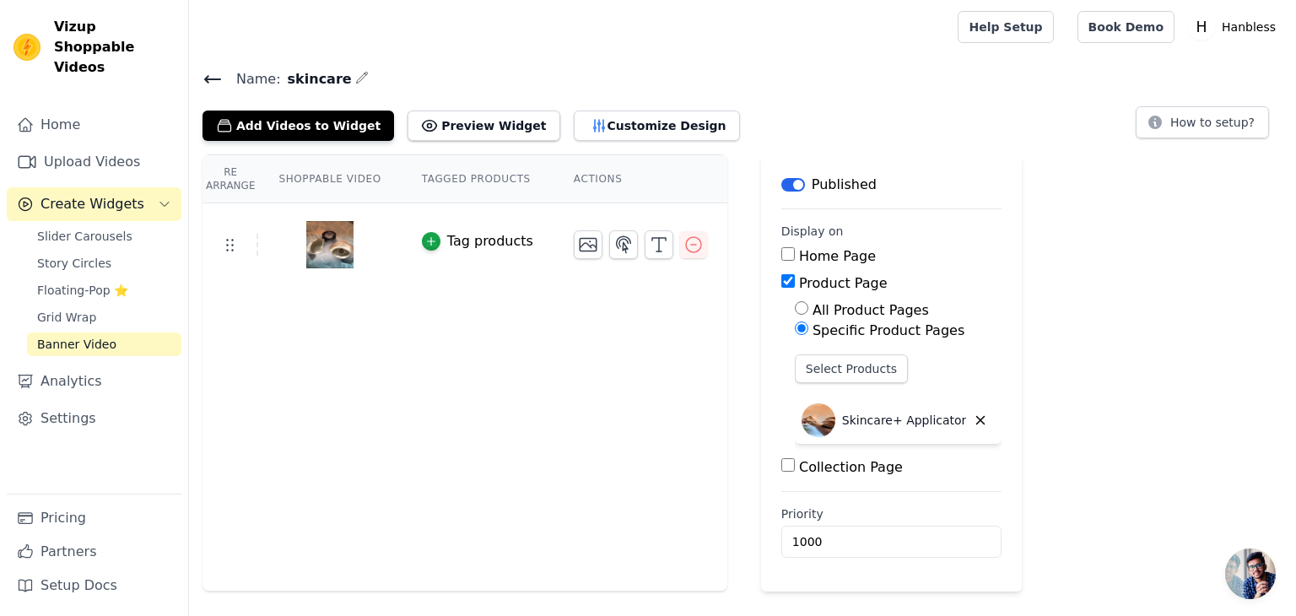
click at [381, 181] on th "Shoppable Video" at bounding box center [329, 179] width 143 height 48
drag, startPoint x: 491, startPoint y: 187, endPoint x: 504, endPoint y: 180, distance: 14.8
click at [492, 188] on th "Tagged Products" at bounding box center [478, 179] width 152 height 48
drag, startPoint x: 615, startPoint y: 177, endPoint x: 535, endPoint y: 181, distance: 80.3
click at [615, 177] on th "Actions" at bounding box center [641, 179] width 174 height 48
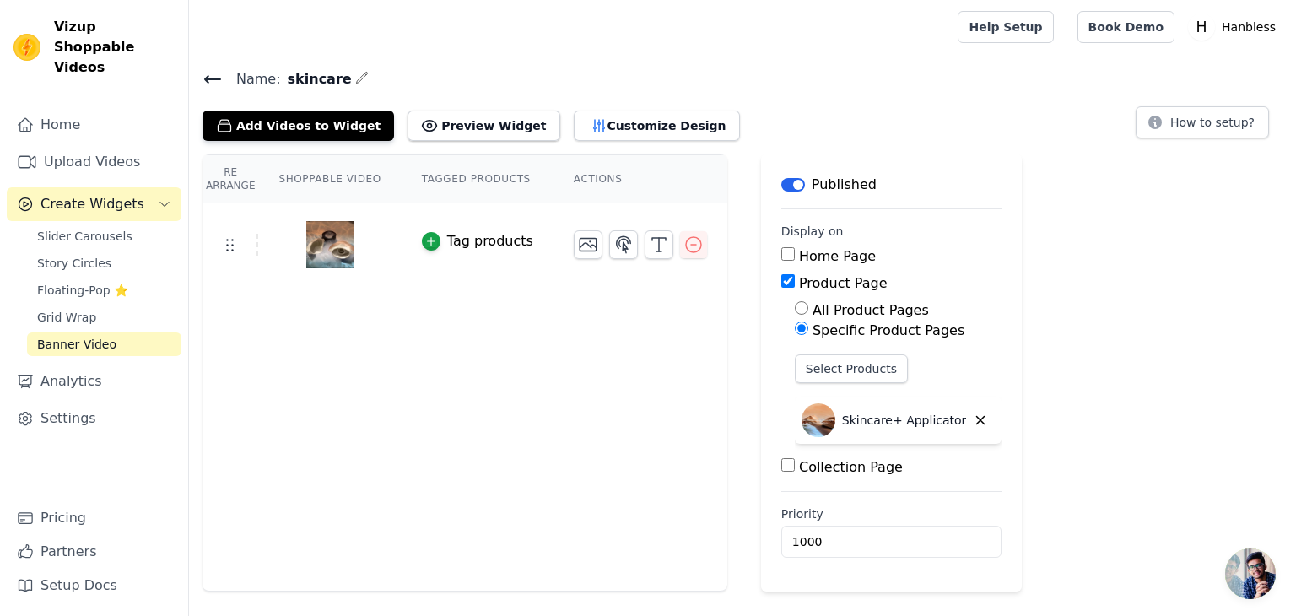
click at [215, 162] on th "Re Arrange" at bounding box center [231, 179] width 56 height 48
click at [130, 224] on link "Slider Carousels" at bounding box center [104, 236] width 154 height 24
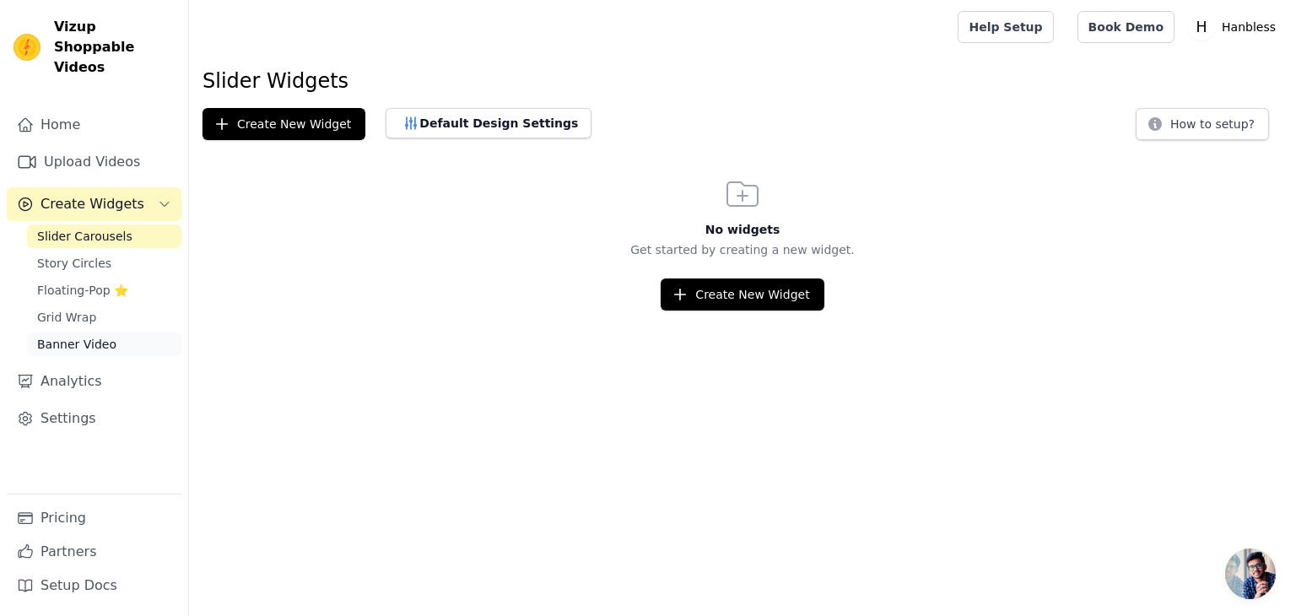
click at [90, 336] on span "Banner Video" at bounding box center [76, 344] width 79 height 17
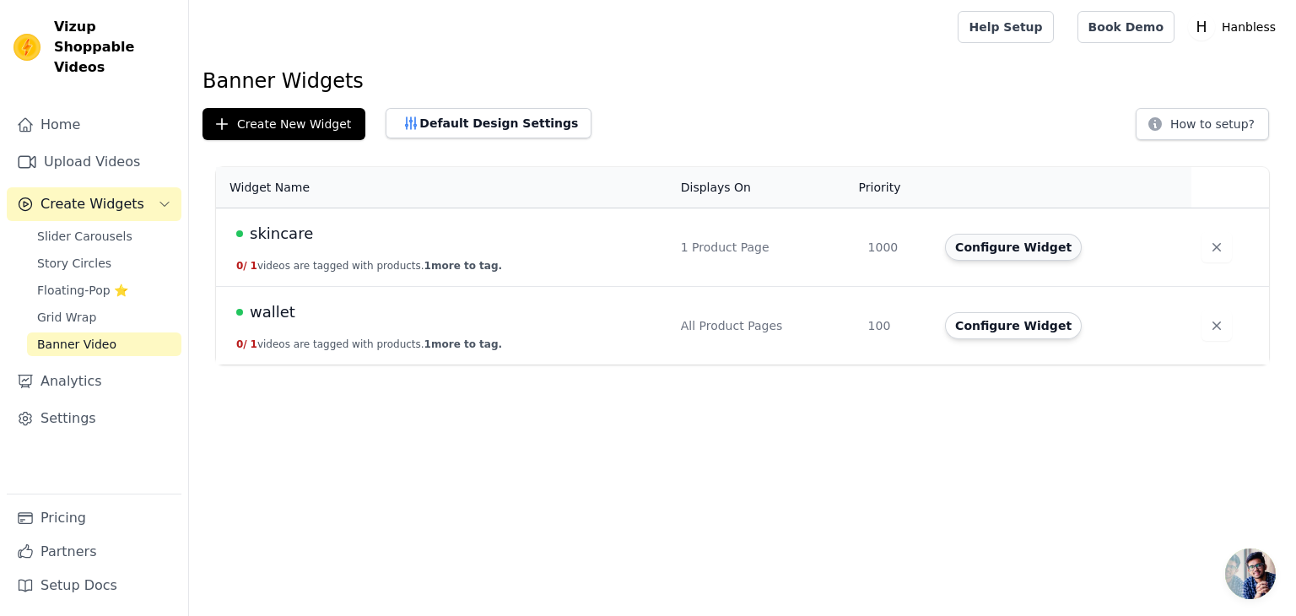
click at [985, 249] on button "Configure Widget" at bounding box center [1013, 247] width 137 height 27
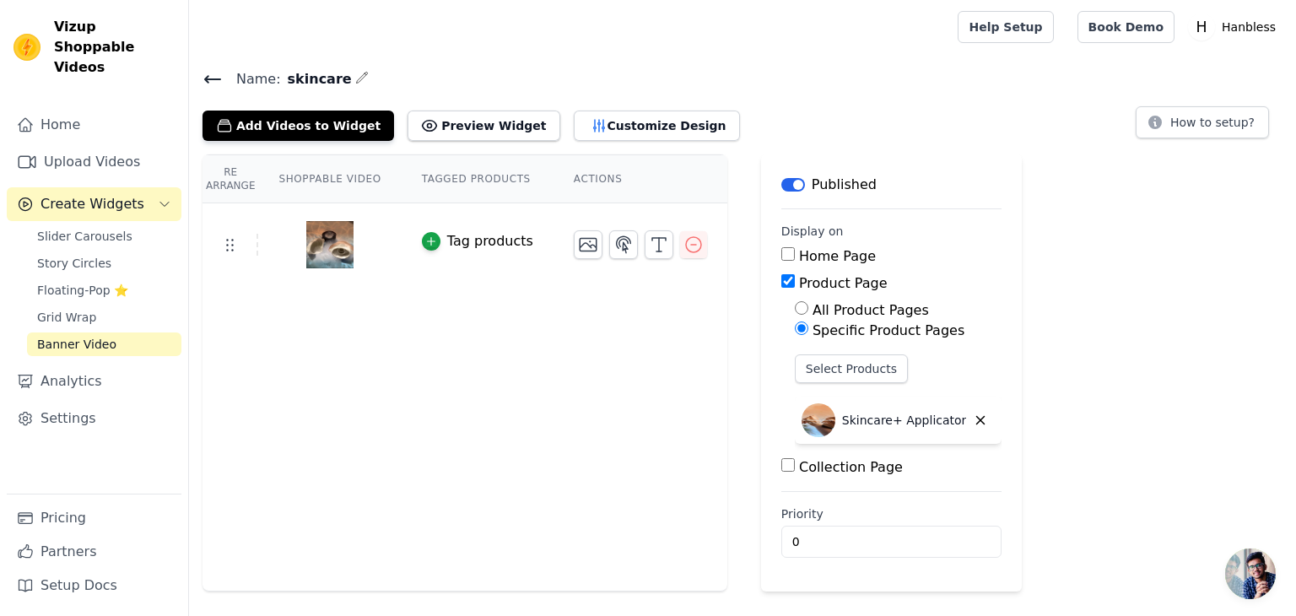
click at [312, 175] on th "Shoppable Video" at bounding box center [329, 179] width 143 height 48
click at [428, 176] on th "Tagged Products" at bounding box center [478, 179] width 152 height 48
click at [593, 168] on th "Actions" at bounding box center [641, 179] width 174 height 48
click at [610, 114] on button "Customize Design" at bounding box center [657, 126] width 166 height 30
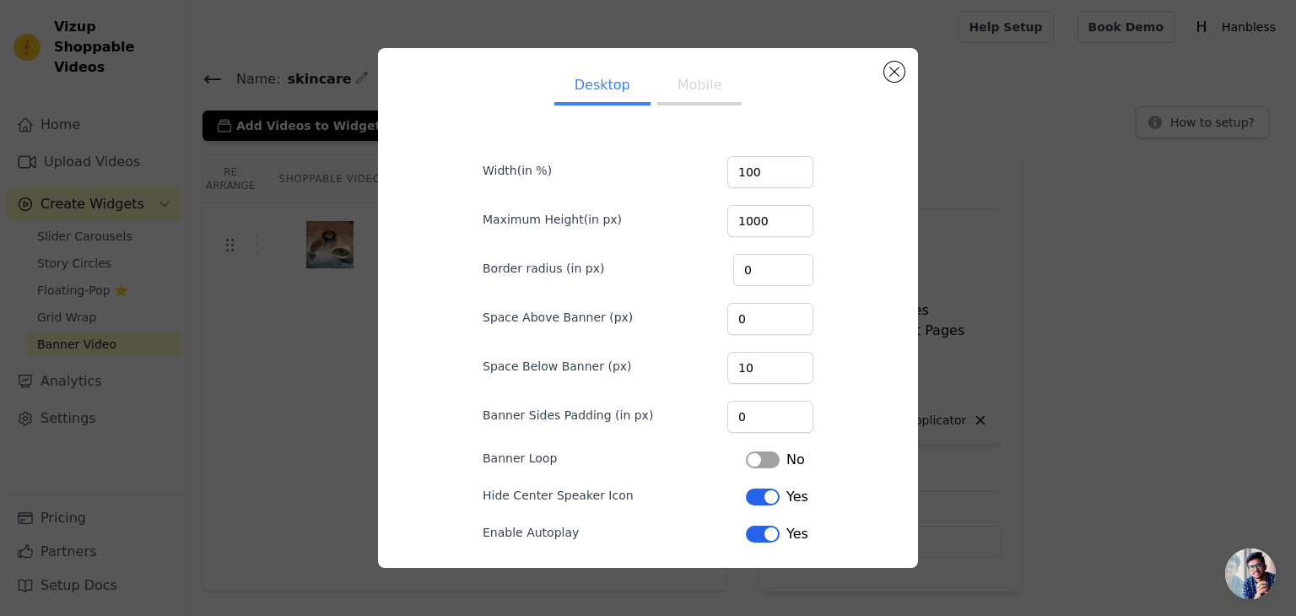
drag, startPoint x: 688, startPoint y: 85, endPoint x: 700, endPoint y: 92, distance: 13.6
click at [689, 84] on button "Mobile" at bounding box center [699, 86] width 84 height 37
click at [587, 86] on button "Desktop" at bounding box center [602, 86] width 96 height 37
click at [711, 84] on button "Mobile" at bounding box center [699, 86] width 84 height 37
drag, startPoint x: 746, startPoint y: 250, endPoint x: 727, endPoint y: 249, distance: 19.4
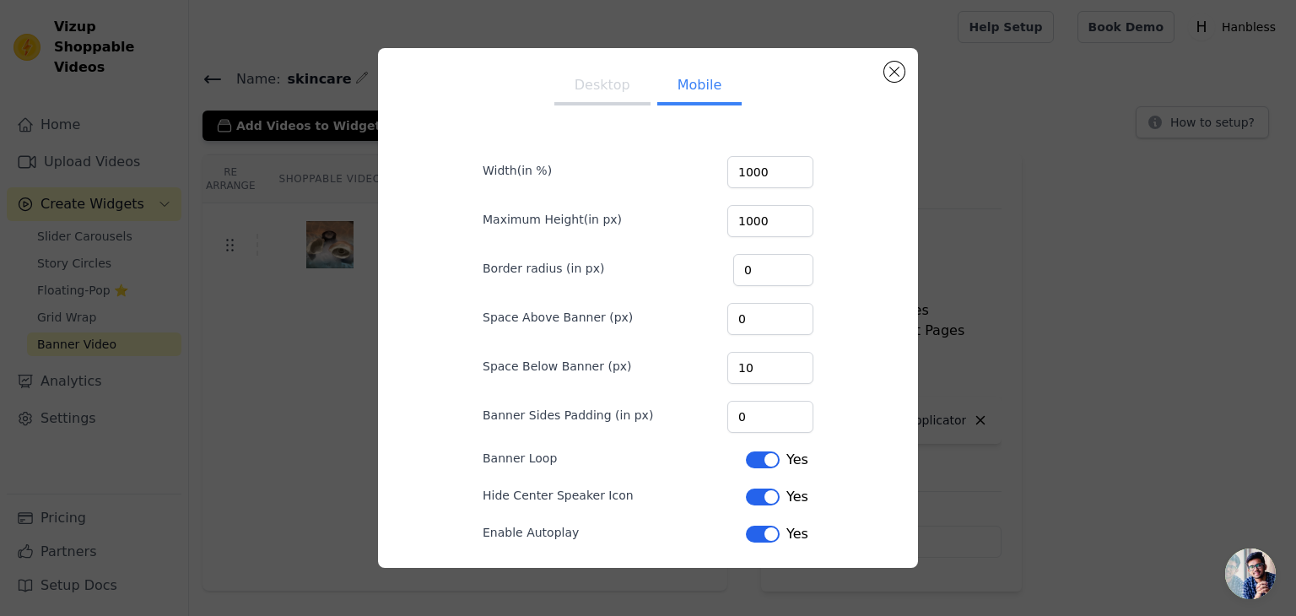
click at [745, 251] on div "Border radius (in px) 0" at bounding box center [648, 268] width 331 height 35
click at [728, 249] on form "Width(in %) 1000 Maximum Height(in px) 1000 Border radius (in px) 0 Space Above…" at bounding box center [648, 391] width 358 height 530
drag, startPoint x: 755, startPoint y: 267, endPoint x: 714, endPoint y: 277, distance: 42.6
click at [714, 277] on div "Border radius (in px) 0" at bounding box center [648, 268] width 331 height 35
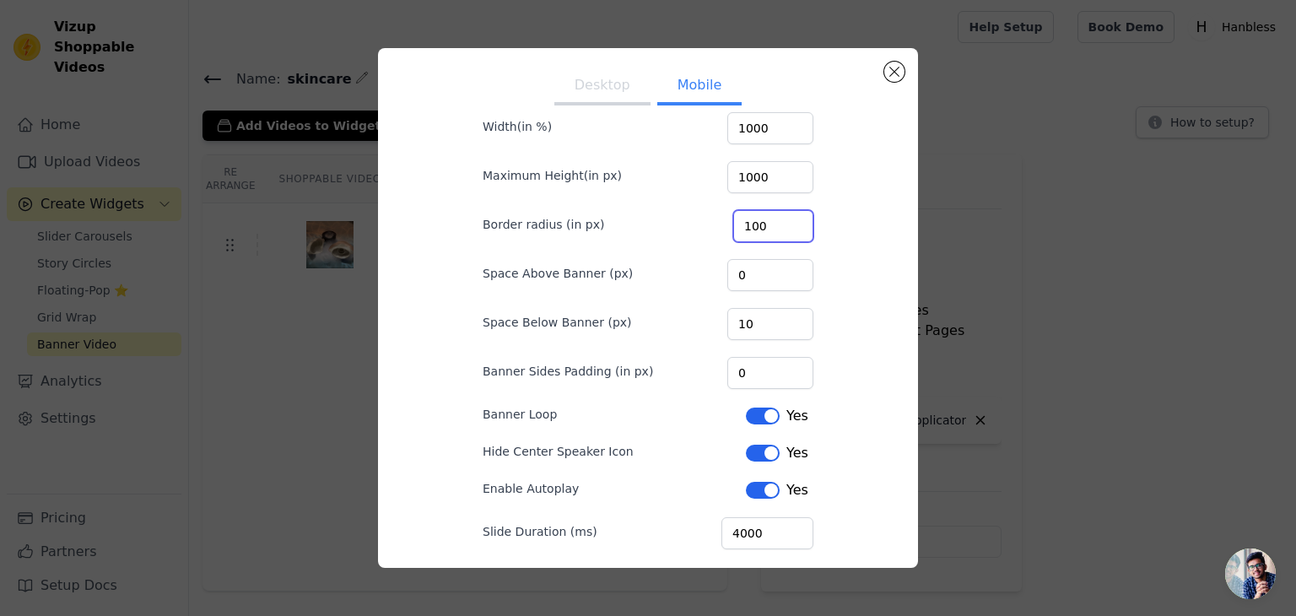
scroll to position [111, 0]
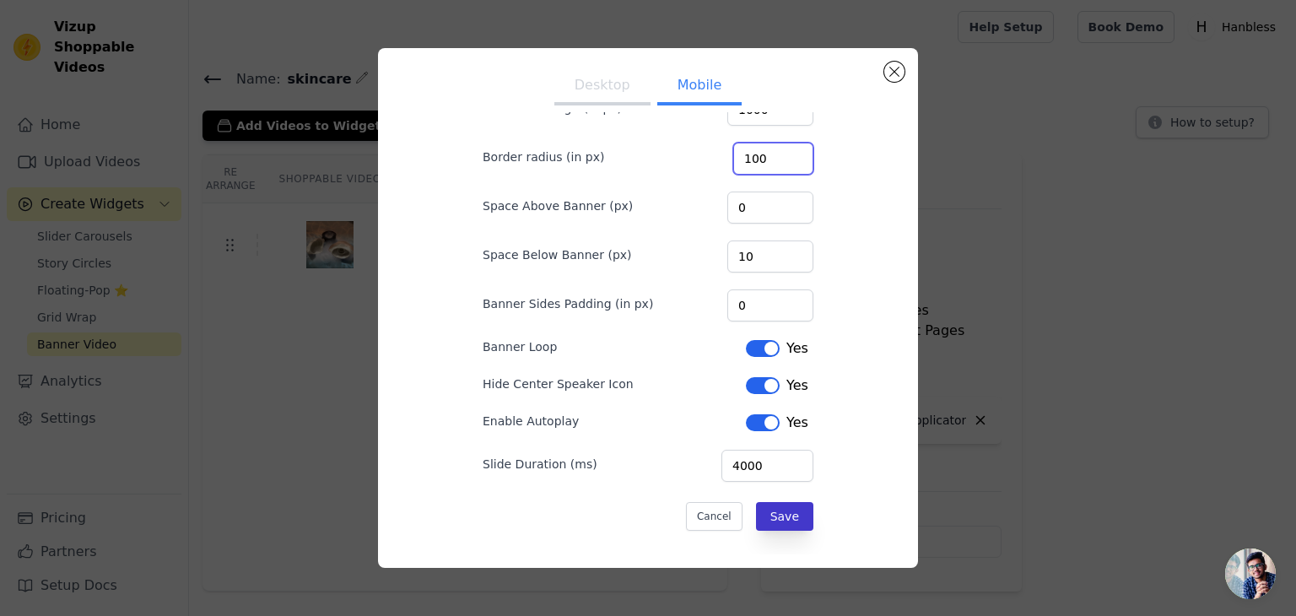
type input "100"
click at [787, 522] on button "Save" at bounding box center [784, 516] width 57 height 29
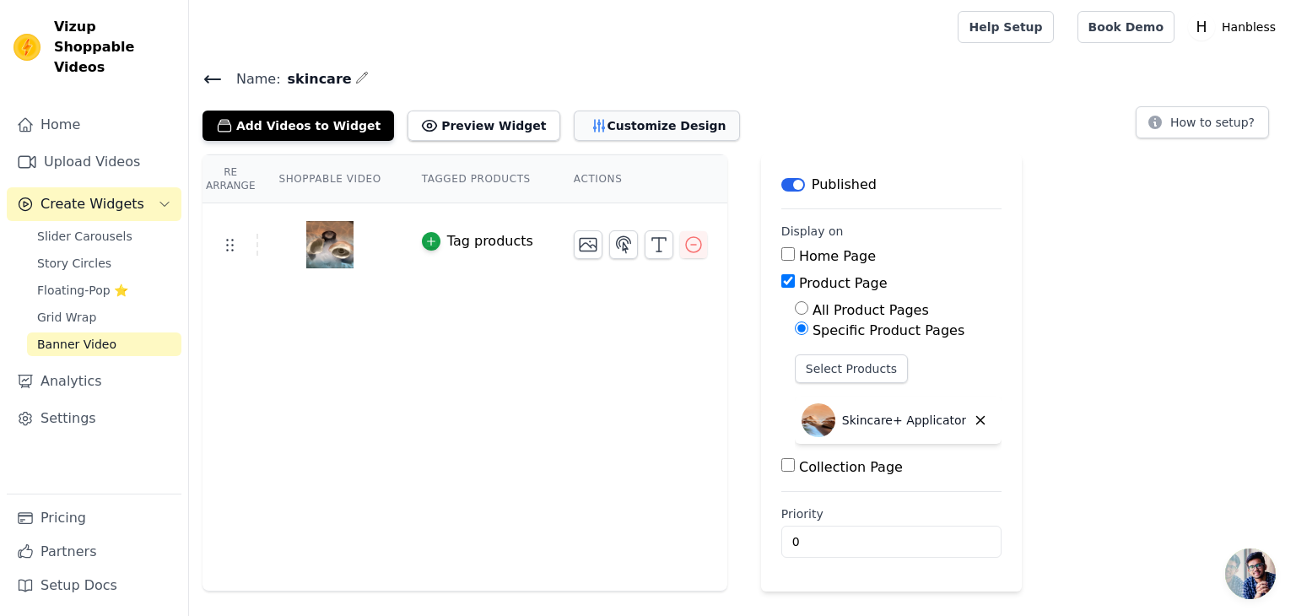
click at [600, 114] on button "Customize Design" at bounding box center [657, 126] width 166 height 30
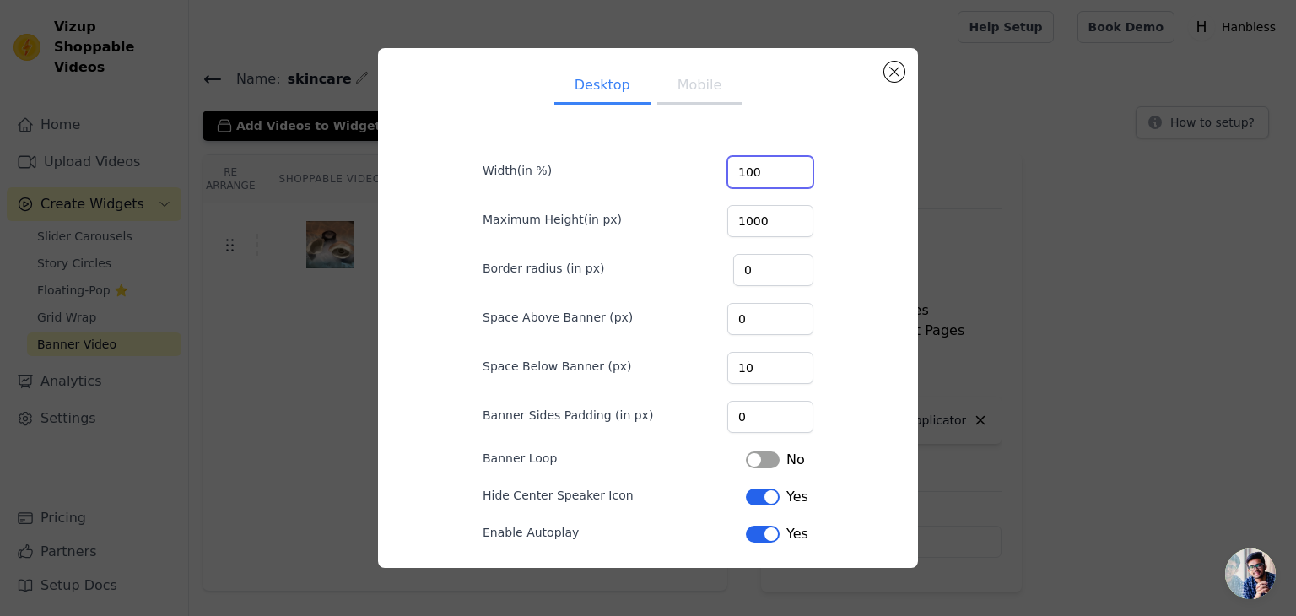
drag, startPoint x: 767, startPoint y: 177, endPoint x: 751, endPoint y: 170, distance: 17.7
click at [756, 171] on input "100" at bounding box center [771, 172] width 86 height 32
type input "100"
click at [695, 78] on button "Mobile" at bounding box center [699, 86] width 84 height 37
click at [625, 98] on button "Desktop" at bounding box center [602, 86] width 96 height 37
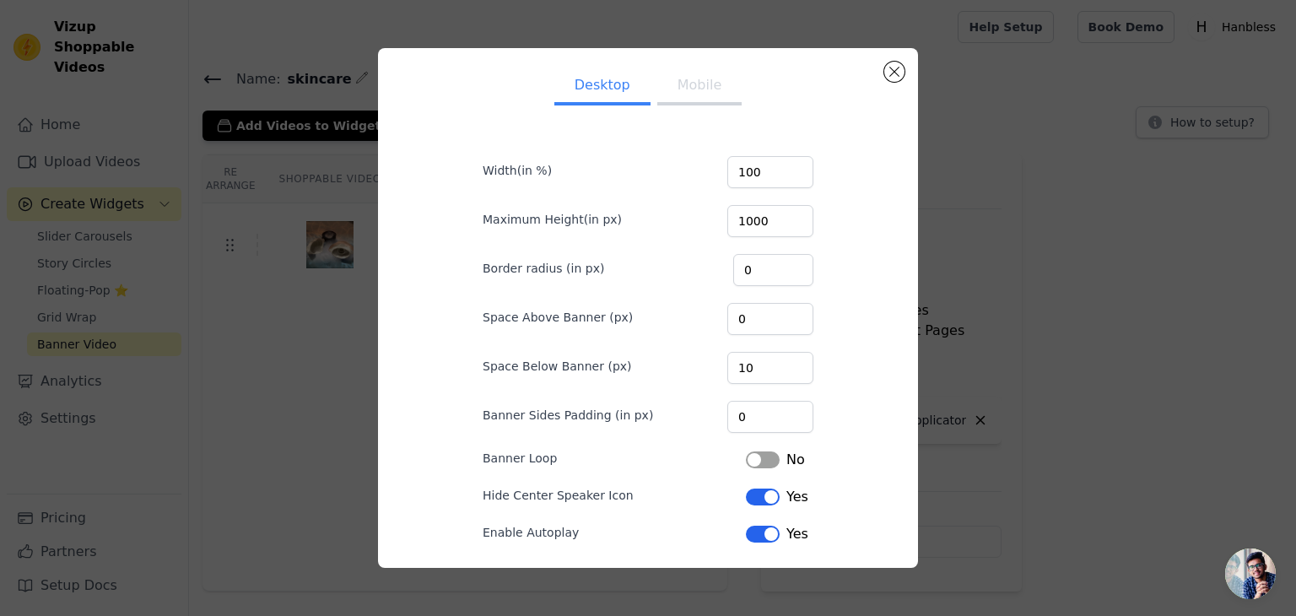
click at [674, 98] on button "Mobile" at bounding box center [699, 86] width 84 height 37
click at [761, 267] on input "100" at bounding box center [773, 270] width 80 height 32
click at [759, 273] on input "100" at bounding box center [773, 270] width 80 height 32
click at [766, 286] on form "Width(in %) 1000 Maximum Height(in px) 1000 Border radius (in px) 100 Space Abo…" at bounding box center [648, 391] width 358 height 530
drag, startPoint x: 768, startPoint y: 268, endPoint x: 712, endPoint y: 265, distance: 55.8
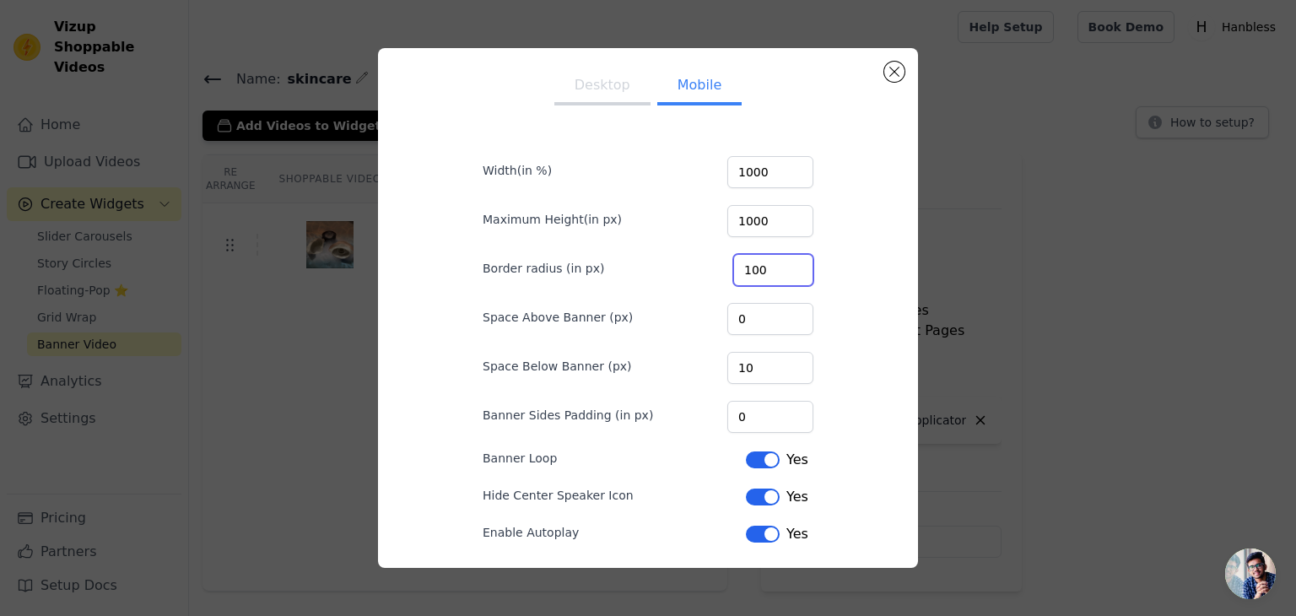
click at [712, 265] on div "Border radius (in px) 100" at bounding box center [648, 268] width 331 height 35
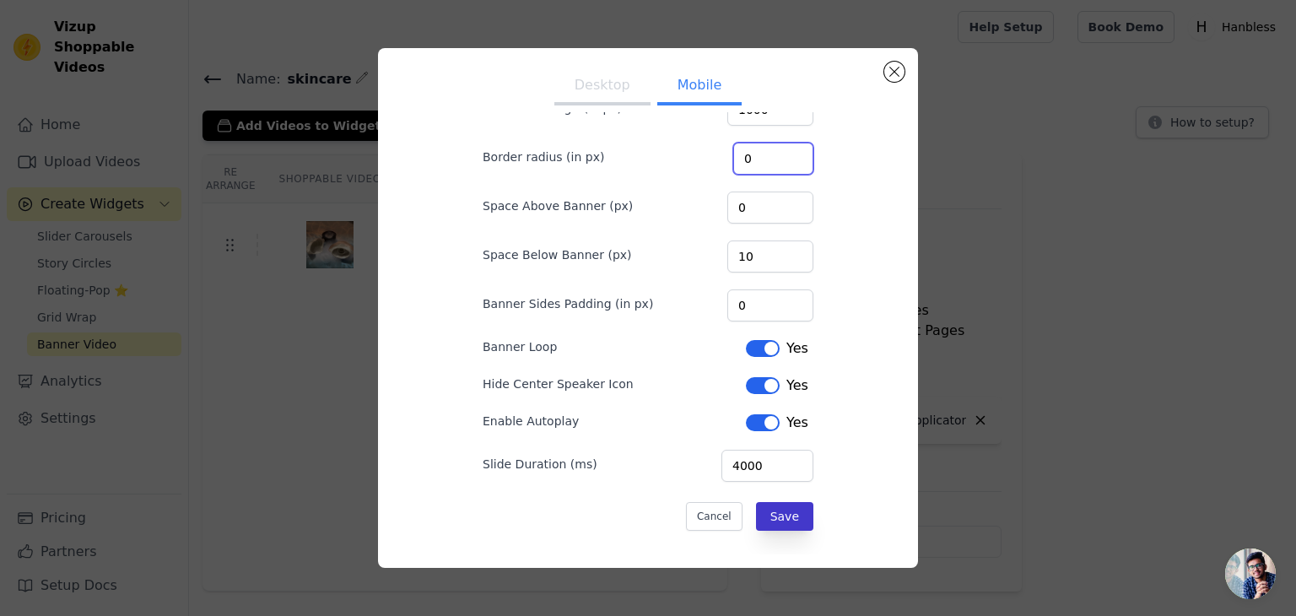
type input "0"
click at [782, 522] on button "Save" at bounding box center [784, 516] width 57 height 29
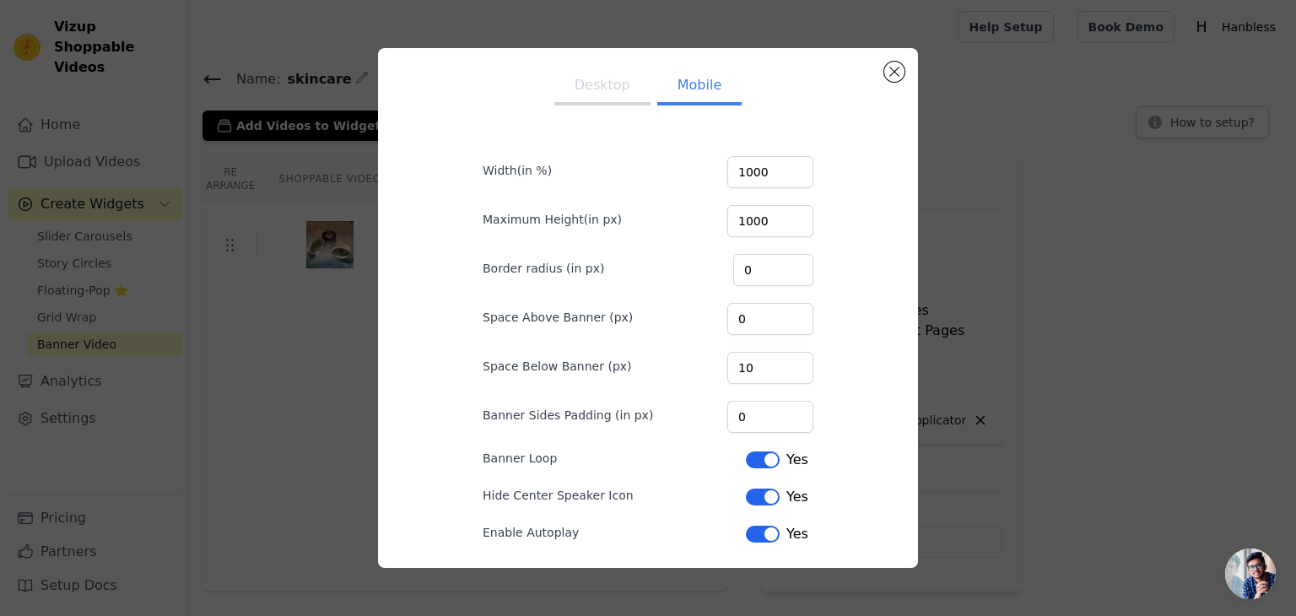
scroll to position [0, 0]
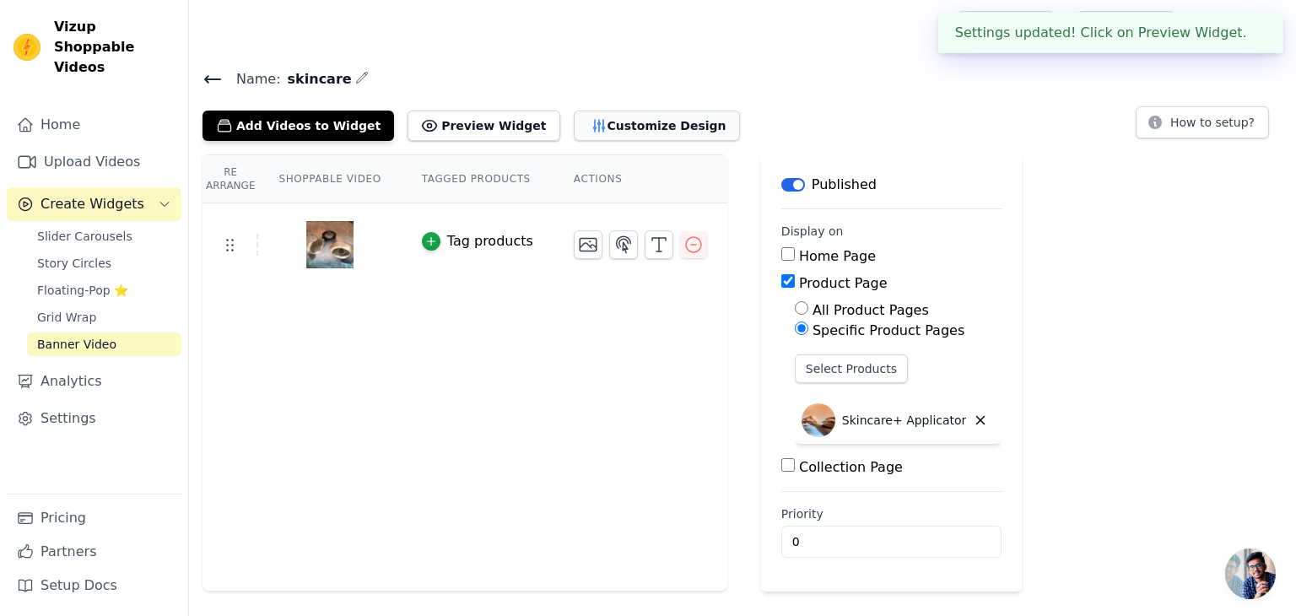
click at [587, 114] on button "Customize Design" at bounding box center [657, 126] width 166 height 30
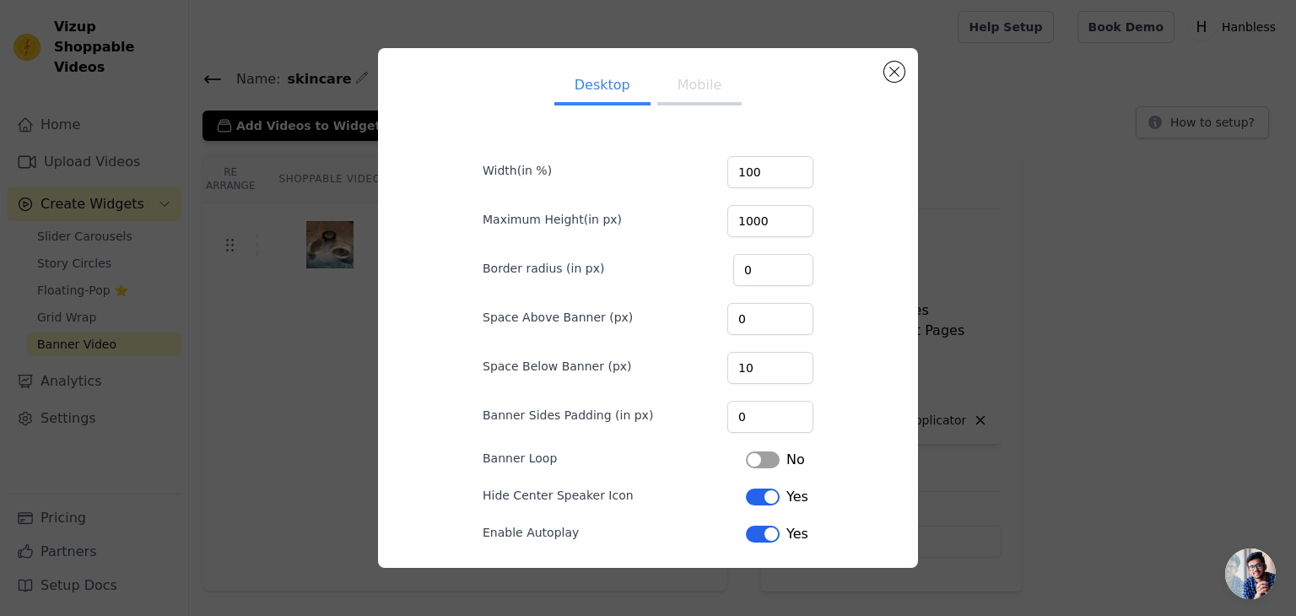
click at [679, 89] on button "Mobile" at bounding box center [699, 86] width 84 height 37
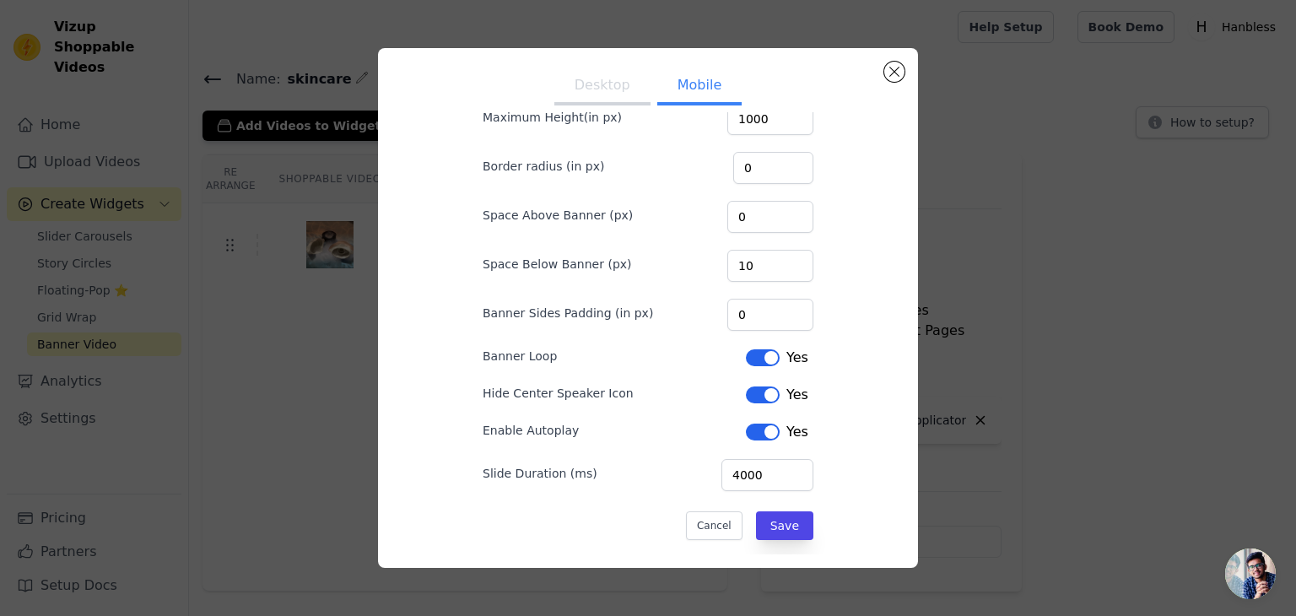
scroll to position [57, 0]
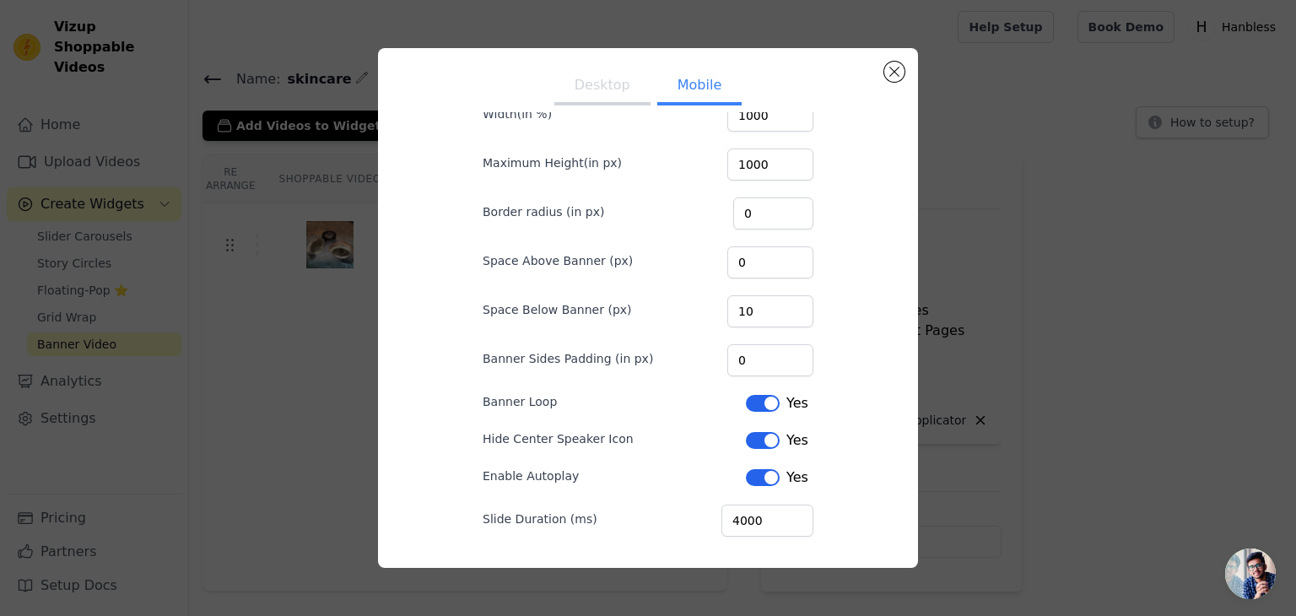
click at [625, 95] on button "Desktop" at bounding box center [602, 86] width 96 height 37
click at [703, 87] on button "Mobile" at bounding box center [699, 86] width 84 height 37
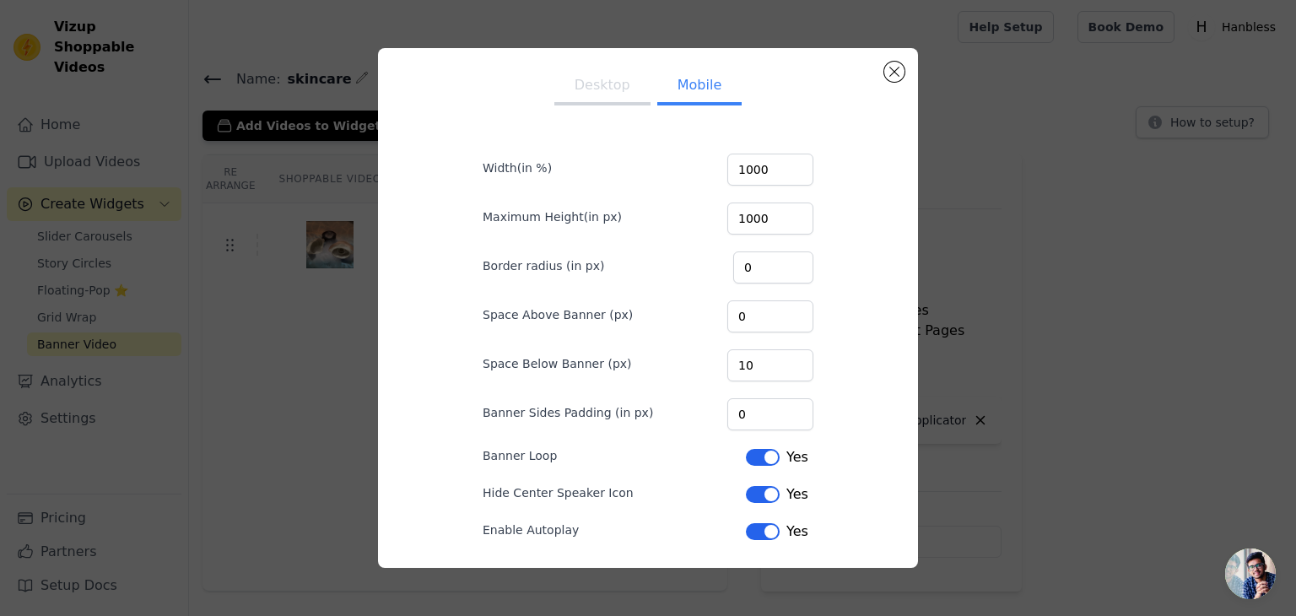
scroll to position [0, 0]
drag, startPoint x: 902, startPoint y: 84, endPoint x: 893, endPoint y: 75, distance: 13.1
click at [900, 83] on div "Desktop Mobile Width(in %) 1000 Maximum Height(in px) 1000 Border radius (in px…" at bounding box center [648, 308] width 513 height 493
click at [892, 74] on button "Close modal" at bounding box center [894, 72] width 20 height 20
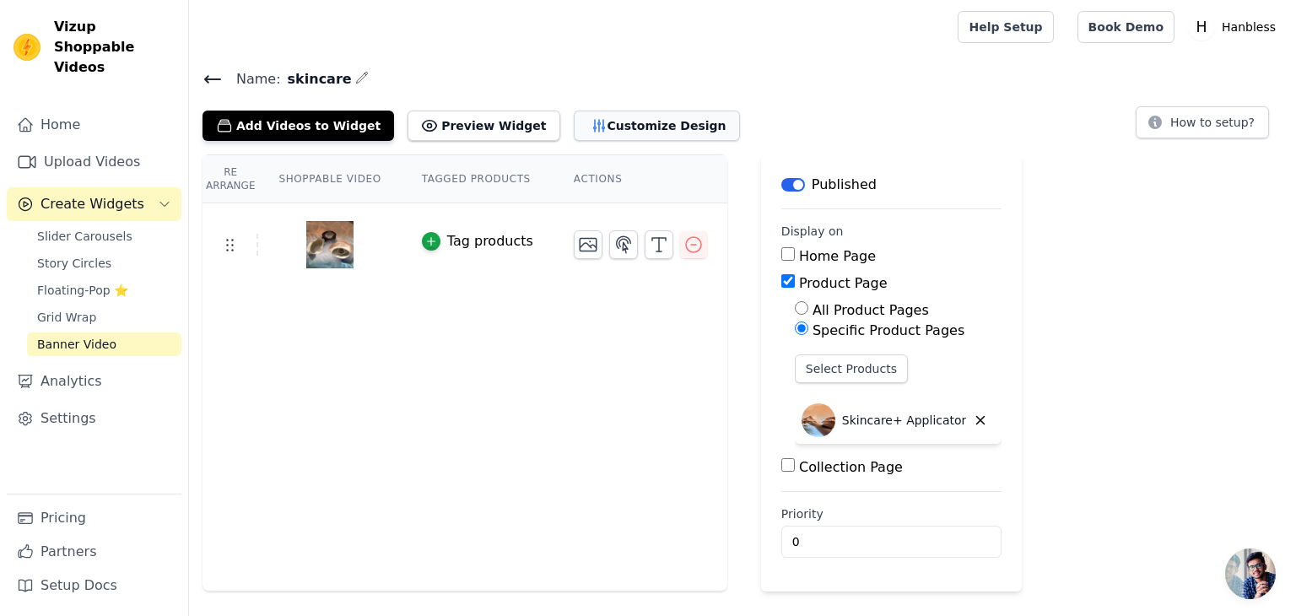
click at [578, 111] on button "Customize Design" at bounding box center [657, 126] width 166 height 30
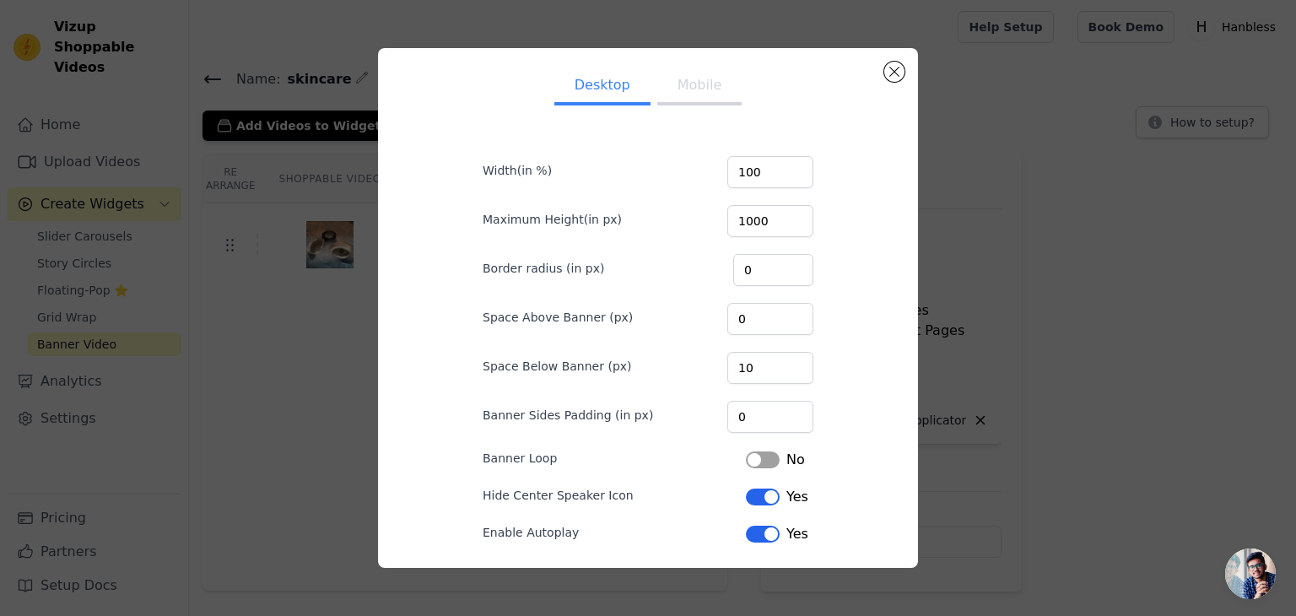
click at [708, 96] on button "Mobile" at bounding box center [699, 86] width 84 height 37
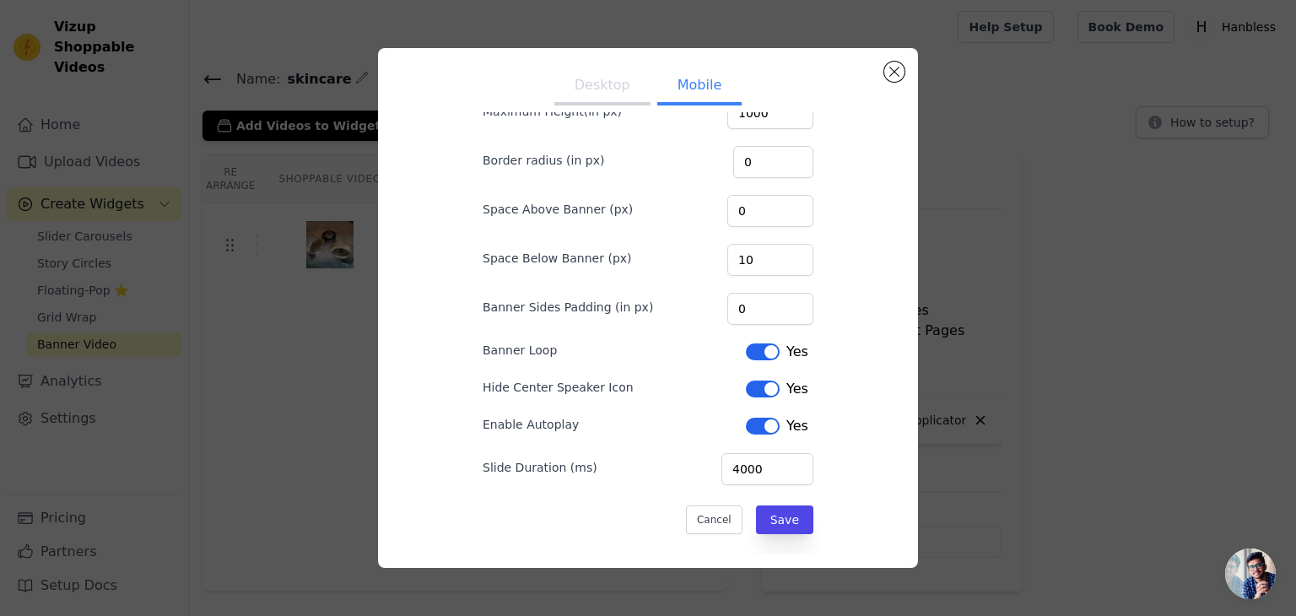
scroll to position [111, 0]
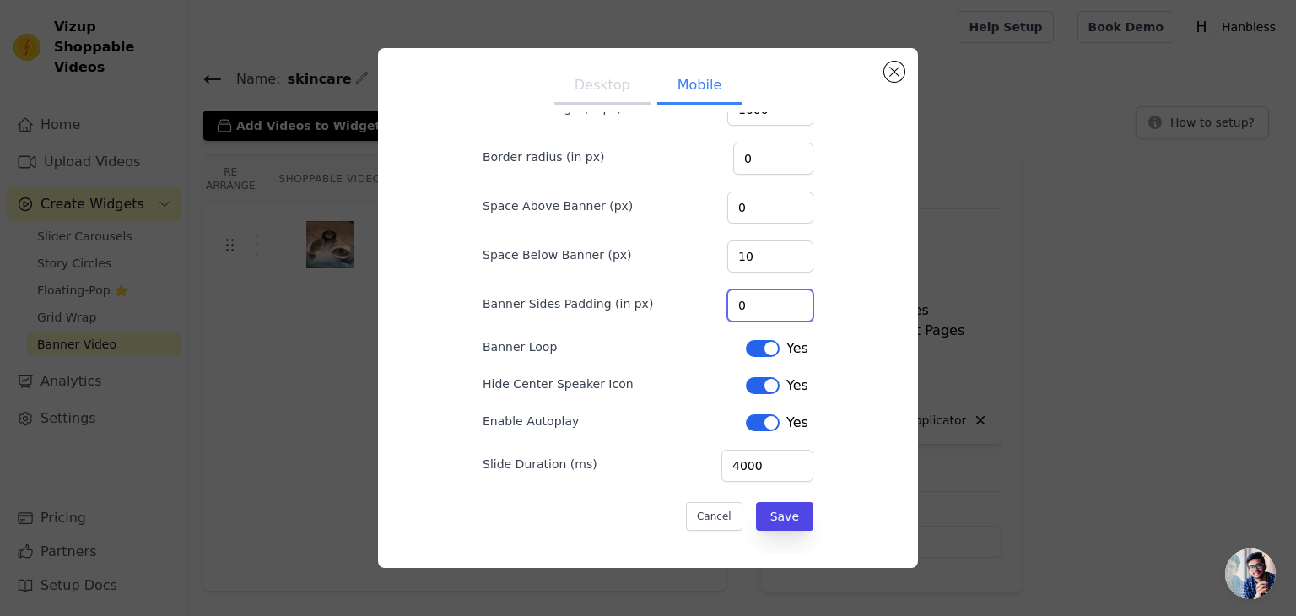
click at [792, 300] on input "0" at bounding box center [771, 305] width 86 height 32
click at [795, 295] on input "1" at bounding box center [771, 305] width 86 height 32
click at [795, 295] on input "2" at bounding box center [771, 305] width 86 height 32
click at [795, 295] on input "3" at bounding box center [771, 305] width 86 height 32
click at [795, 295] on input "4" at bounding box center [771, 305] width 86 height 32
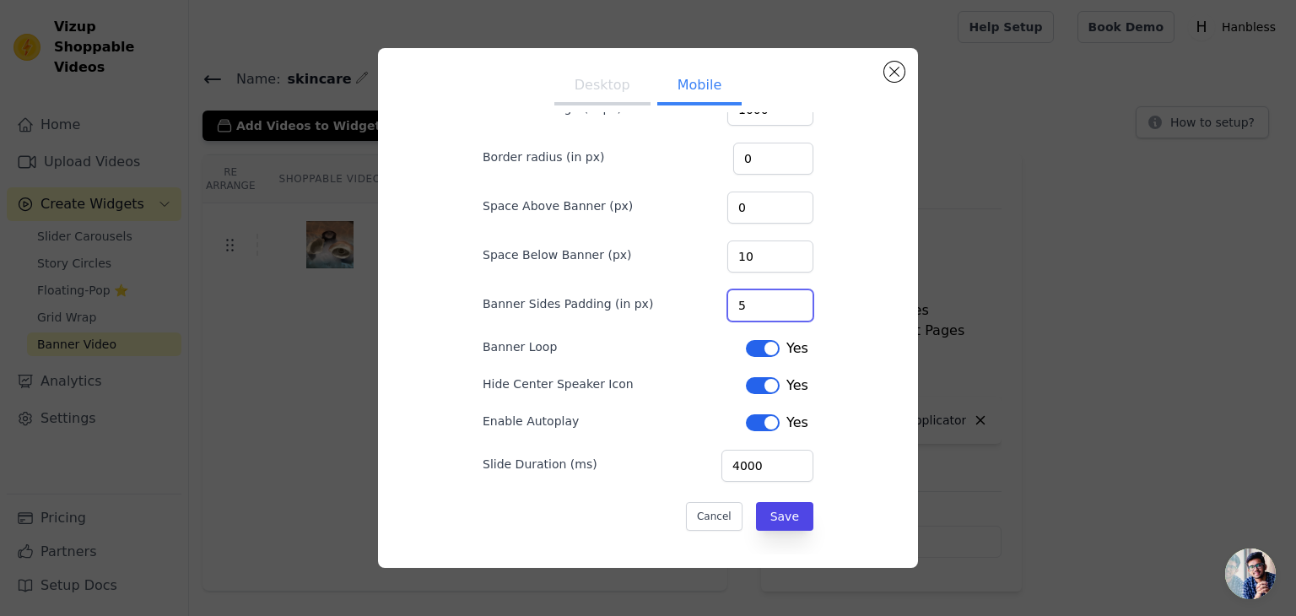
click at [795, 295] on input "5" at bounding box center [771, 305] width 86 height 32
click at [795, 295] on input "6" at bounding box center [771, 305] width 86 height 32
click at [795, 295] on input "7" at bounding box center [771, 305] width 86 height 32
click at [795, 295] on input "8" at bounding box center [771, 305] width 86 height 32
click at [794, 295] on input "9" at bounding box center [771, 305] width 86 height 32
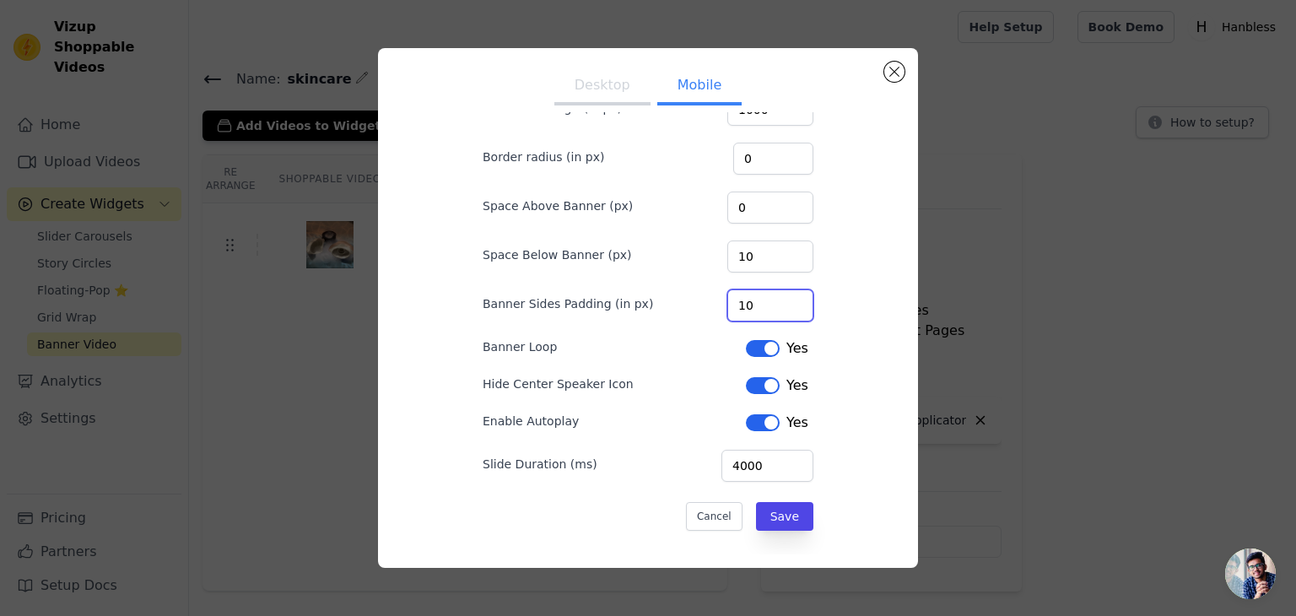
type input "10"
click at [794, 295] on input "10" at bounding box center [771, 305] width 86 height 32
click at [794, 513] on button "Save" at bounding box center [784, 516] width 57 height 29
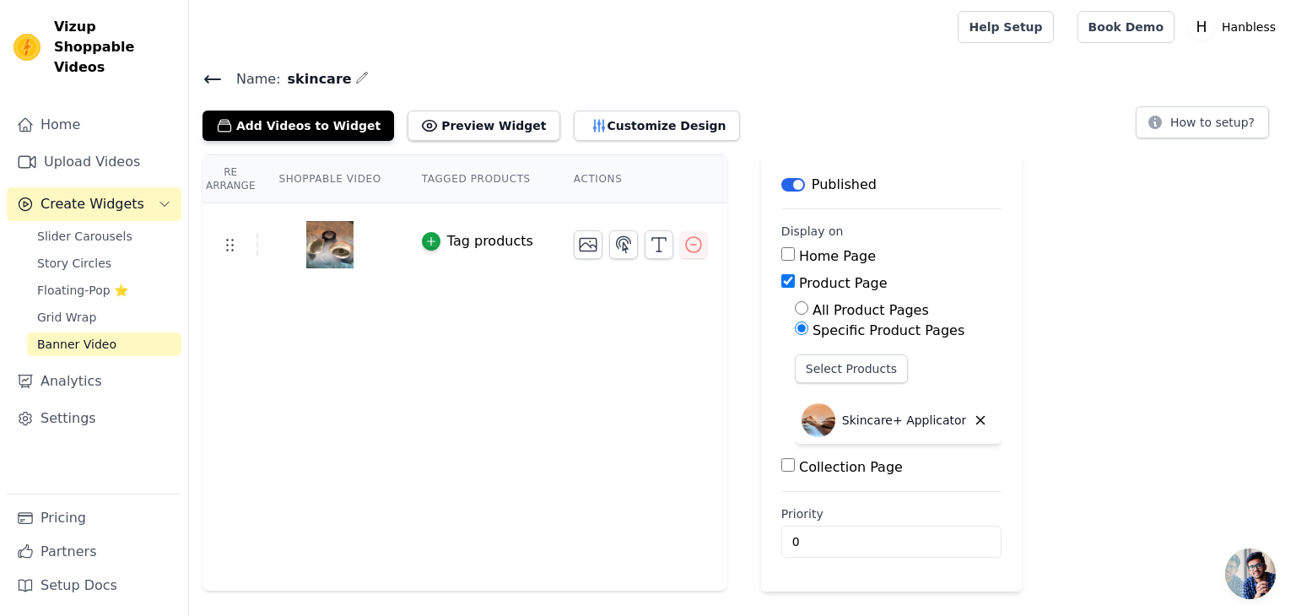
click at [203, 84] on icon at bounding box center [213, 79] width 20 height 20
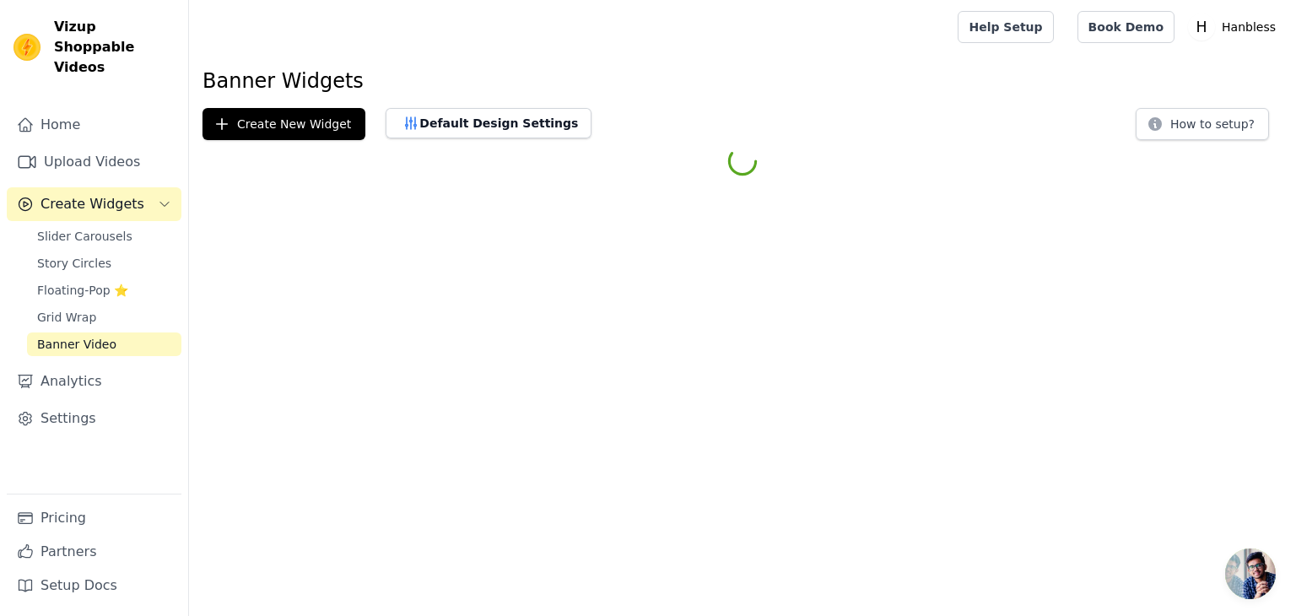
click at [225, 81] on h1 "Banner Widgets" at bounding box center [743, 81] width 1080 height 27
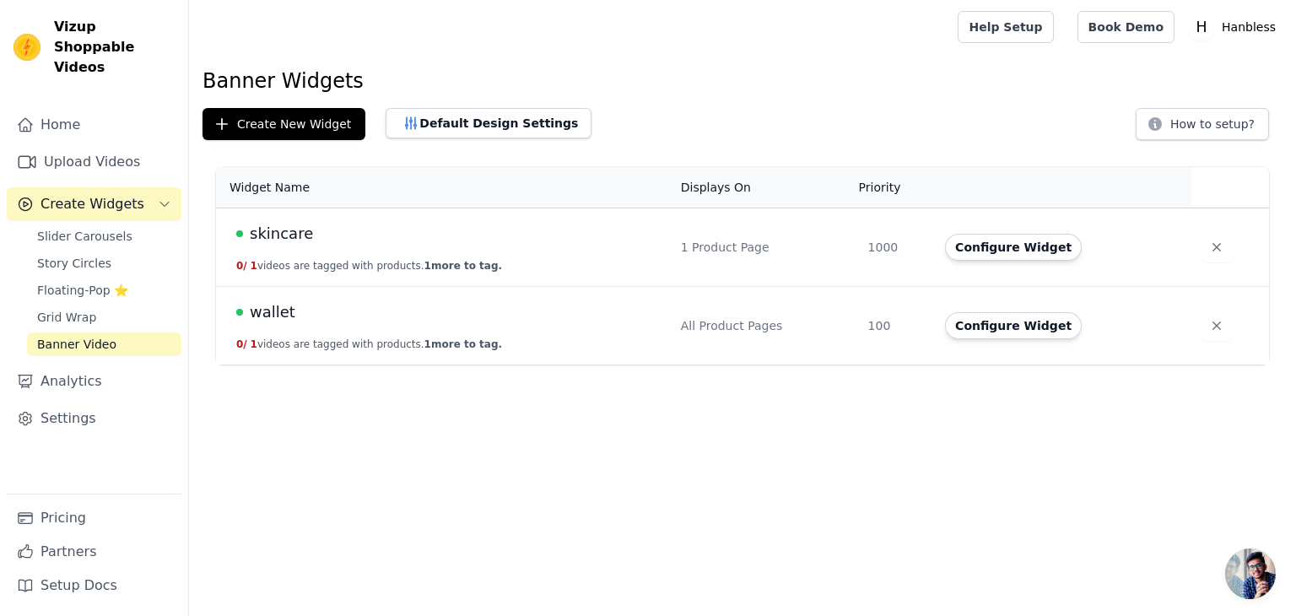
click at [480, 322] on div "wallet" at bounding box center [448, 312] width 425 height 24
click at [478, 241] on div "skincare" at bounding box center [448, 234] width 425 height 24
